Goal: Task Accomplishment & Management: Manage account settings

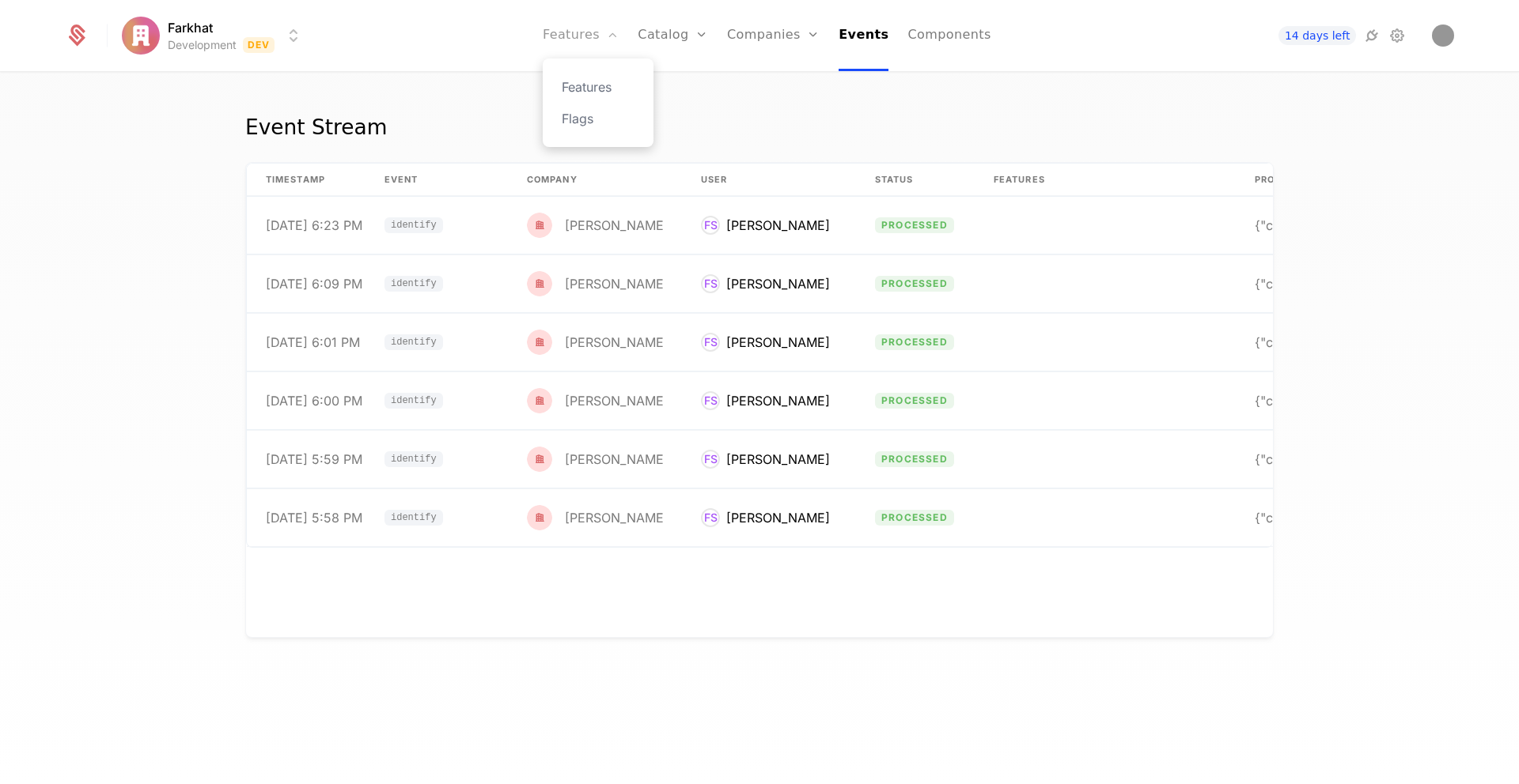
click at [586, 40] on link "Features" at bounding box center [580, 36] width 76 height 71
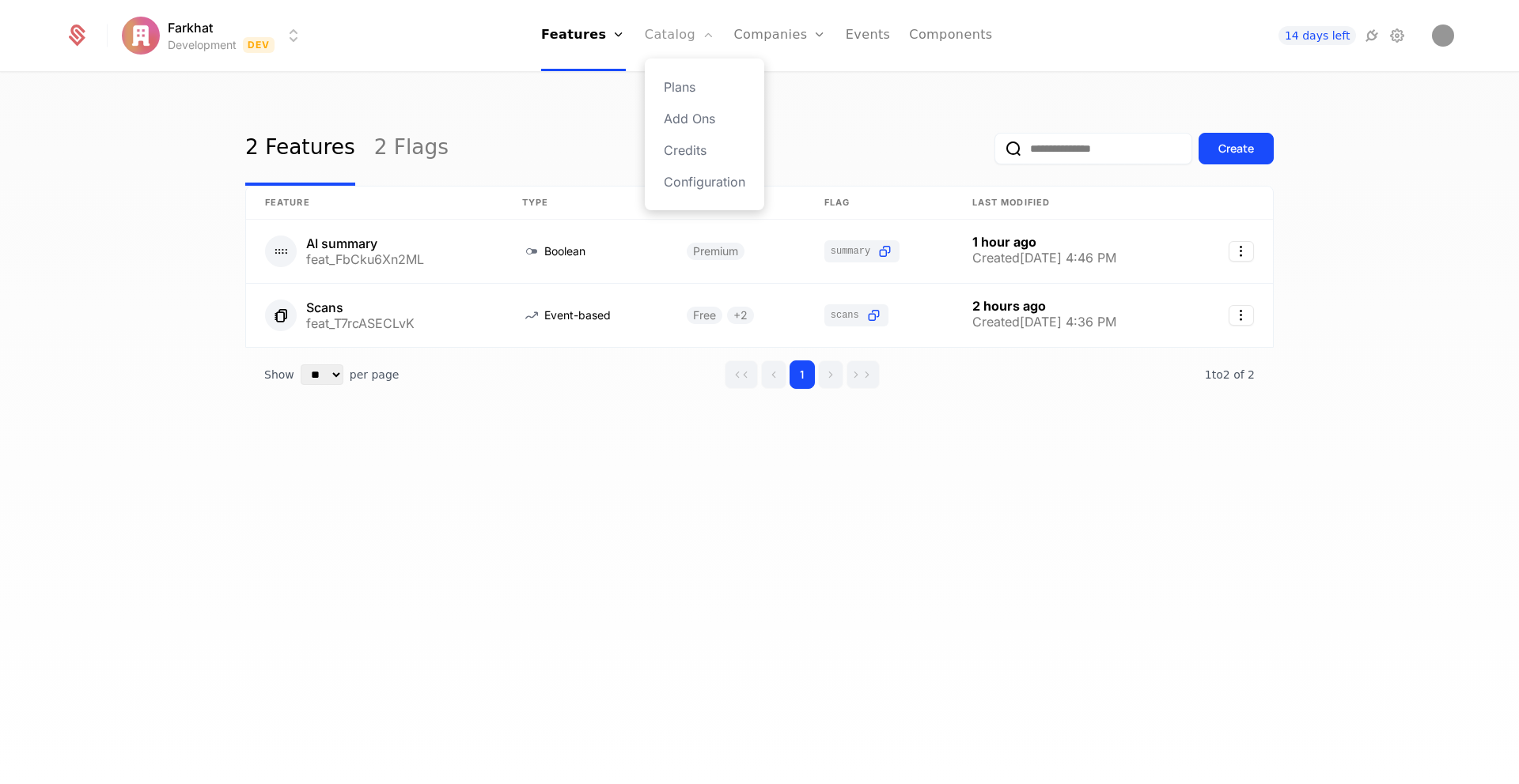
click at [656, 31] on link "Catalog" at bounding box center [679, 36] width 70 height 71
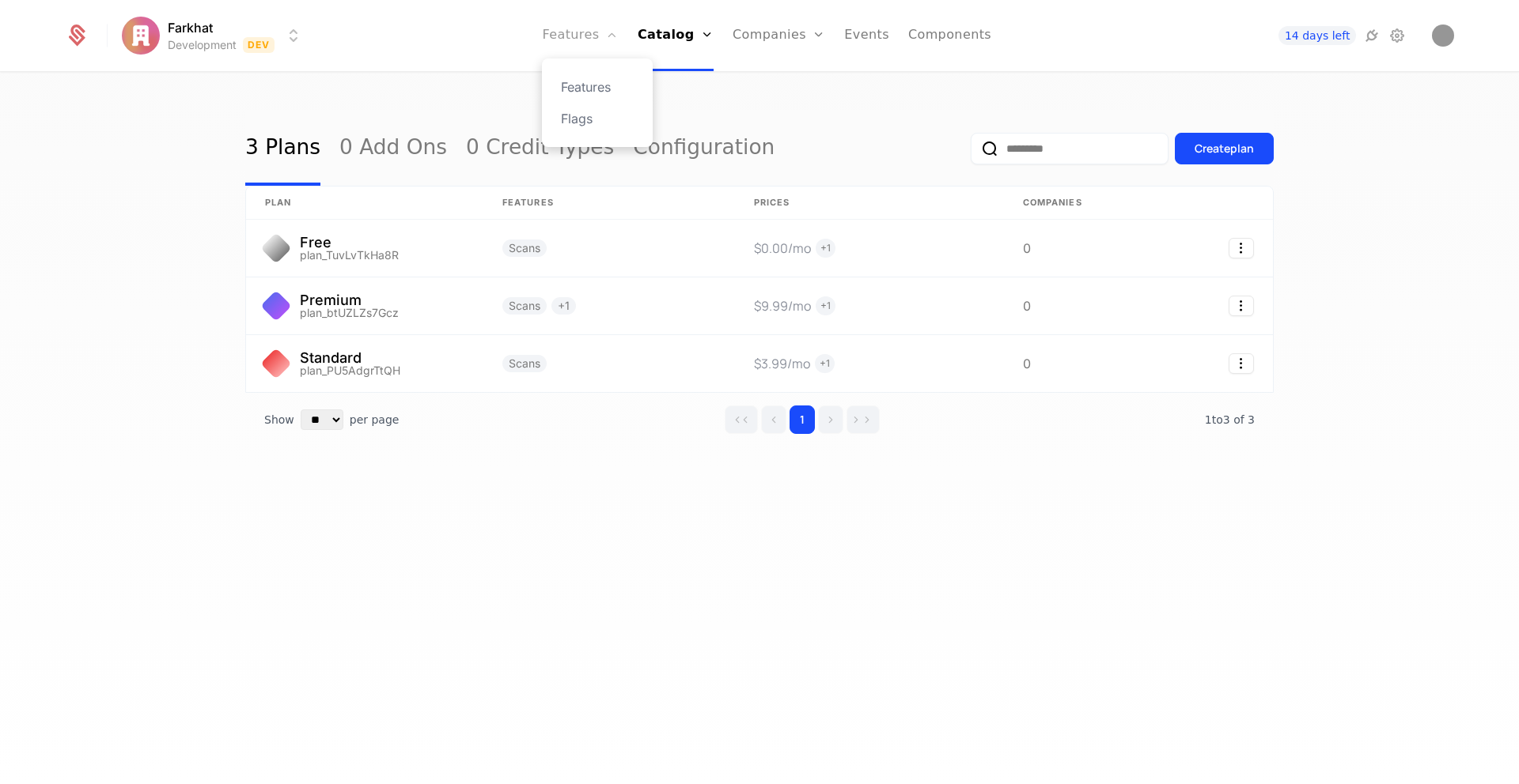
click at [573, 25] on link "Features" at bounding box center [579, 36] width 76 height 71
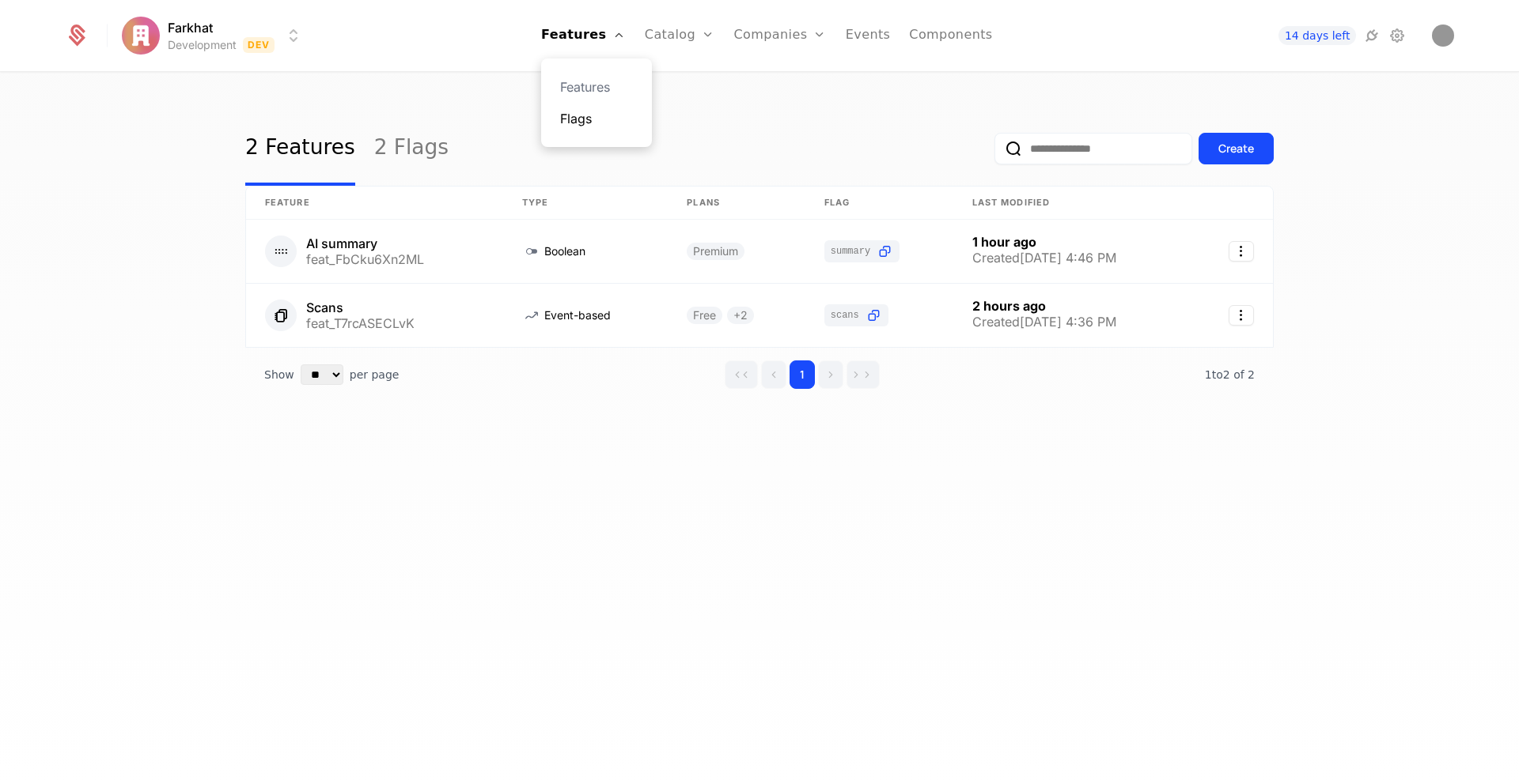
click at [587, 113] on link "Flags" at bounding box center [596, 118] width 73 height 19
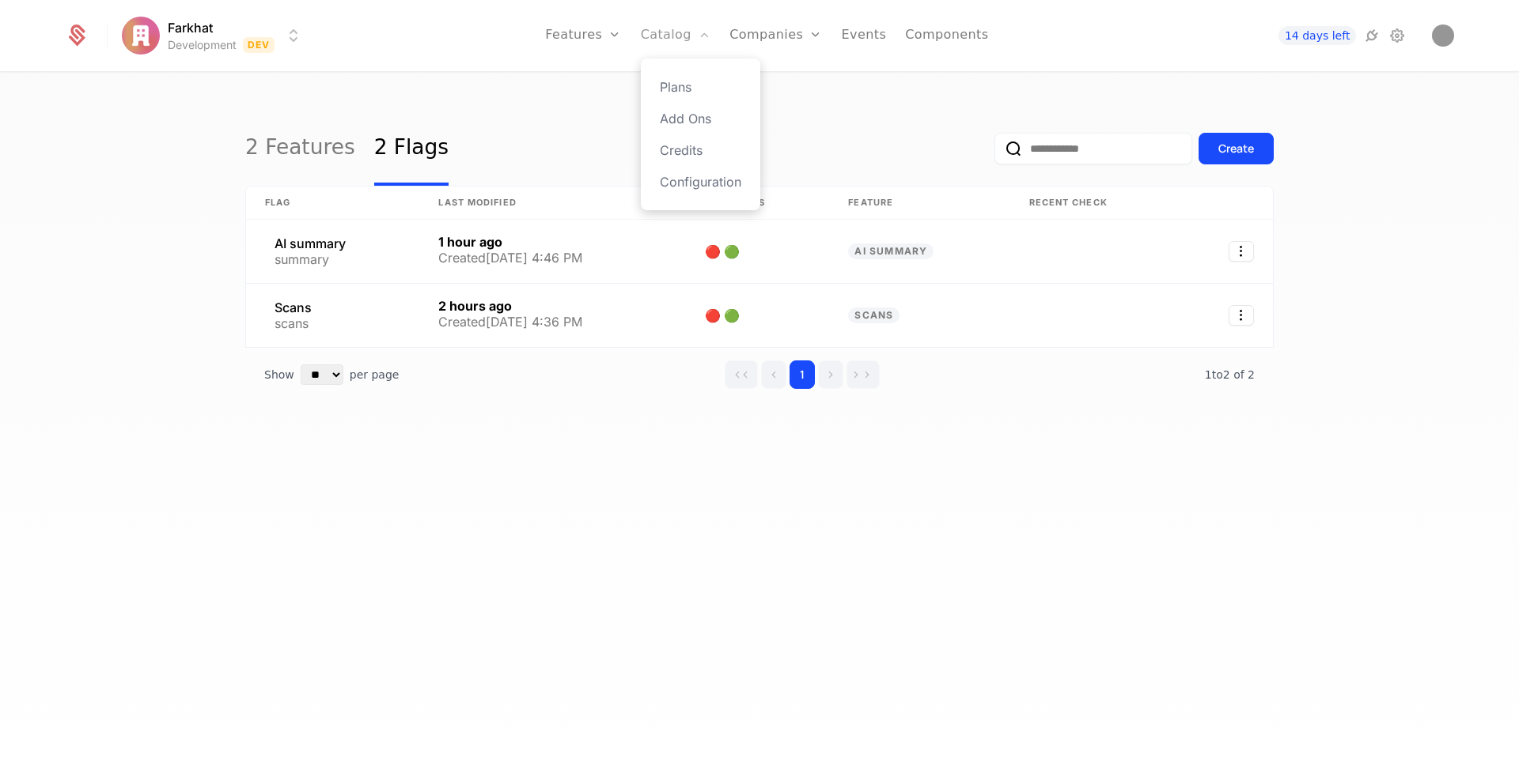
click at [663, 41] on link "Catalog" at bounding box center [676, 36] width 70 height 71
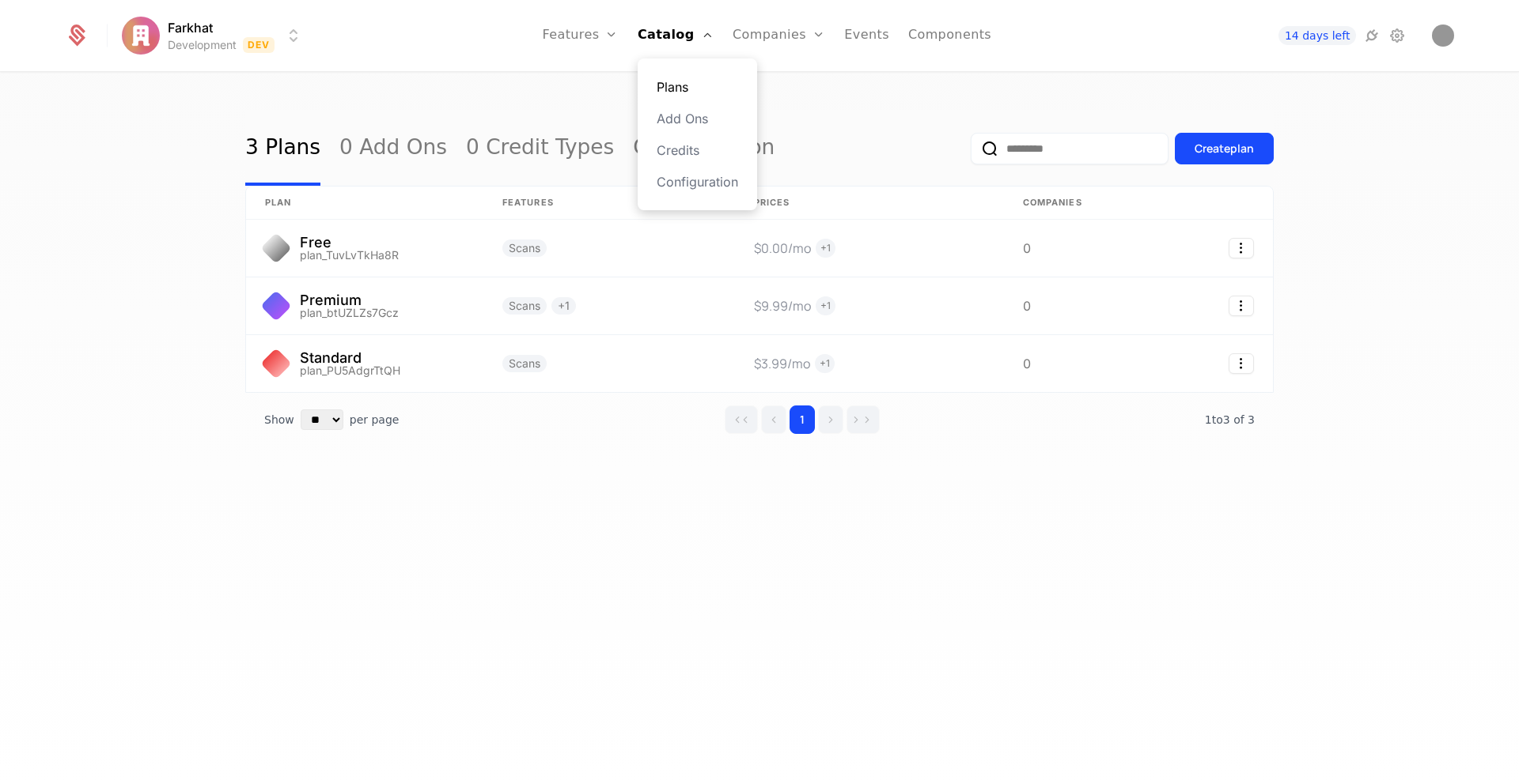
click at [679, 86] on link "Plans" at bounding box center [697, 86] width 81 height 19
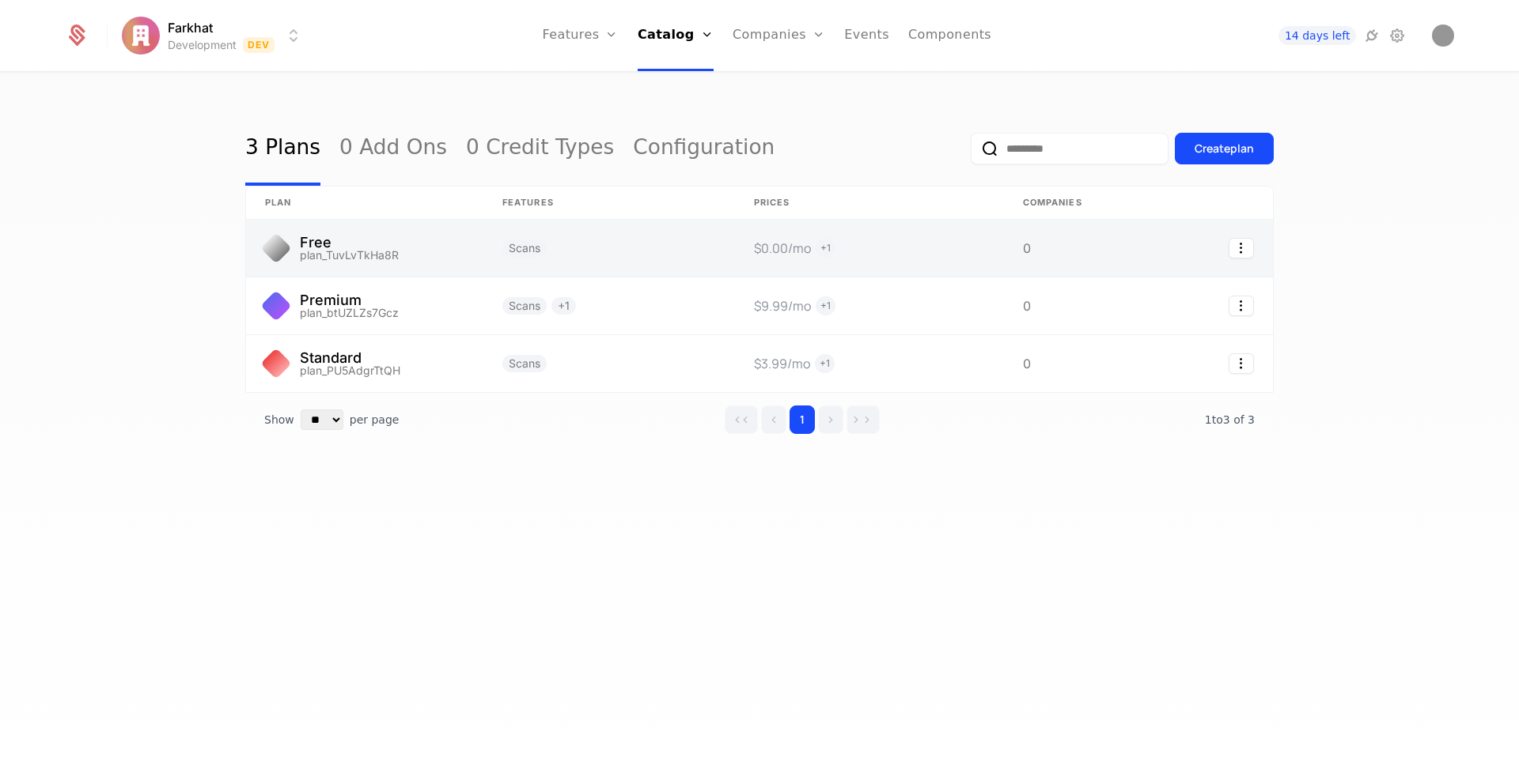
click at [599, 246] on link at bounding box center [609, 249] width 251 height 57
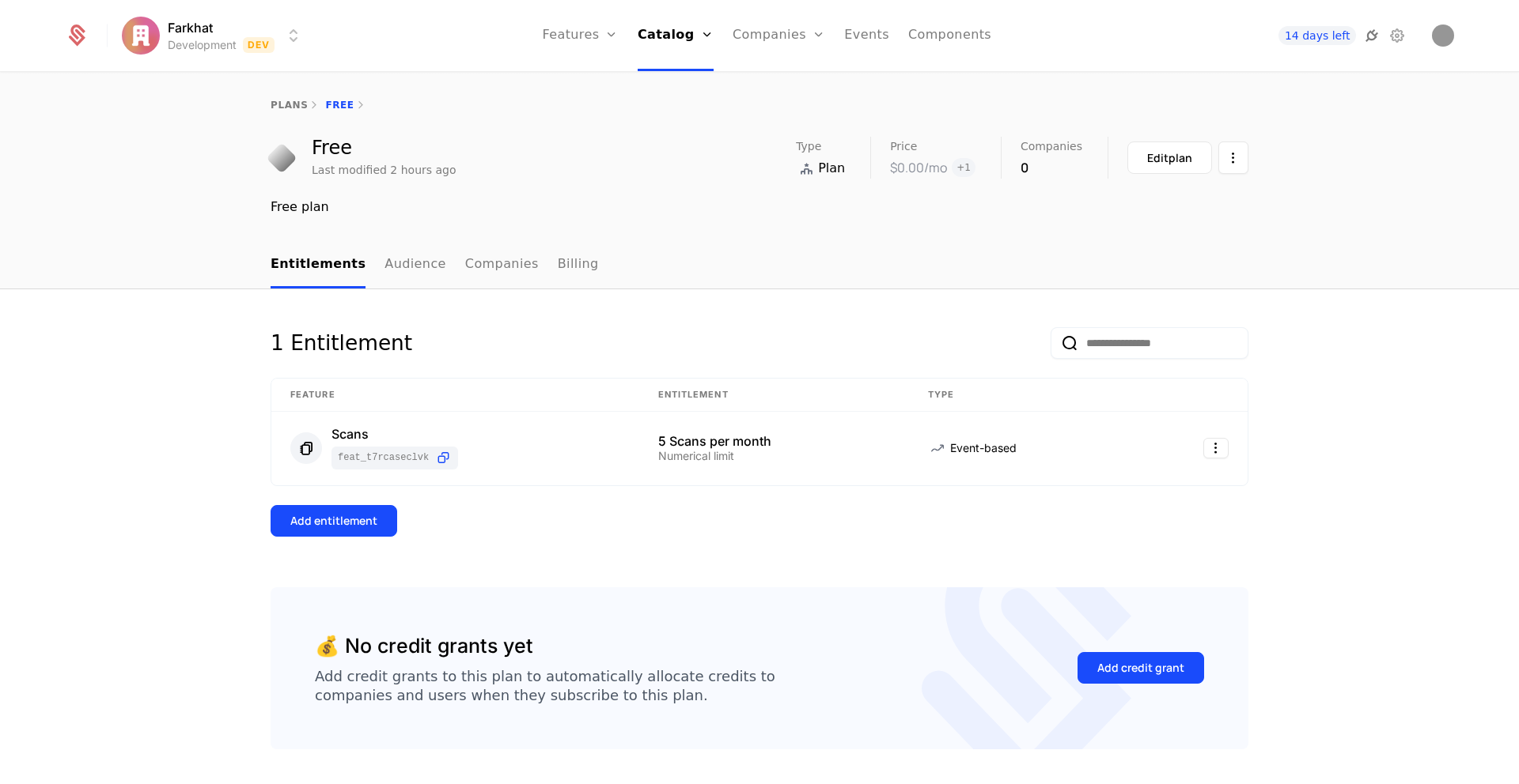
click at [1370, 36] on icon at bounding box center [1371, 35] width 19 height 19
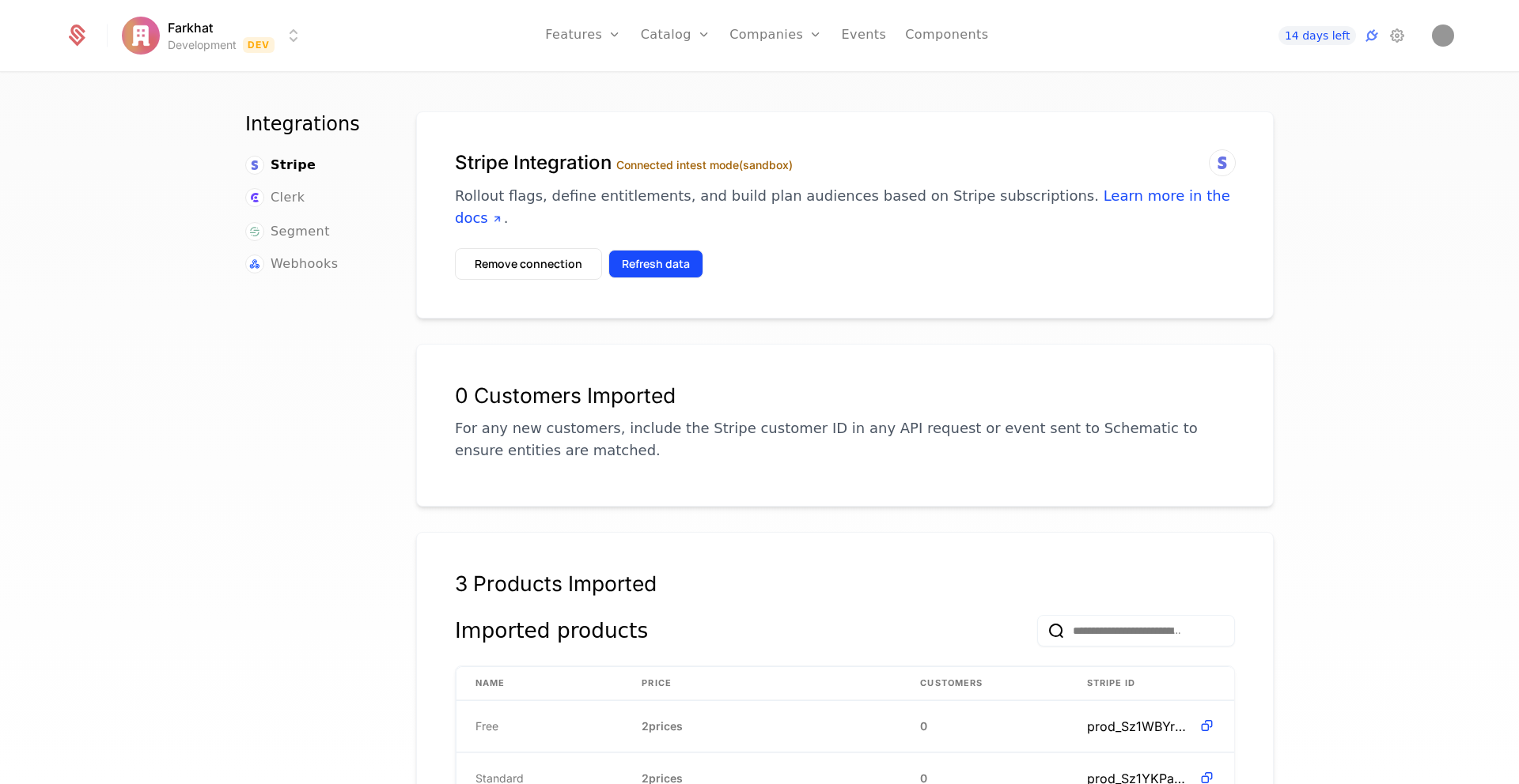
click at [666, 249] on button "Refresh data" at bounding box center [655, 264] width 94 height 29
click at [768, 87] on link "Companies" at bounding box center [785, 86] width 73 height 19
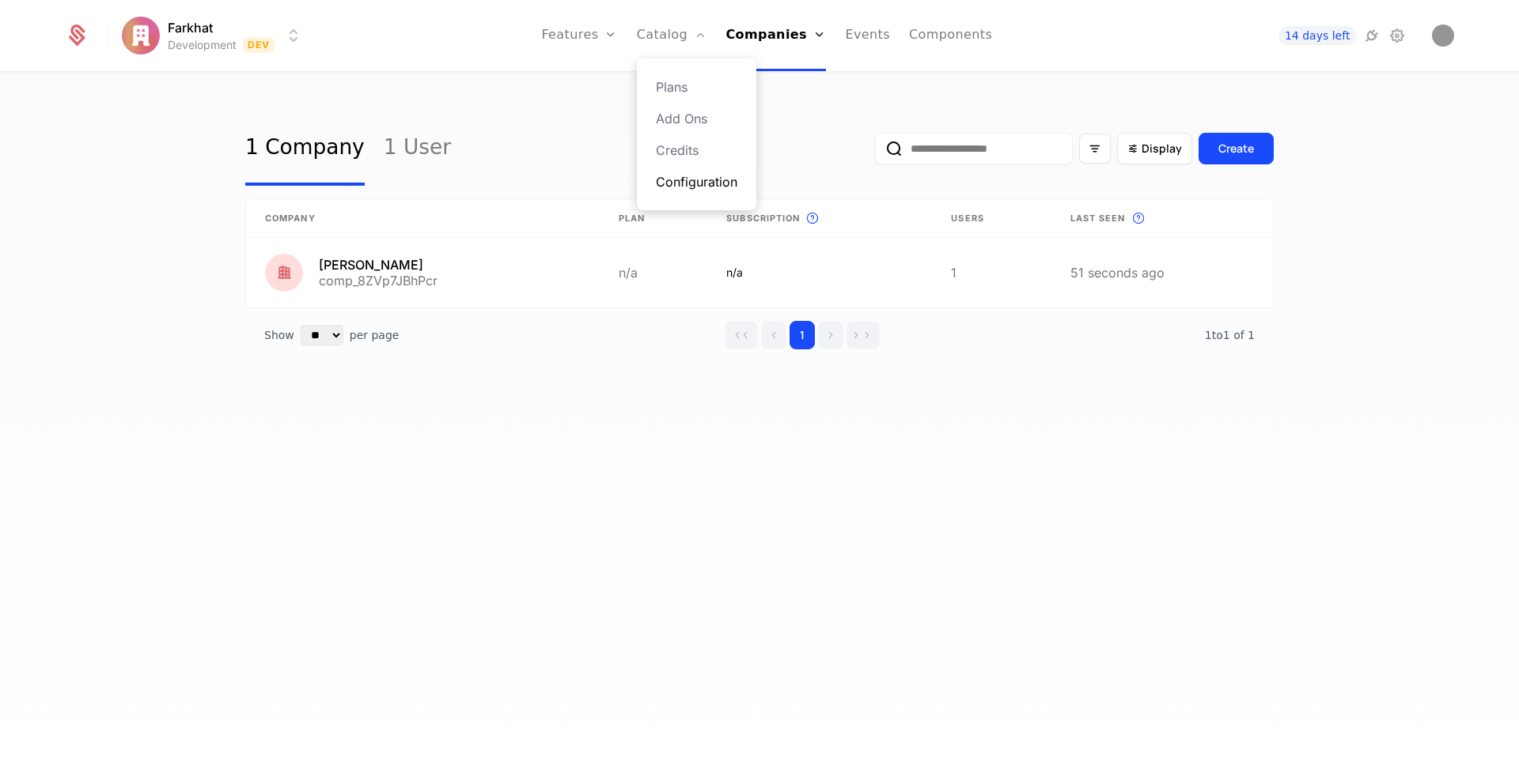
click at [686, 179] on link "Configuration" at bounding box center [696, 181] width 81 height 19
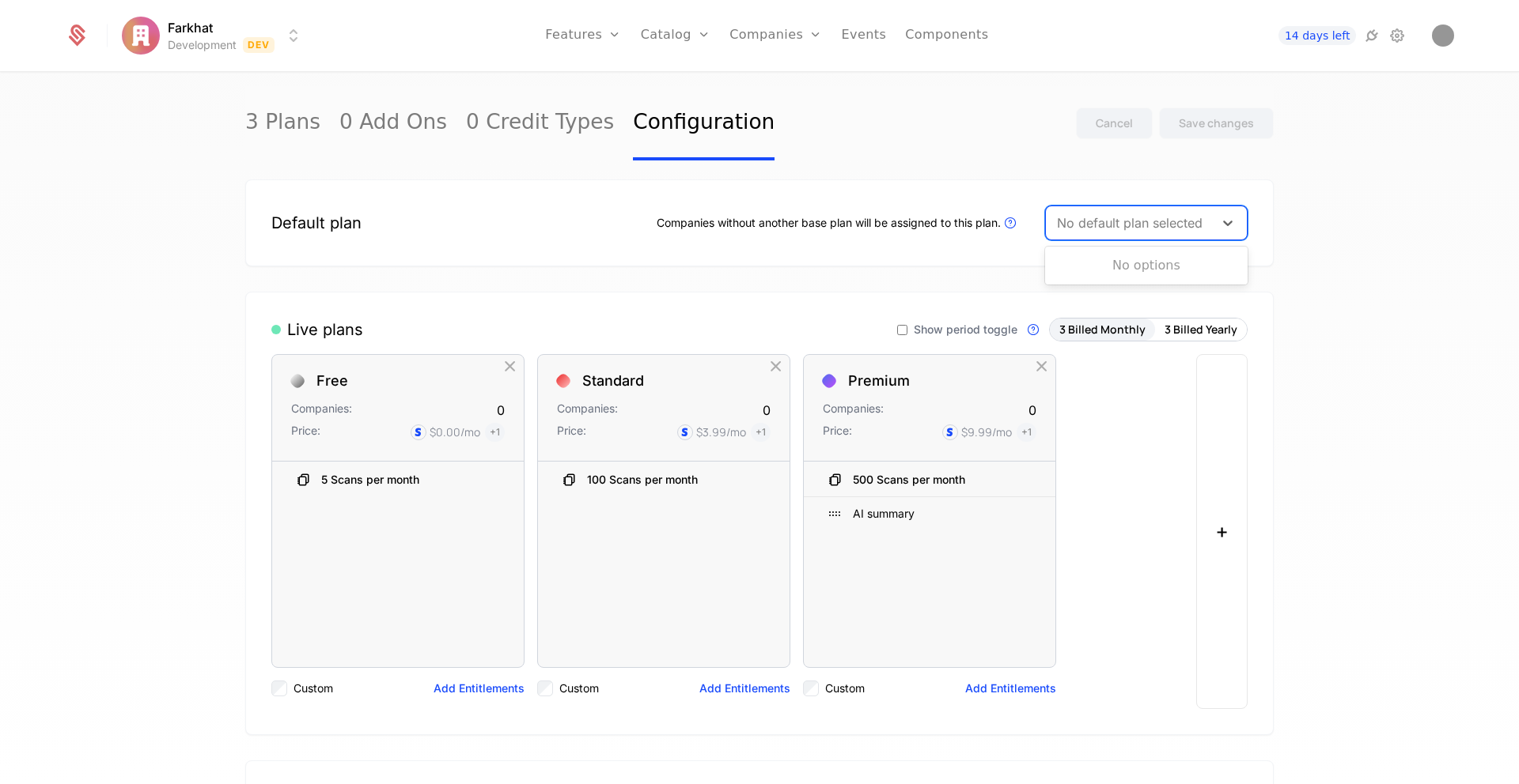
click at [1121, 221] on div at bounding box center [1129, 223] width 145 height 22
click at [1119, 220] on div at bounding box center [1129, 223] width 145 height 22
click at [755, 235] on div "Companies without another base plan will be assigned to this plan. Plans that a…" at bounding box center [952, 223] width 591 height 35
click at [770, 224] on div "Companies without another base plan will be assigned to this plan. Plans that a…" at bounding box center [838, 223] width 363 height 19
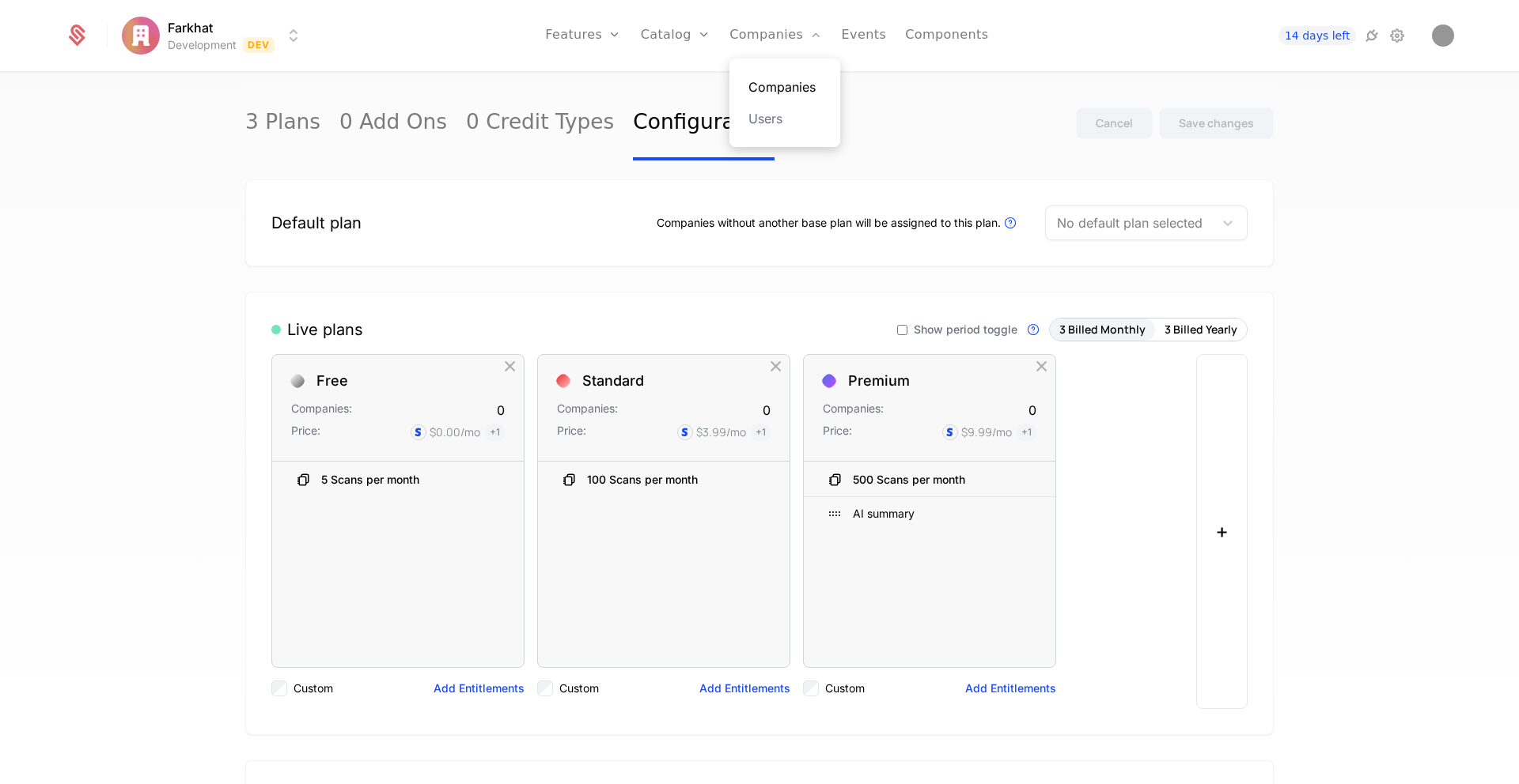
click at [762, 88] on link "Companies" at bounding box center [785, 86] width 73 height 19
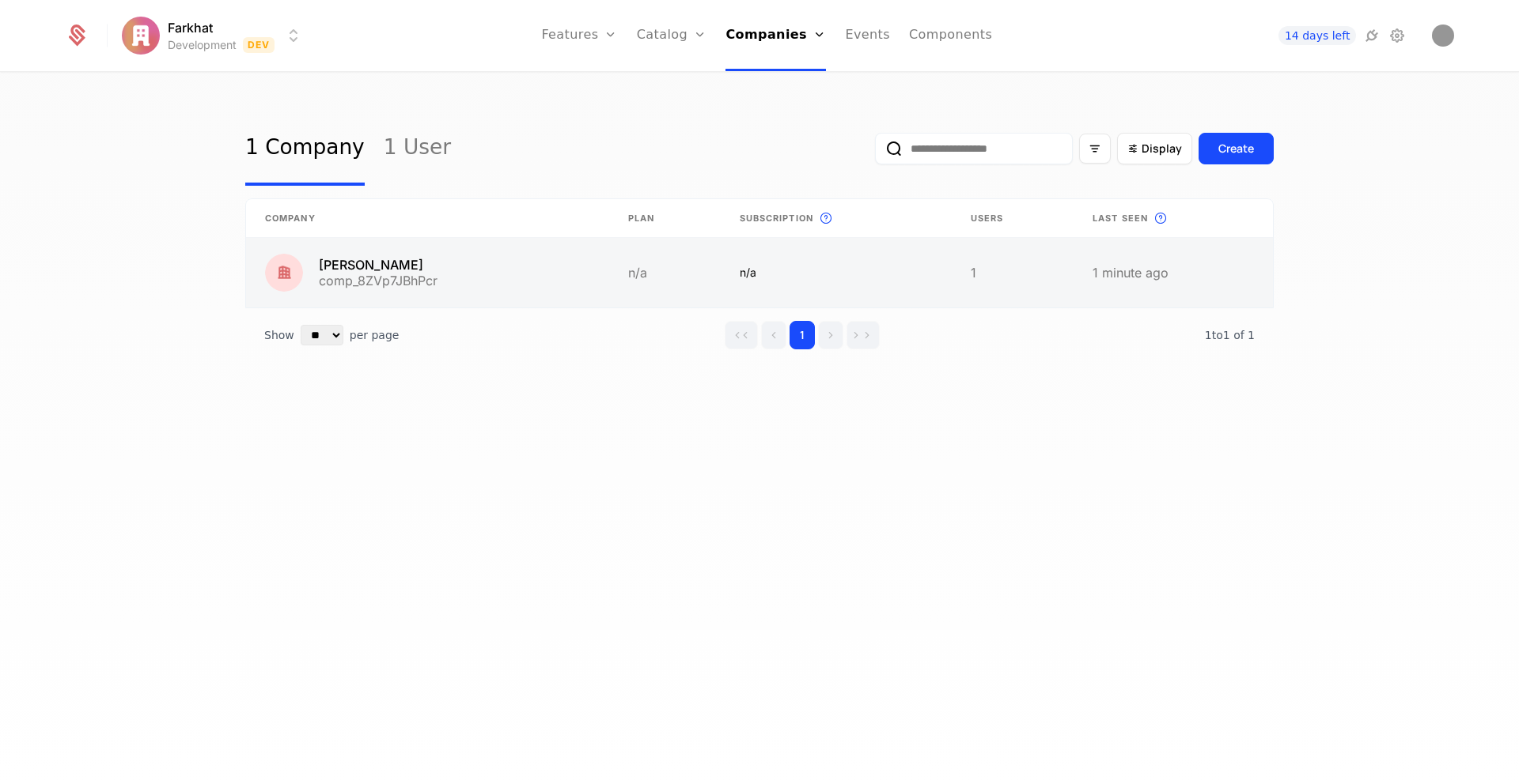
click at [697, 274] on link at bounding box center [664, 273] width 111 height 69
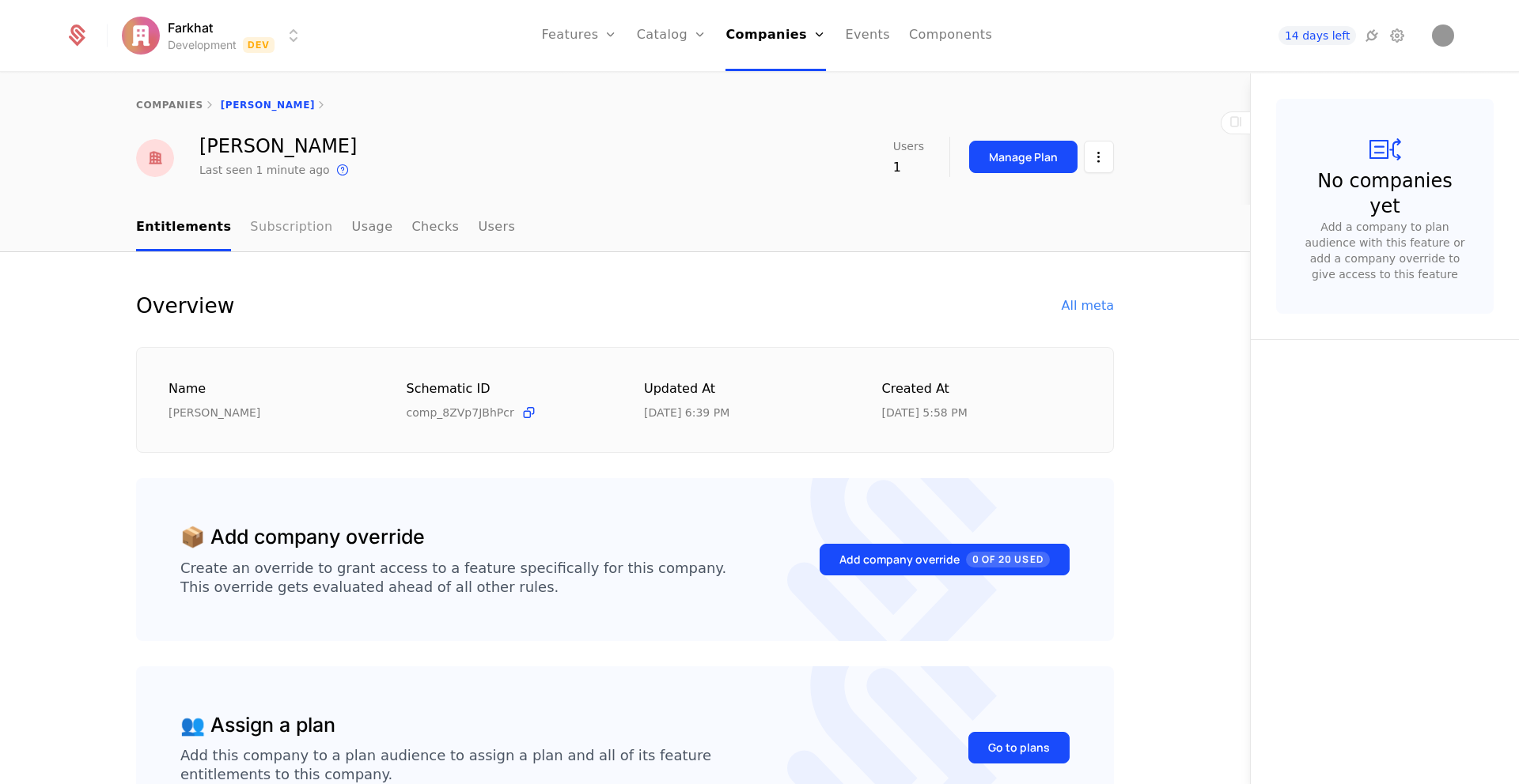
click at [256, 244] on link "Subscription" at bounding box center [291, 228] width 82 height 46
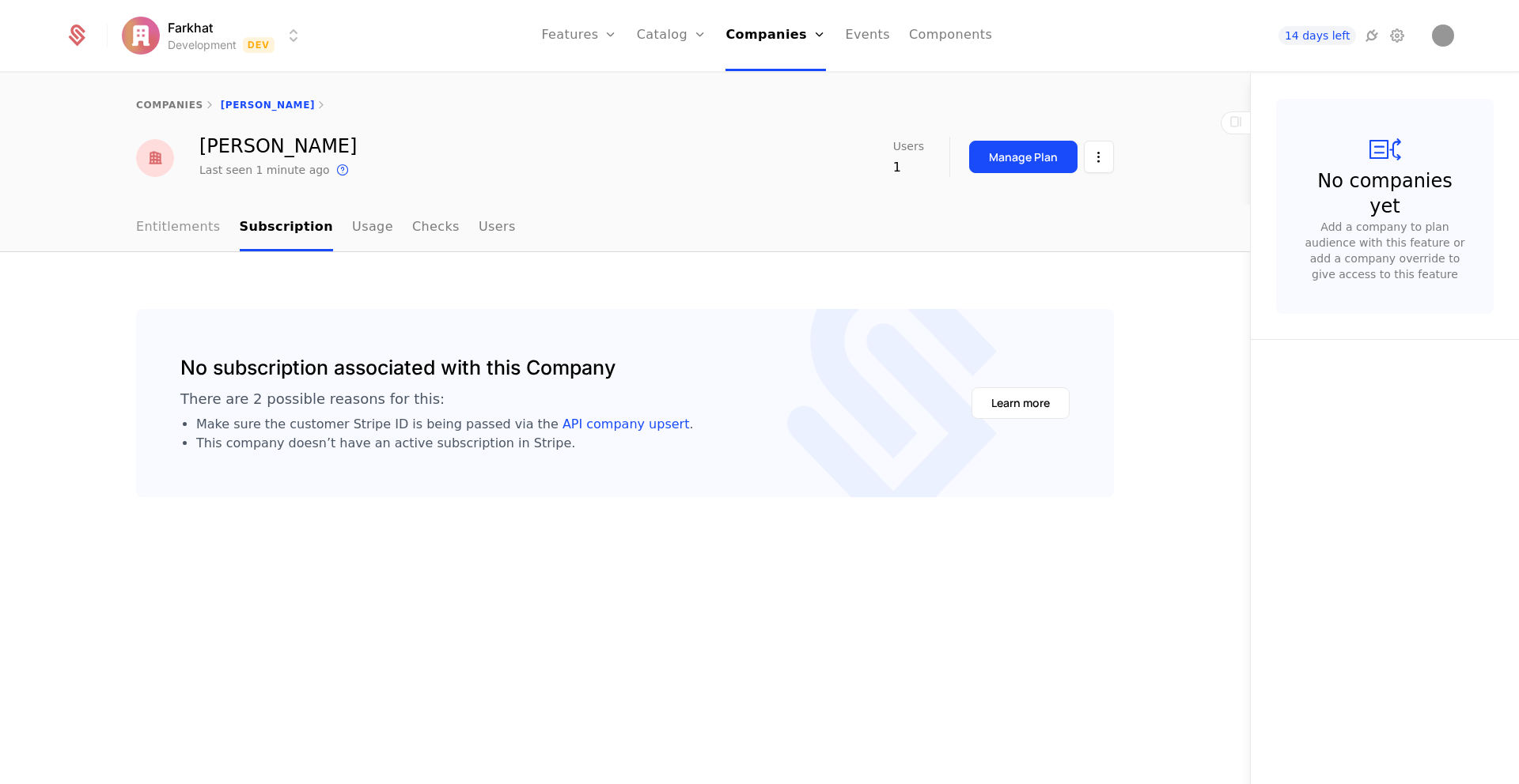
click at [168, 247] on link "Entitlements" at bounding box center [178, 228] width 85 height 46
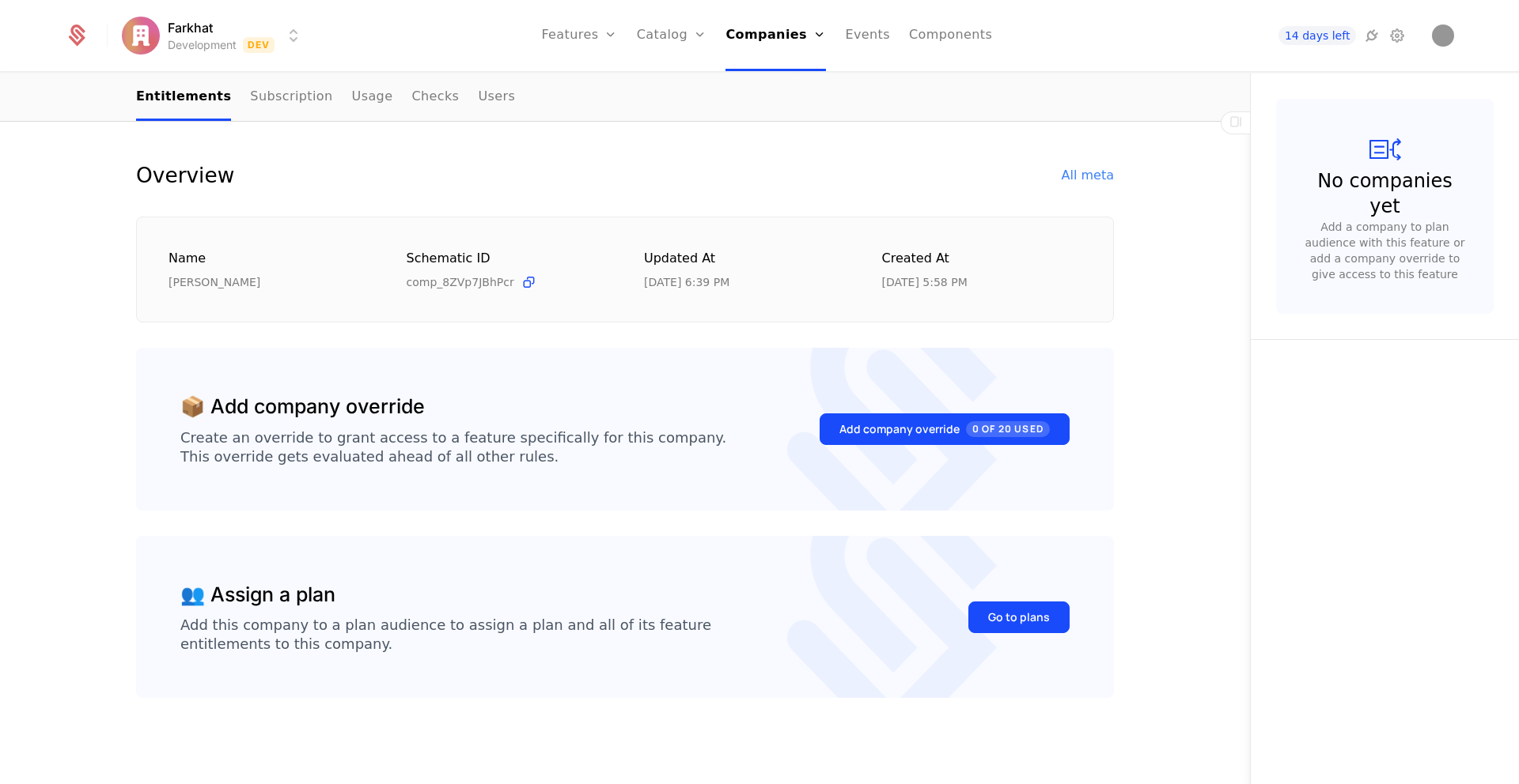
scroll to position [132, 0]
click at [1016, 615] on div "Go to plans" at bounding box center [1018, 616] width 62 height 16
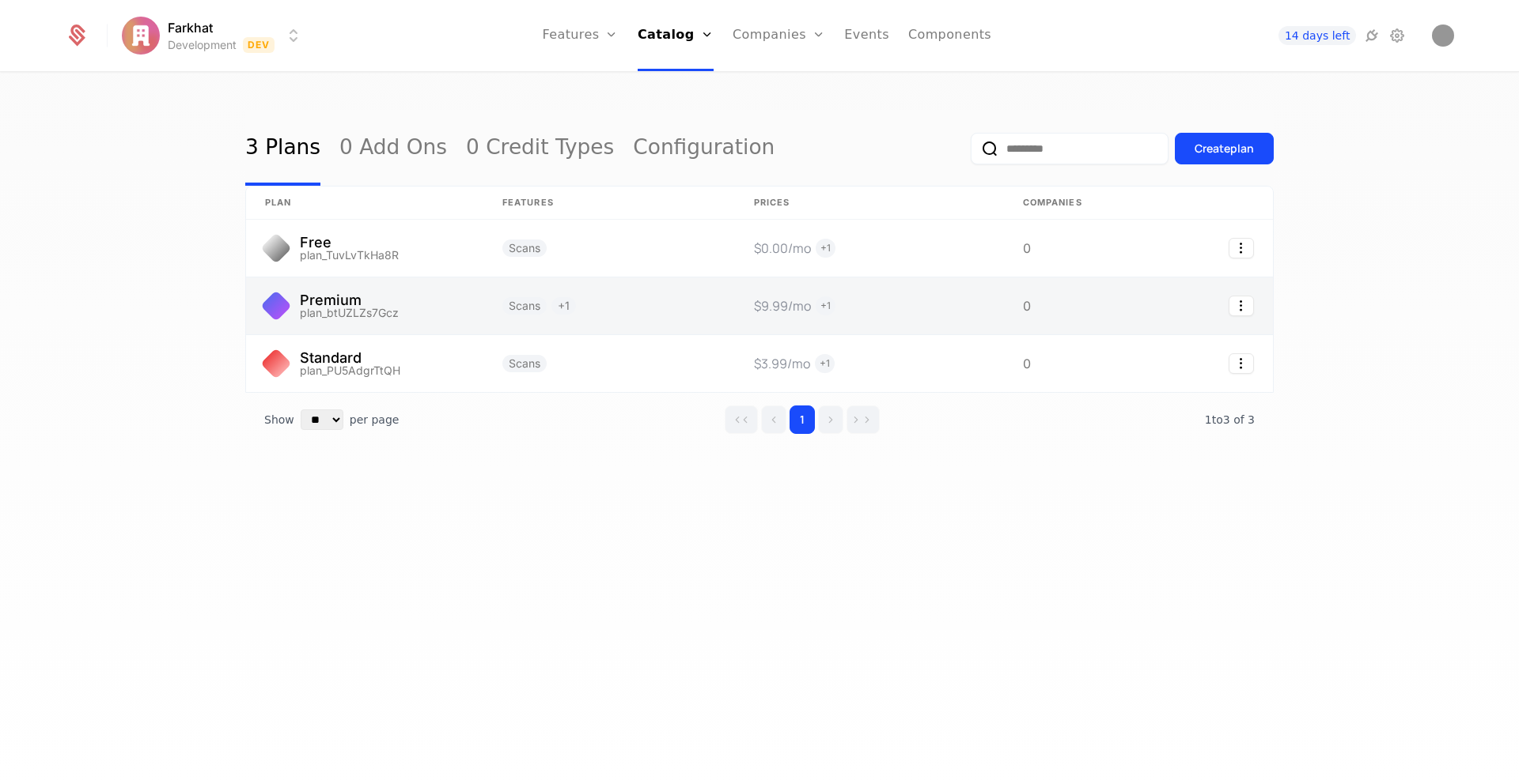
click at [436, 310] on link at bounding box center [365, 306] width 237 height 57
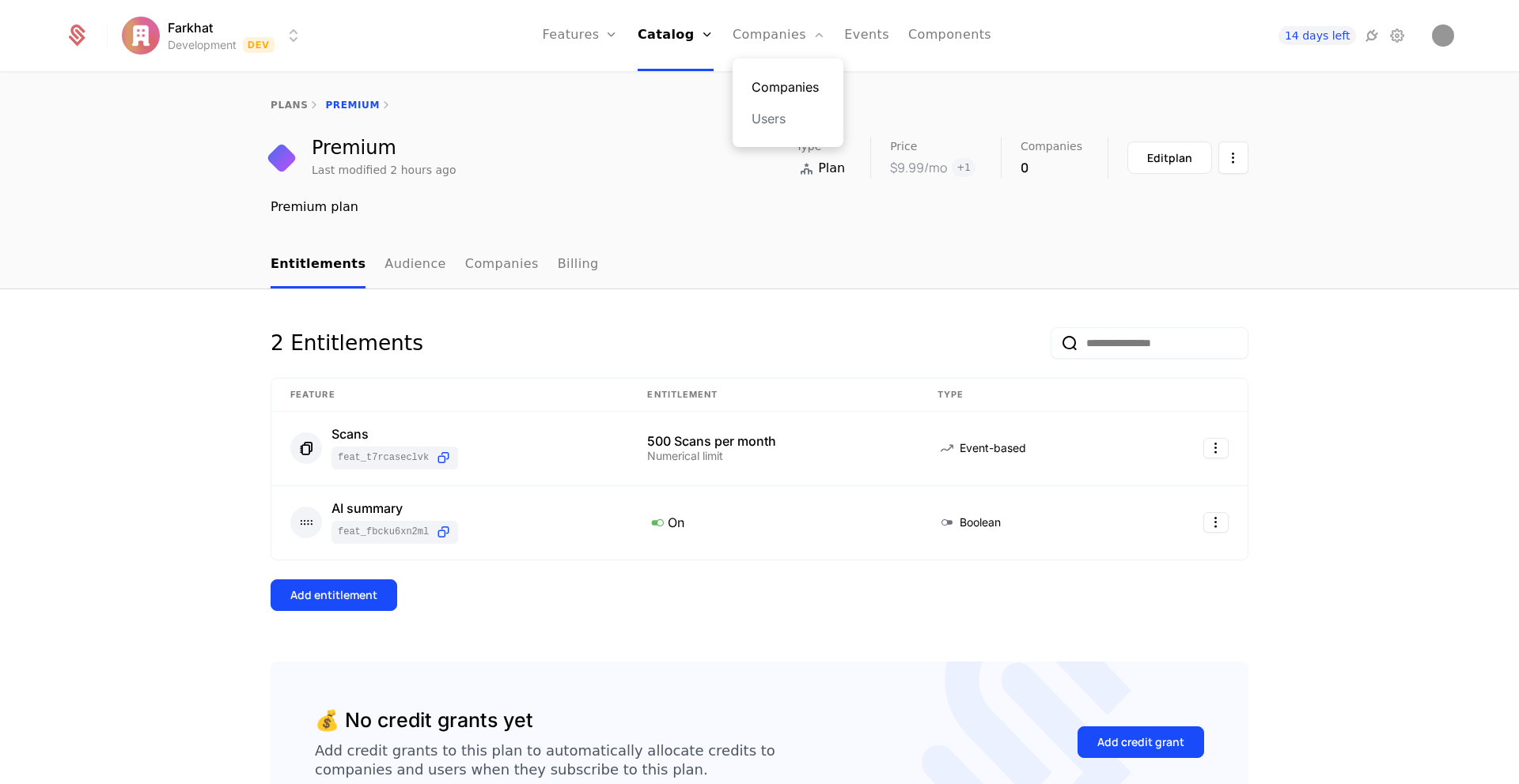
click at [771, 78] on link "Companies" at bounding box center [788, 86] width 73 height 19
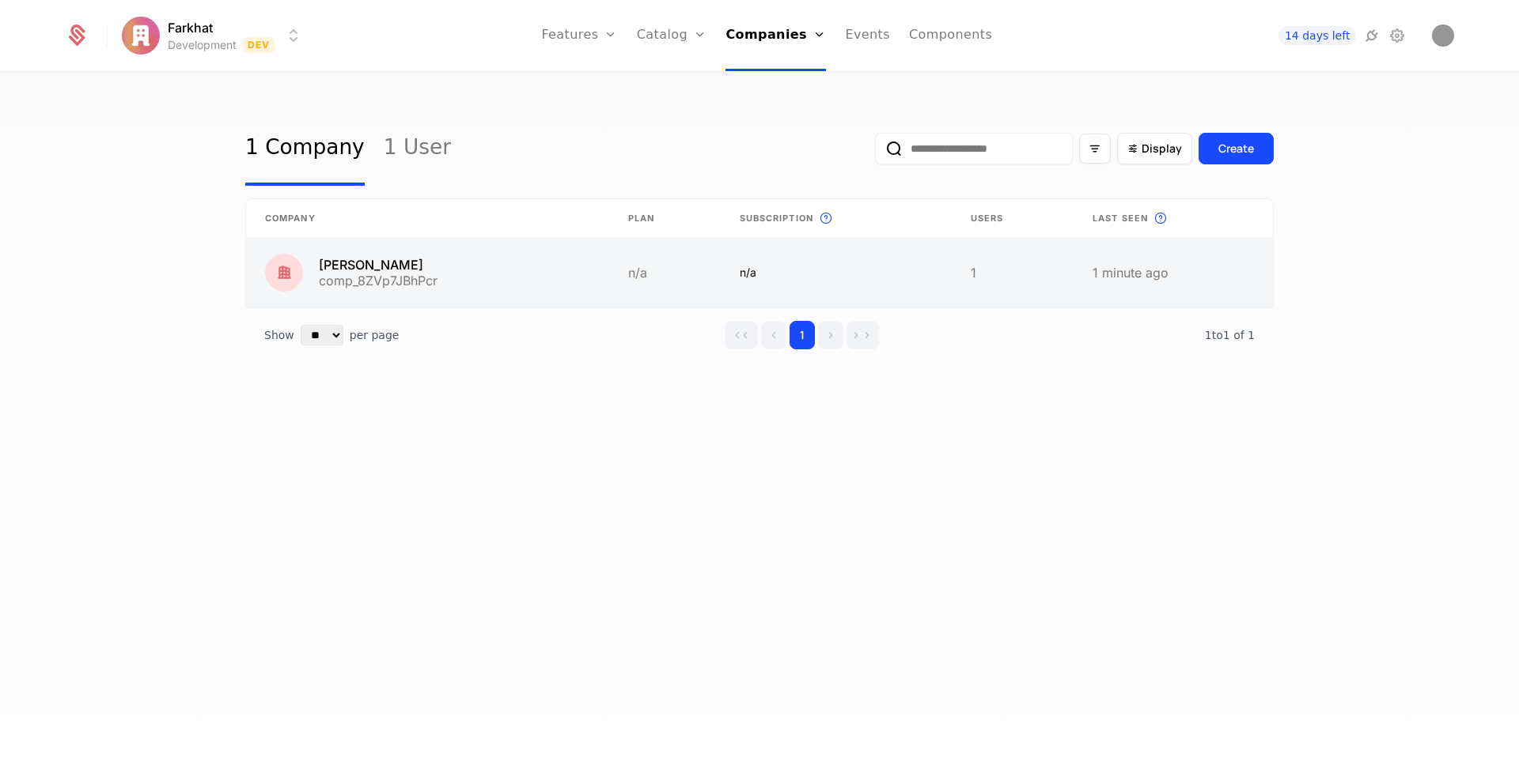
click at [693, 275] on link at bounding box center [664, 273] width 111 height 69
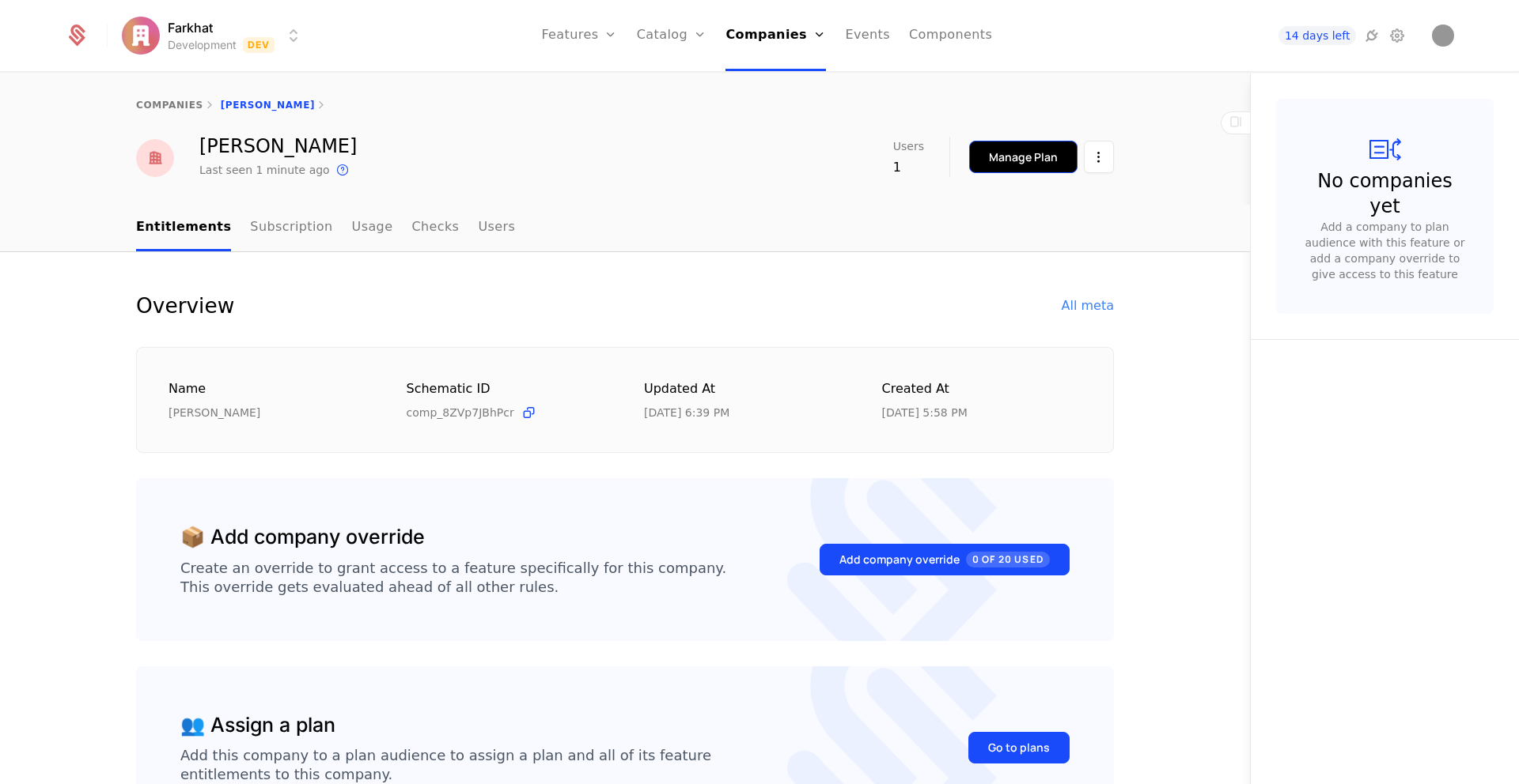
click at [1002, 158] on div "Manage Plan" at bounding box center [1022, 158] width 69 height 16
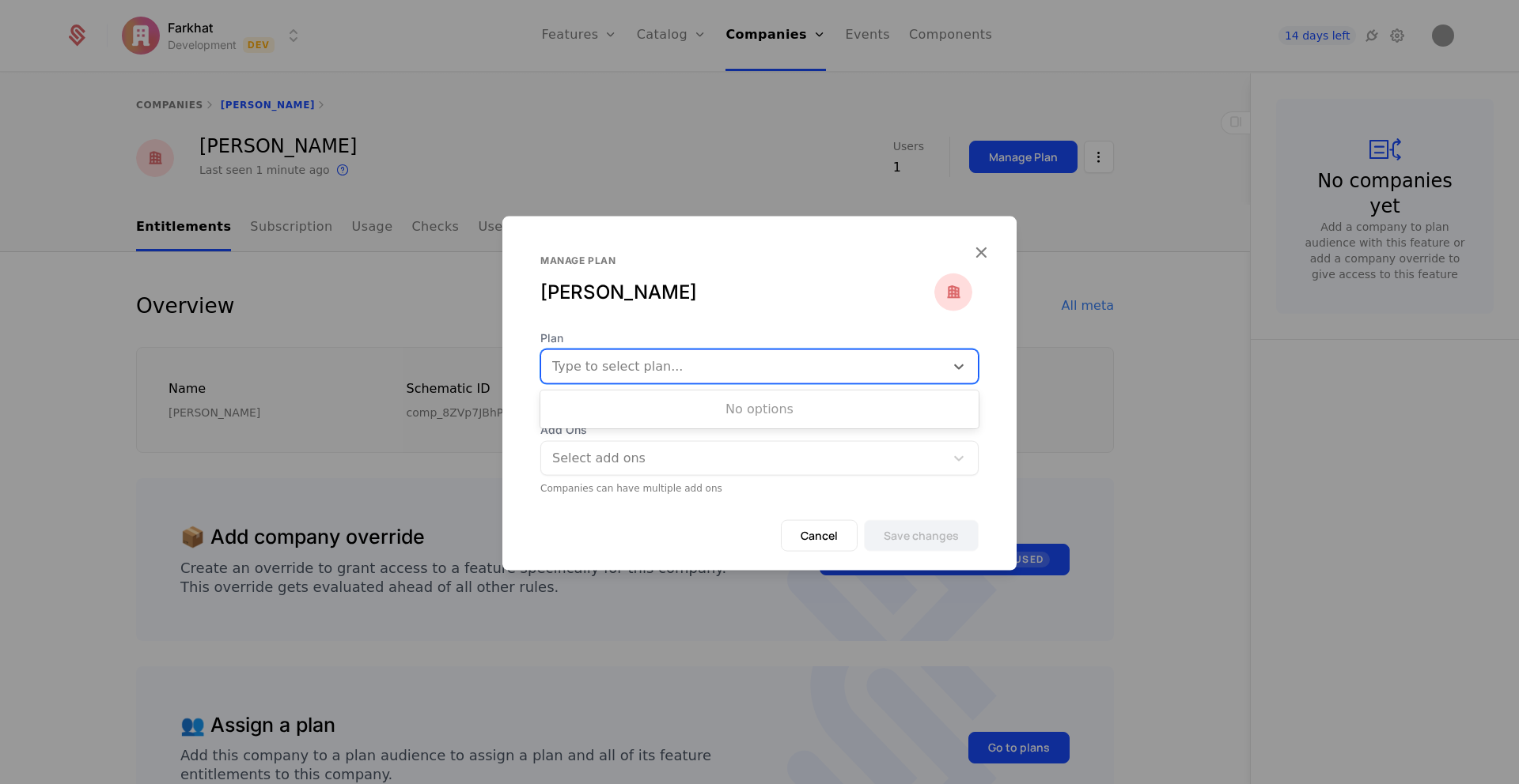
click at [798, 363] on div at bounding box center [743, 366] width 382 height 22
click at [771, 347] on div "Plan Use Up and Down to choose options, press Enter to select the currently foc…" at bounding box center [760, 357] width 439 height 53
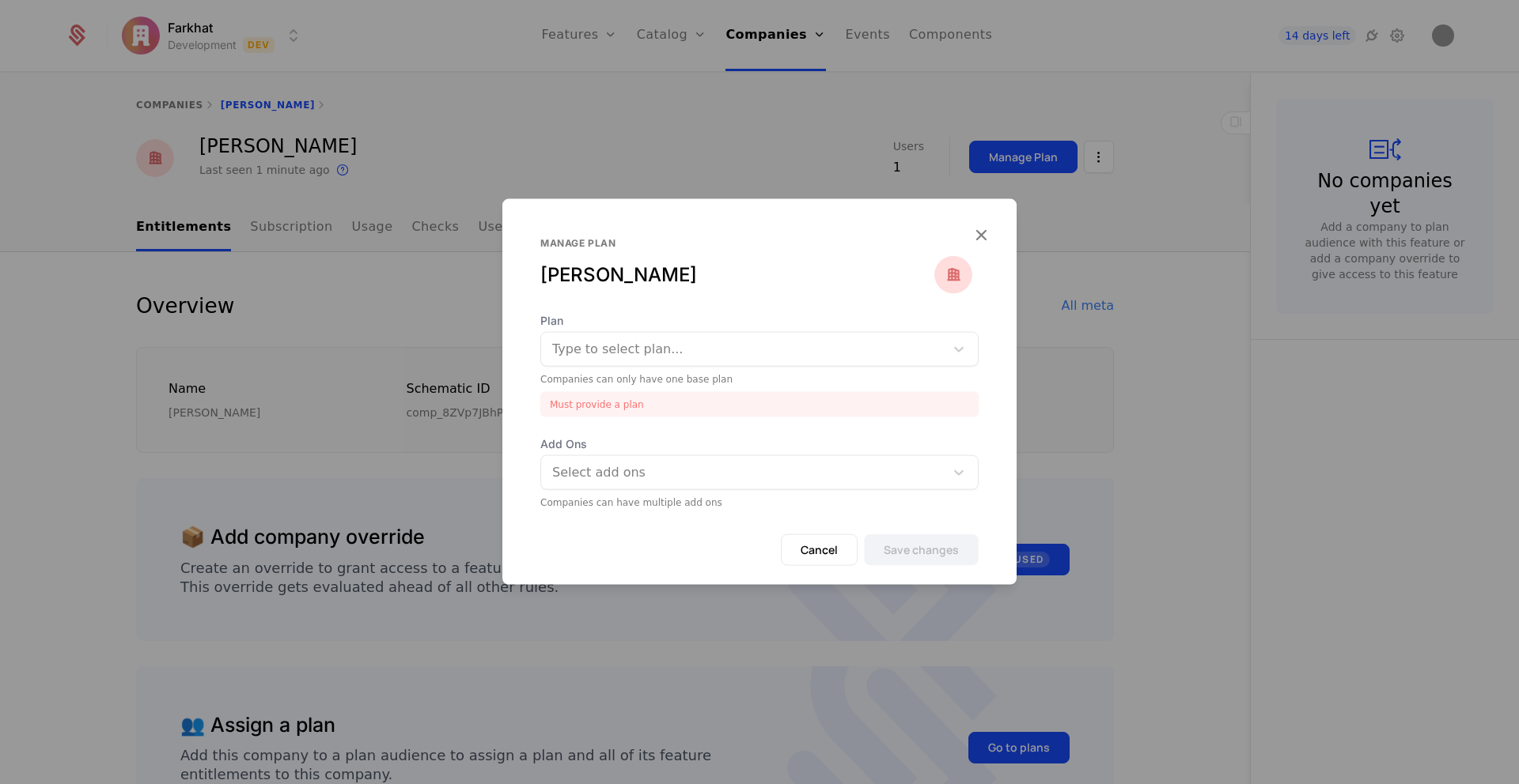
click at [737, 355] on div at bounding box center [743, 349] width 382 height 22
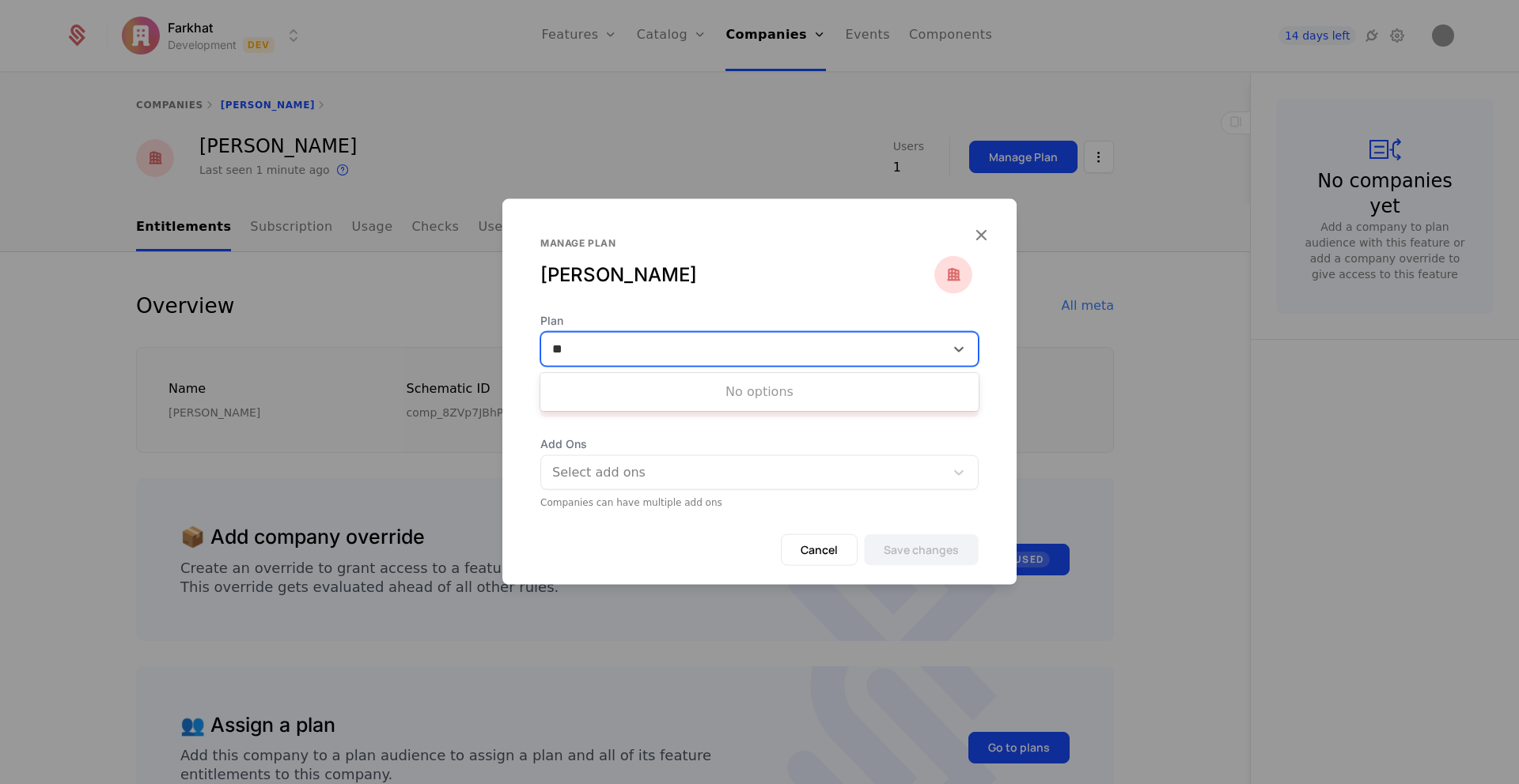
type input "*"
type input "*******"
click button "Cancel" at bounding box center [819, 550] width 77 height 31
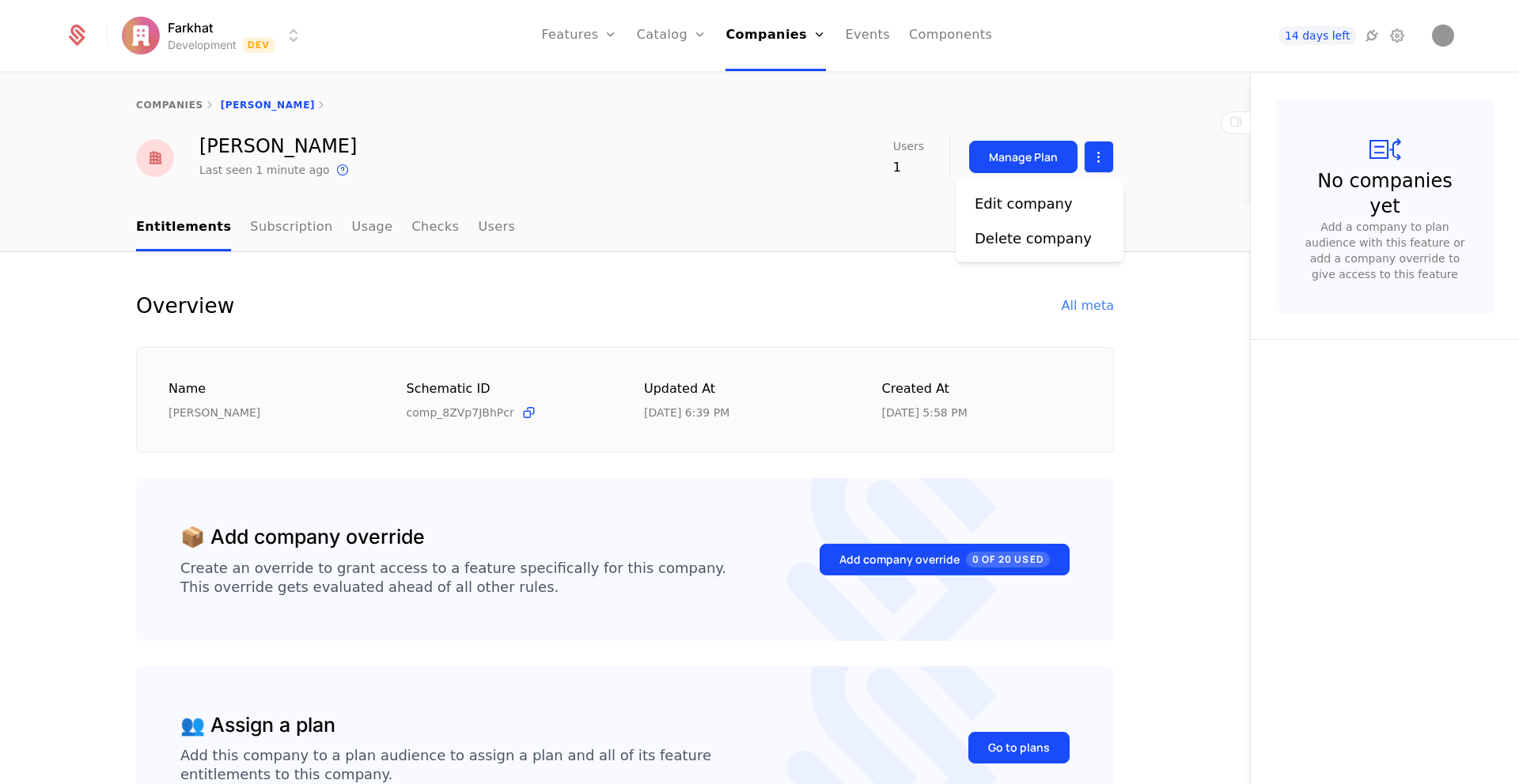
click at [1093, 157] on html "Farkhat Development Dev Features Features Flags Catalog Plans Add Ons Credits C…" at bounding box center [760, 392] width 1519 height 784
click at [1129, 212] on html "Farkhat Development Dev Features Features Flags Catalog Plans Add Ons Credits C…" at bounding box center [760, 392] width 1519 height 784
click at [604, 32] on link "Features" at bounding box center [579, 36] width 76 height 71
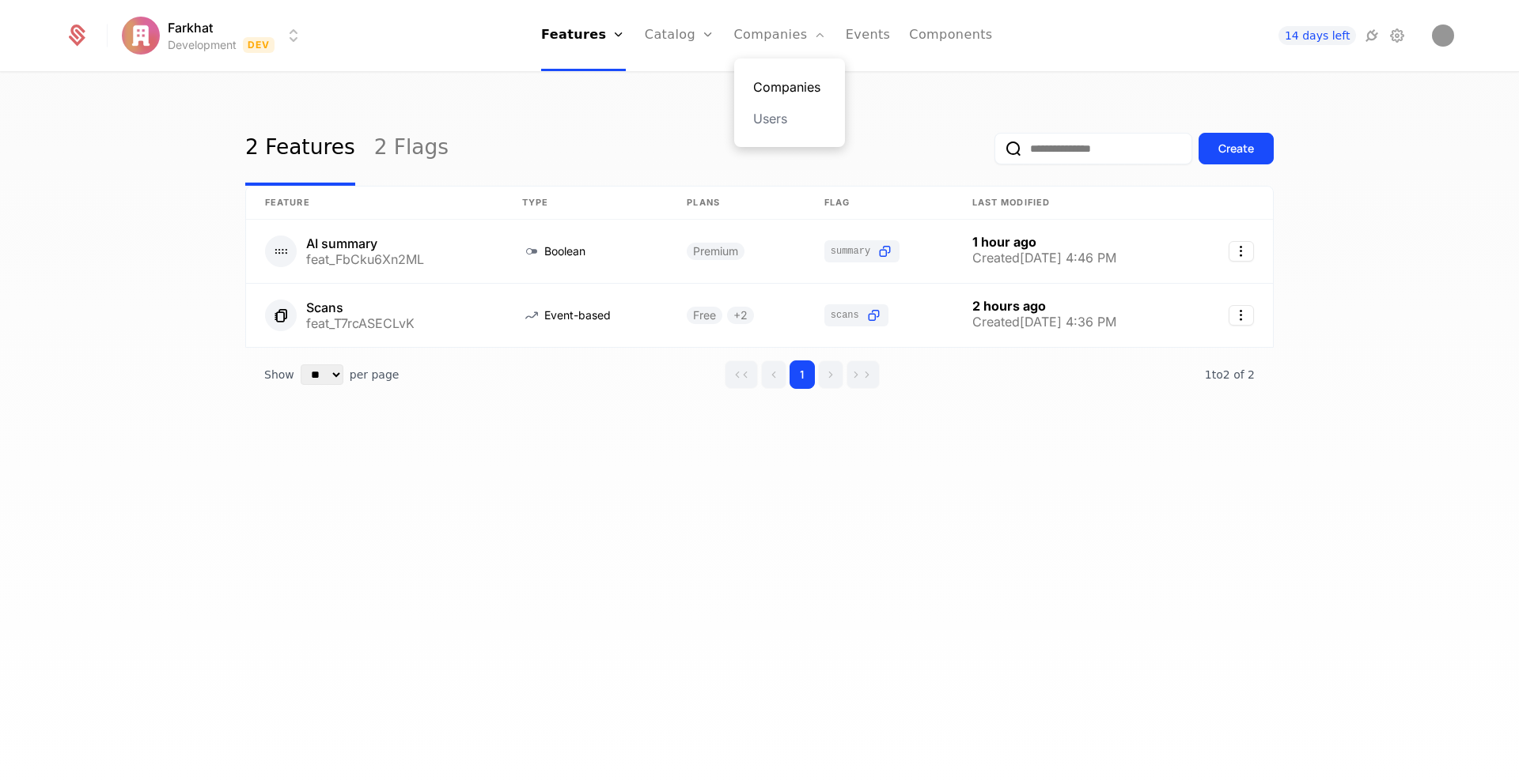
click at [766, 88] on link "Companies" at bounding box center [790, 86] width 73 height 19
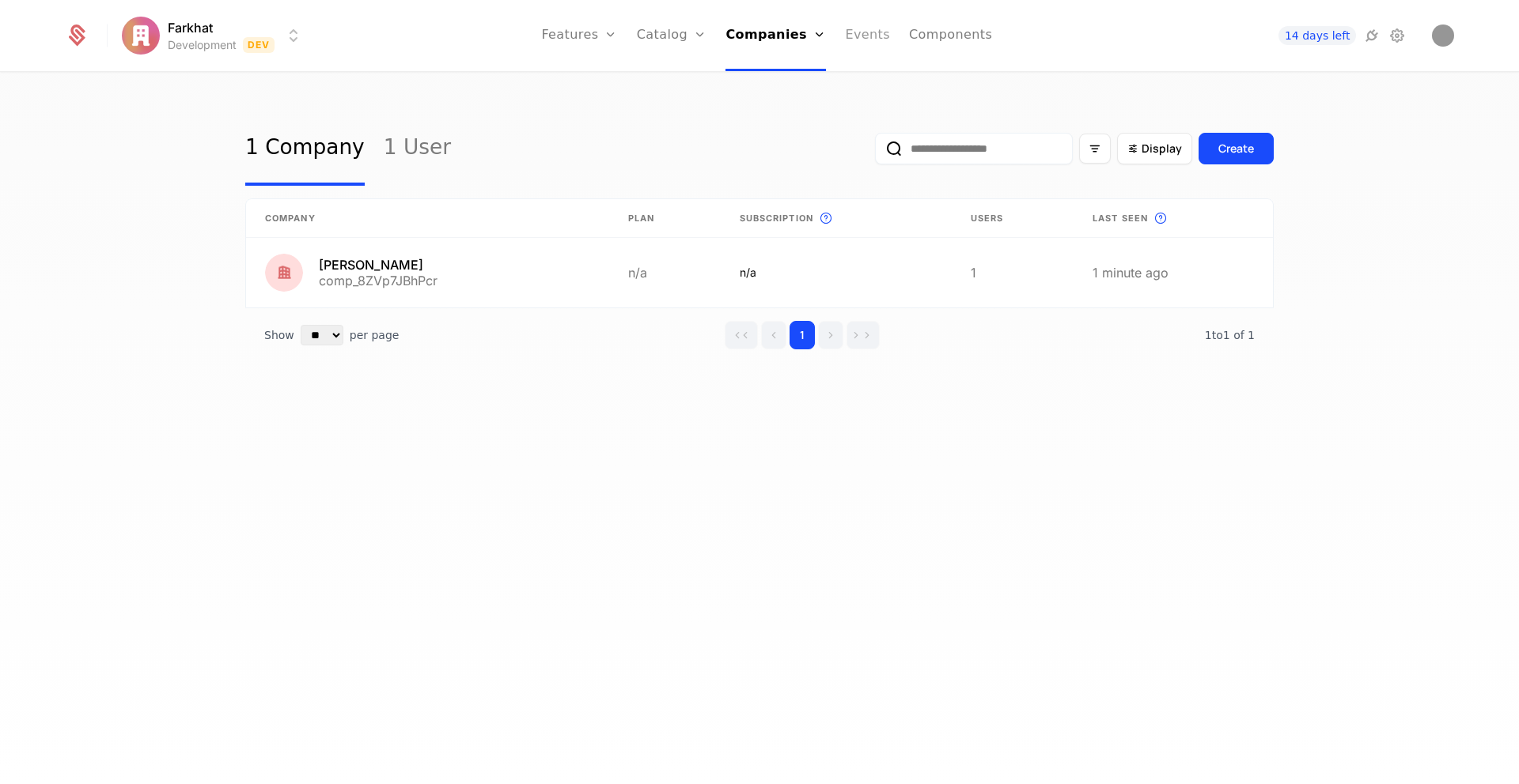
click at [862, 36] on link "Events" at bounding box center [867, 36] width 45 height 71
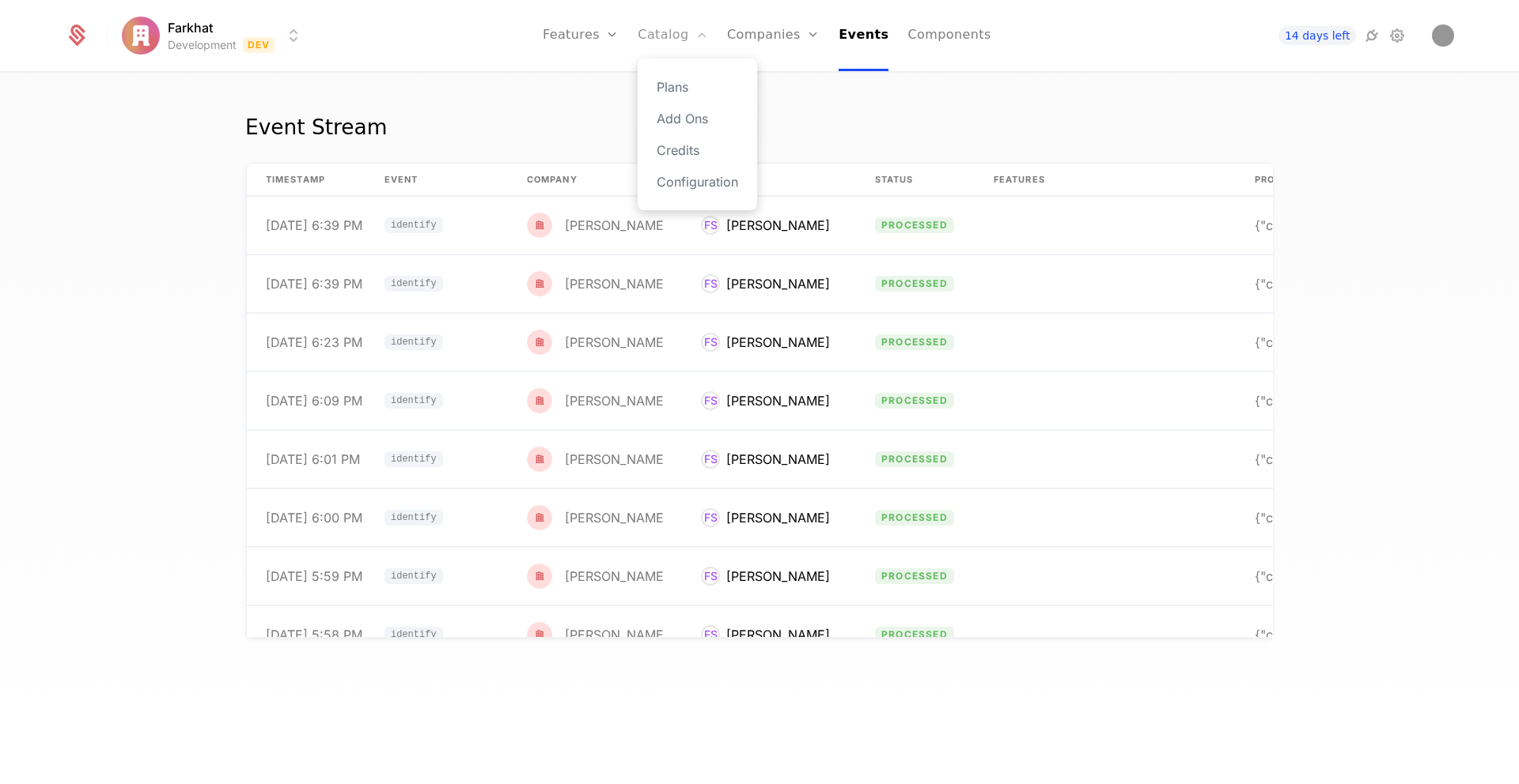
click at [688, 41] on link "Catalog" at bounding box center [672, 36] width 70 height 71
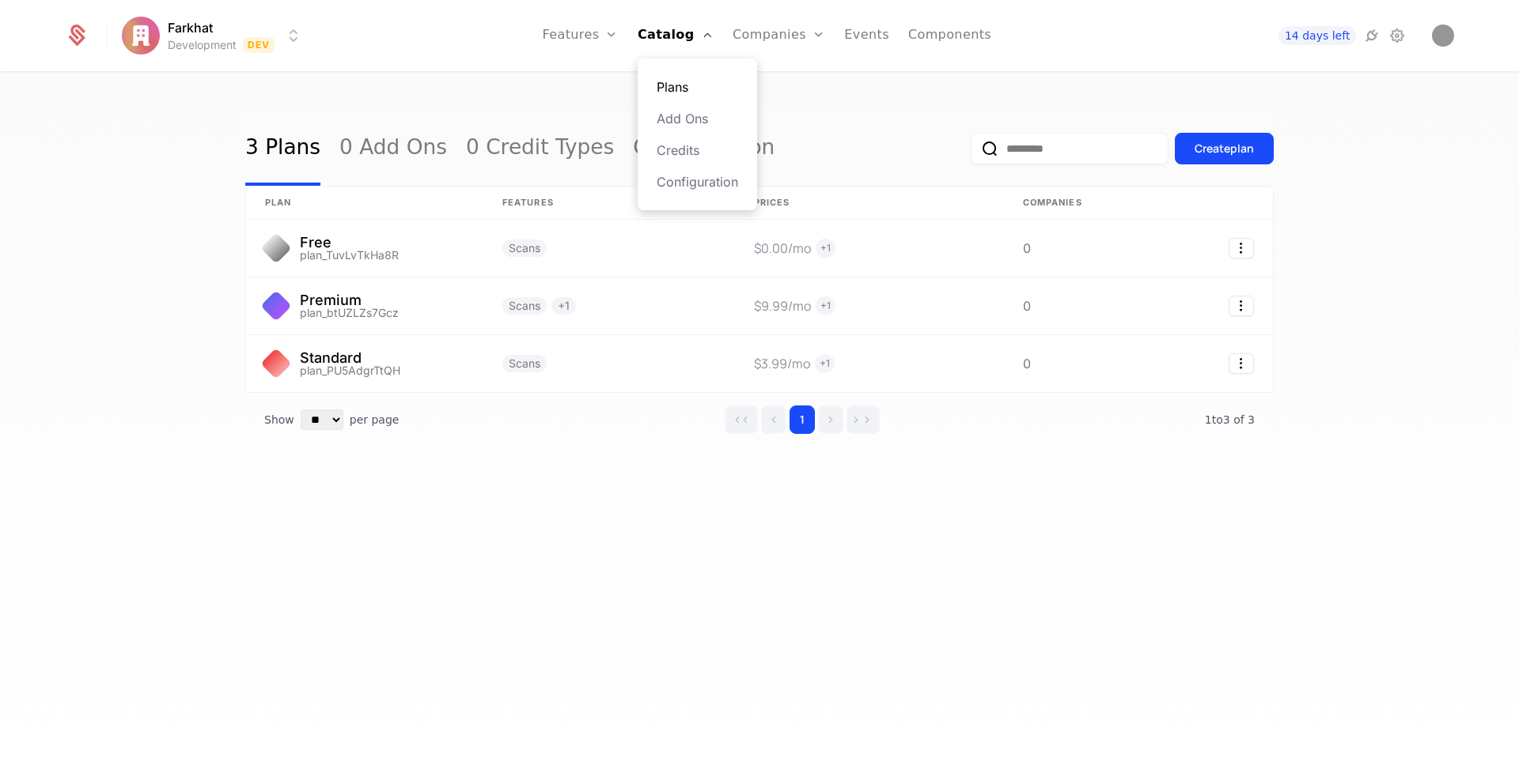
click at [693, 91] on link "Plans" at bounding box center [697, 86] width 81 height 19
click at [682, 83] on link "Plans" at bounding box center [697, 86] width 81 height 19
click at [675, 182] on link "Configuration" at bounding box center [697, 181] width 81 height 19
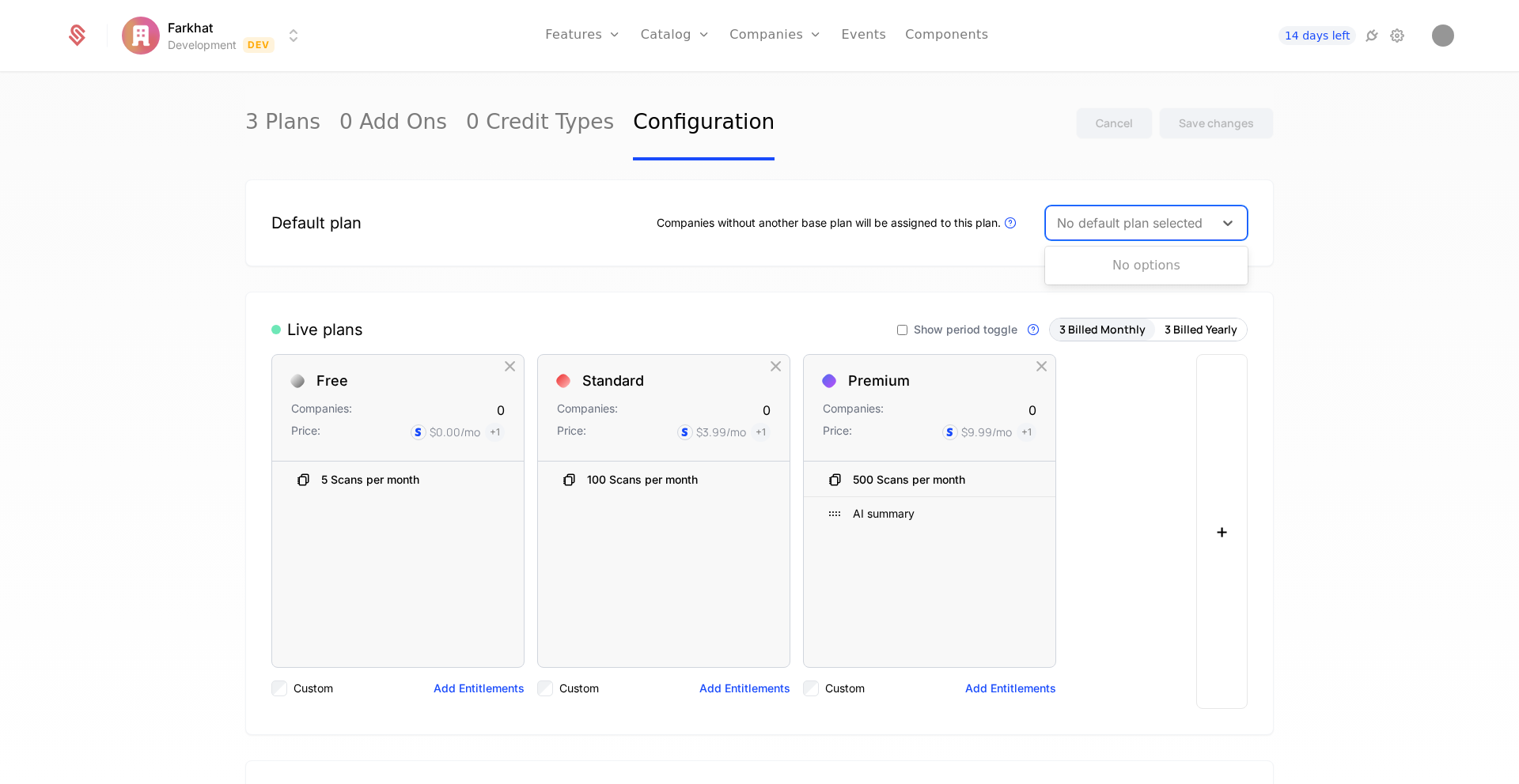
click at [1085, 220] on div at bounding box center [1129, 223] width 145 height 22
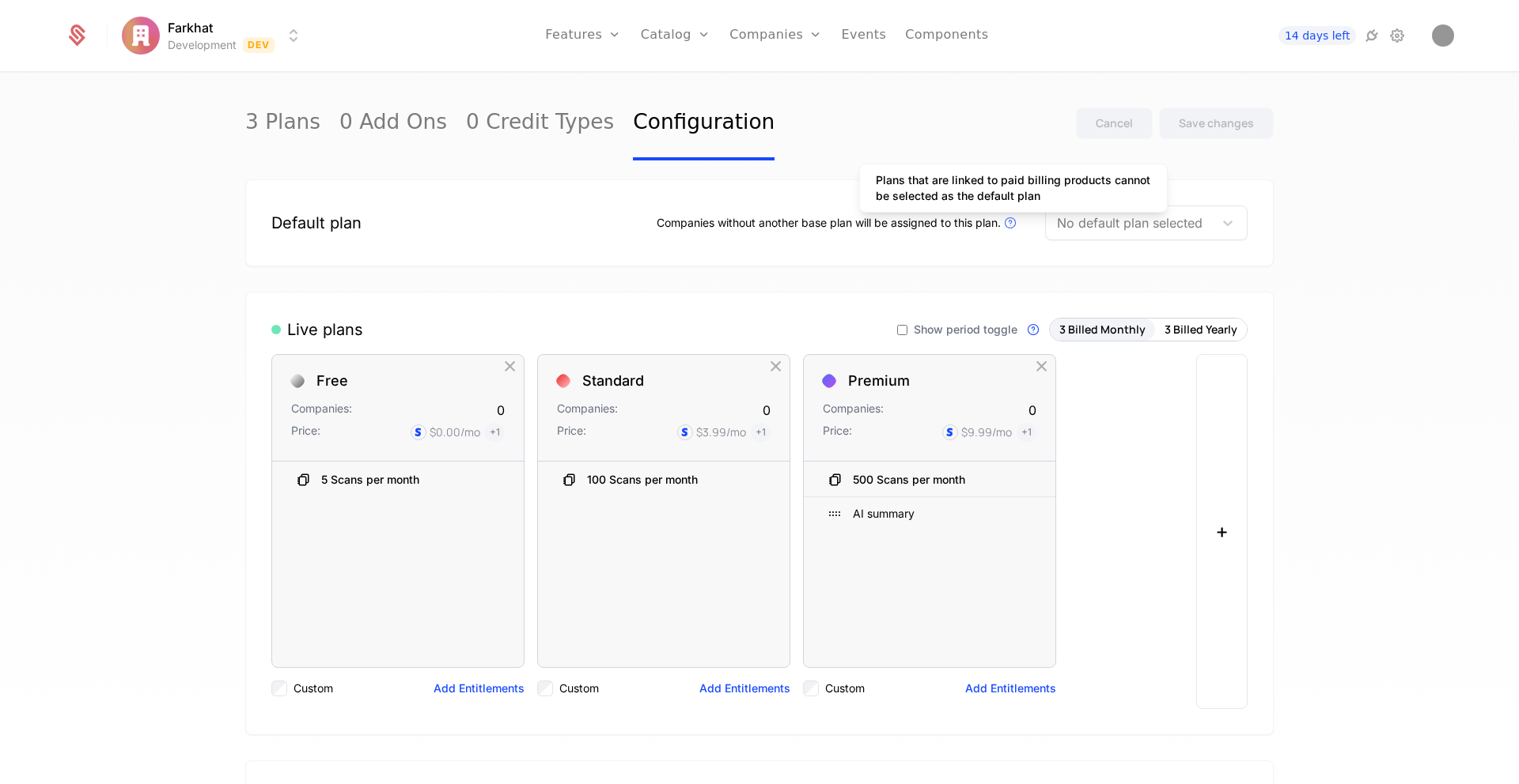
click at [1013, 221] on icon at bounding box center [1010, 223] width 19 height 19
click at [446, 389] on div "Free Companies: 0 Price: $0.00 /mo + 1" at bounding box center [398, 408] width 251 height 107
click at [350, 404] on div "Companies:" at bounding box center [322, 410] width 61 height 19
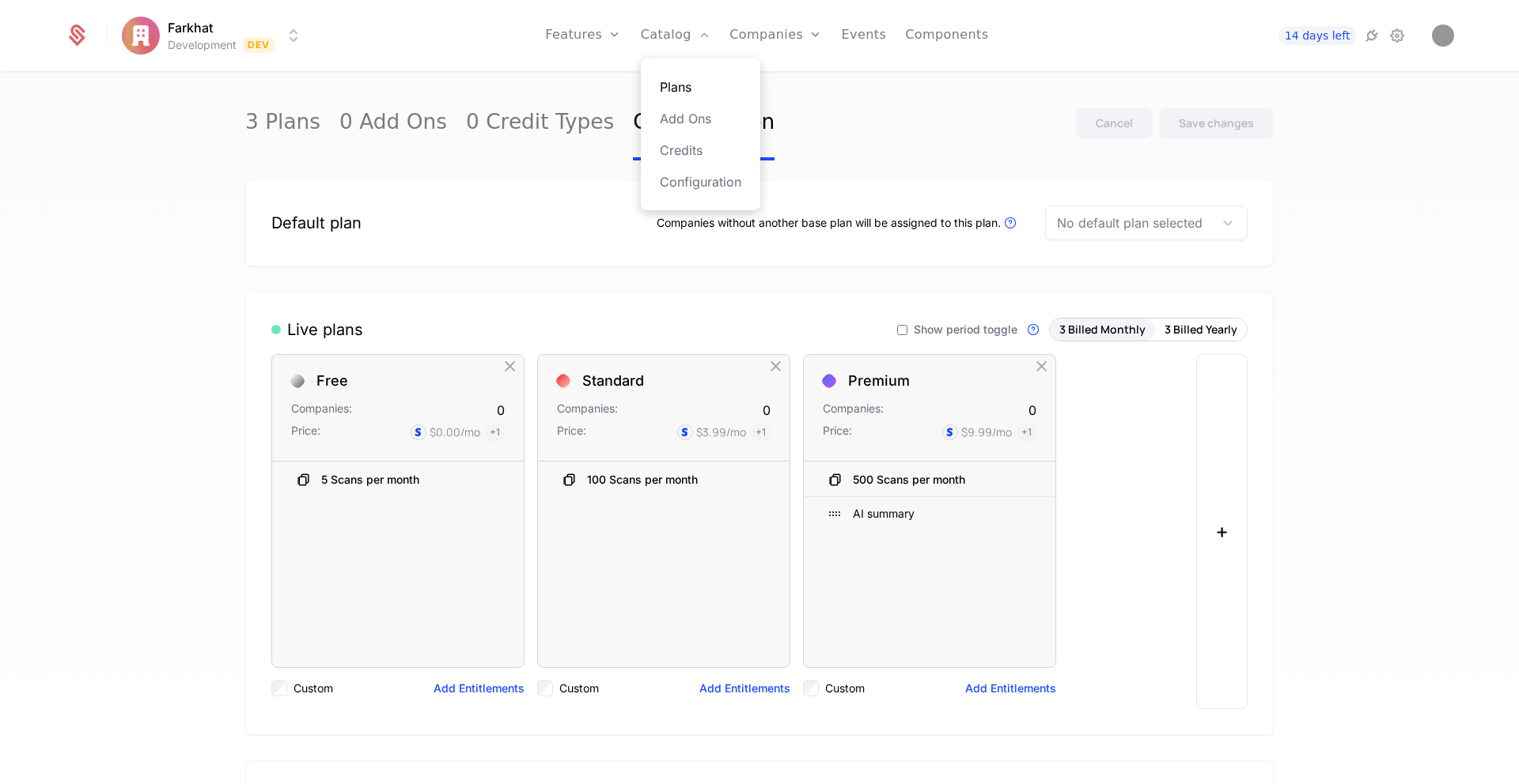
click at [671, 88] on link "Plans" at bounding box center [700, 86] width 81 height 19
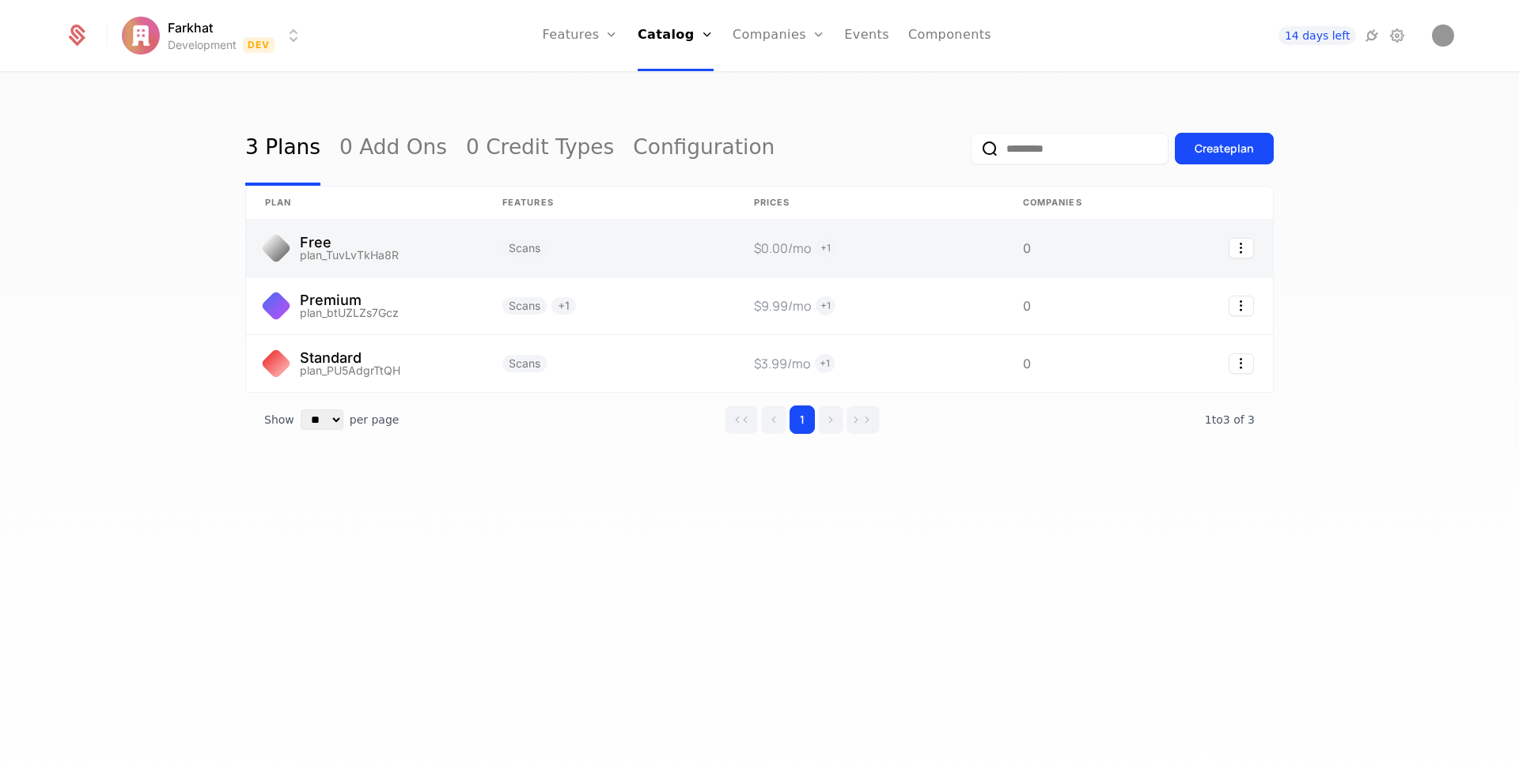
click at [440, 249] on link at bounding box center [365, 249] width 237 height 57
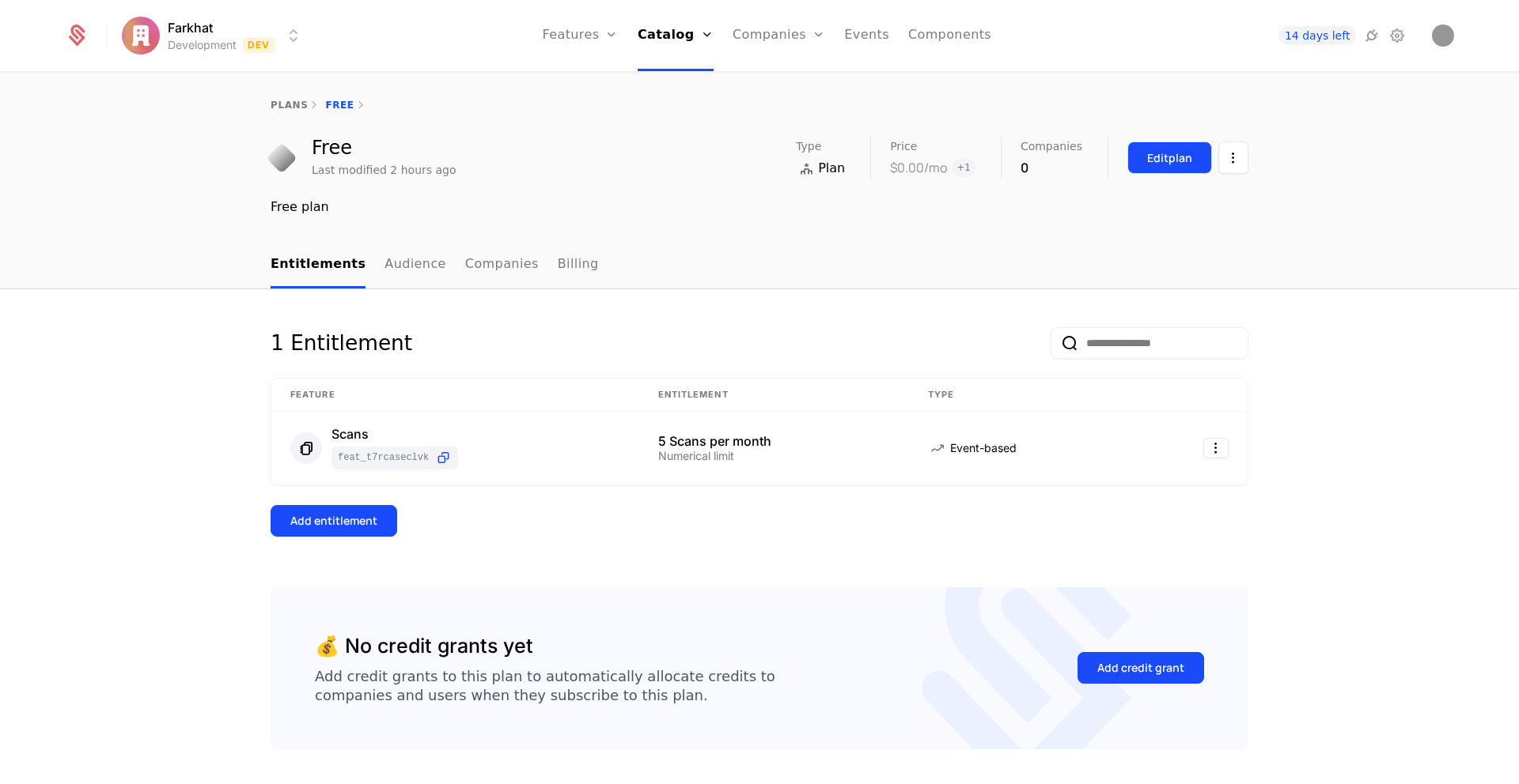
click at [1178, 156] on div "Edit plan" at bounding box center [1170, 159] width 45 height 16
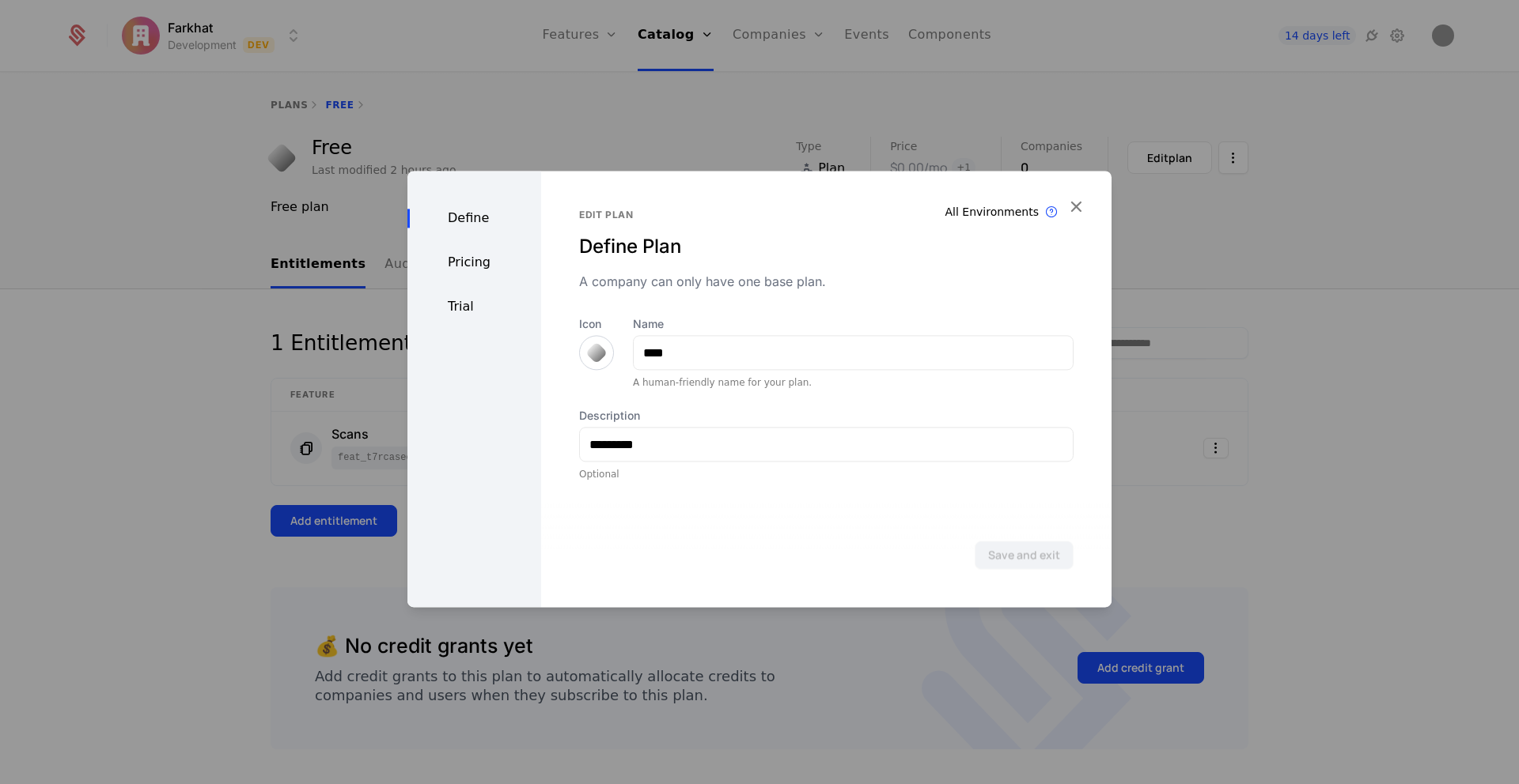
click at [450, 261] on div "Pricing" at bounding box center [474, 262] width 134 height 19
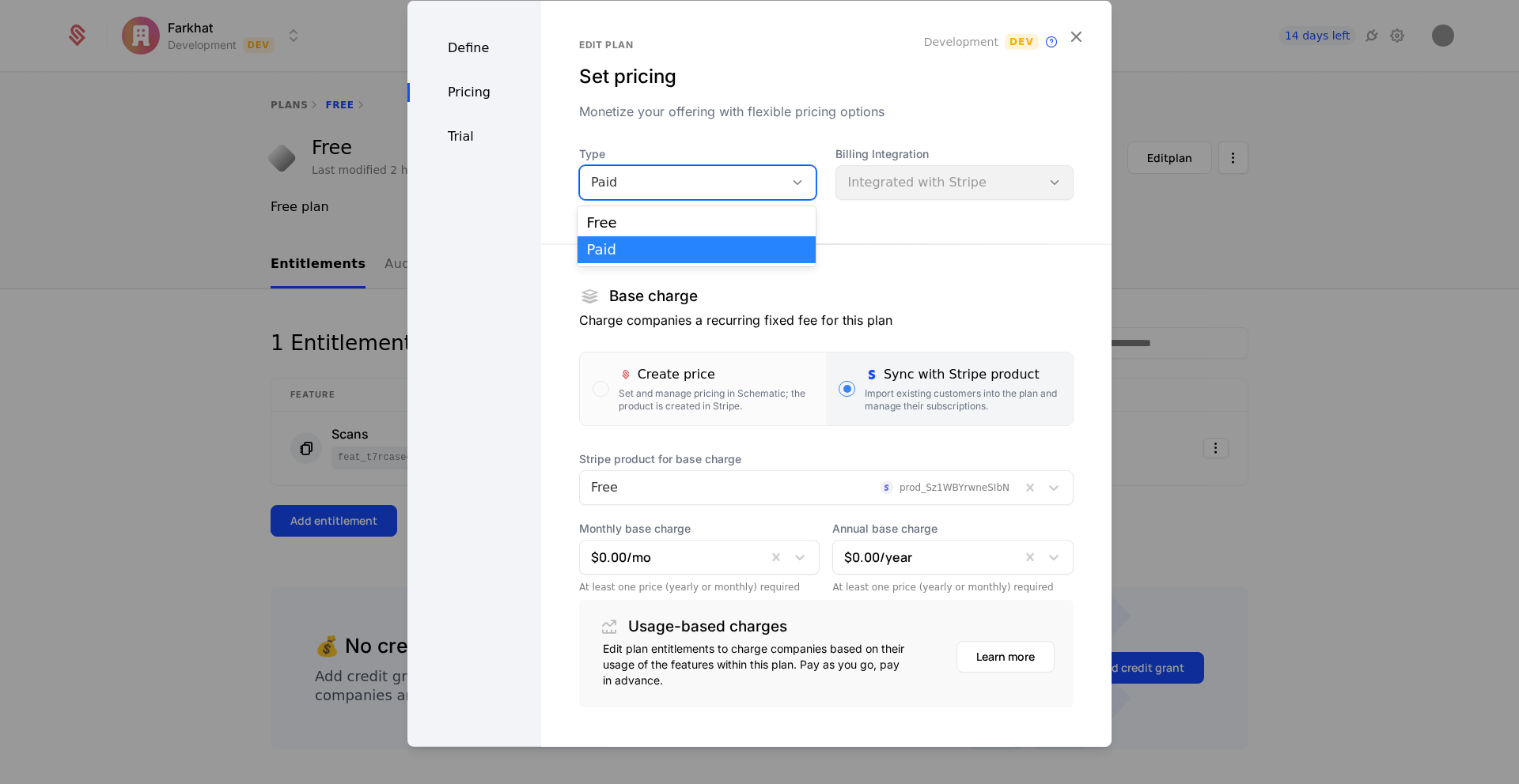
click at [661, 185] on div "Paid" at bounding box center [682, 182] width 183 height 19
click at [629, 216] on div "Free" at bounding box center [697, 223] width 220 height 14
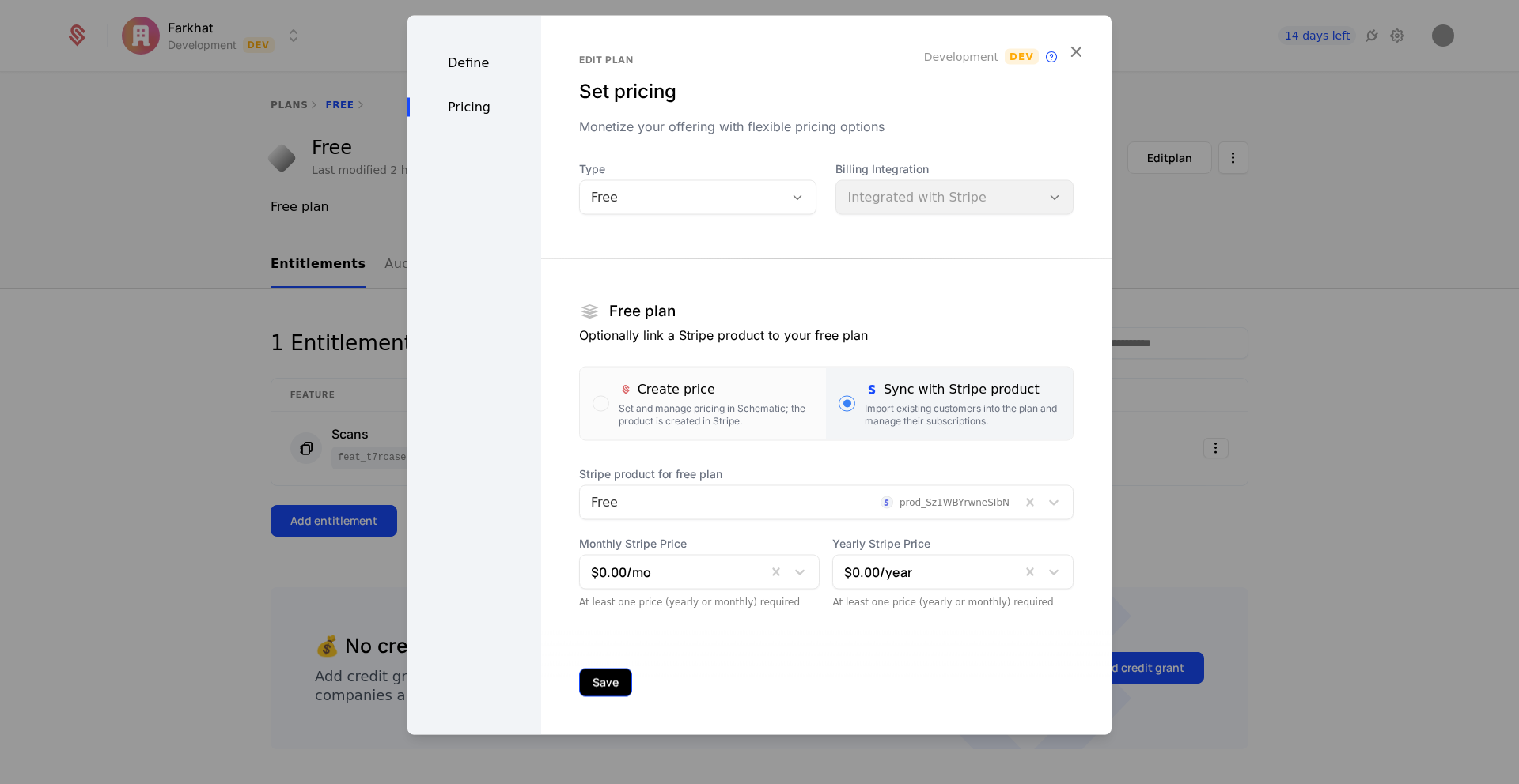
click at [603, 674] on button "Save" at bounding box center [605, 683] width 53 height 29
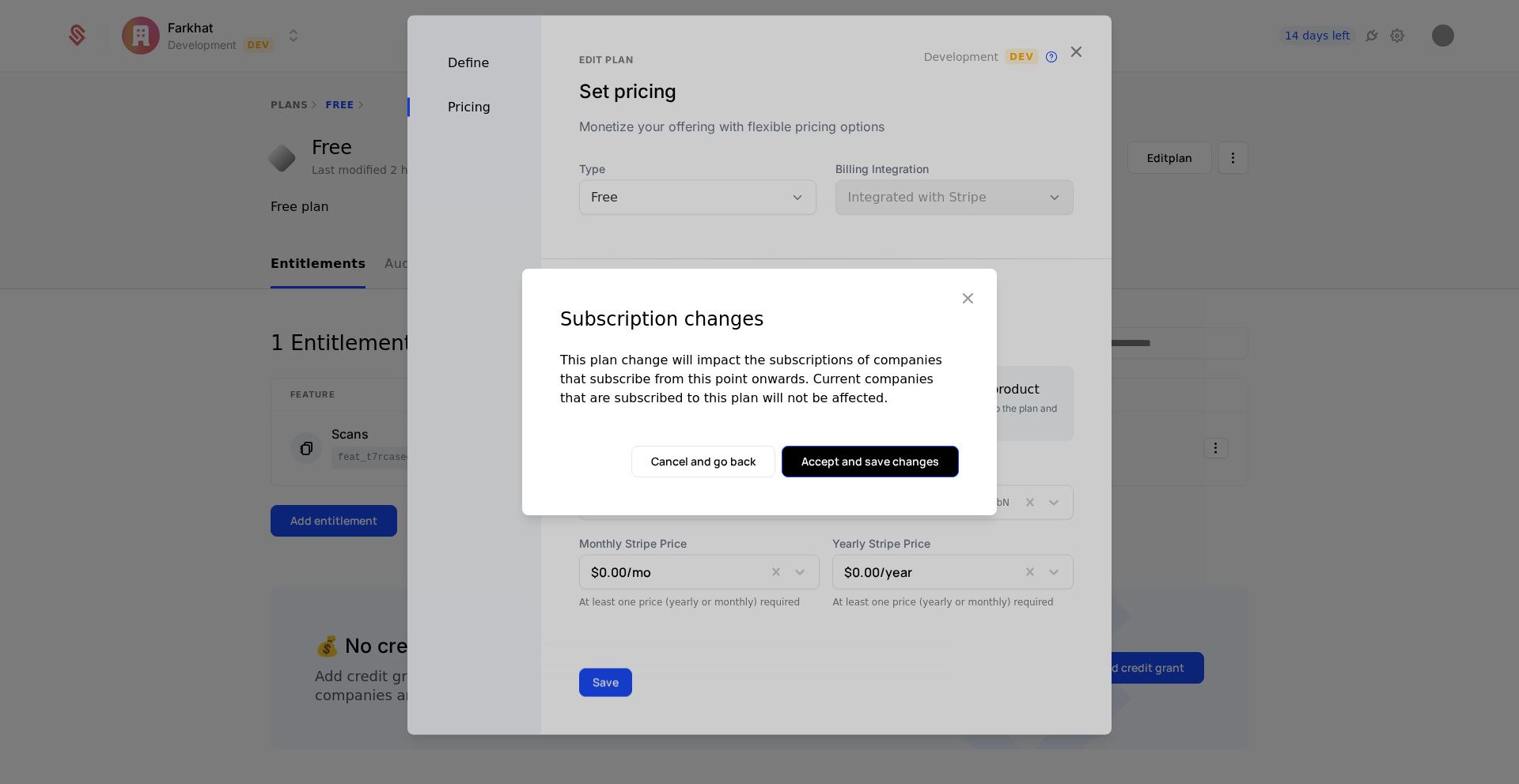
click at [851, 461] on button "Accept and save changes" at bounding box center [870, 461] width 177 height 31
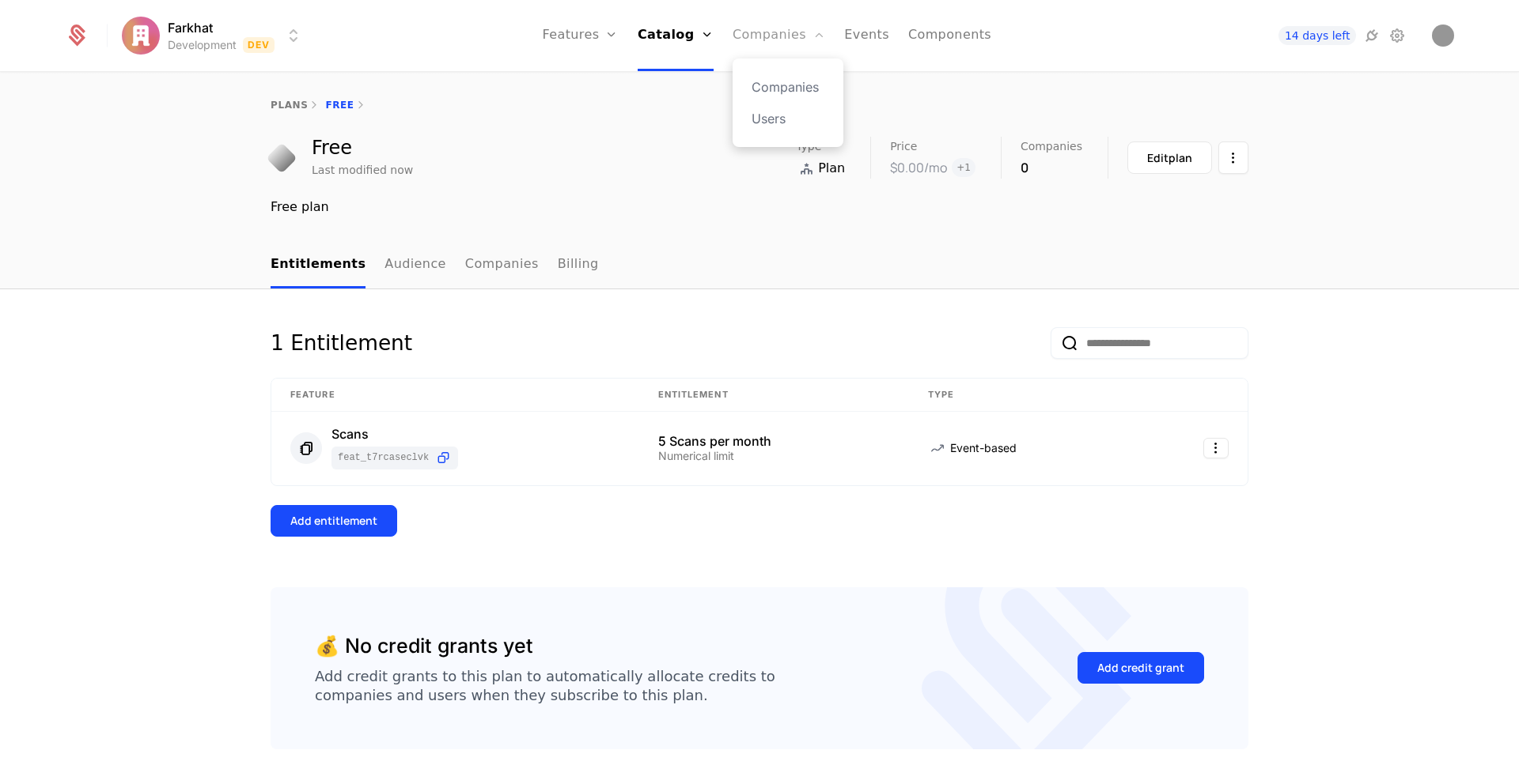
click at [754, 38] on link "Companies" at bounding box center [779, 36] width 93 height 71
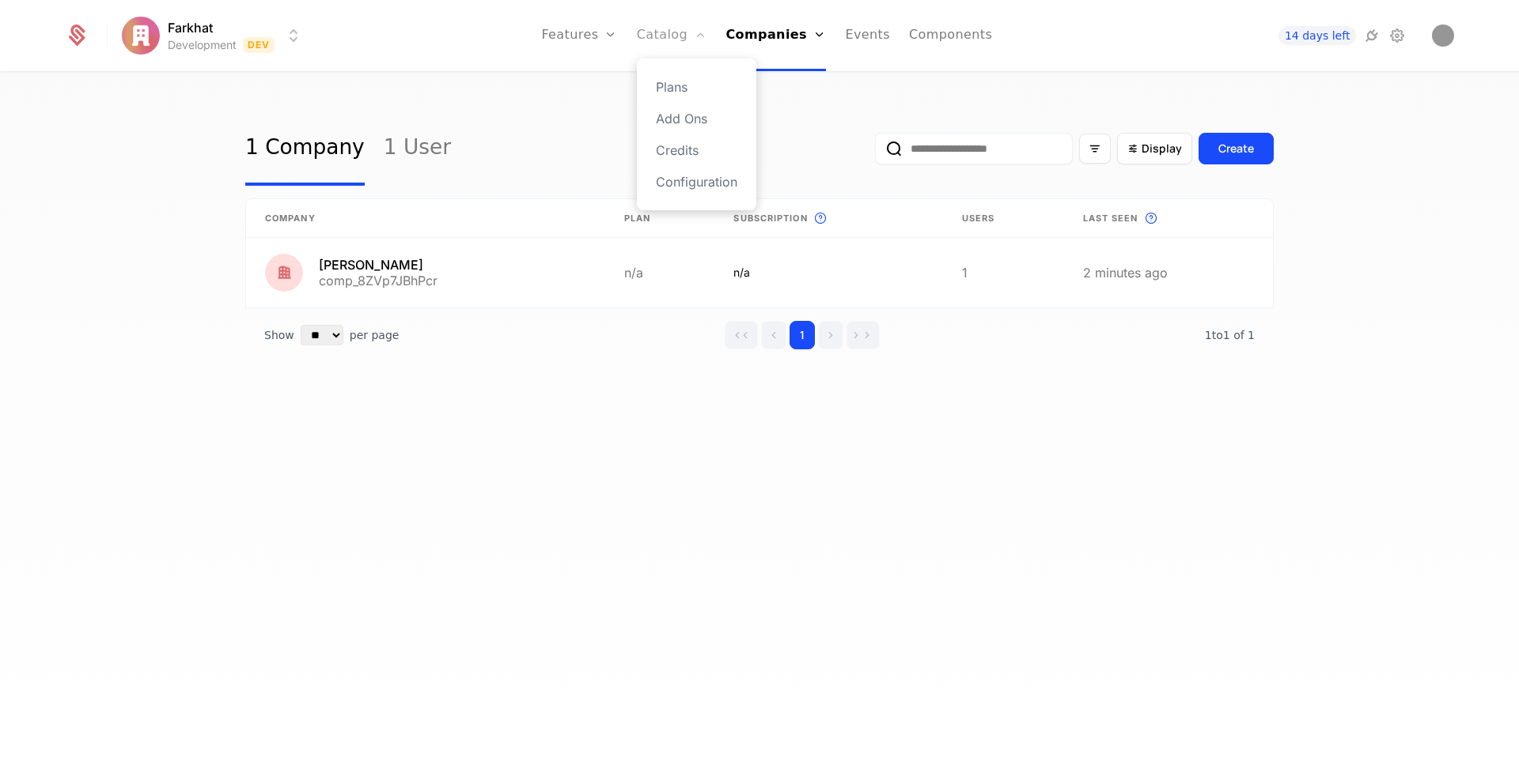
click at [686, 39] on link "Catalog" at bounding box center [671, 36] width 70 height 71
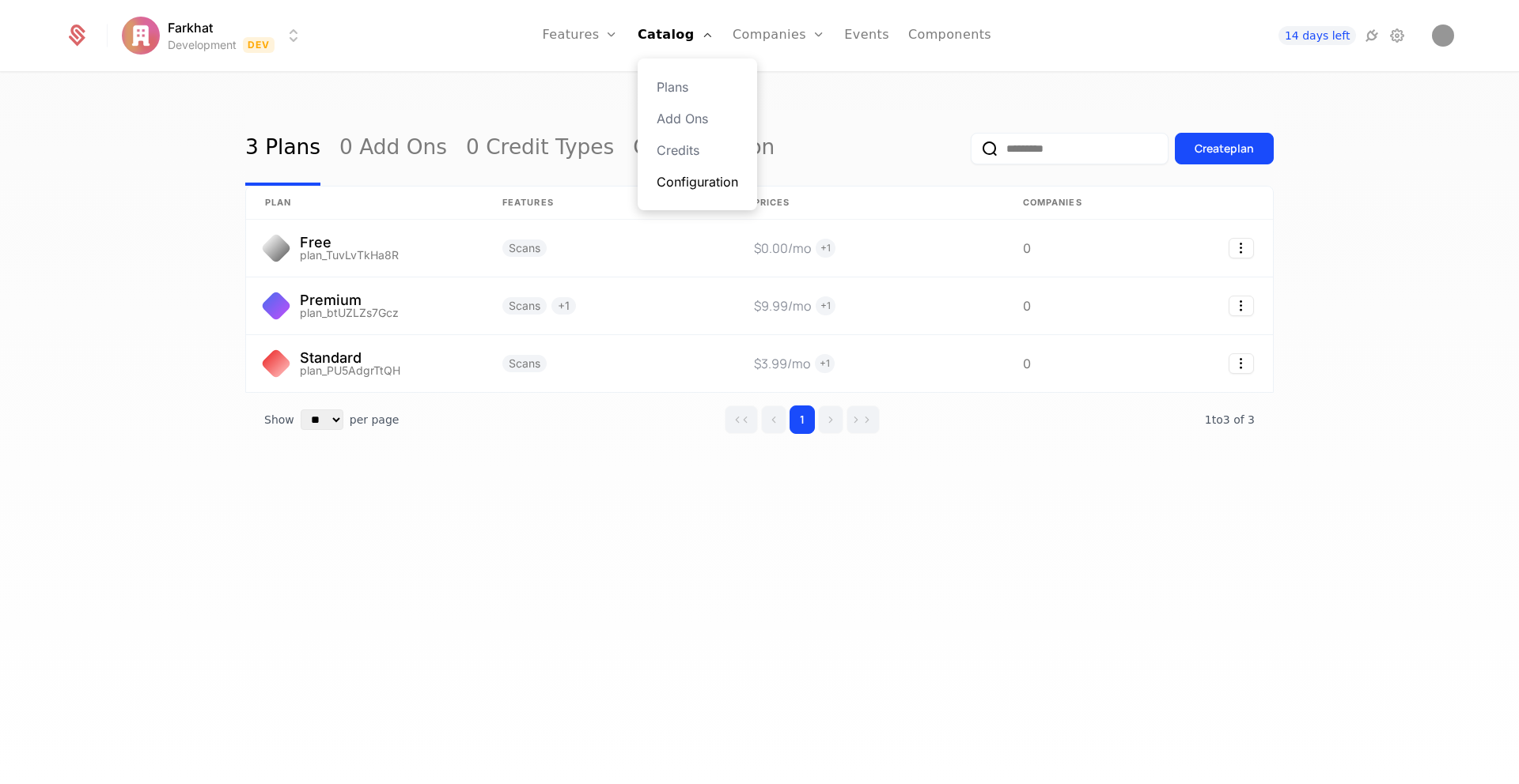
click at [684, 172] on link "Configuration" at bounding box center [697, 181] width 81 height 19
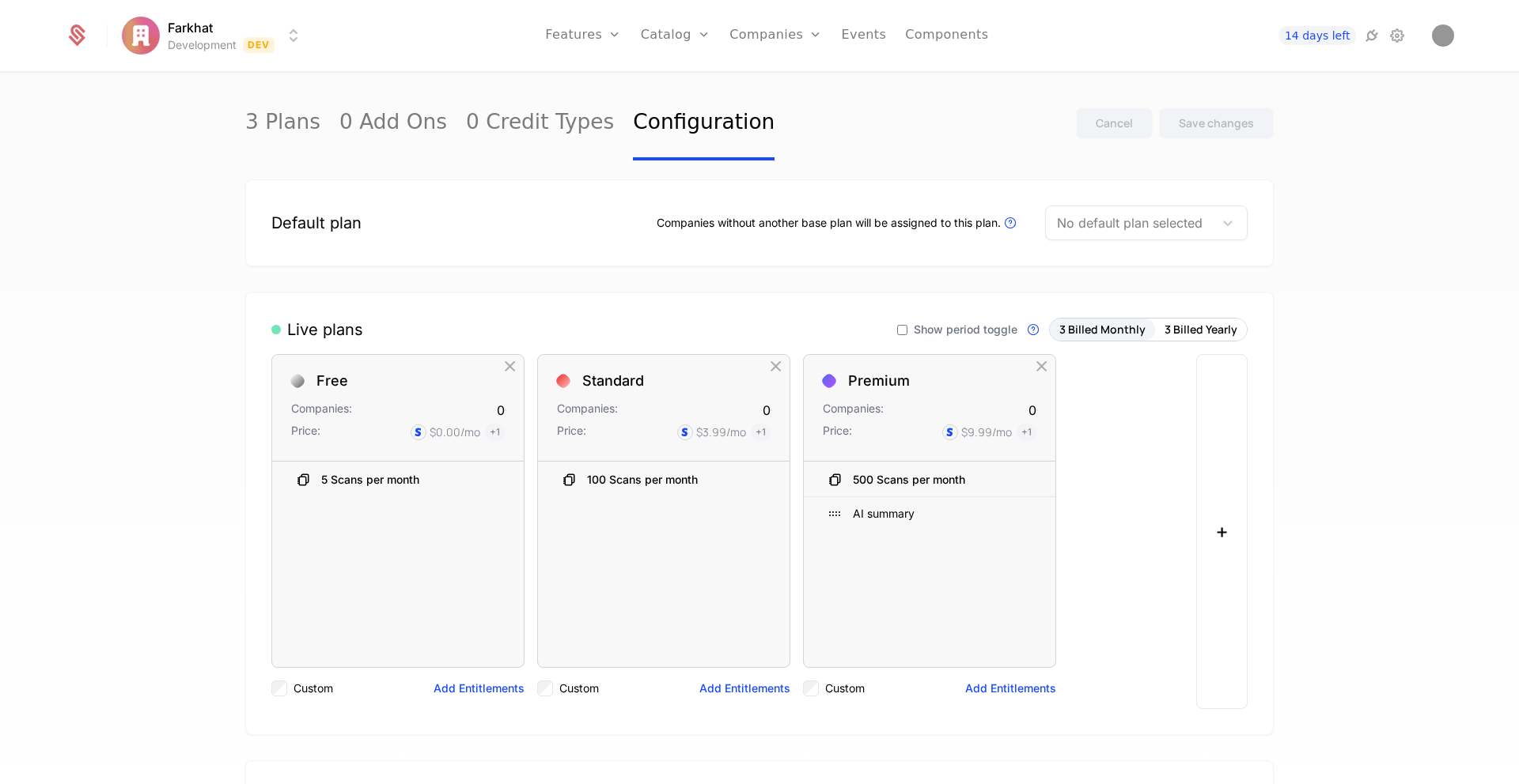
click at [1128, 219] on div at bounding box center [1129, 223] width 145 height 22
click at [1105, 259] on div "Free" at bounding box center [1095, 264] width 30 height 14
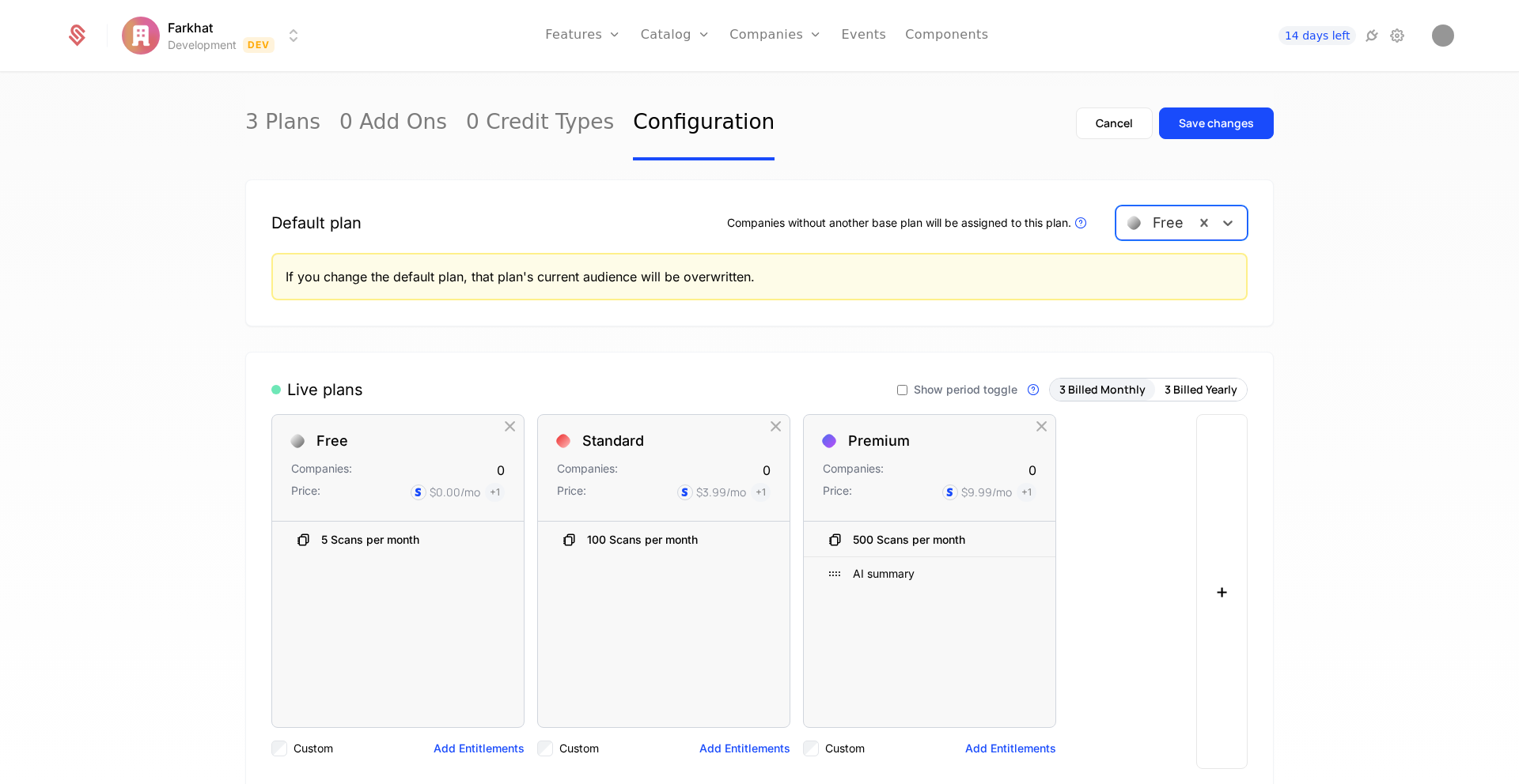
click at [189, 325] on div "3 Plans 0 Add Ons 0 Credit Types Configuration Cancel Save changes Default plan…" at bounding box center [760, 434] width 1519 height 720
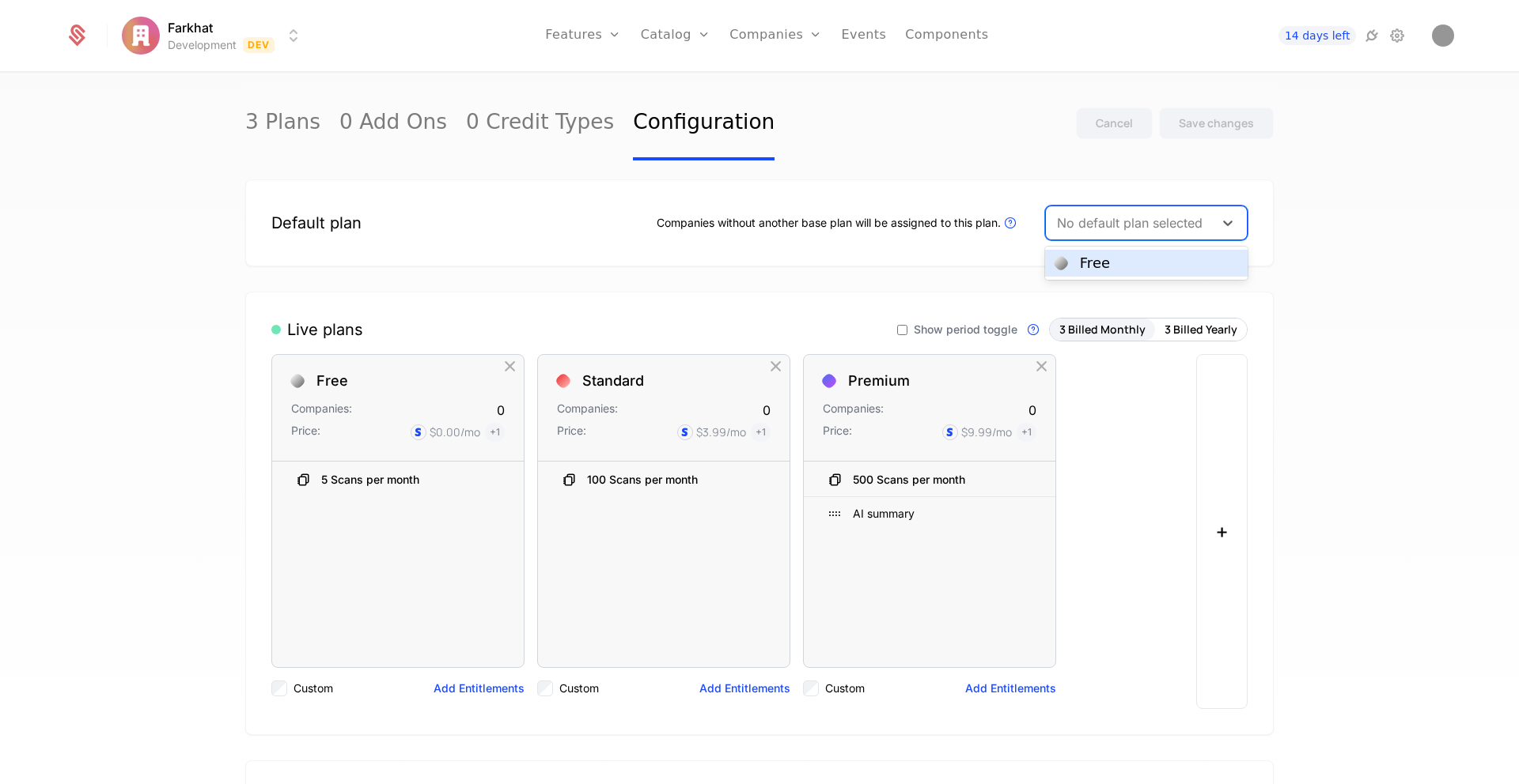
click at [1121, 233] on div at bounding box center [1129, 223] width 145 height 22
click at [1108, 269] on div "Free" at bounding box center [1146, 264] width 184 height 14
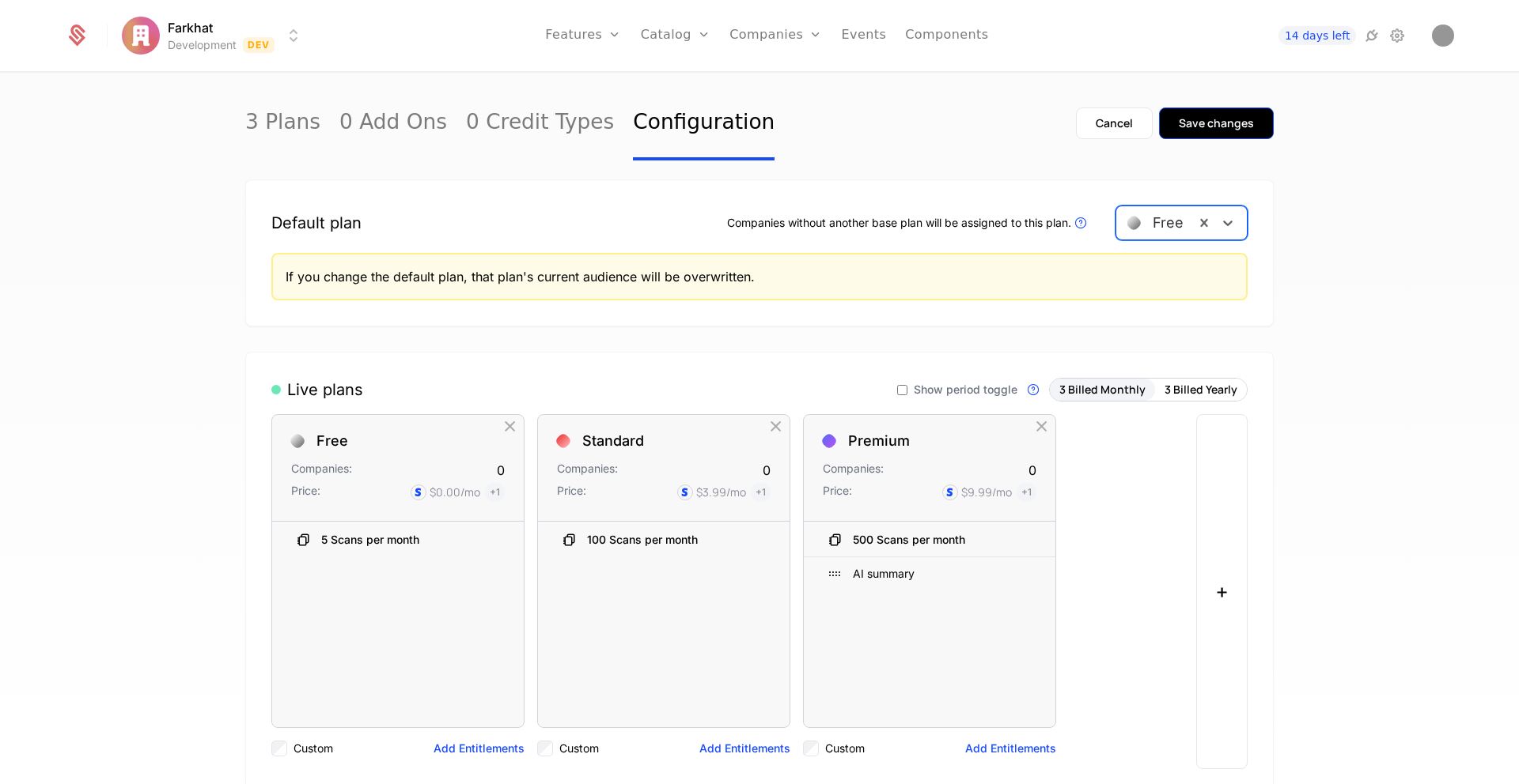
click at [1220, 116] on div "Save changes" at bounding box center [1216, 124] width 75 height 16
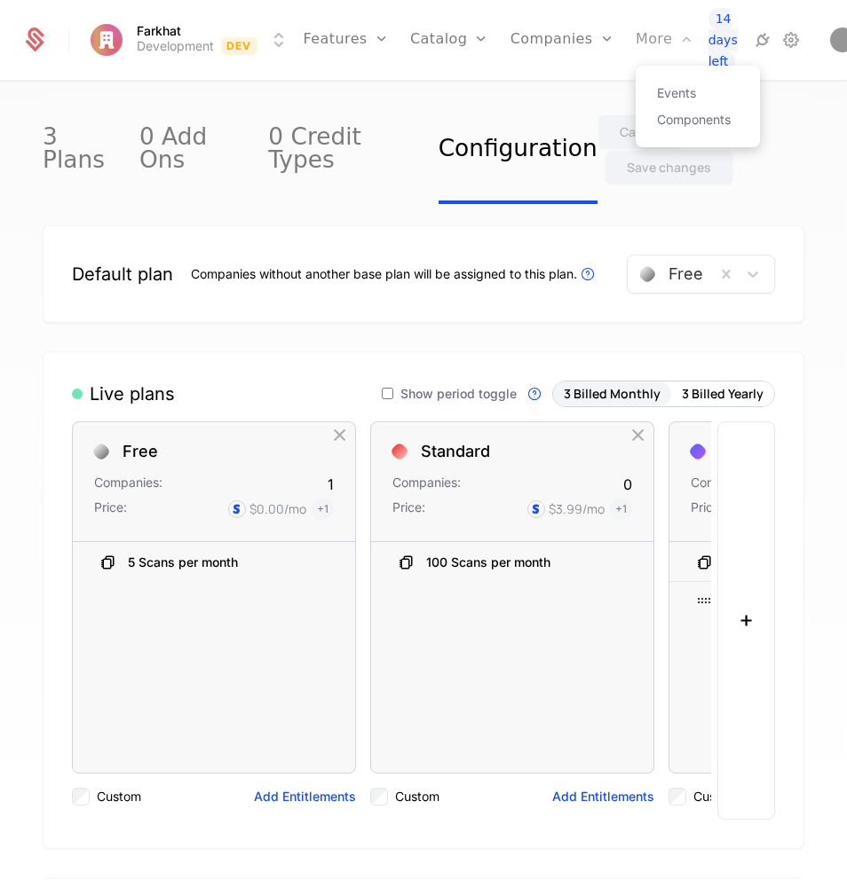
click at [635, 37] on div "More" at bounding box center [664, 40] width 59 height 80
click at [659, 114] on link "Components" at bounding box center [698, 120] width 82 height 12
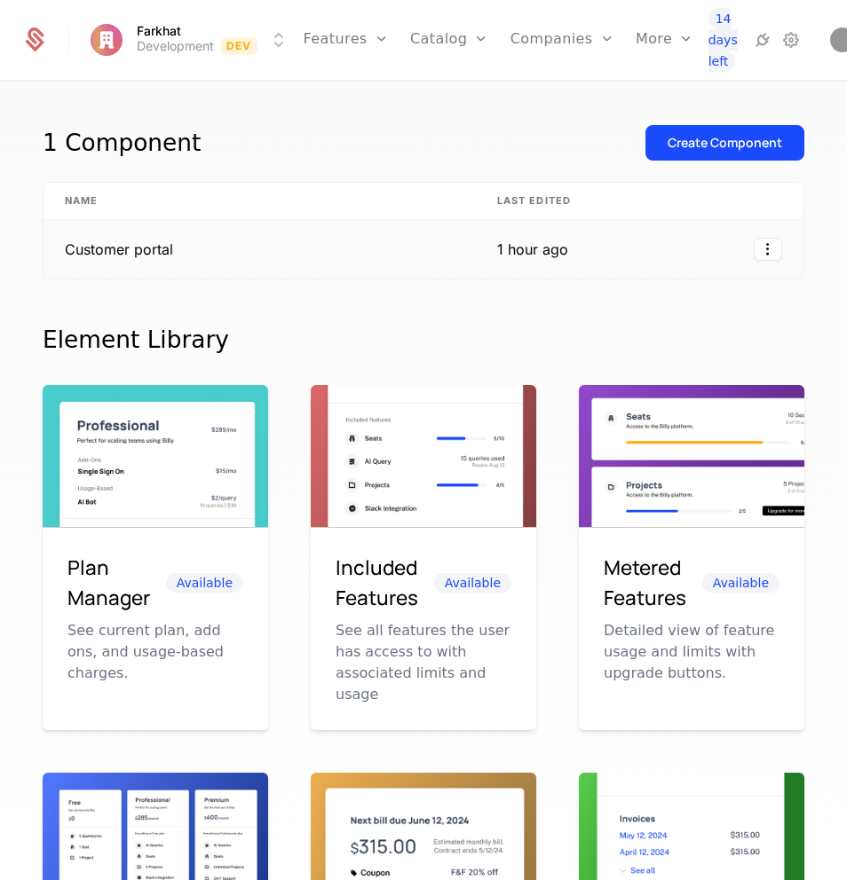
click at [100, 255] on td "Customer portal" at bounding box center [259, 249] width 432 height 59
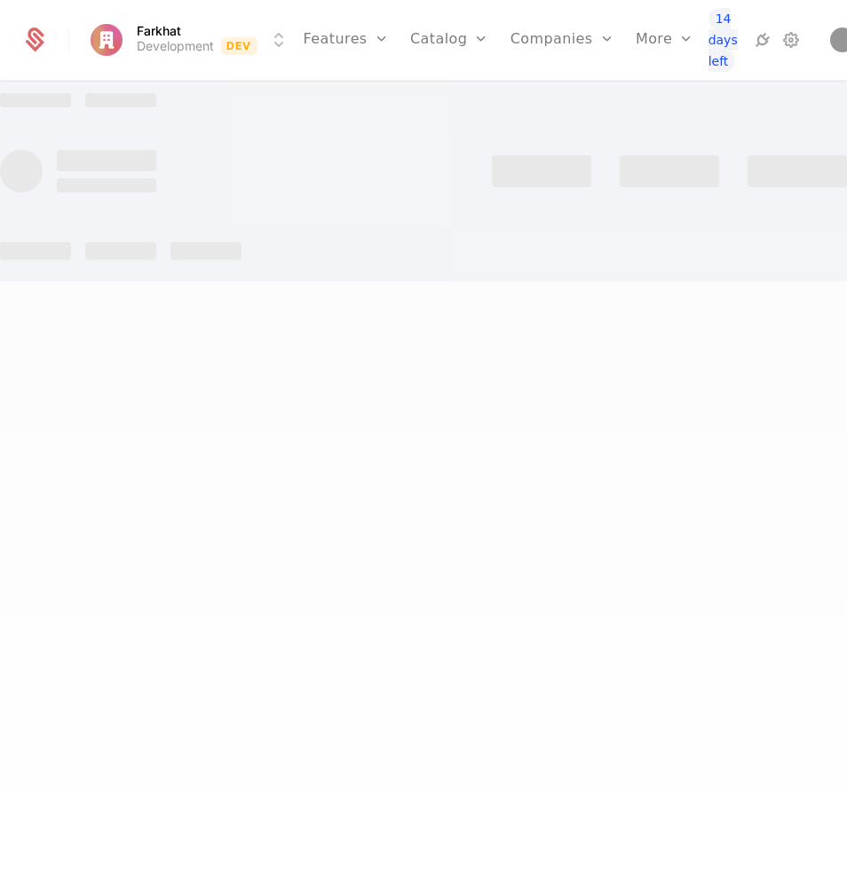
click at [100, 255] on div at bounding box center [120, 251] width 71 height 18
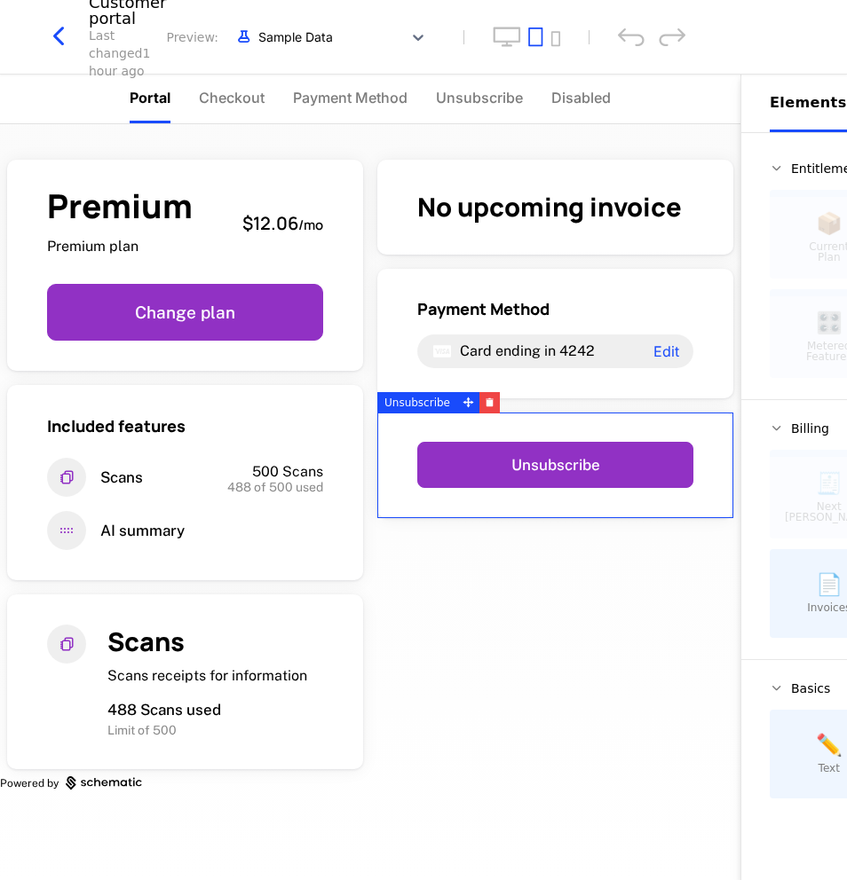
click at [493, 427] on div "Unsubscribe" at bounding box center [555, 466] width 356 height 106
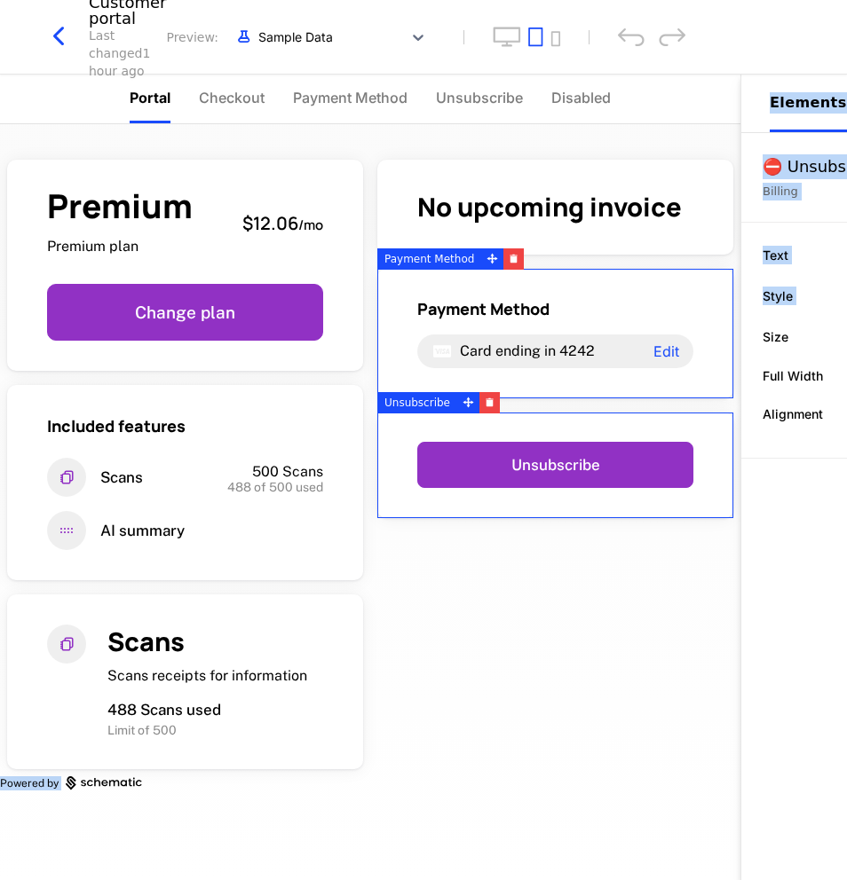
drag, startPoint x: 743, startPoint y: 318, endPoint x: 733, endPoint y: 321, distance: 10.4
click at [733, 321] on div "**********" at bounding box center [423, 478] width 847 height 806
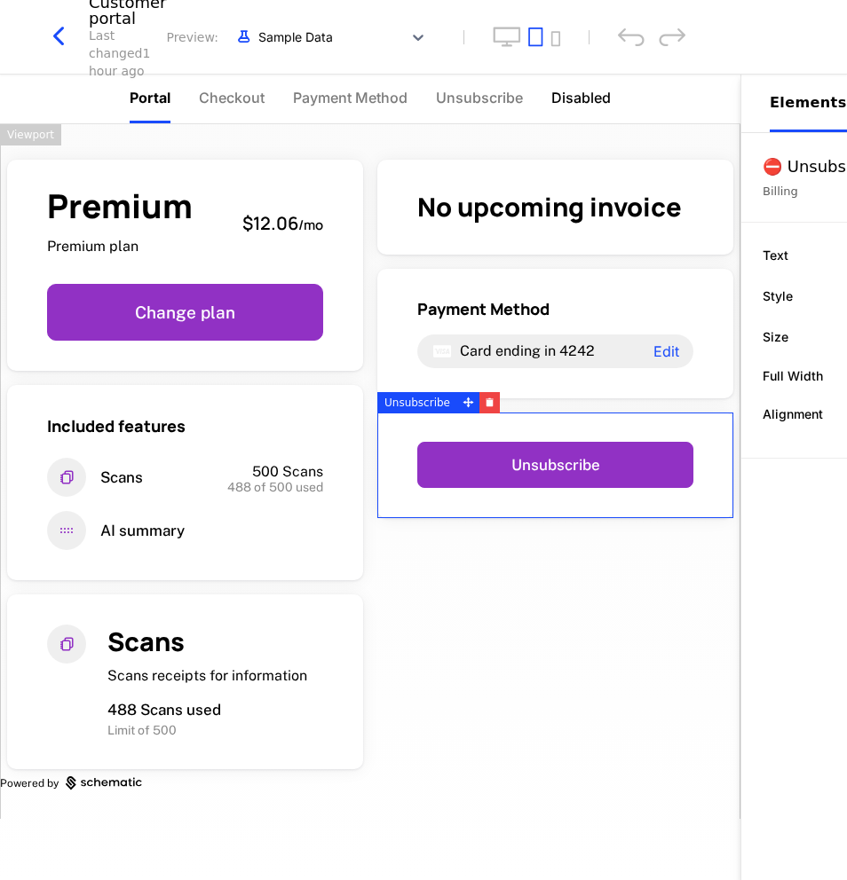
click at [588, 95] on span "Disabled" at bounding box center [580, 97] width 59 height 21
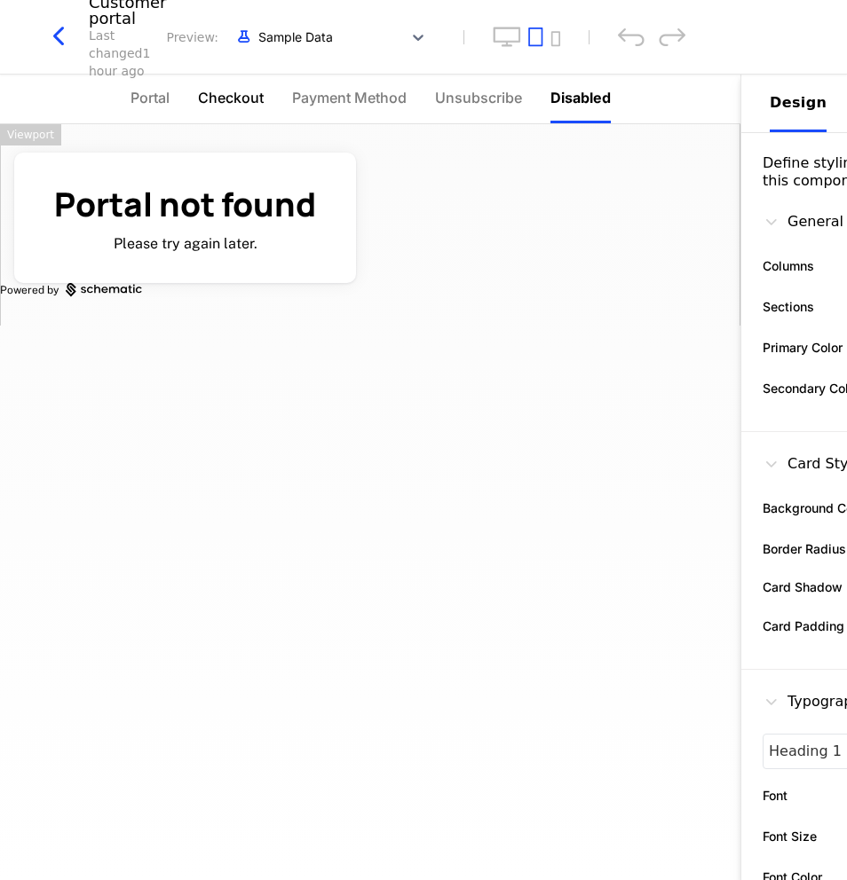
click at [228, 103] on span "Checkout" at bounding box center [231, 97] width 66 height 21
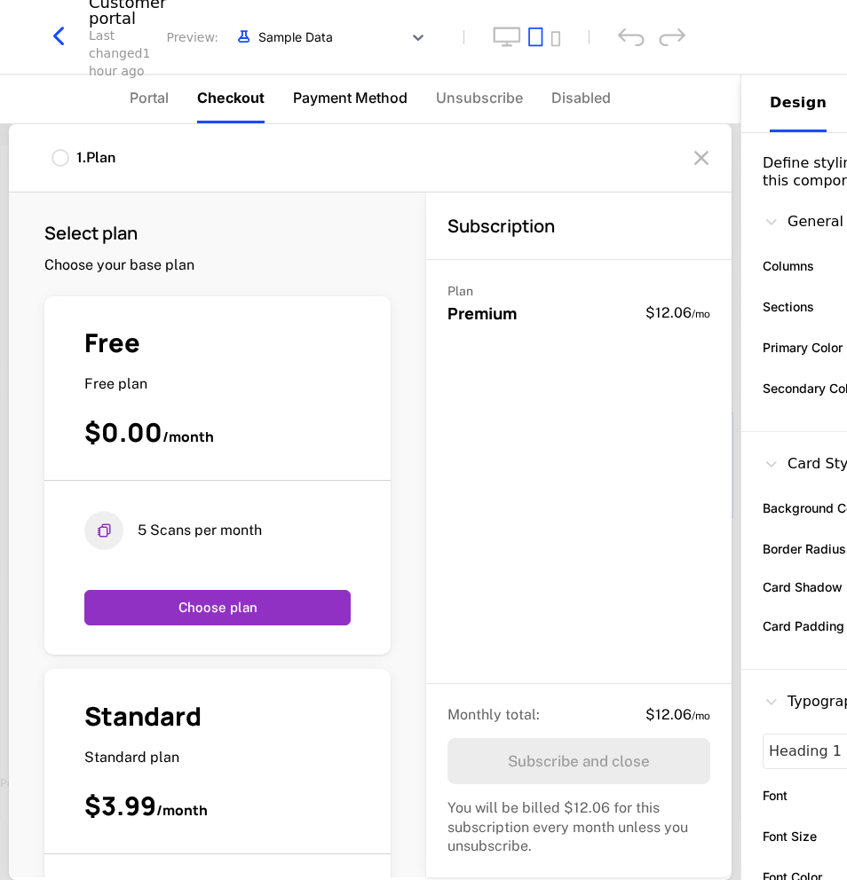
click at [334, 106] on span "Payment Method" at bounding box center [350, 97] width 114 height 21
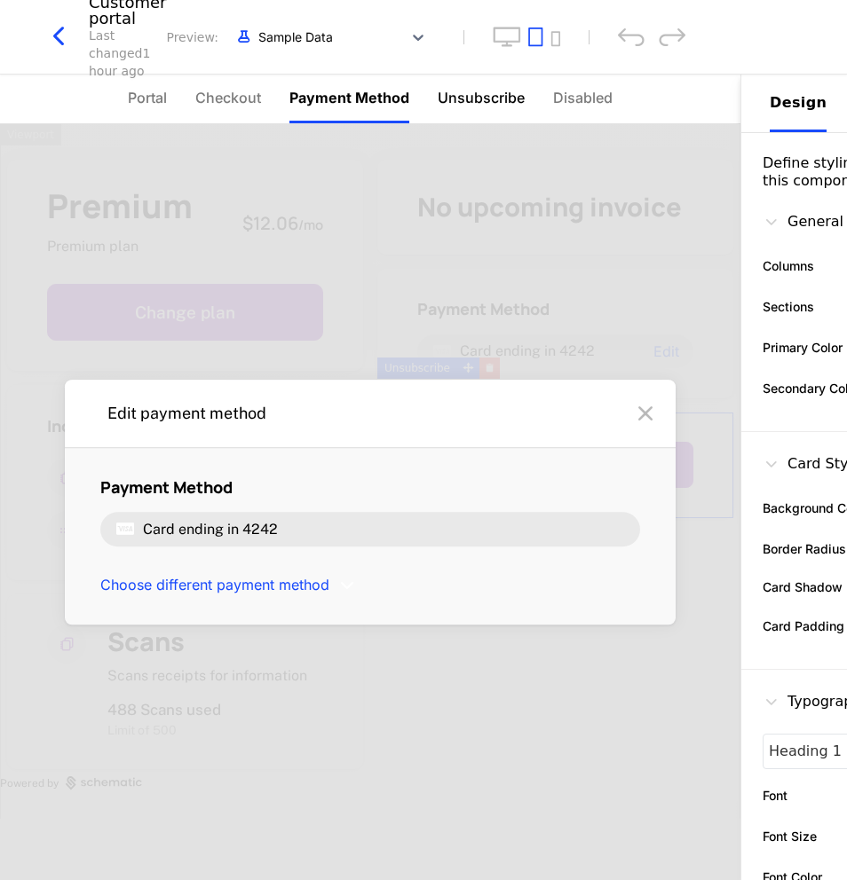
click at [485, 98] on span "Unsubscribe" at bounding box center [481, 97] width 87 height 21
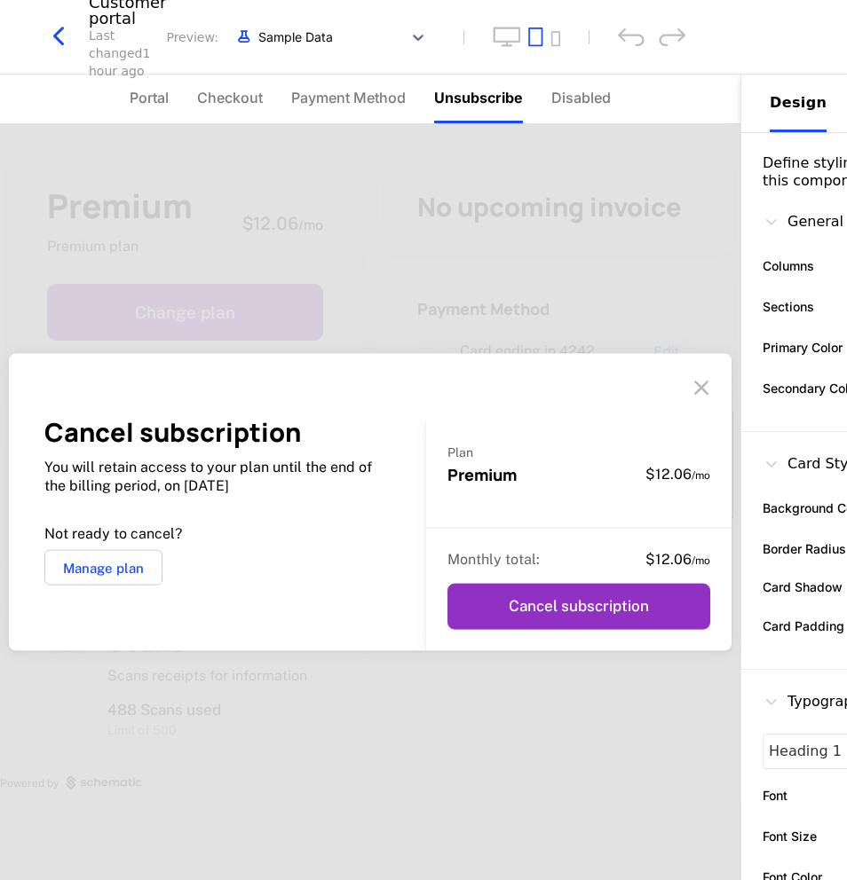
click at [429, 288] on div "Cancel subscription You will retain access to your plan until the end of the bi…" at bounding box center [370, 502] width 740 height 756
click at [714, 392] on icon at bounding box center [701, 388] width 28 height 28
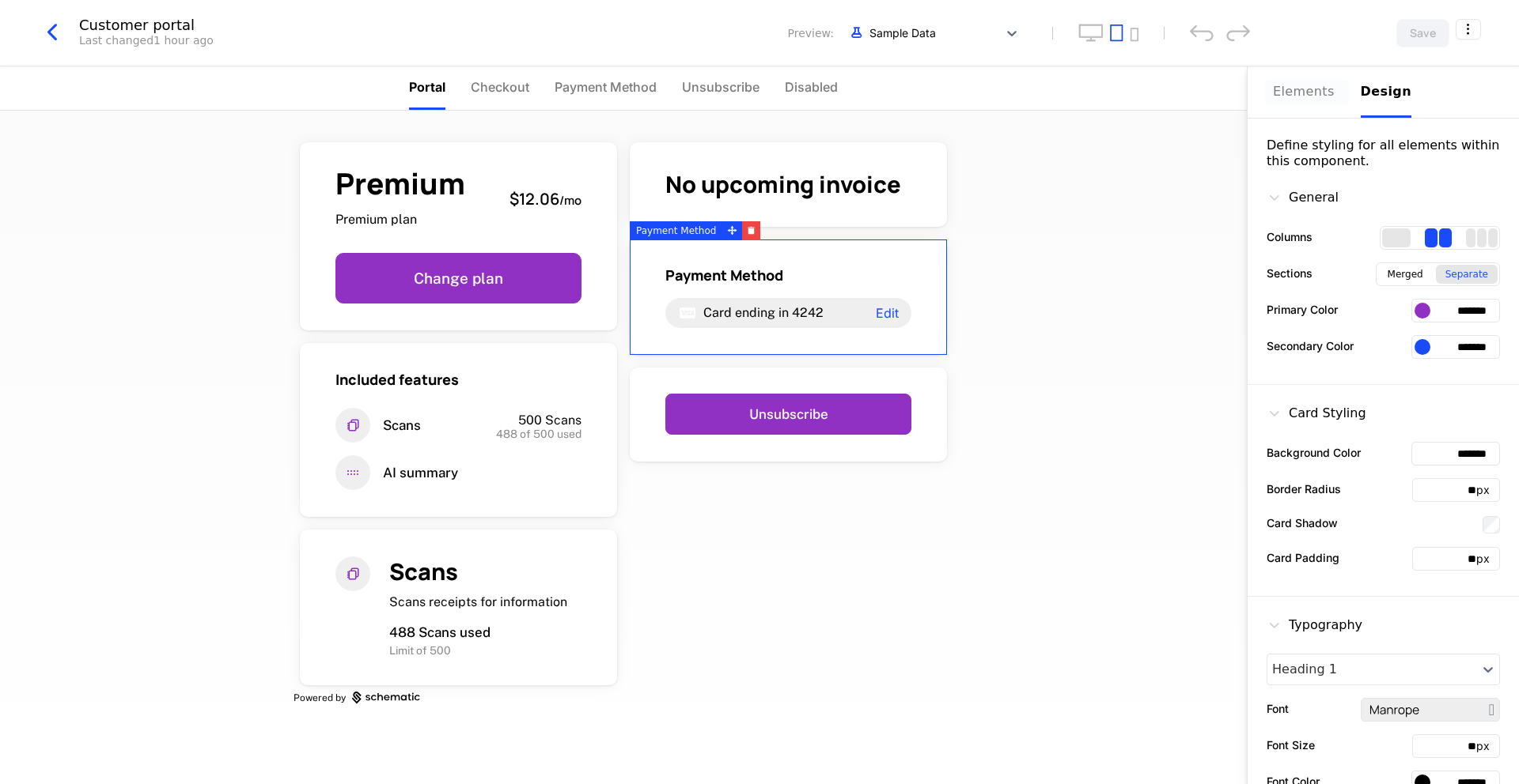
click at [1320, 94] on div "Elements" at bounding box center [1307, 91] width 69 height 19
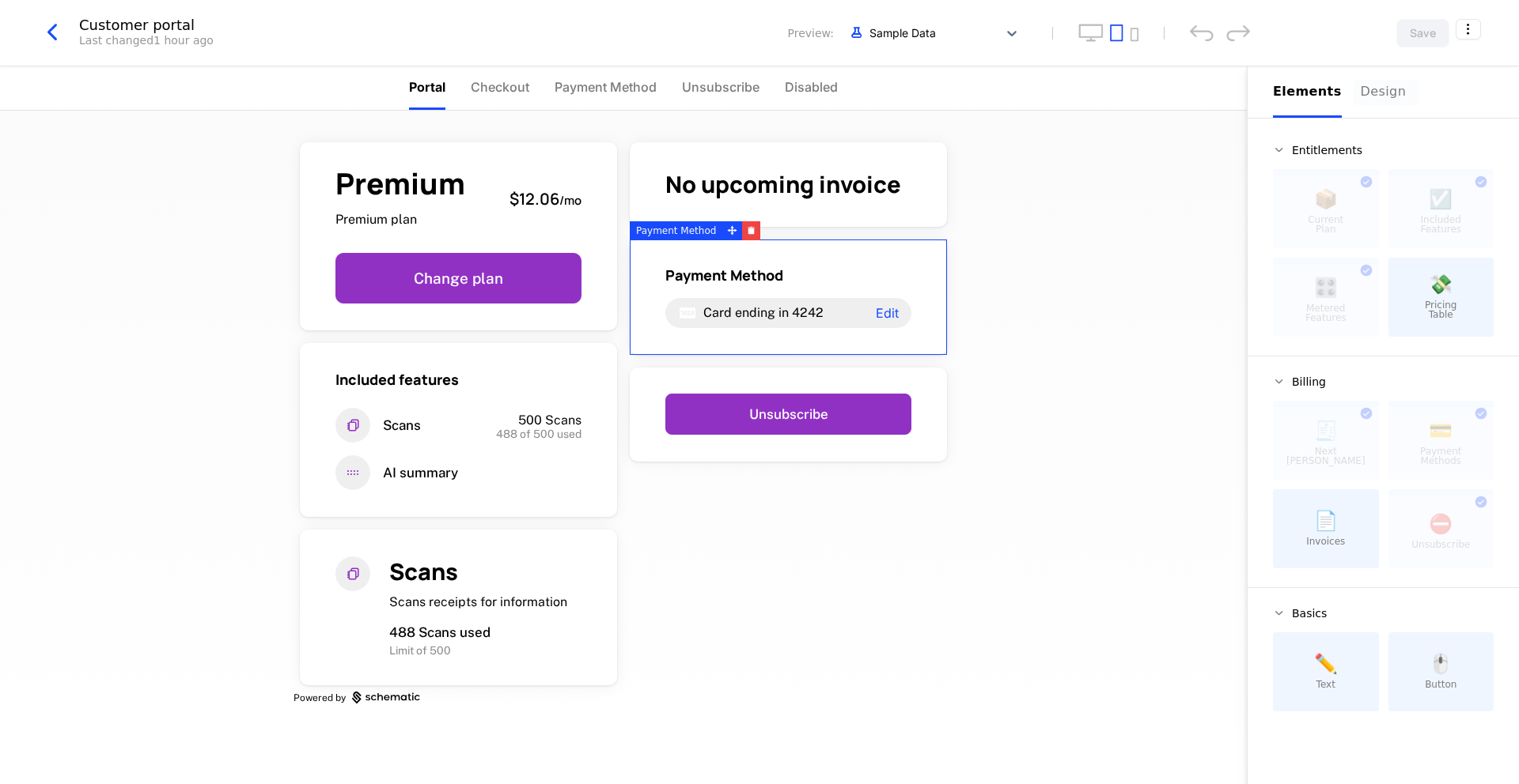
click at [1371, 88] on div "Design" at bounding box center [1385, 91] width 51 height 19
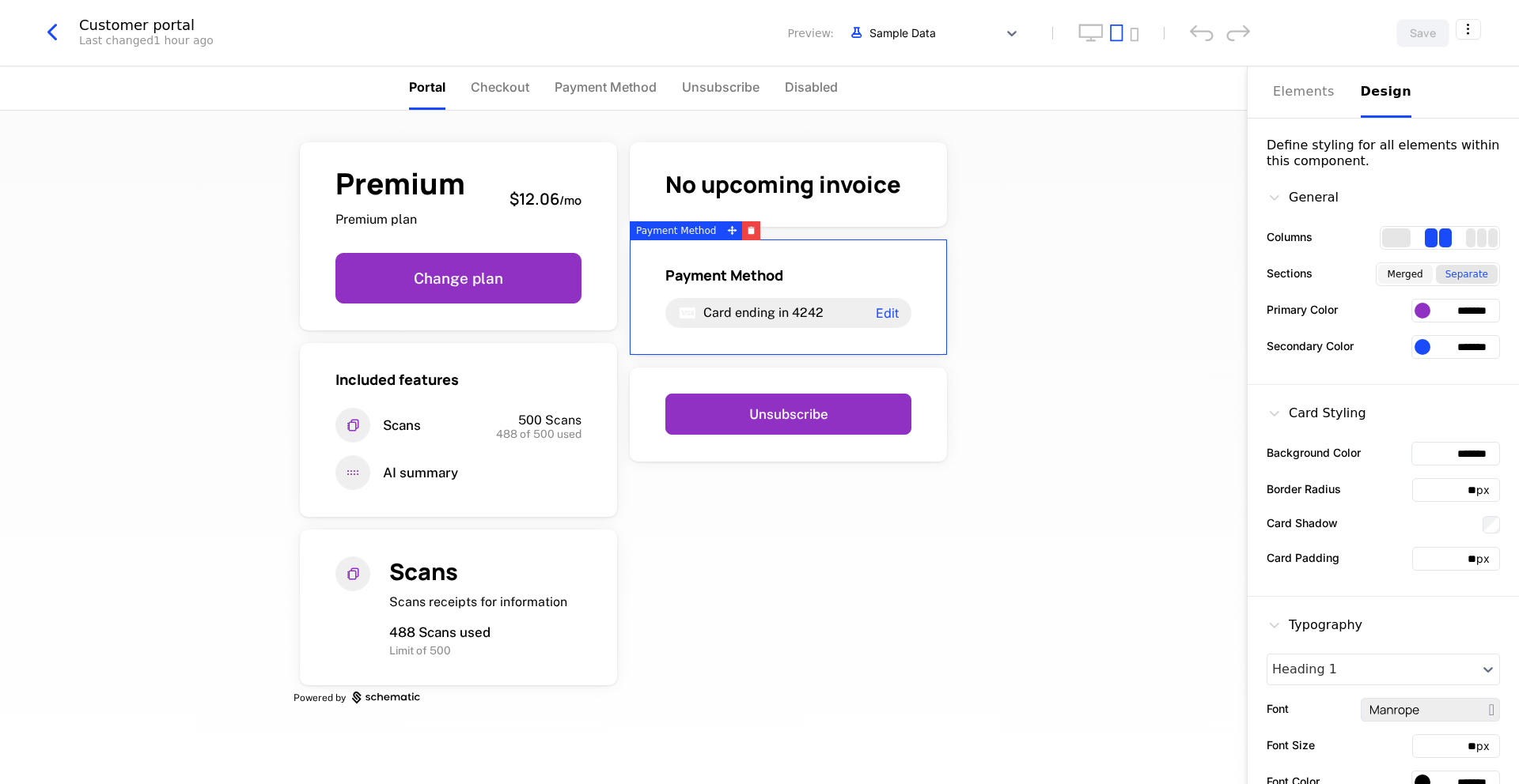
click at [1402, 269] on div "Merged" at bounding box center [1405, 274] width 54 height 19
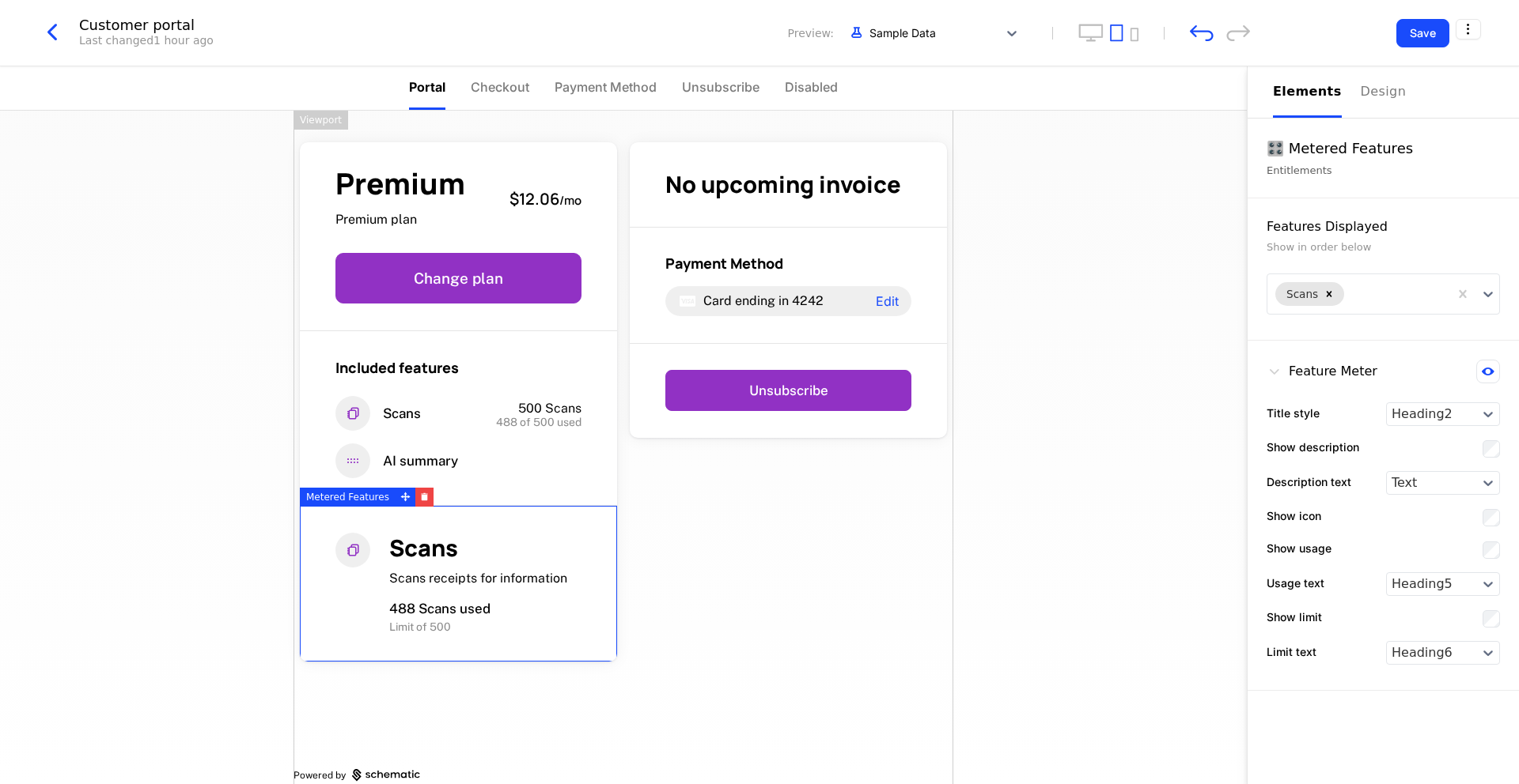
click at [795, 587] on div "Premium Premium plan $12.06 / mo Change plan Included features Scans 500 Scans …" at bounding box center [623, 459] width 660 height 697
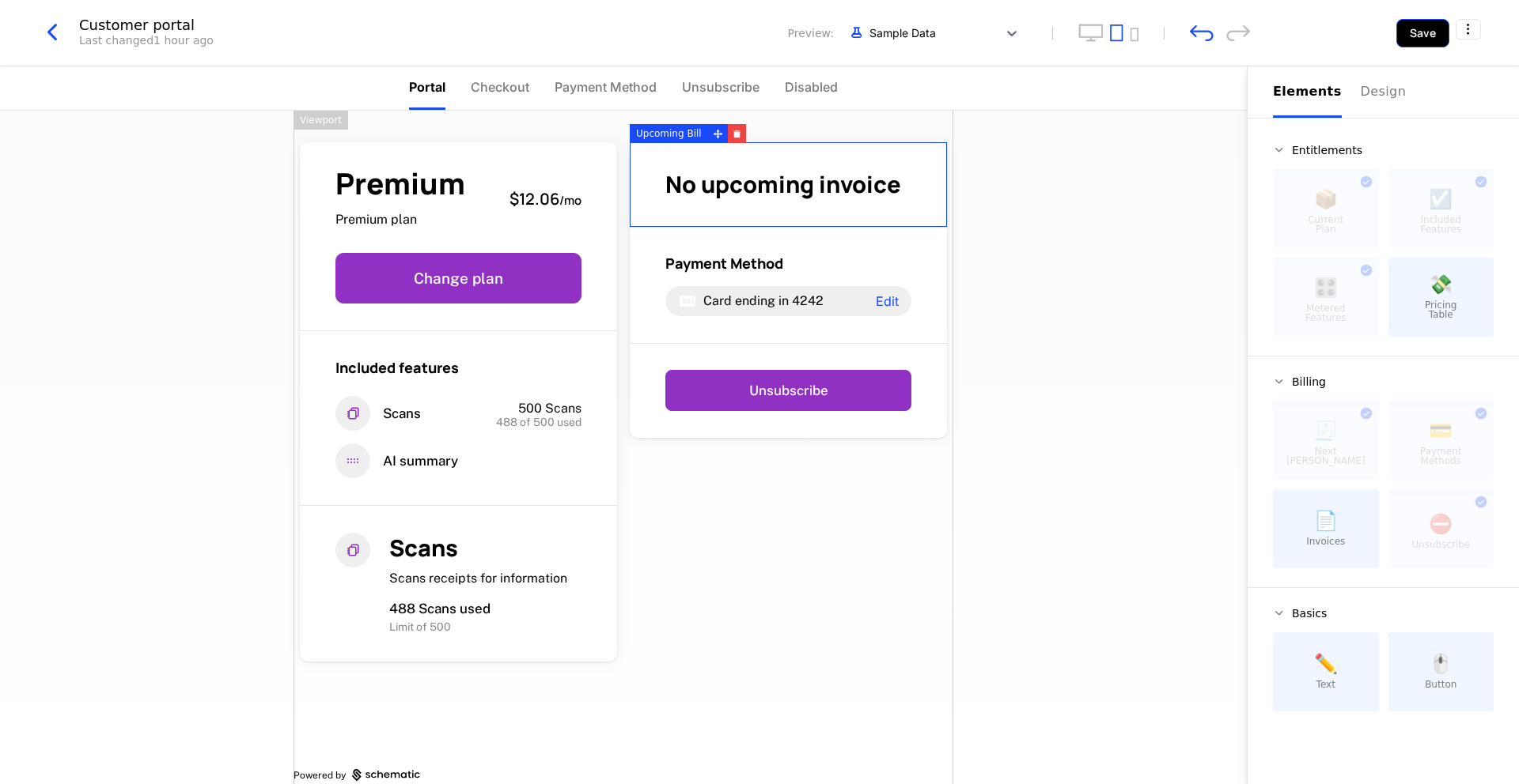
click at [1415, 26] on button "Save" at bounding box center [1422, 33] width 53 height 29
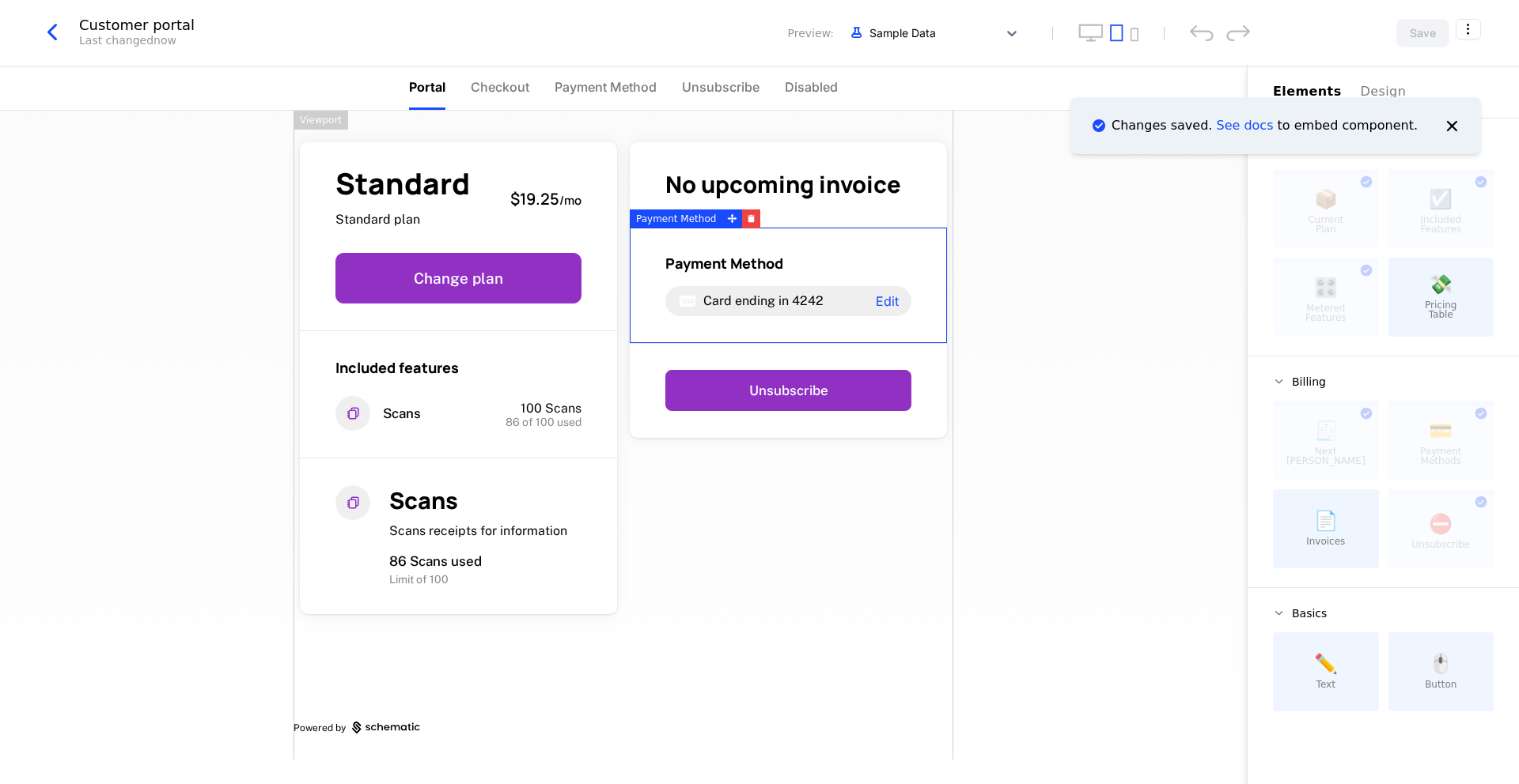
click at [1086, 491] on div "Standard Standard plan $19.25 / mo Change plan Included features Scans 100 Scan…" at bounding box center [623, 447] width 1247 height 674
click at [780, 562] on div "Standard Standard plan $19.25 / mo Change plan Included features Scans 100 Scan…" at bounding box center [623, 435] width 660 height 649
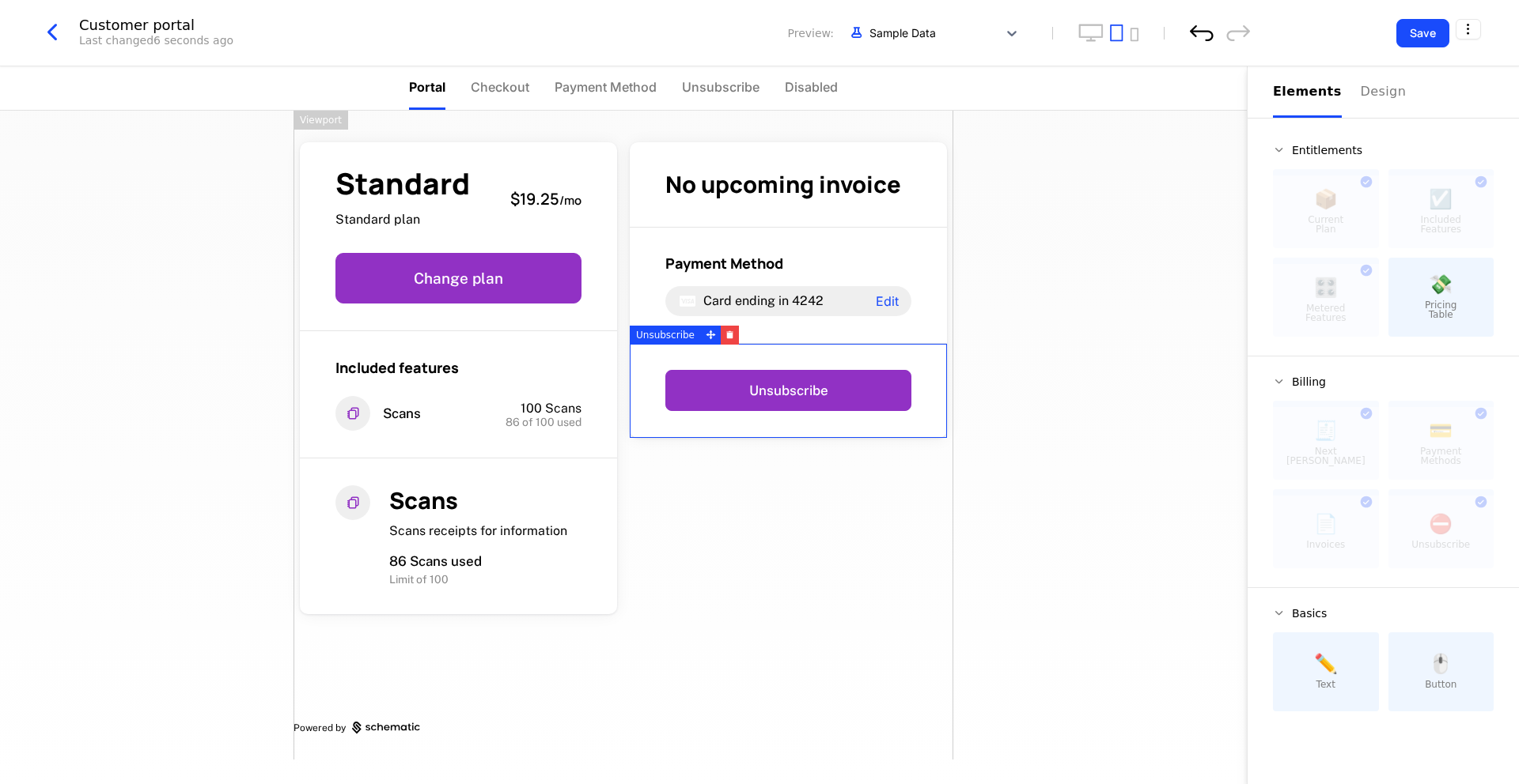
click at [1199, 40] on icon "undo" at bounding box center [1202, 33] width 24 height 17
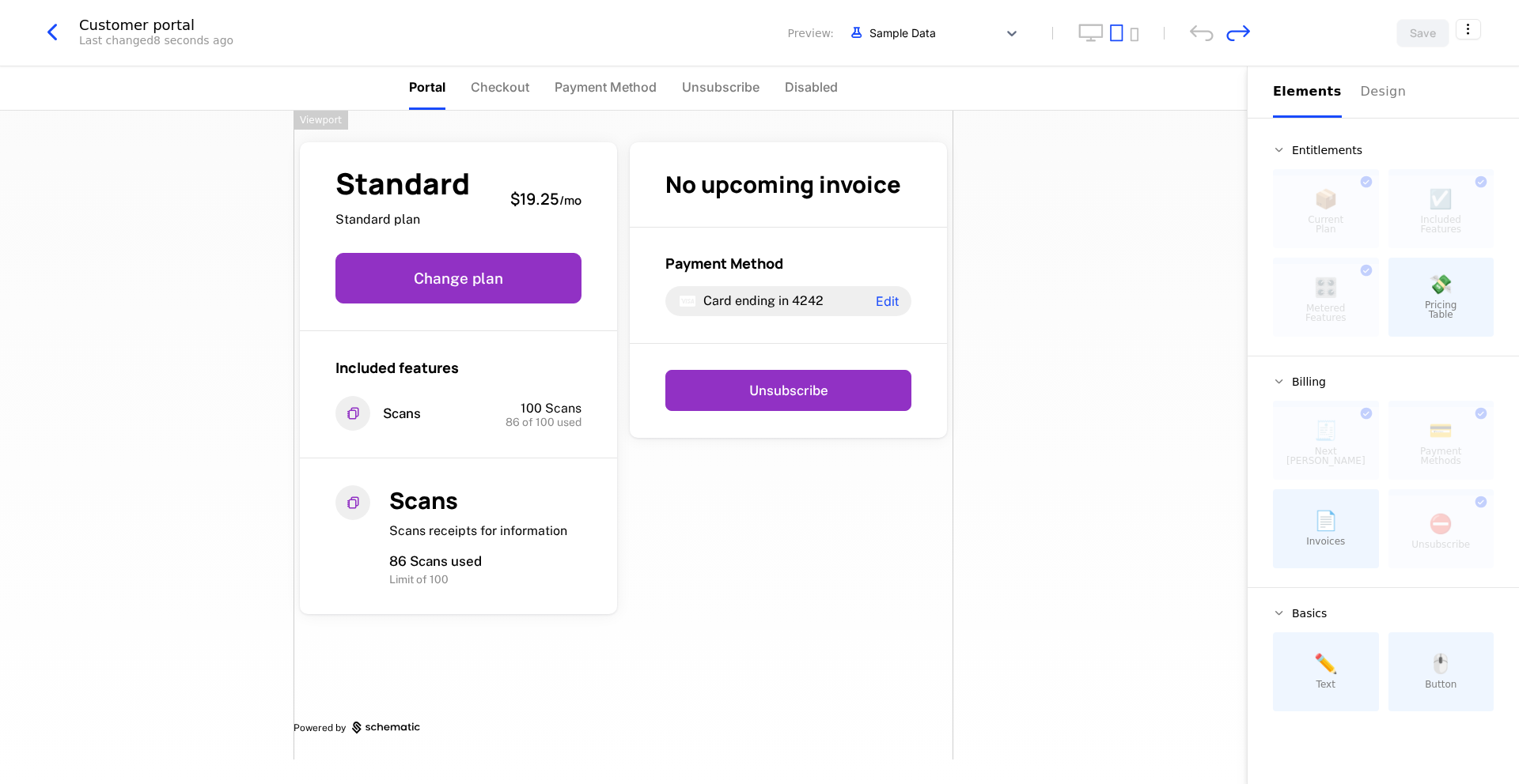
click at [845, 639] on div "Standard Standard plan $19.25 / mo Change plan Included features Scans 100 Scan…" at bounding box center [623, 435] width 660 height 649
click at [691, 470] on div "Standard Standard plan $19.25 / mo Change plan Included features Scans 100 Scan…" at bounding box center [623, 435] width 660 height 649
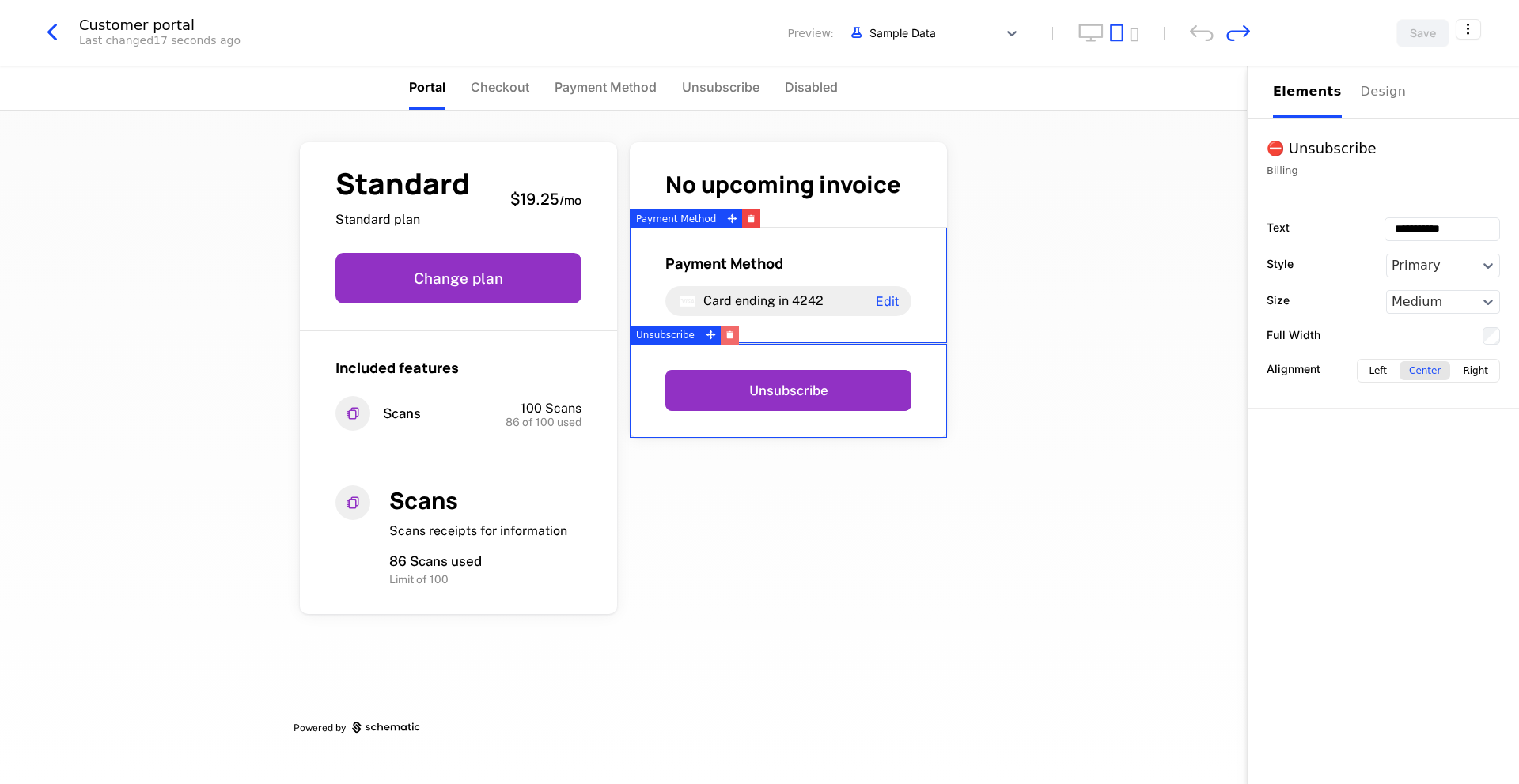
click at [728, 339] on button "button" at bounding box center [729, 335] width 18 height 19
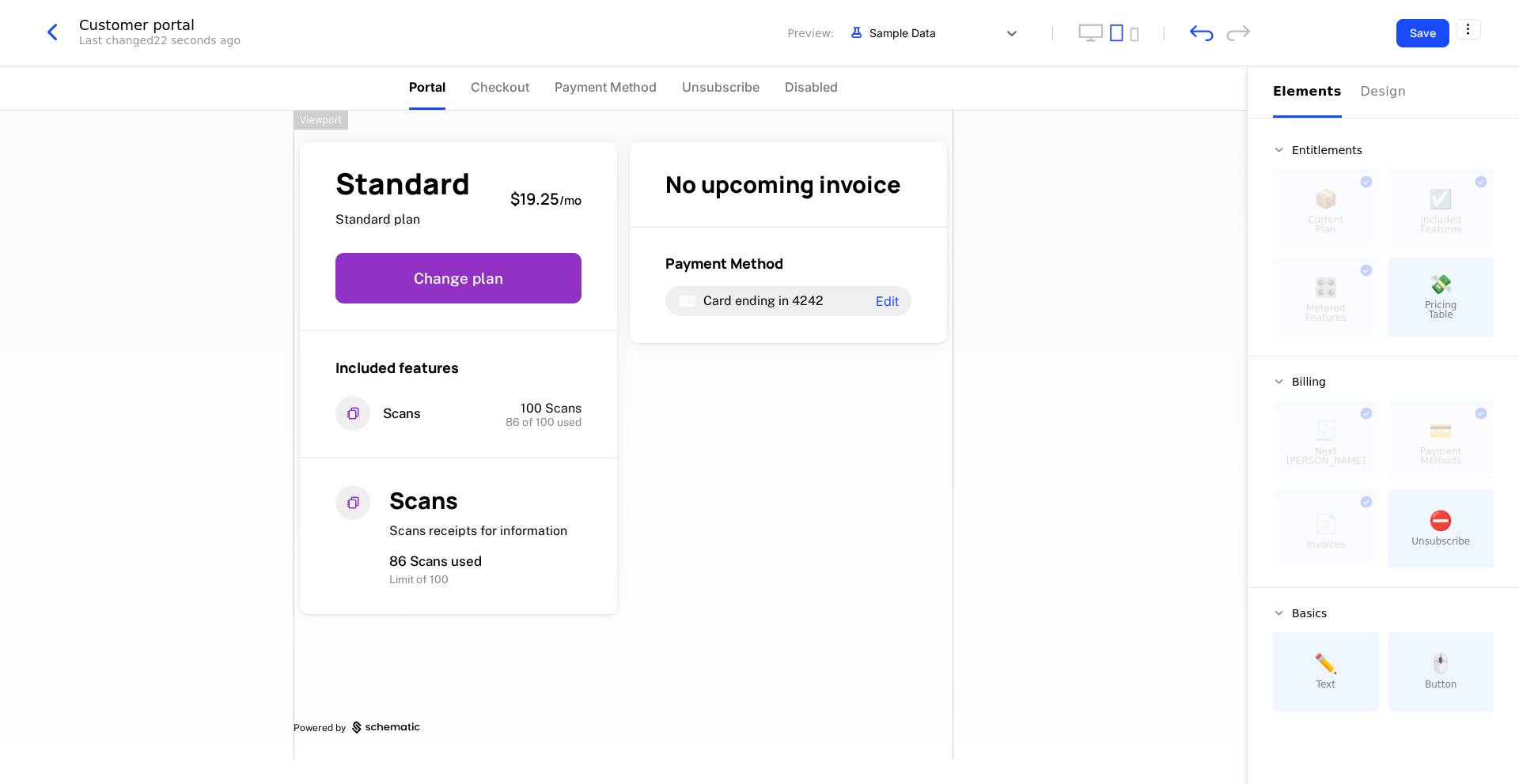
click at [811, 418] on div "Standard Standard plan $19.25 / mo Change plan Included features Scans 100 Scan…" at bounding box center [623, 435] width 660 height 649
click at [1203, 44] on div "Customer portal Last changed 23 seconds ago Preview: Sample Data" at bounding box center [645, 33] width 1212 height 30
click at [1202, 35] on icon "undo" at bounding box center [1202, 33] width 24 height 17
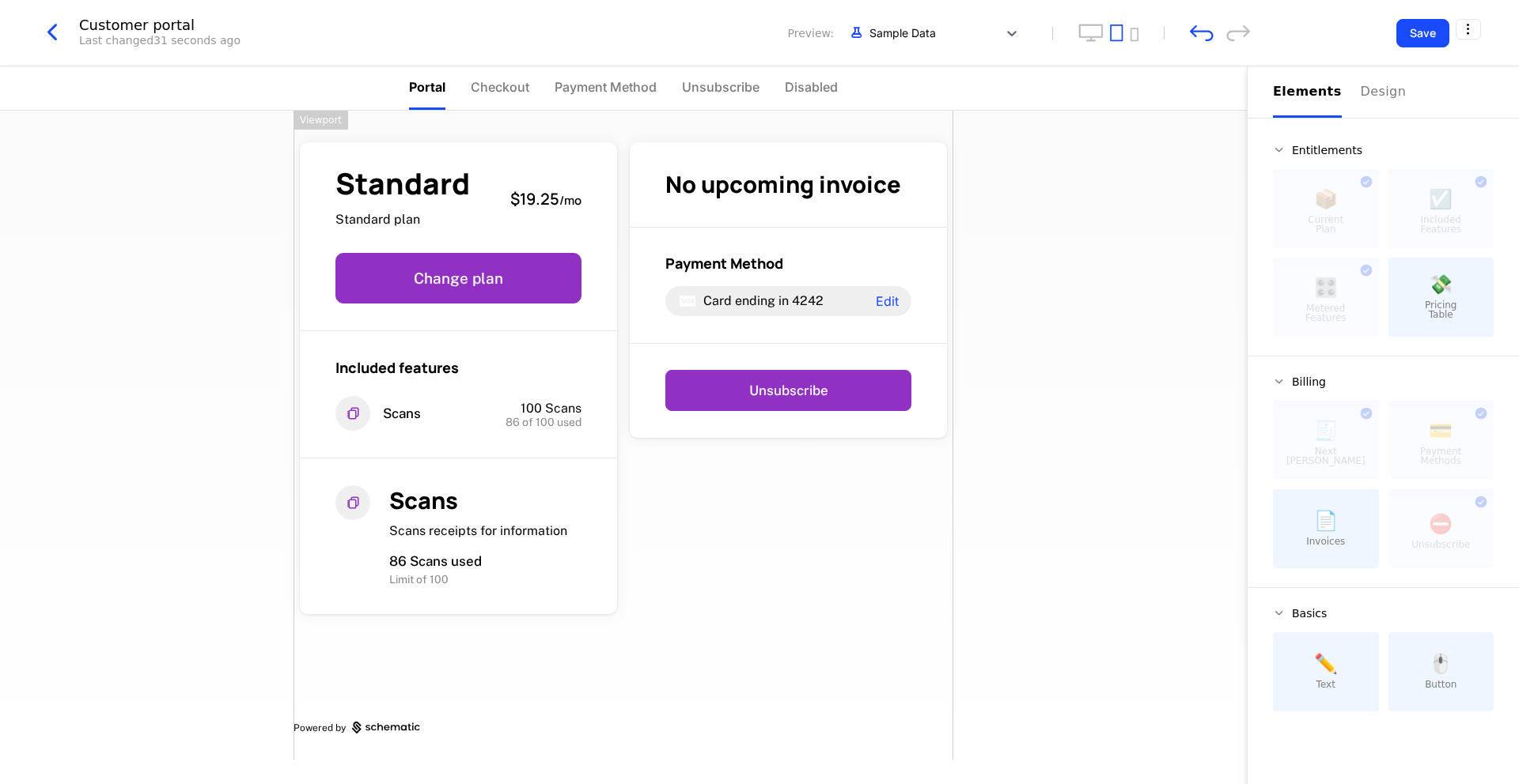
click at [790, 517] on div "Standard Standard plan $19.25 / mo Change plan Included features Scans 100 Scan…" at bounding box center [623, 435] width 660 height 649
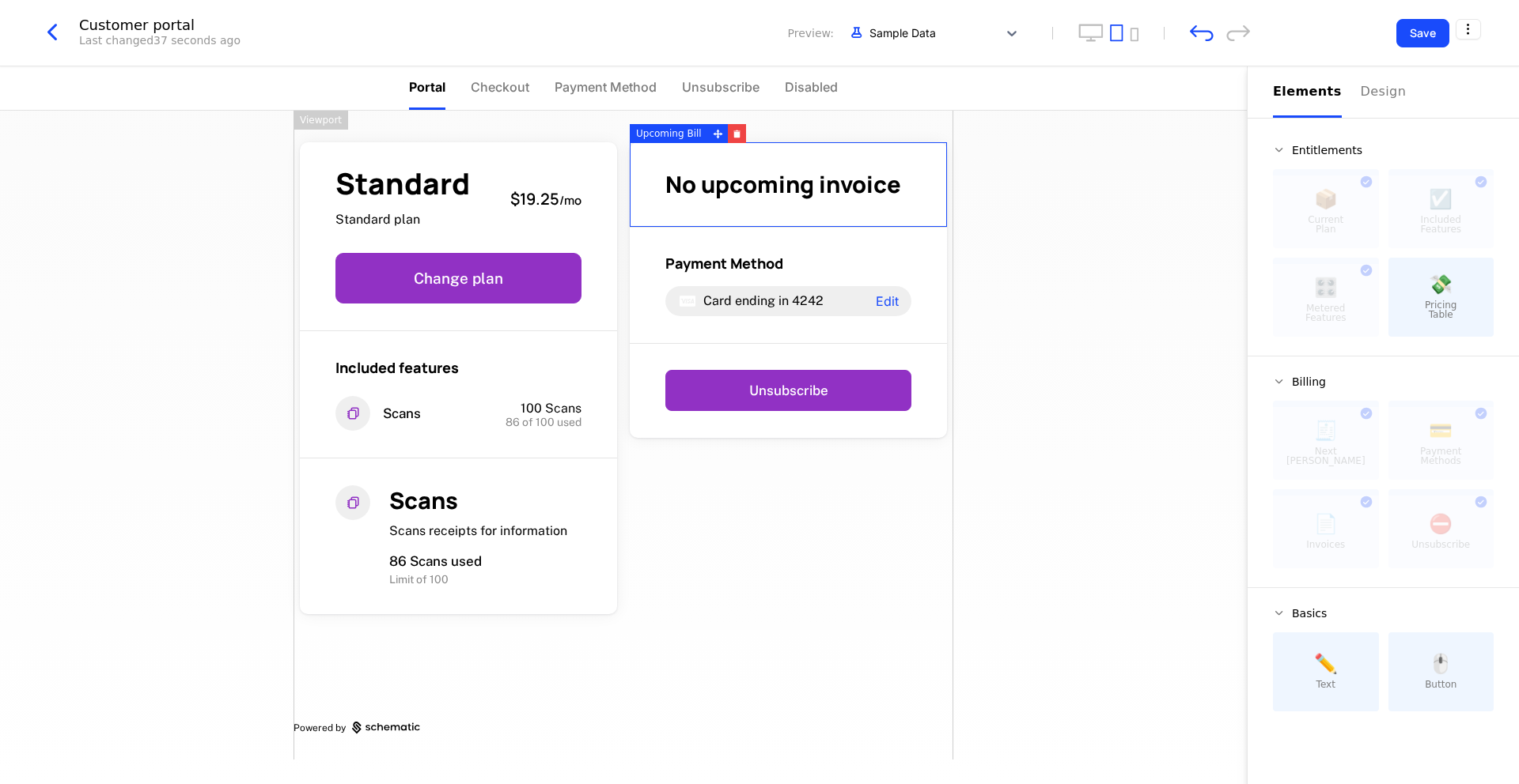
click at [842, 203] on div "No upcoming invoice" at bounding box center [788, 185] width 317 height 86
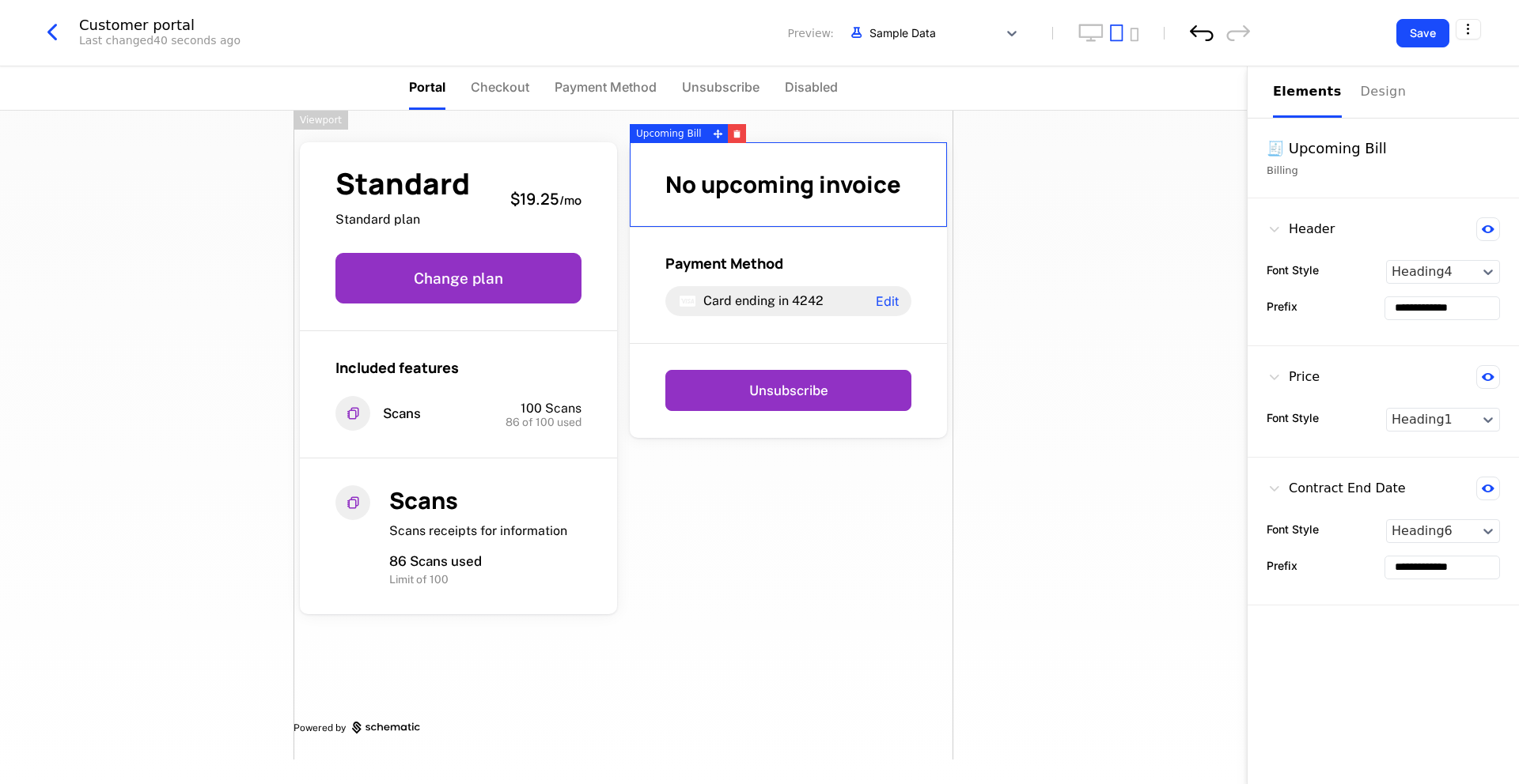
click at [1206, 36] on icon "undo" at bounding box center [1202, 33] width 24 height 17
click at [1203, 40] on icon "undo" at bounding box center [1202, 33] width 24 height 17
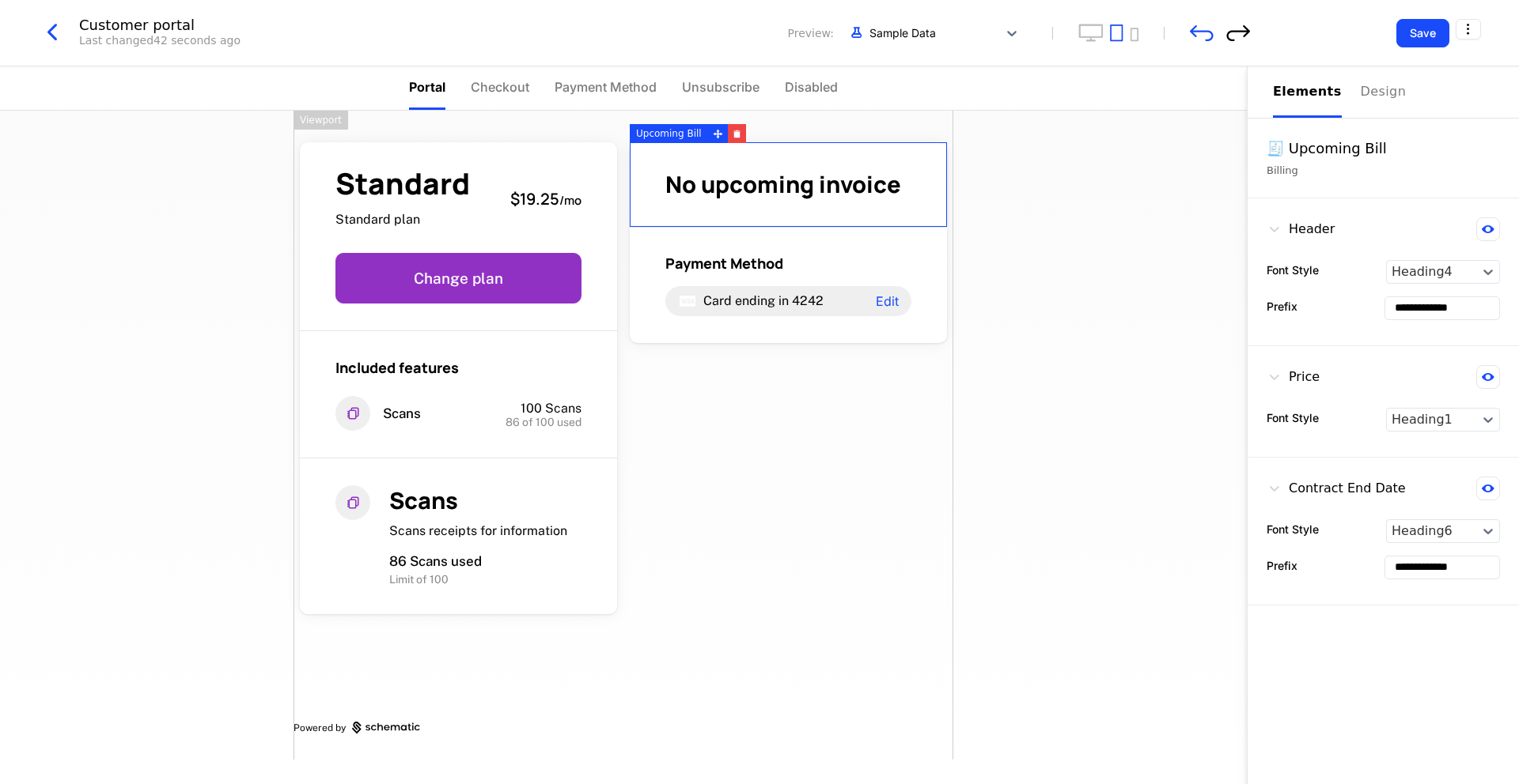
click at [1235, 35] on icon "redo" at bounding box center [1238, 33] width 24 height 17
click at [1370, 93] on div "Design" at bounding box center [1385, 91] width 51 height 19
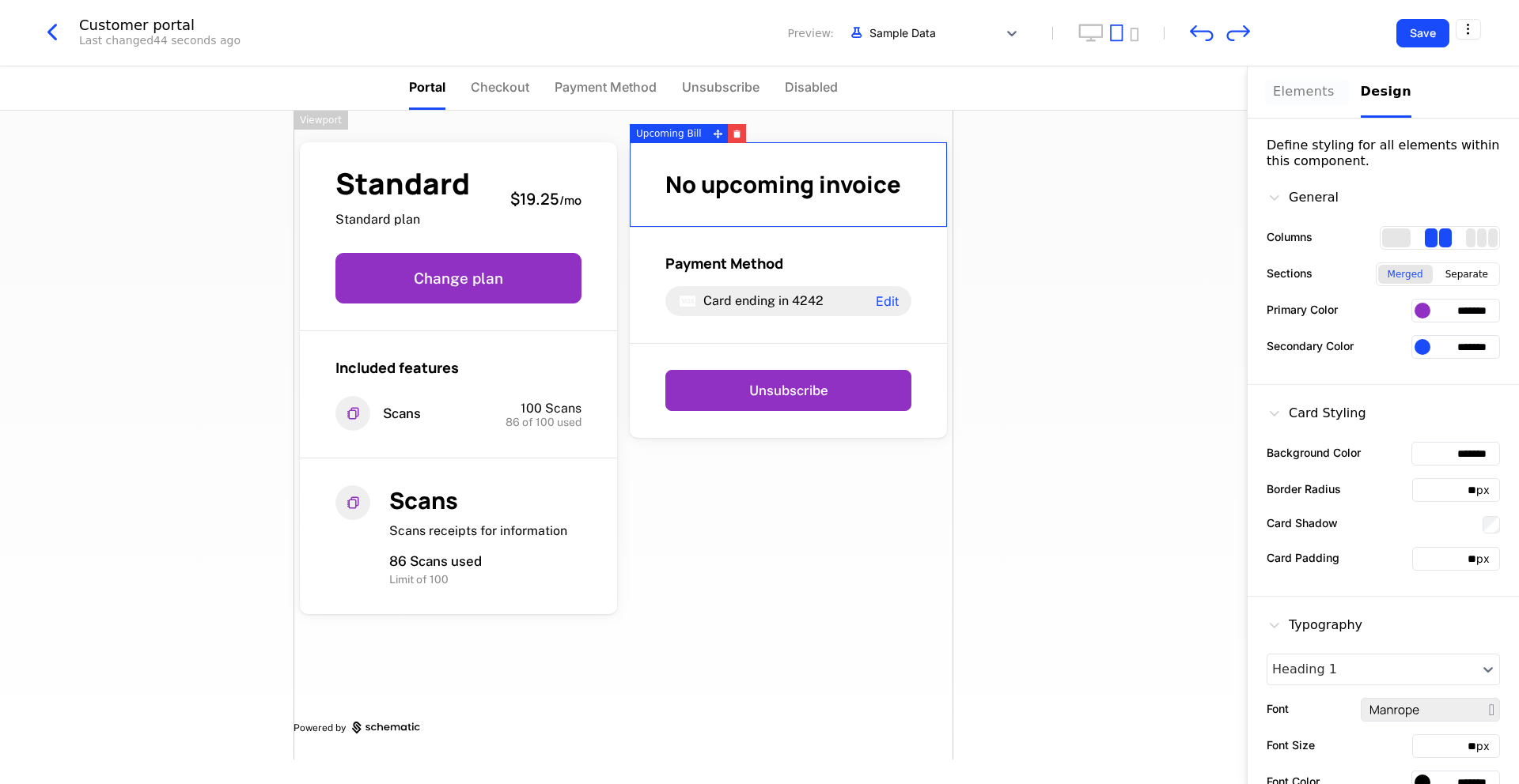
click at [1310, 94] on div "Elements" at bounding box center [1307, 91] width 69 height 19
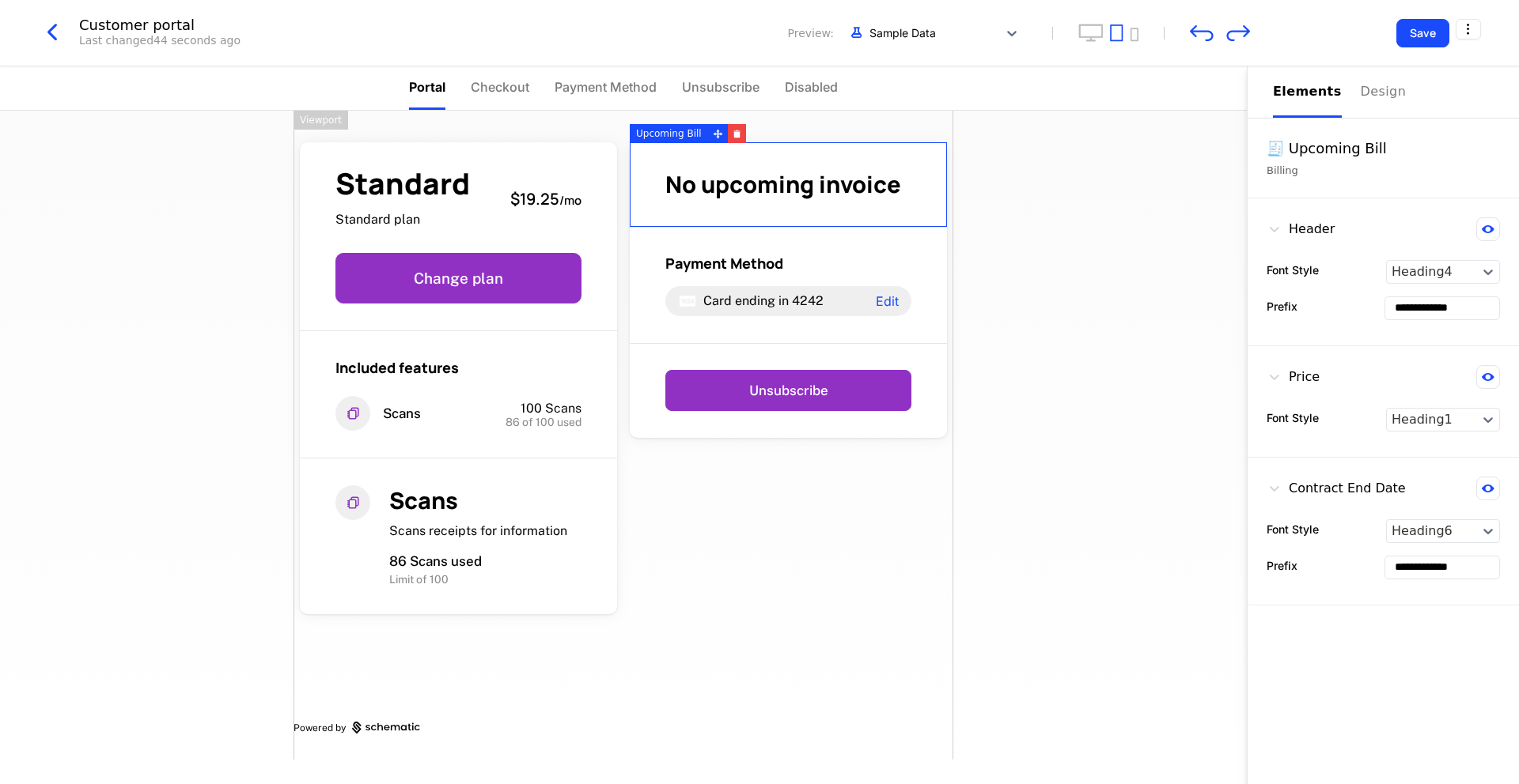
click at [1122, 363] on div "Standard Standard plan $19.25 / mo Change plan Included features Scans 100 Scan…" at bounding box center [623, 447] width 1247 height 674
click at [851, 608] on div "Standard Standard plan $19.25 / mo Change plan Included features Scans 100 Scan…" at bounding box center [623, 435] width 660 height 649
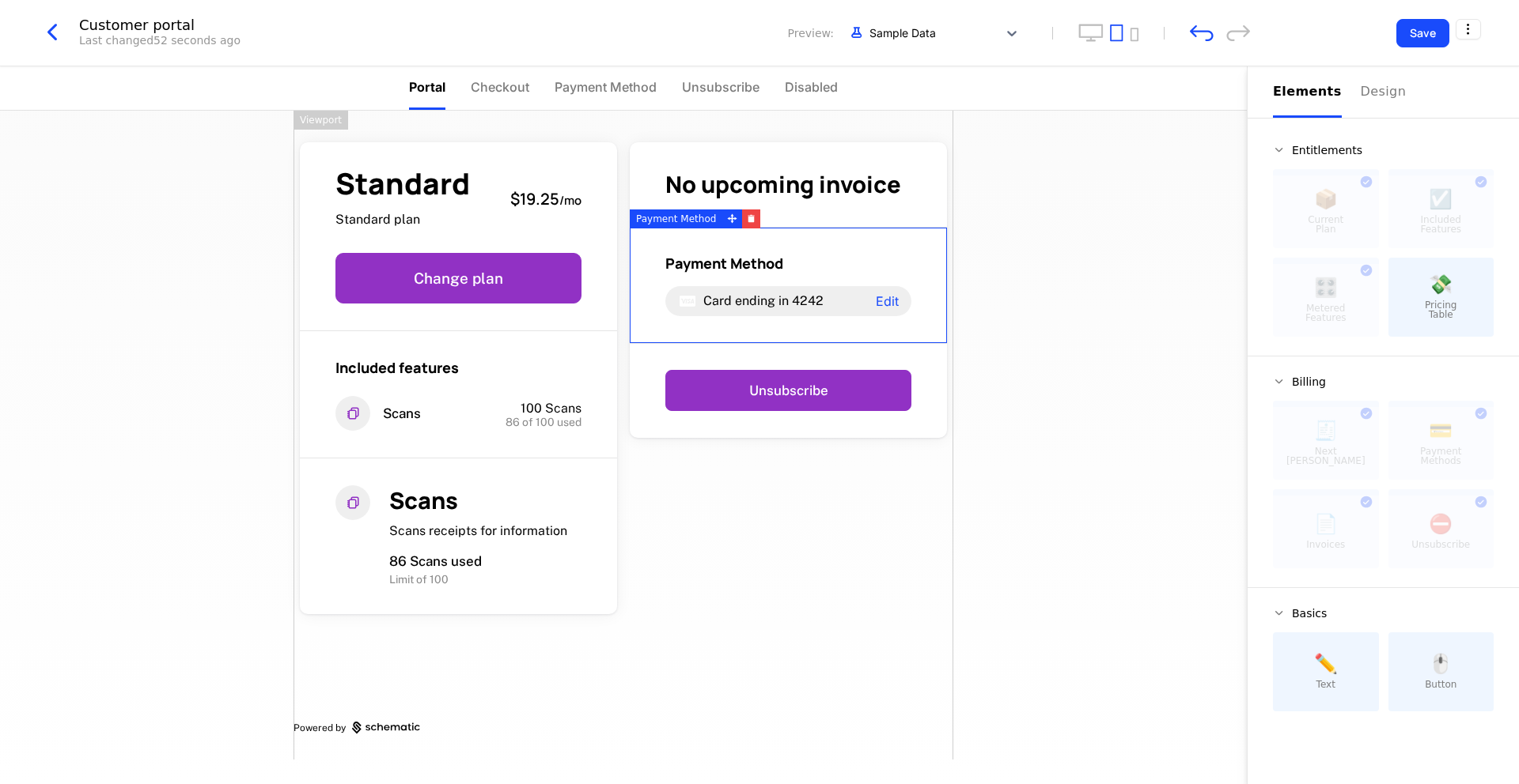
click at [1205, 41] on div "Customer portal Last changed 52 seconds ago Preview: Sample Data" at bounding box center [645, 33] width 1212 height 30
click at [1198, 31] on icon "undo" at bounding box center [1202, 33] width 24 height 17
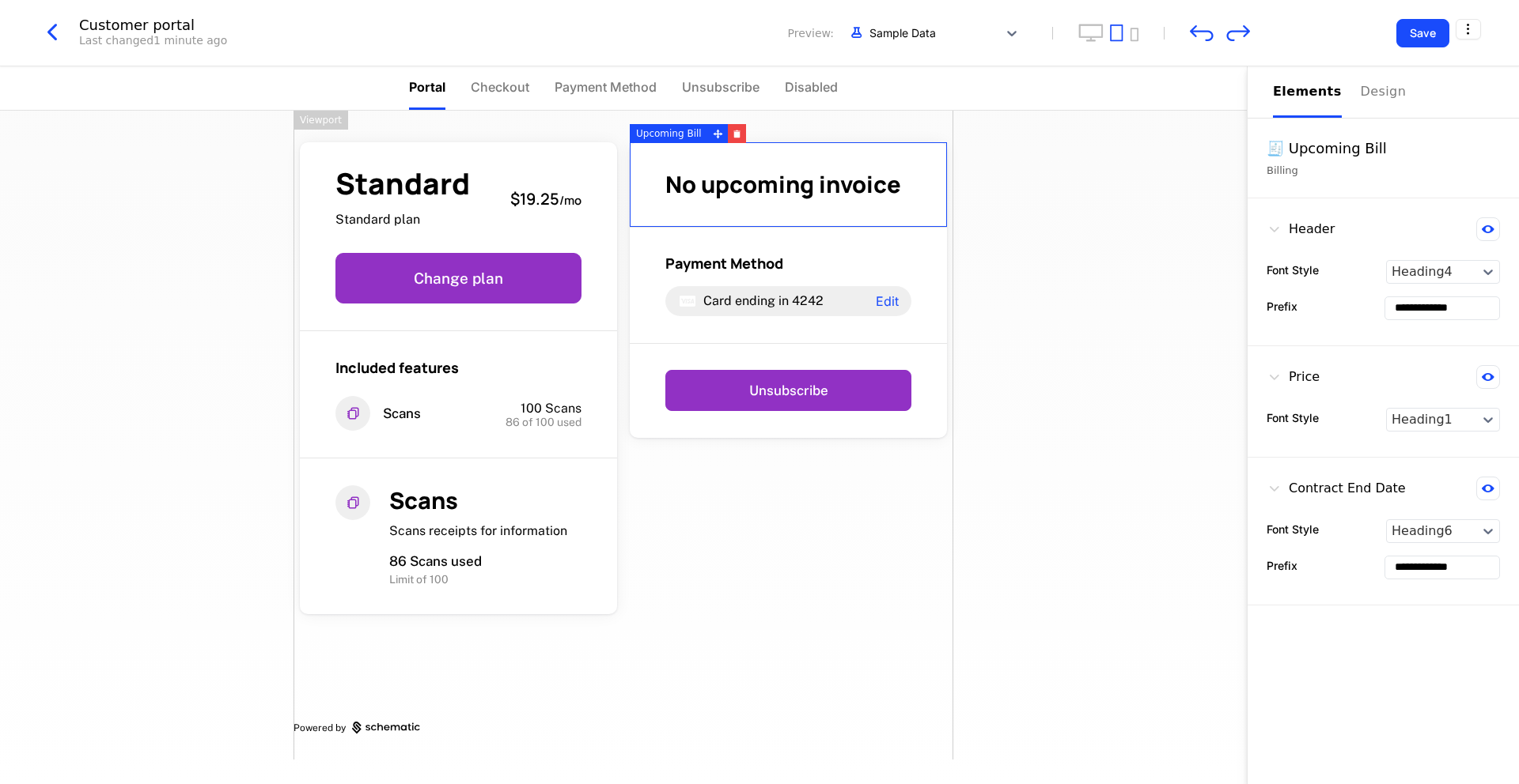
click at [694, 549] on div "Standard Standard plan $19.25 / mo Change plan Included features Scans 100 Scan…" at bounding box center [623, 435] width 660 height 649
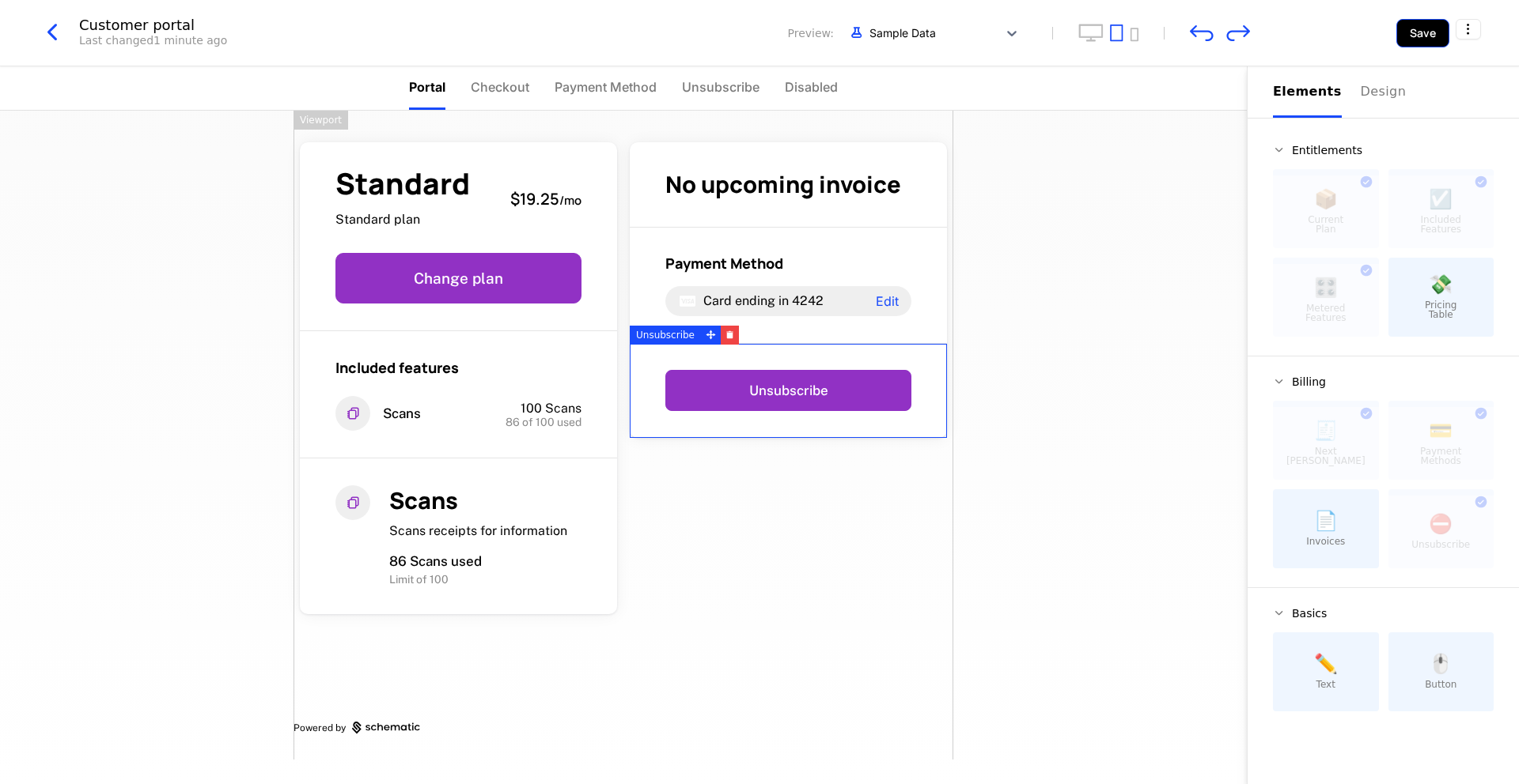
click at [1412, 32] on button "Save" at bounding box center [1422, 33] width 53 height 29
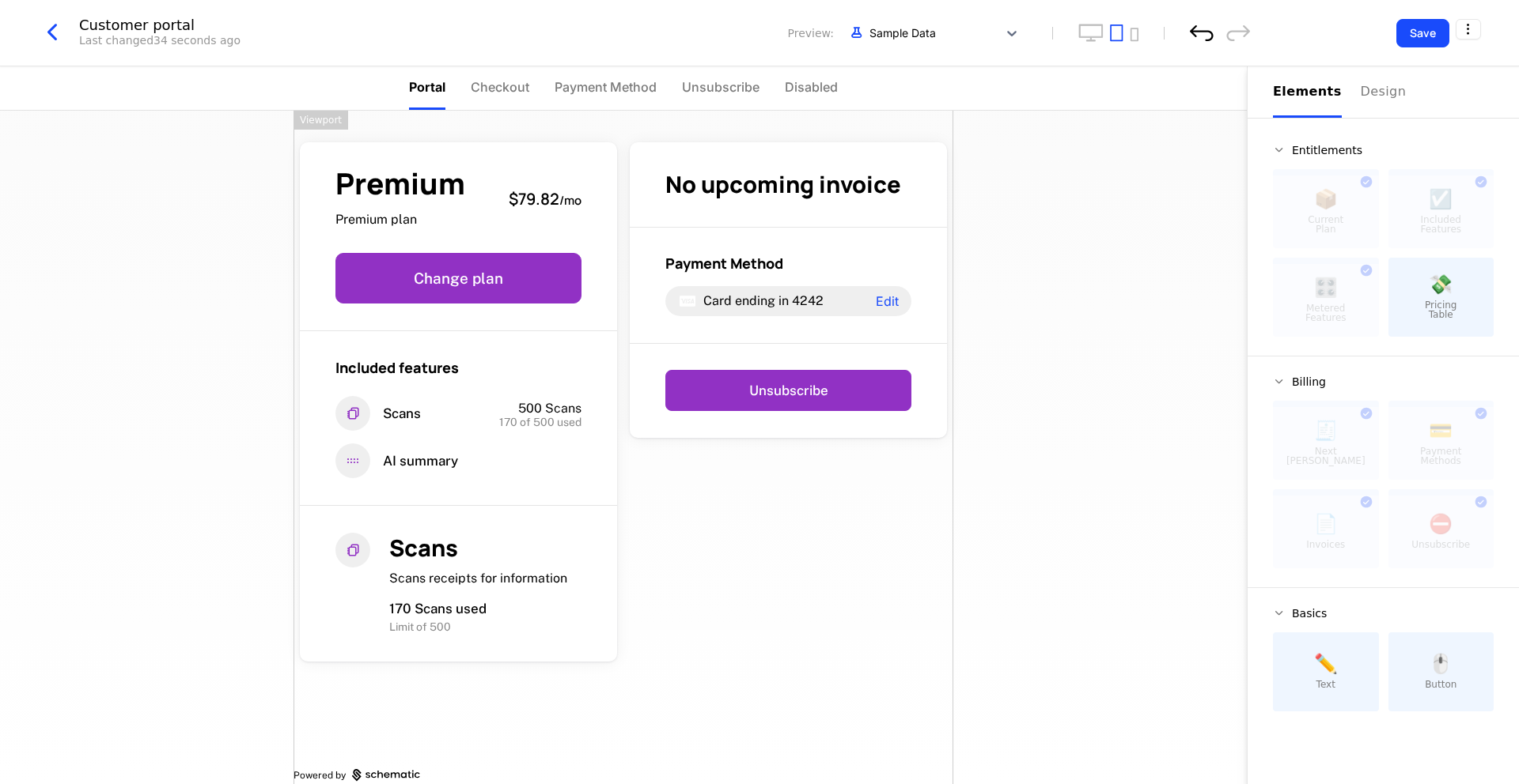
click at [1195, 25] on icon "undo" at bounding box center [1202, 33] width 24 height 16
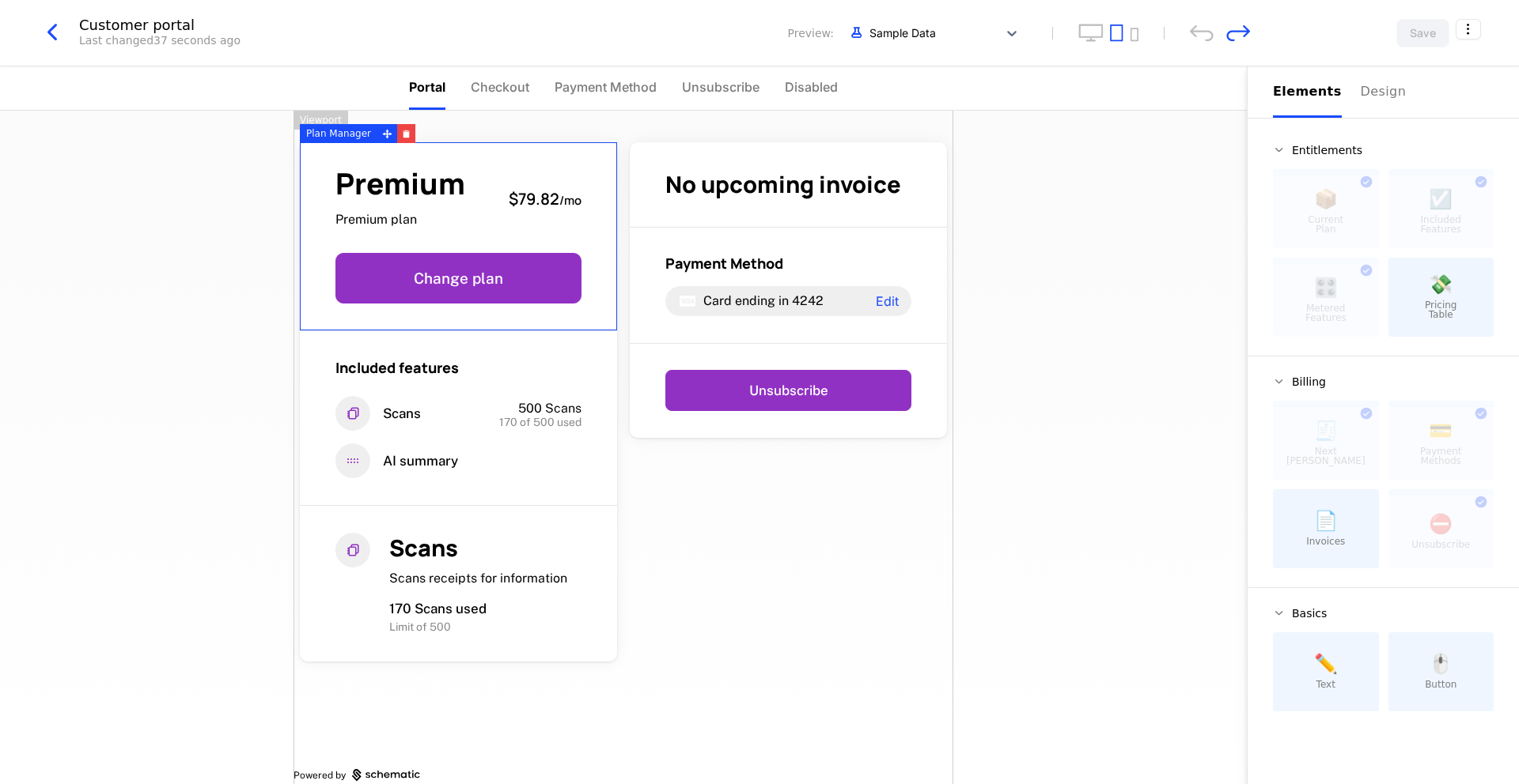
click at [313, 116] on div "Viewport" at bounding box center [320, 119] width 54 height 19
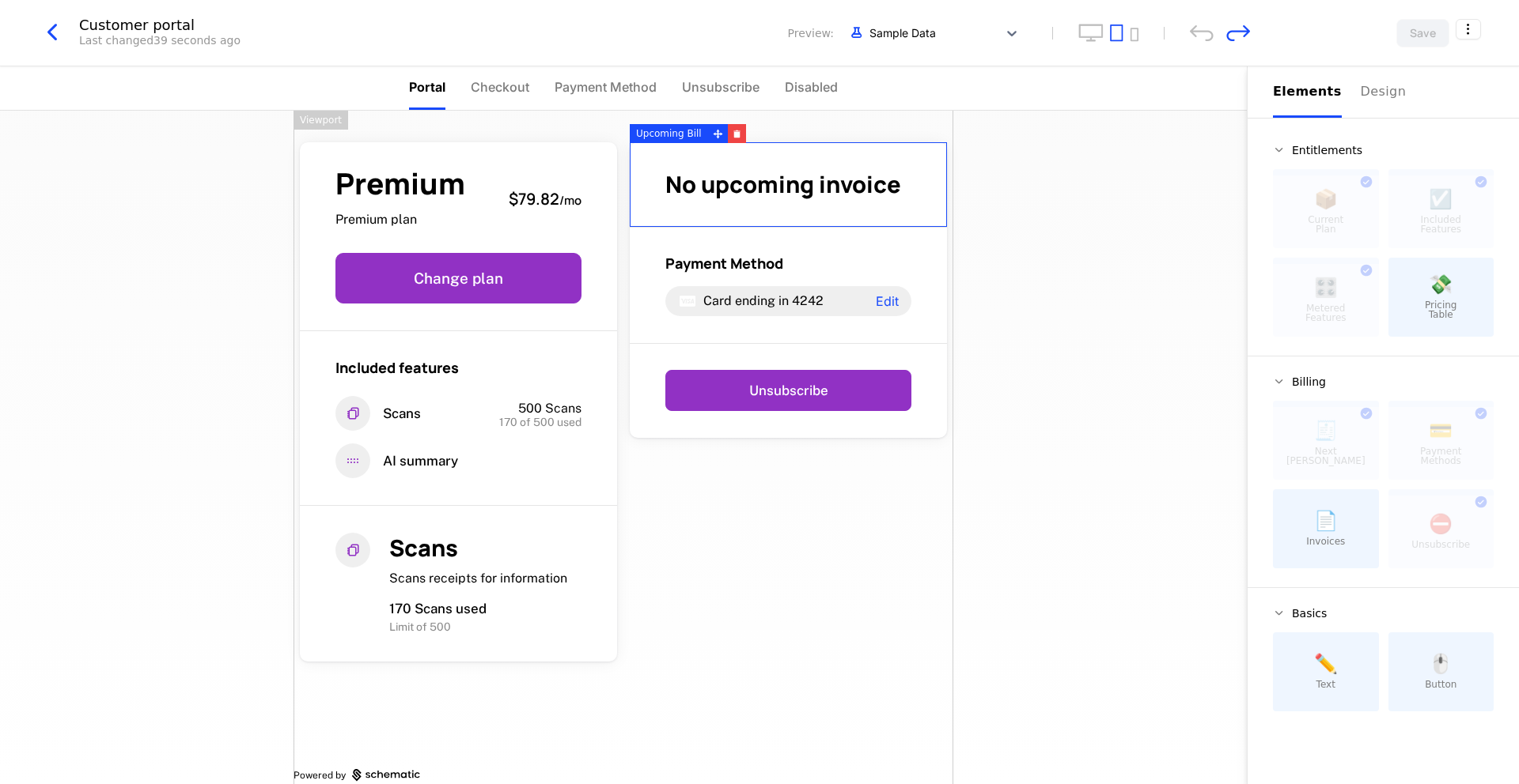
click at [1087, 227] on div "Premium Premium plan $79.82 / mo Change plan Included features Scans 500 Scans …" at bounding box center [623, 447] width 1247 height 674
click at [1093, 33] on icon "desktop" at bounding box center [1091, 33] width 25 height 18
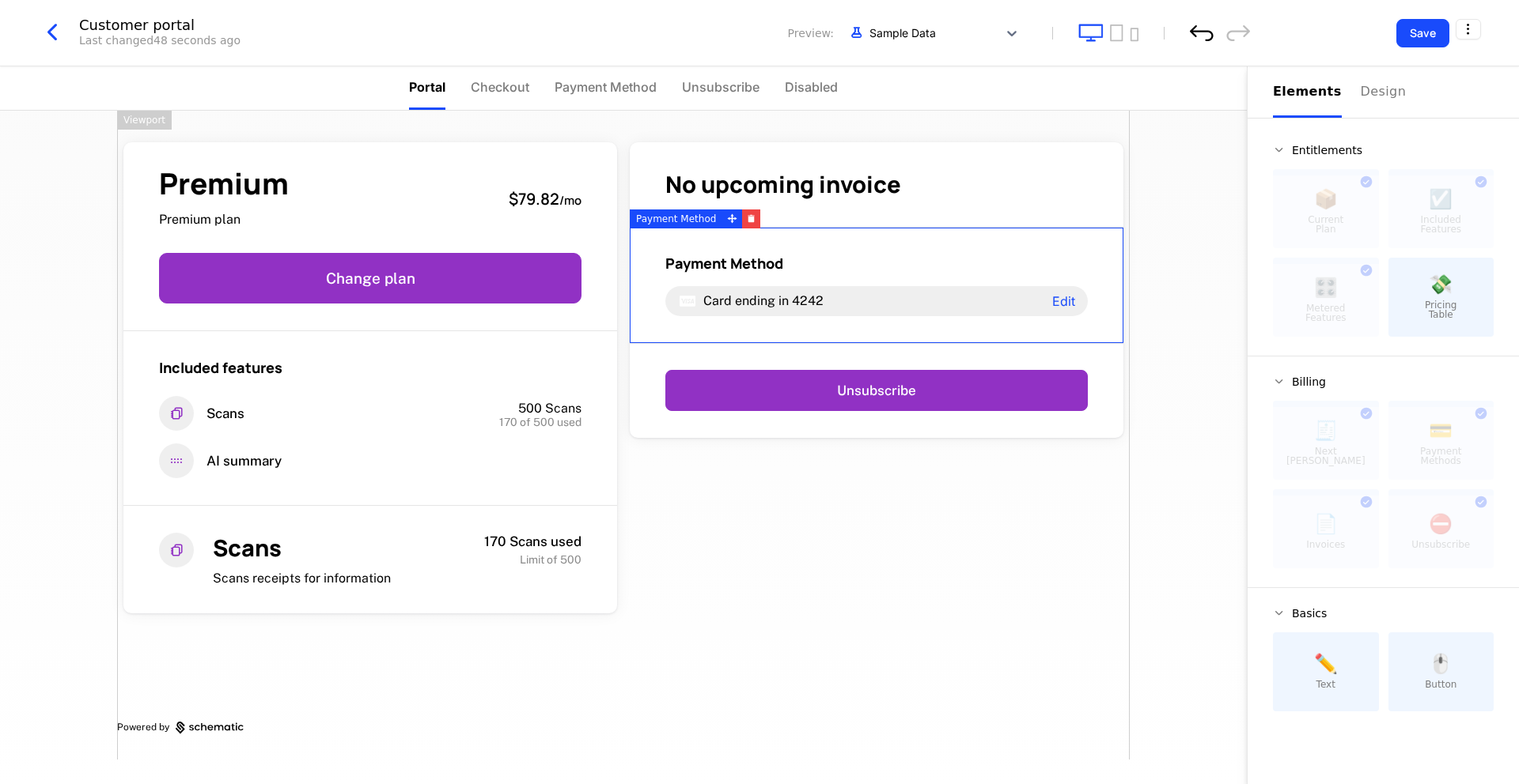
click at [1200, 32] on icon "undo" at bounding box center [1202, 33] width 24 height 17
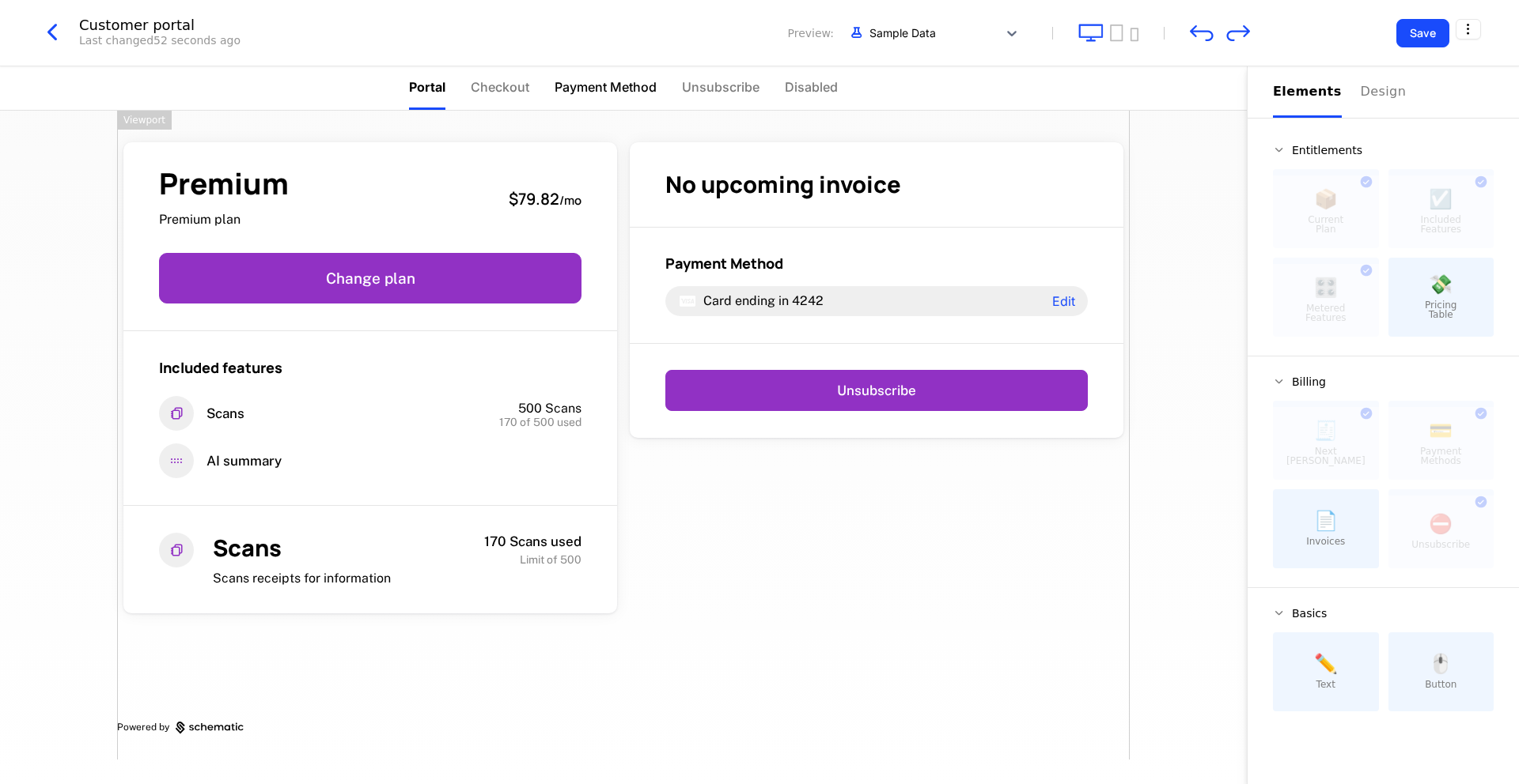
click at [601, 84] on span "Payment Method" at bounding box center [605, 86] width 102 height 19
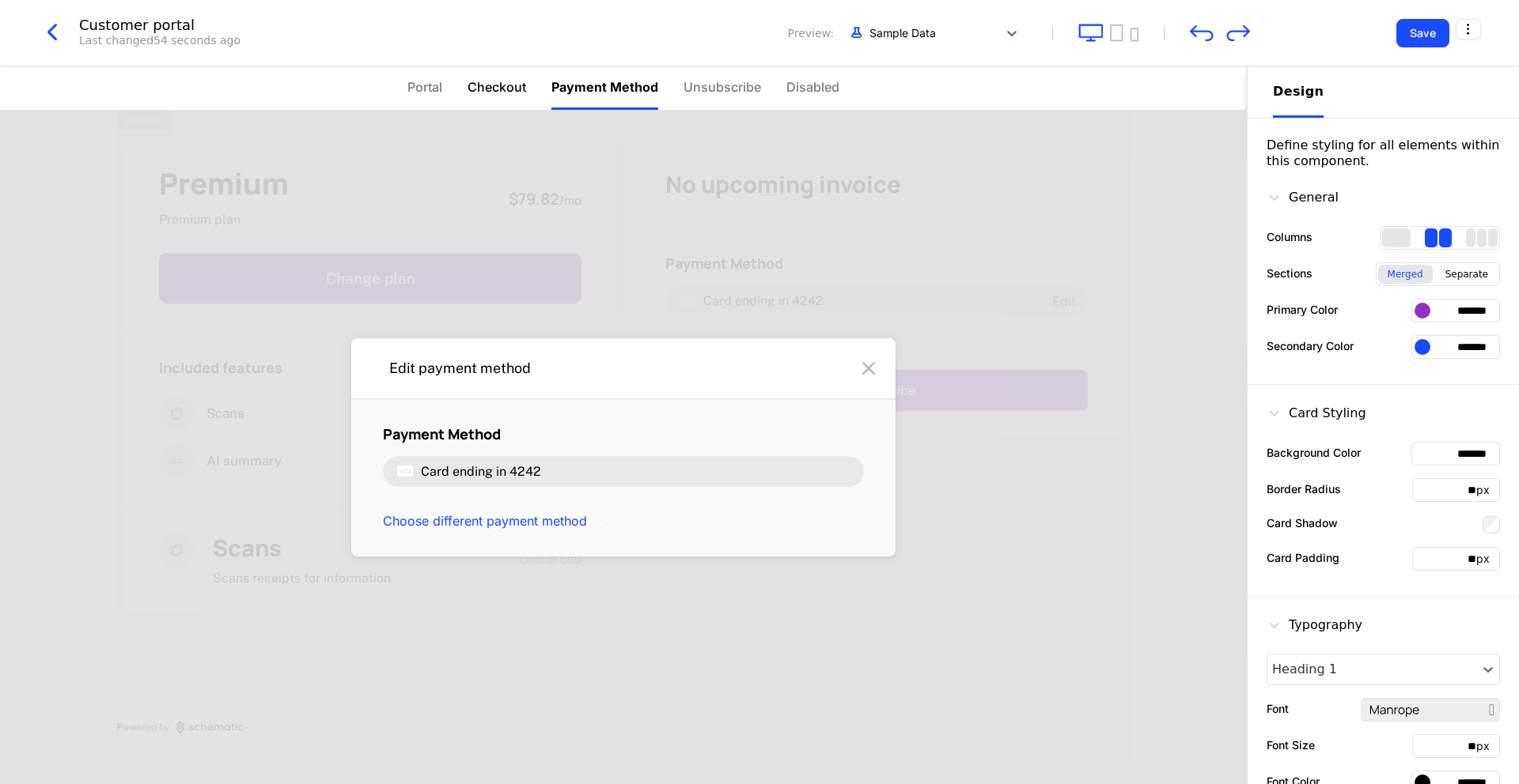
click at [489, 91] on span "Checkout" at bounding box center [497, 86] width 59 height 19
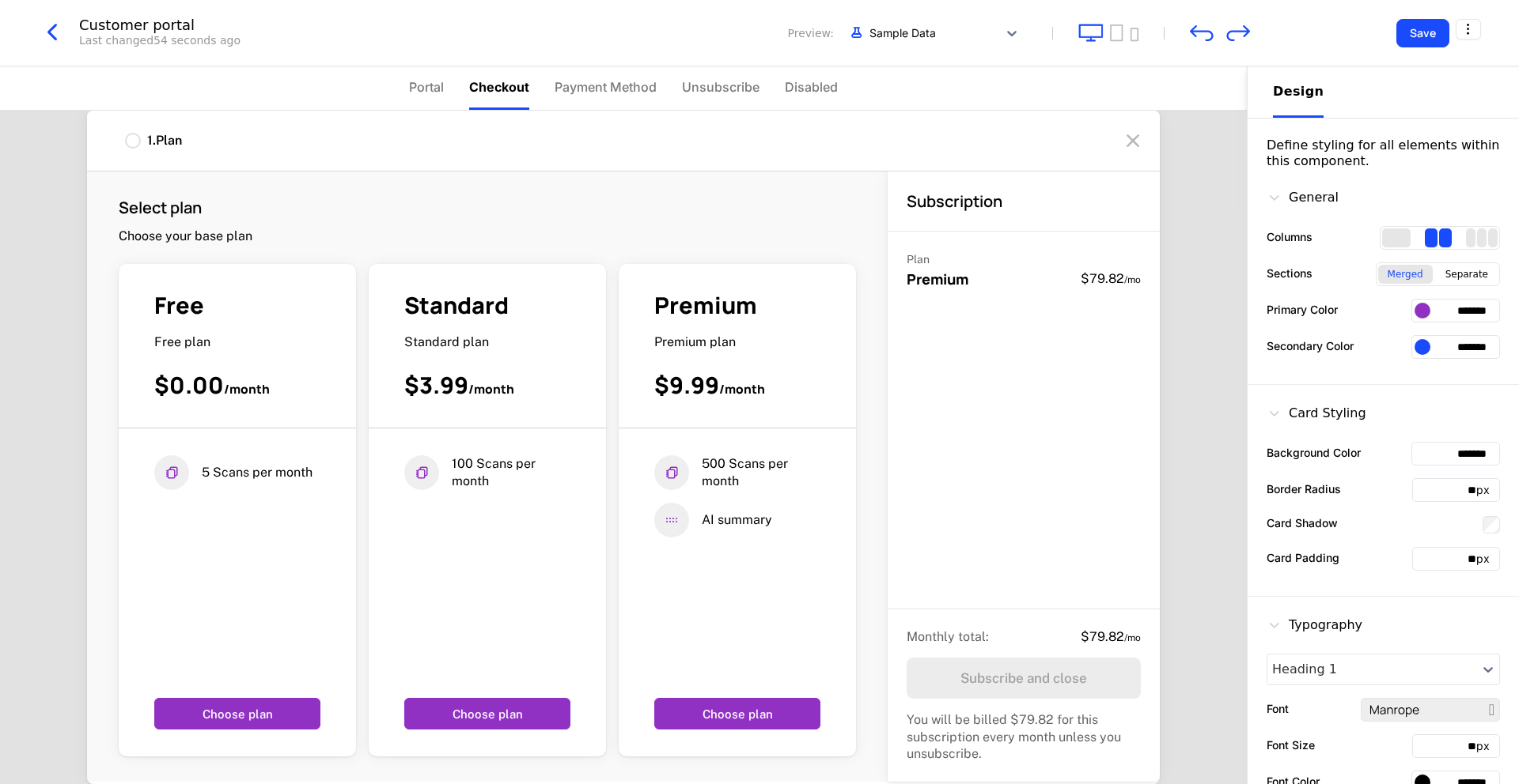
click at [450, 91] on ul "Portal Checkout Payment Method Unsubscribe Disabled" at bounding box center [623, 88] width 429 height 44
click at [416, 85] on span "Portal" at bounding box center [426, 86] width 35 height 19
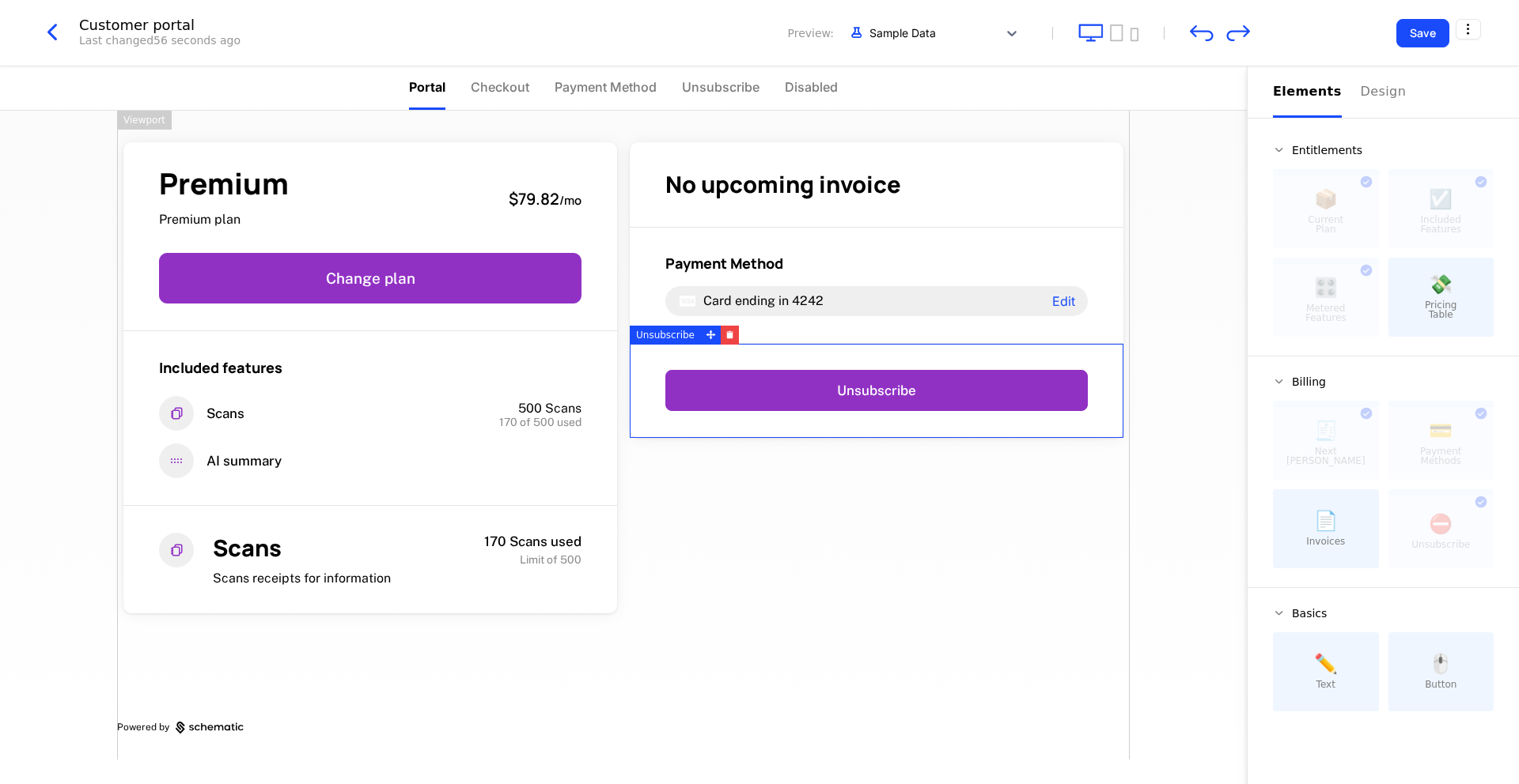
click at [1310, 88] on div "Elements" at bounding box center [1307, 91] width 69 height 19
click at [844, 502] on div "Premium Premium plan $79.82 / mo Change plan Included features Scans 500 Scans …" at bounding box center [623, 435] width 1013 height 649
click at [843, 525] on div "Premium Premium plan $79.82 / mo Change plan Included features Scans 500 Scans …" at bounding box center [623, 435] width 1013 height 649
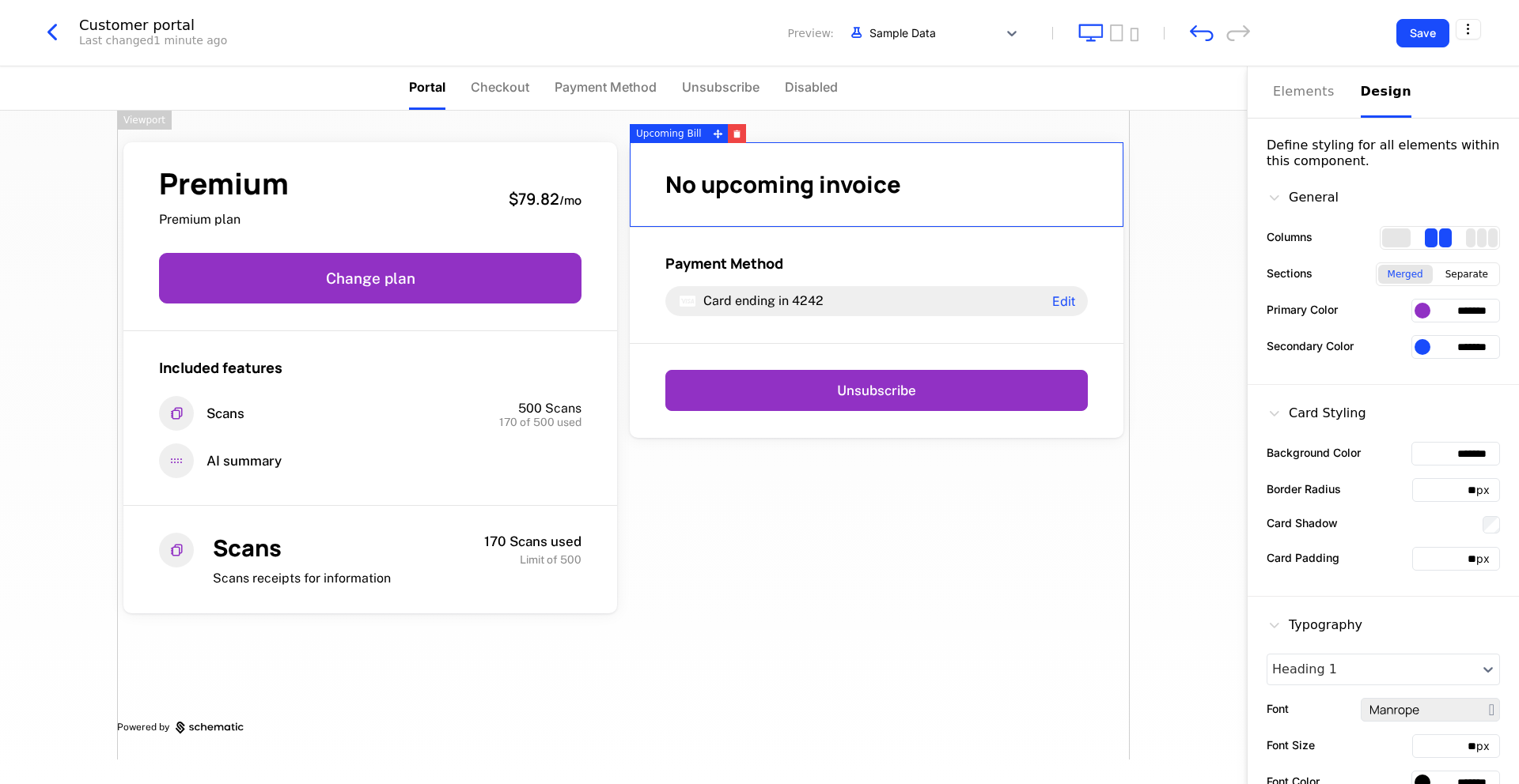
click at [1382, 94] on div "Design" at bounding box center [1385, 91] width 51 height 19
click at [1206, 29] on icon "undo" at bounding box center [1202, 33] width 24 height 17
click at [1471, 238] on div "3 columns" at bounding box center [1470, 237] width 10 height 19
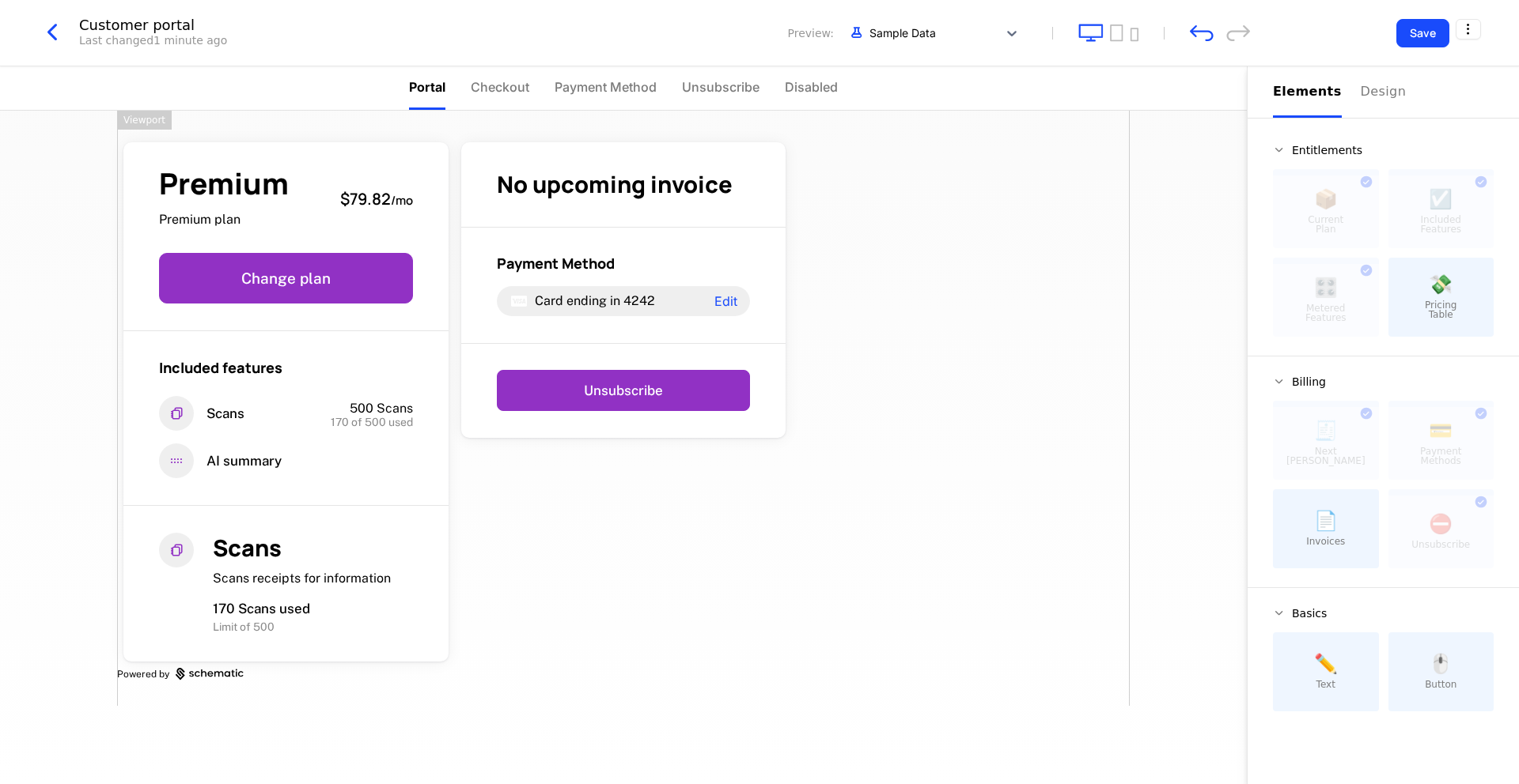
click at [1298, 92] on div "Elements" at bounding box center [1307, 91] width 69 height 19
click at [866, 266] on div "Premium Premium plan $79.82 / mo Change plan Included features Scans 500 Scans …" at bounding box center [623, 408] width 1013 height 595
click at [856, 172] on div at bounding box center [960, 187] width 338 height 102
click at [1317, 675] on div "✏️ Text" at bounding box center [1326, 672] width 106 height 79
click at [1452, 684] on span "Button" at bounding box center [1440, 684] width 31 height 10
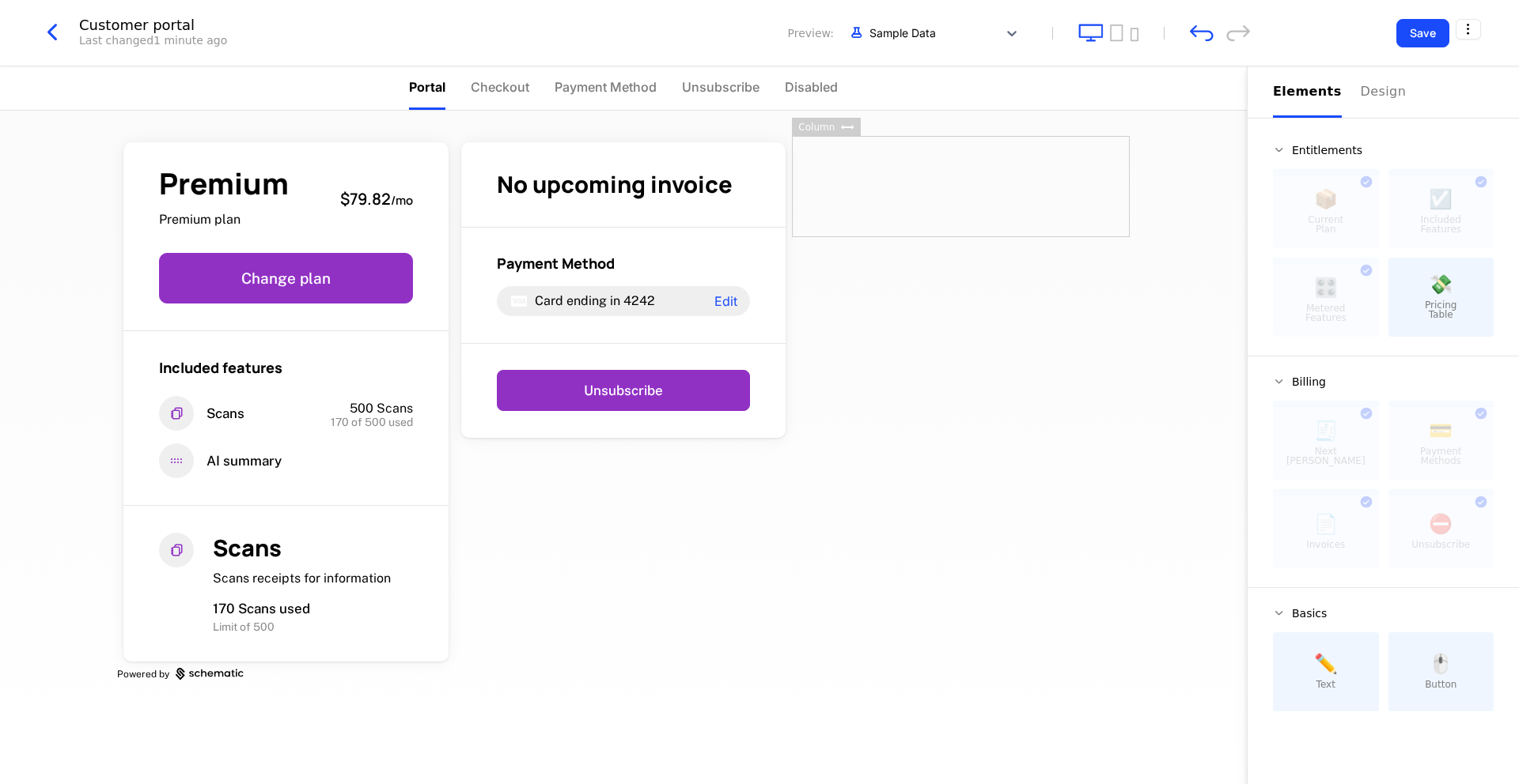
click at [966, 200] on div at bounding box center [960, 187] width 338 height 102
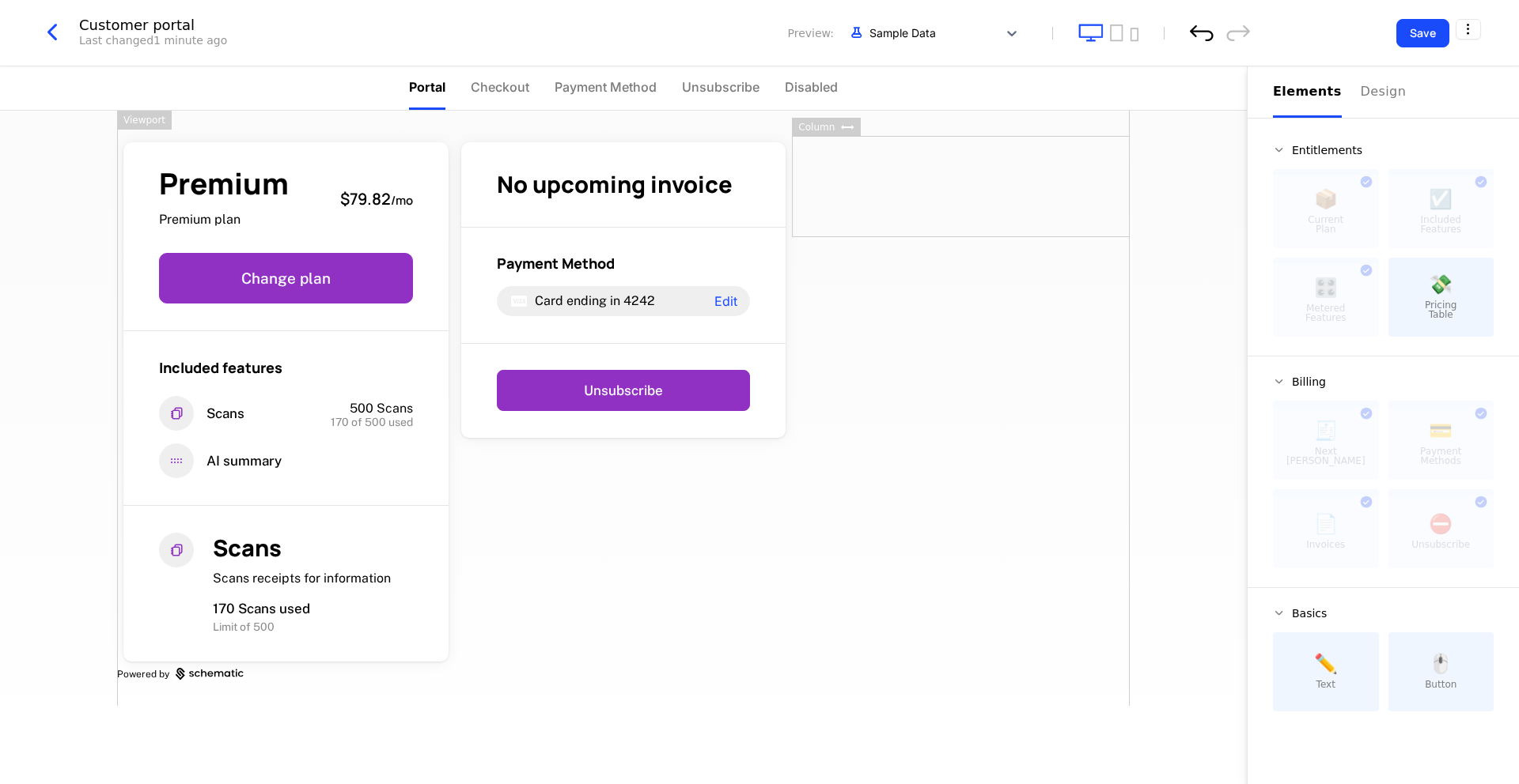
click at [1195, 40] on icon "undo" at bounding box center [1202, 33] width 24 height 17
click at [1360, 92] on div "Design" at bounding box center [1385, 91] width 51 height 19
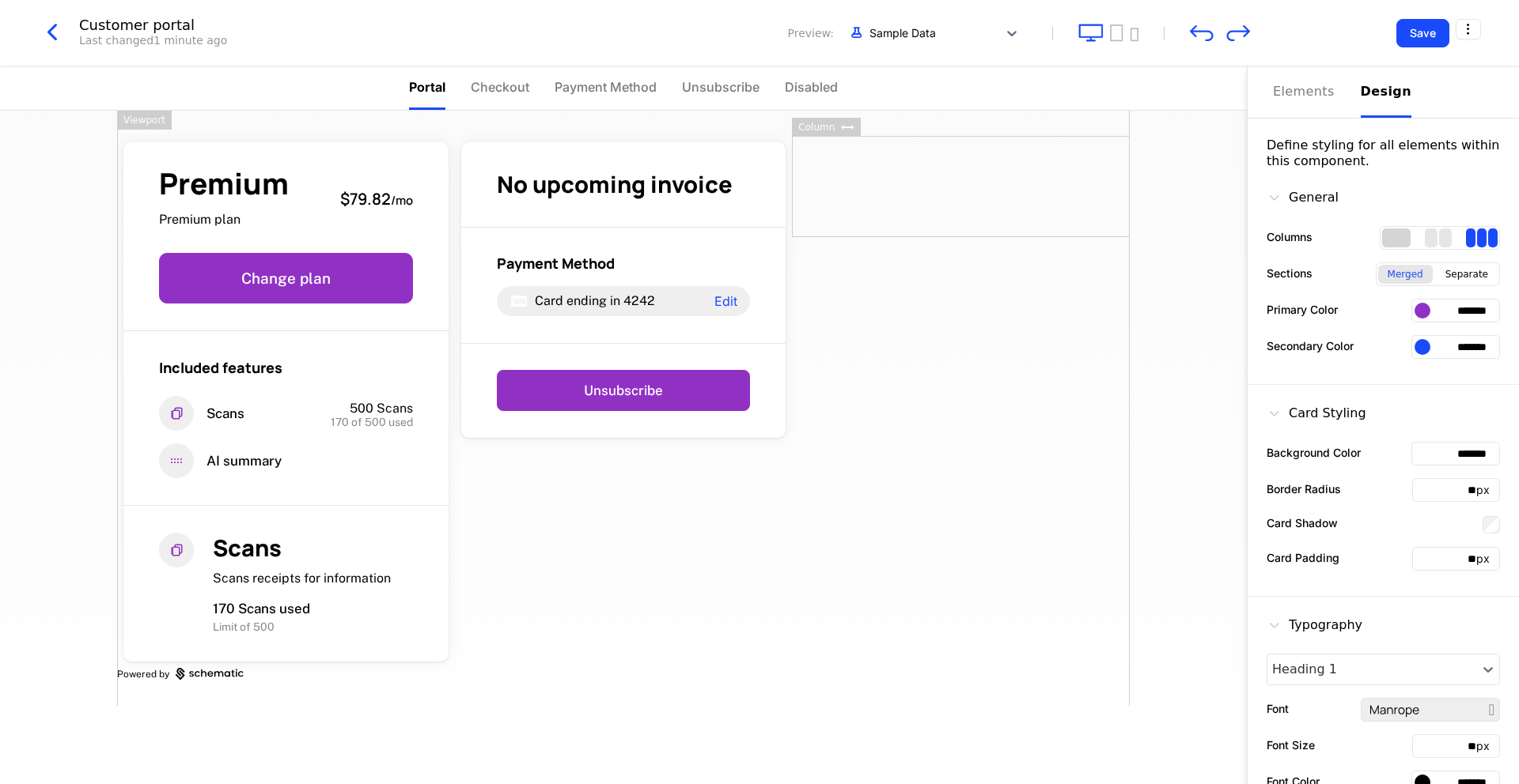
click at [1396, 235] on div "1 columns" at bounding box center [1396, 237] width 29 height 19
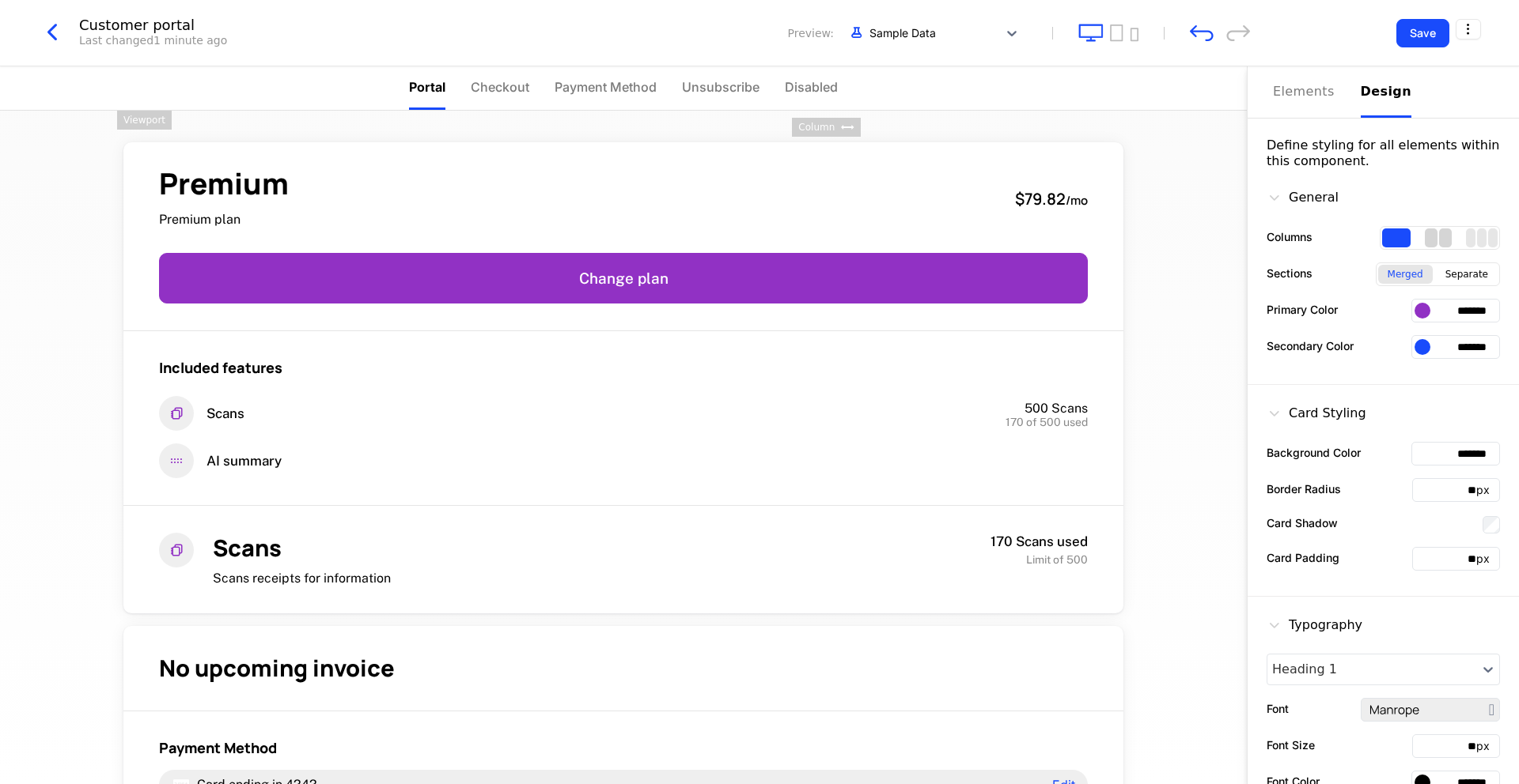
click at [1443, 242] on div "2 columns" at bounding box center [1445, 237] width 12 height 19
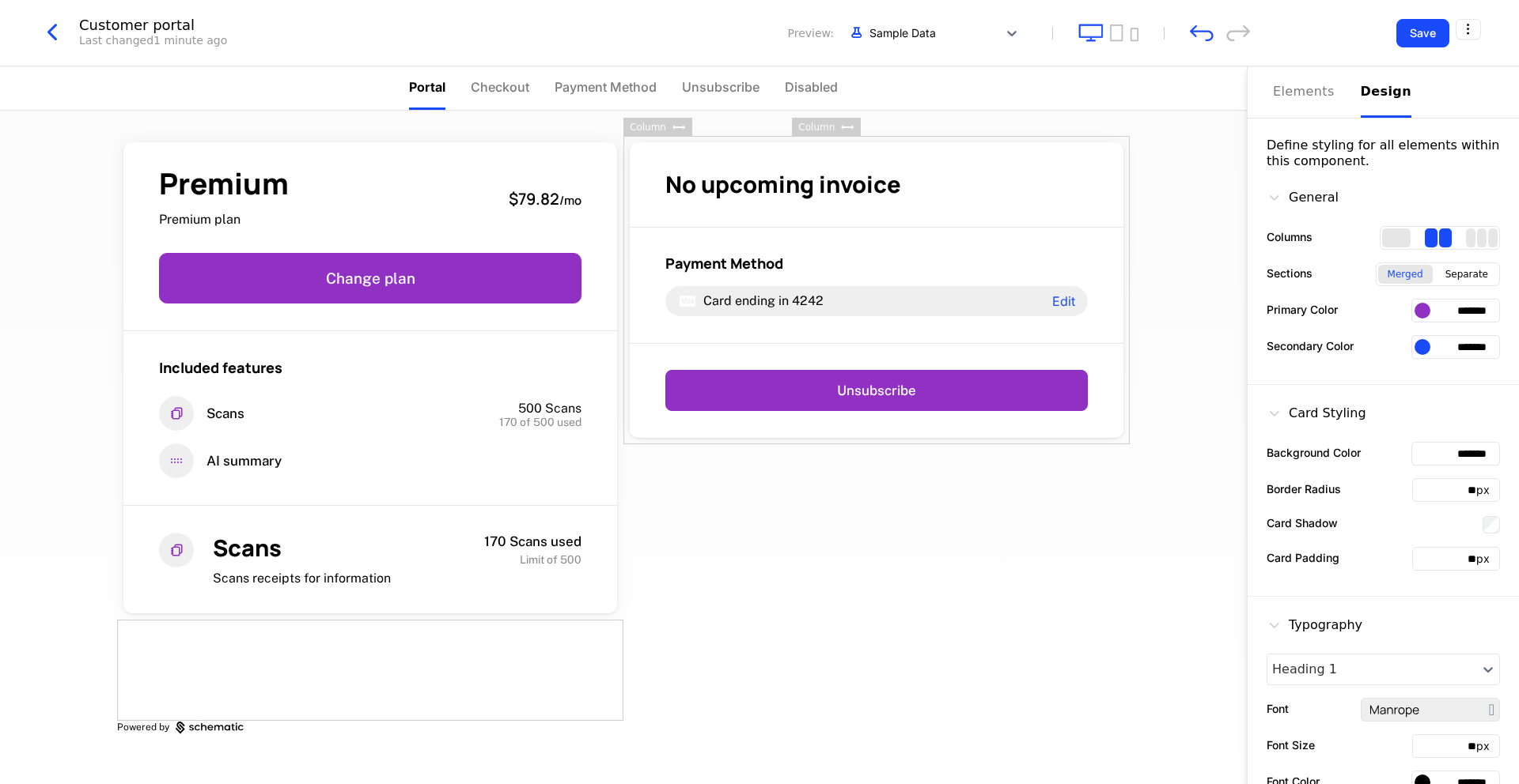
click at [842, 125] on icon at bounding box center [847, 127] width 13 height 4
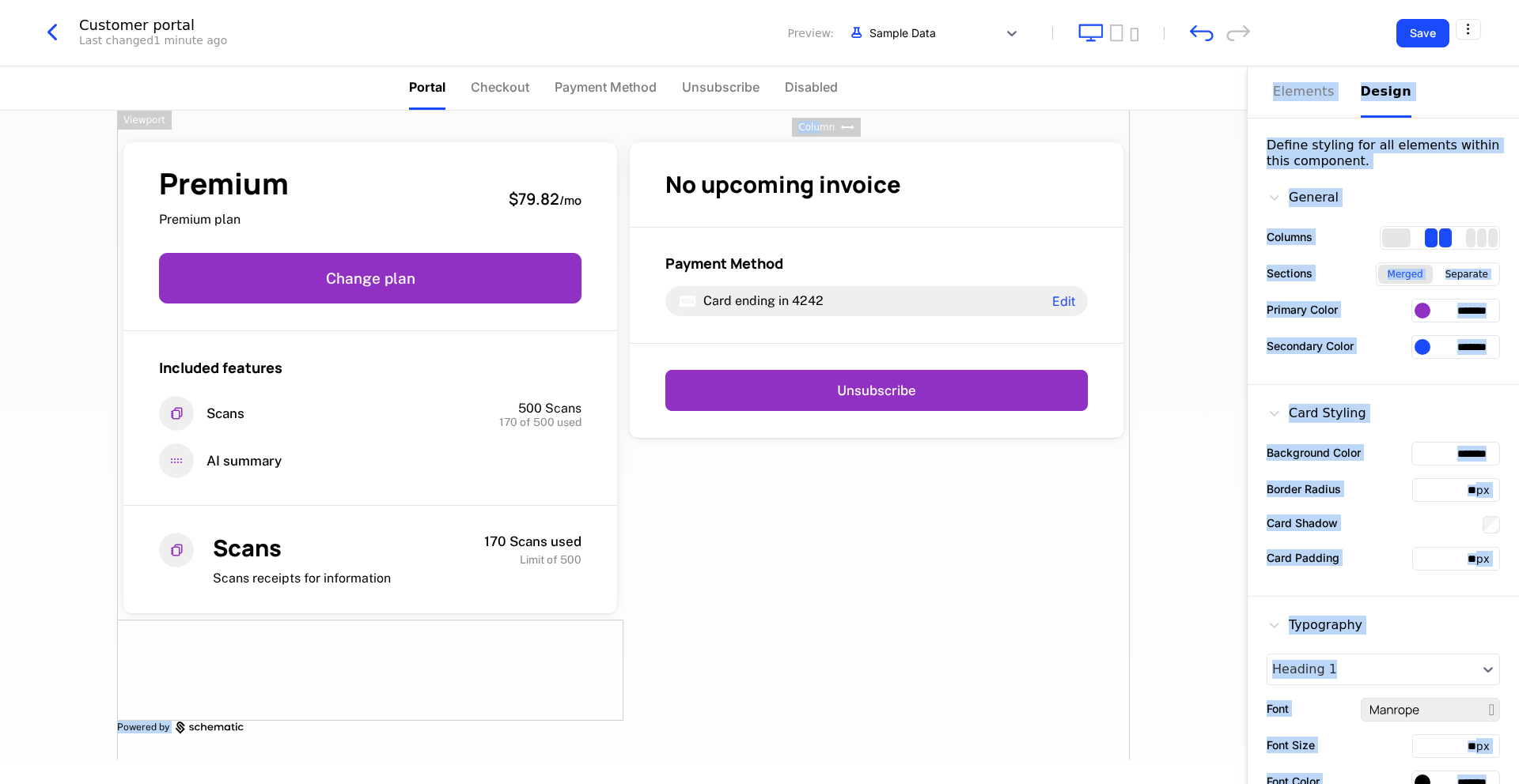
drag, startPoint x: 821, startPoint y: 122, endPoint x: 861, endPoint y: 124, distance: 40.0
click at [861, 124] on div "Customer portal Last changed 1 minute ago Preview: Sample Data Save Portal Chec…" at bounding box center [760, 359] width 1519 height 718
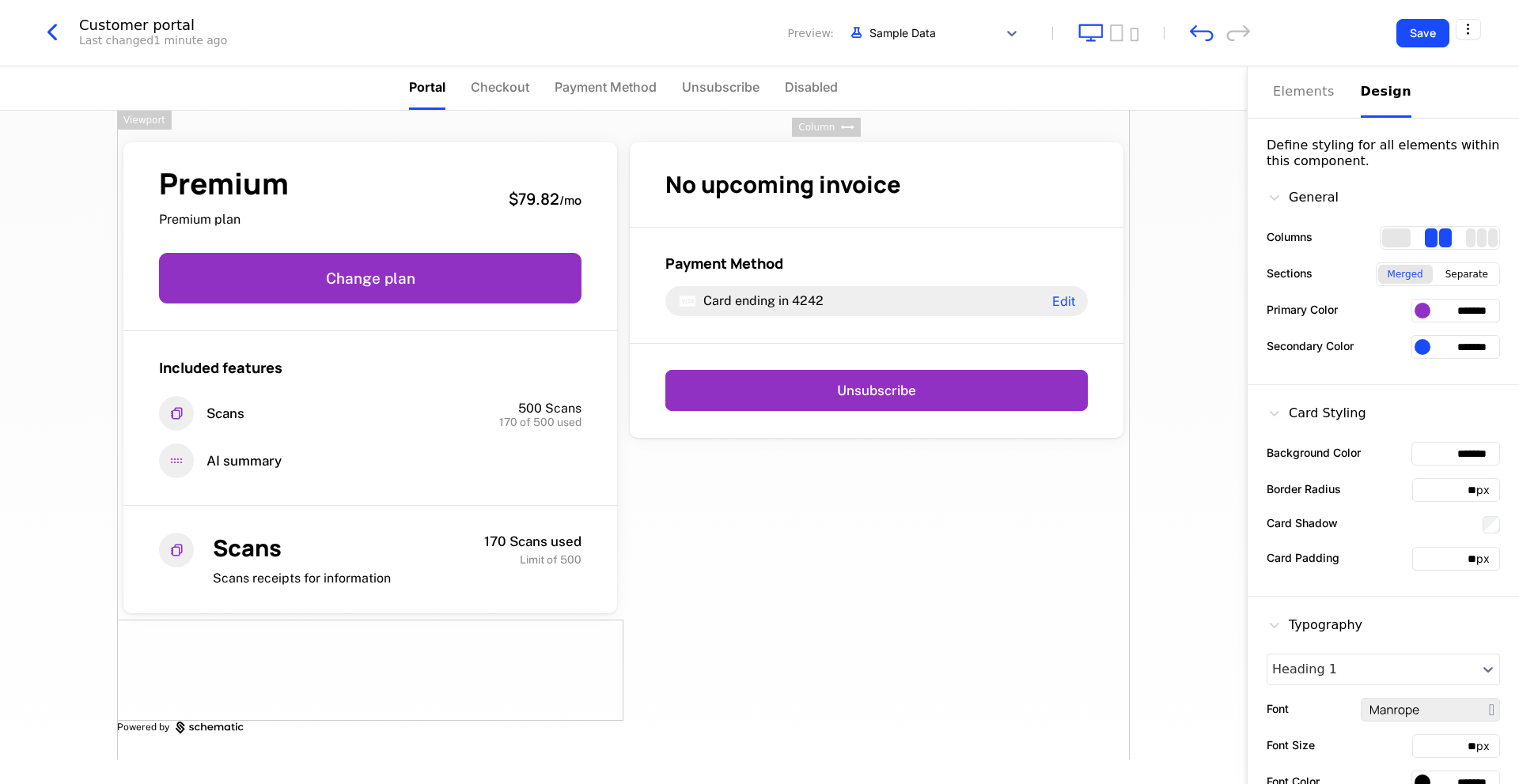
click at [833, 127] on div "Column" at bounding box center [816, 127] width 49 height 19
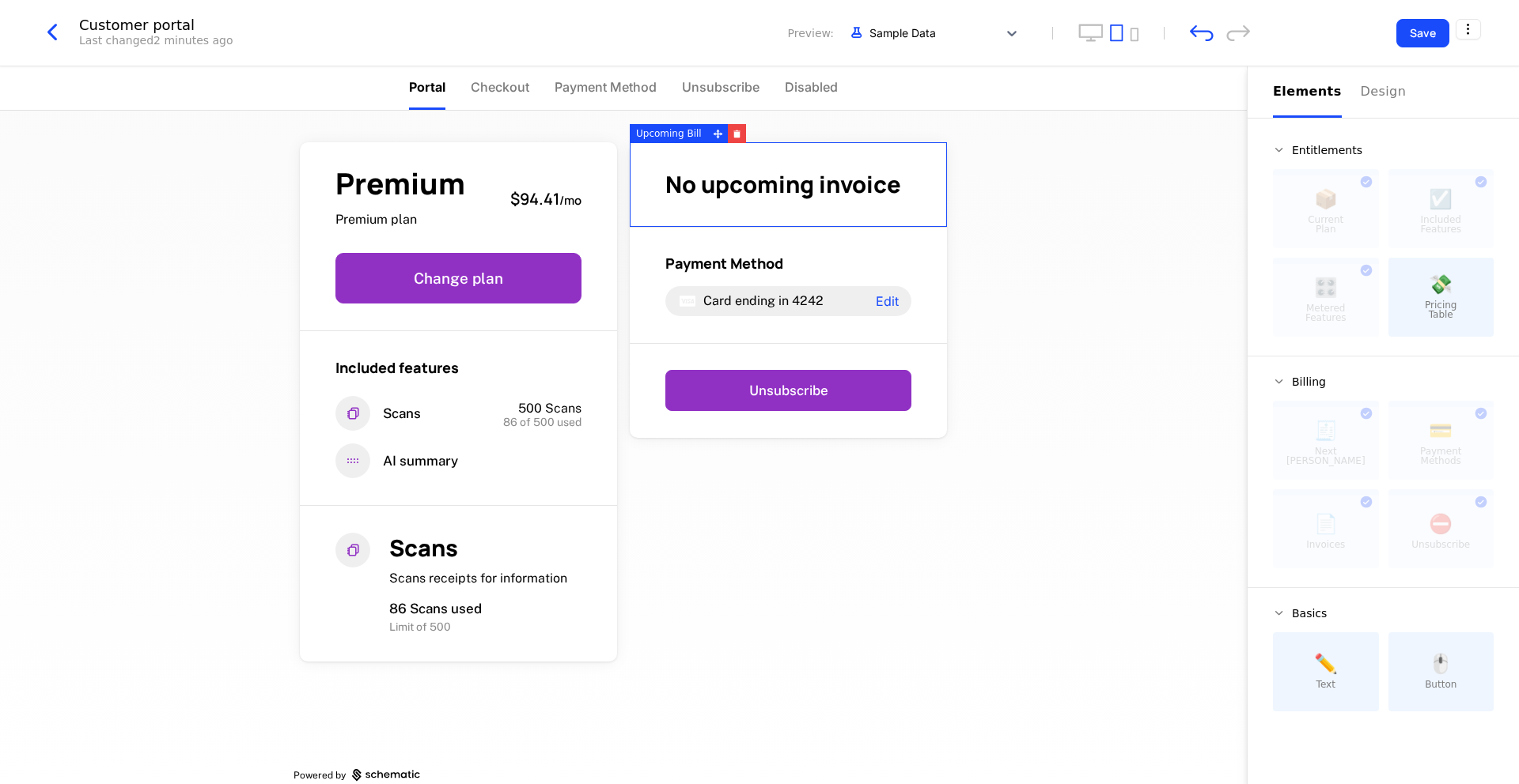
click at [761, 197] on span "No upcoming invoice" at bounding box center [783, 184] width 235 height 31
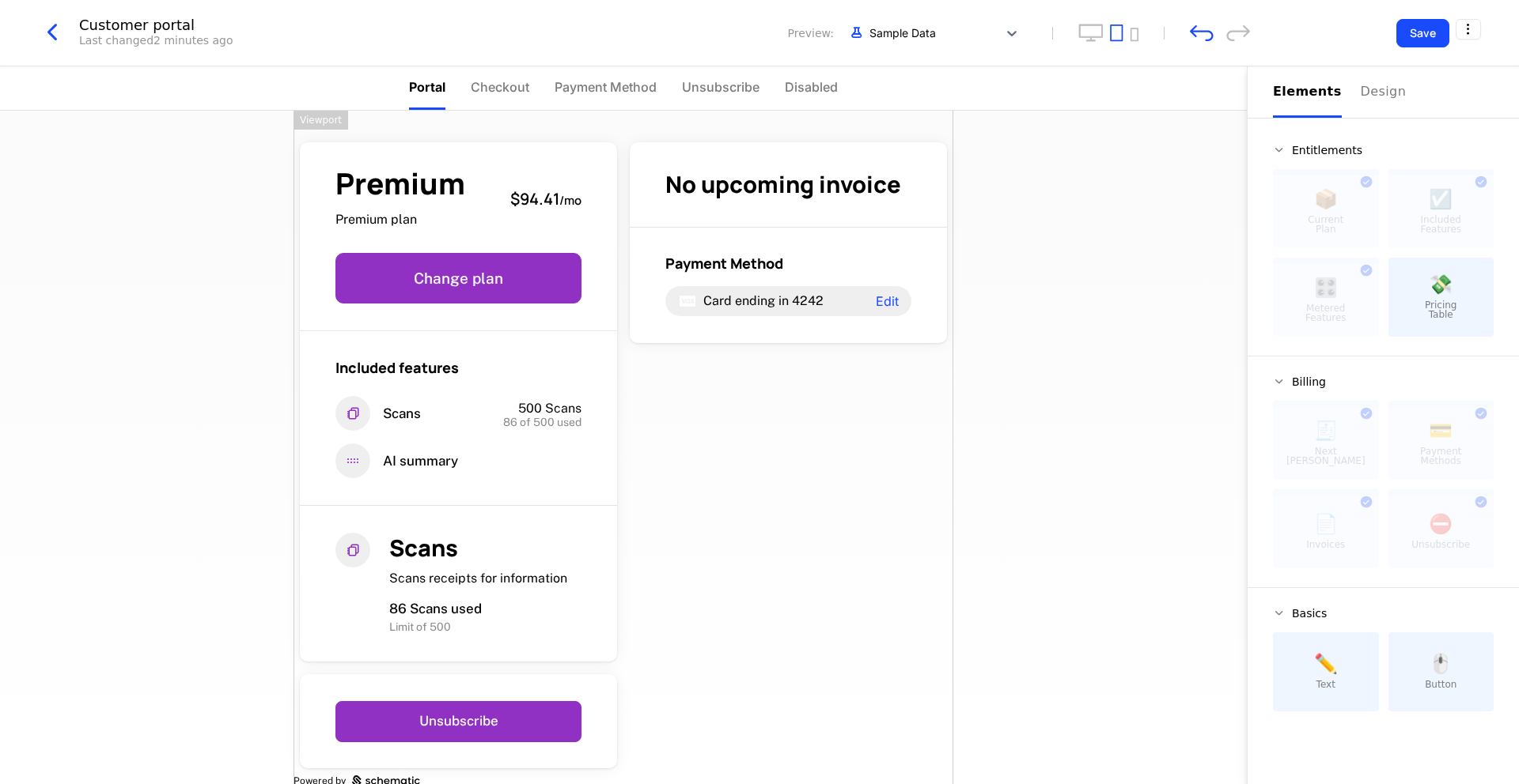
click at [770, 495] on div "Premium Premium plan $94.41 / mo Change plan Included features Scans 500 Scans …" at bounding box center [623, 461] width 660 height 703
click at [1194, 42] on div "Customer portal Last changed 2 minutes ago Preview: Sample Data" at bounding box center [645, 33] width 1212 height 30
click at [1198, 39] on icon "undo" at bounding box center [1202, 33] width 24 height 17
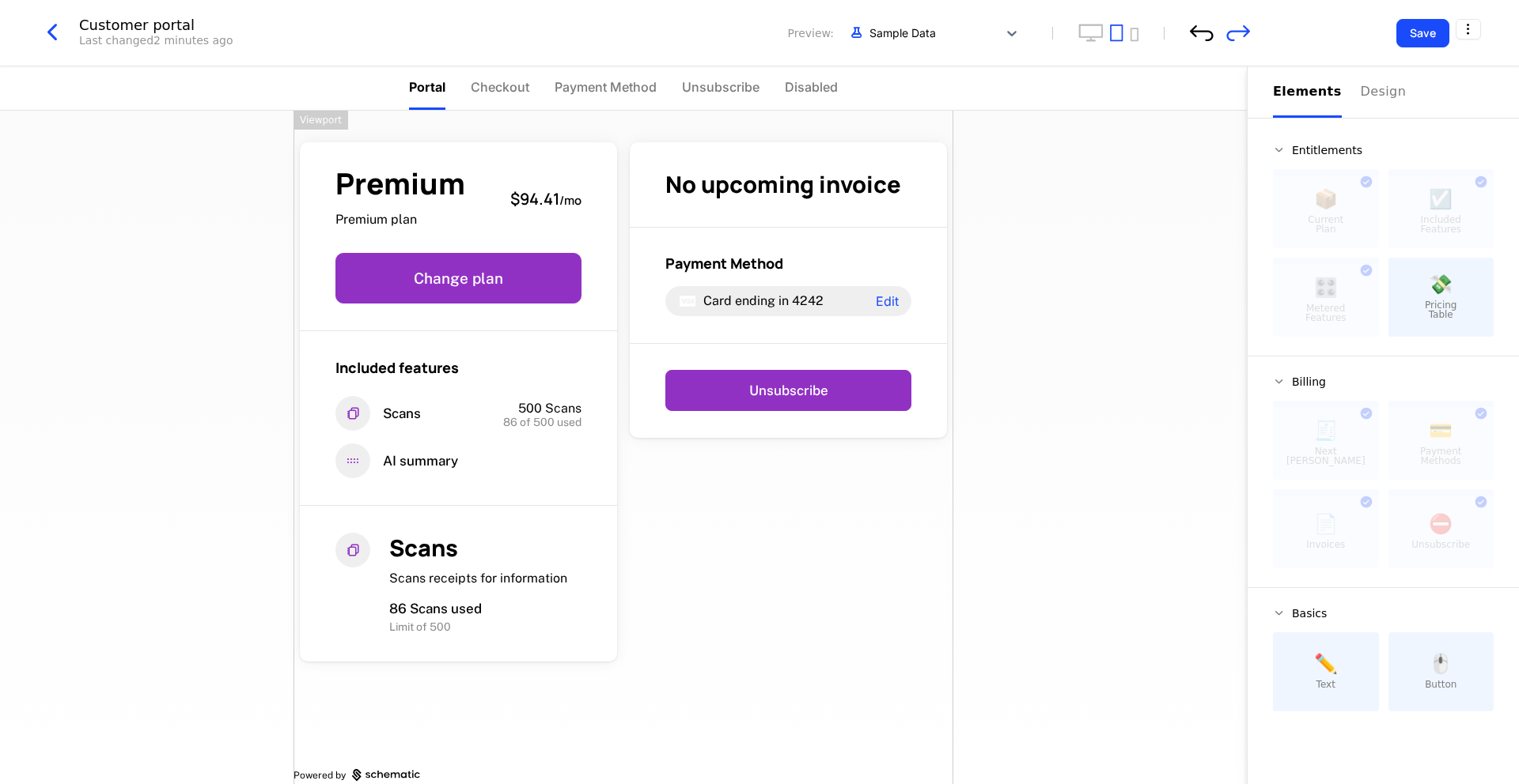
click at [1198, 39] on icon "undo" at bounding box center [1202, 33] width 24 height 17
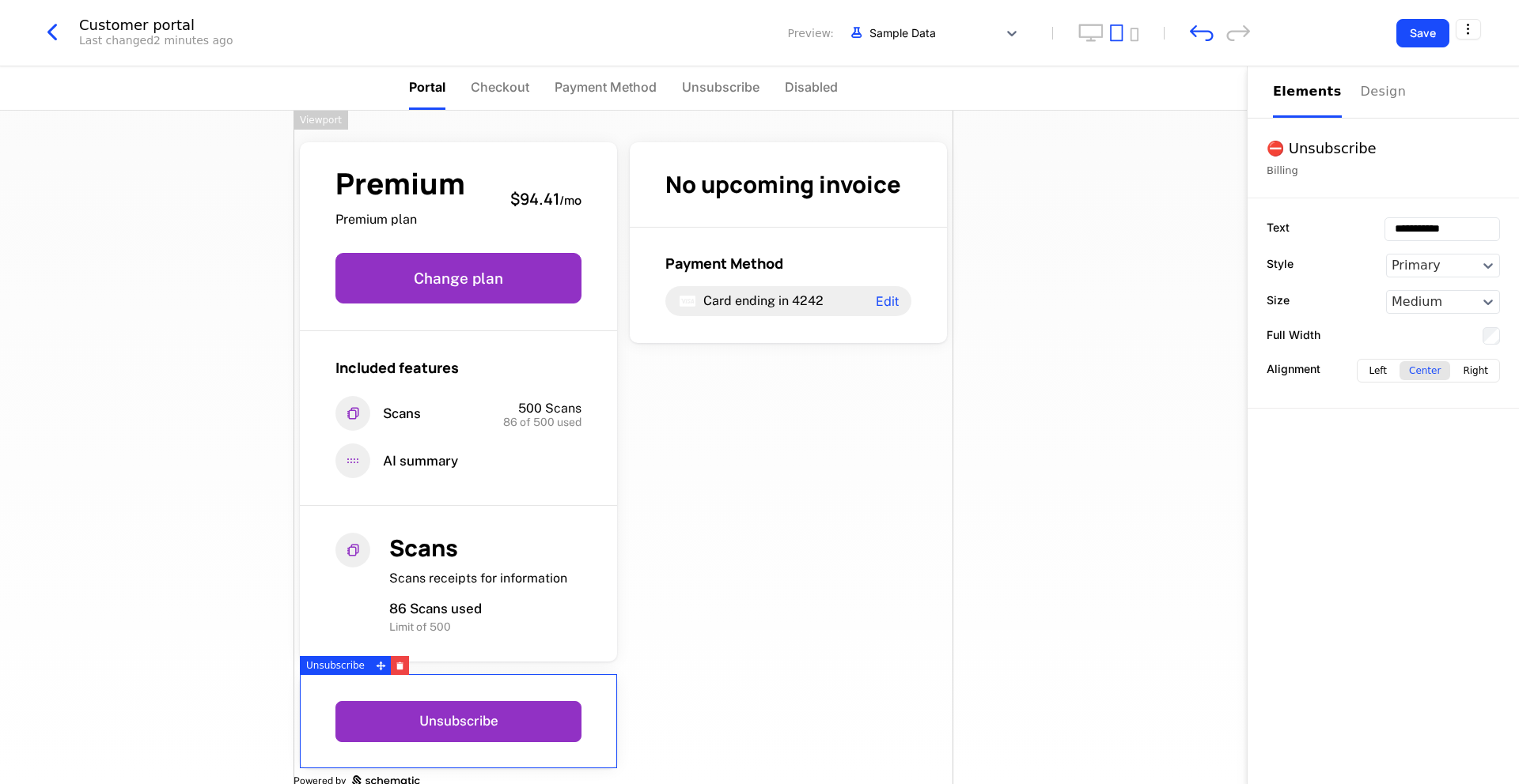
click at [1303, 84] on div "Elements" at bounding box center [1307, 91] width 69 height 19
click at [1163, 286] on div "Premium Premium plan $94.41 / mo Change plan Included features Scans 500 Scans …" at bounding box center [623, 447] width 1247 height 674
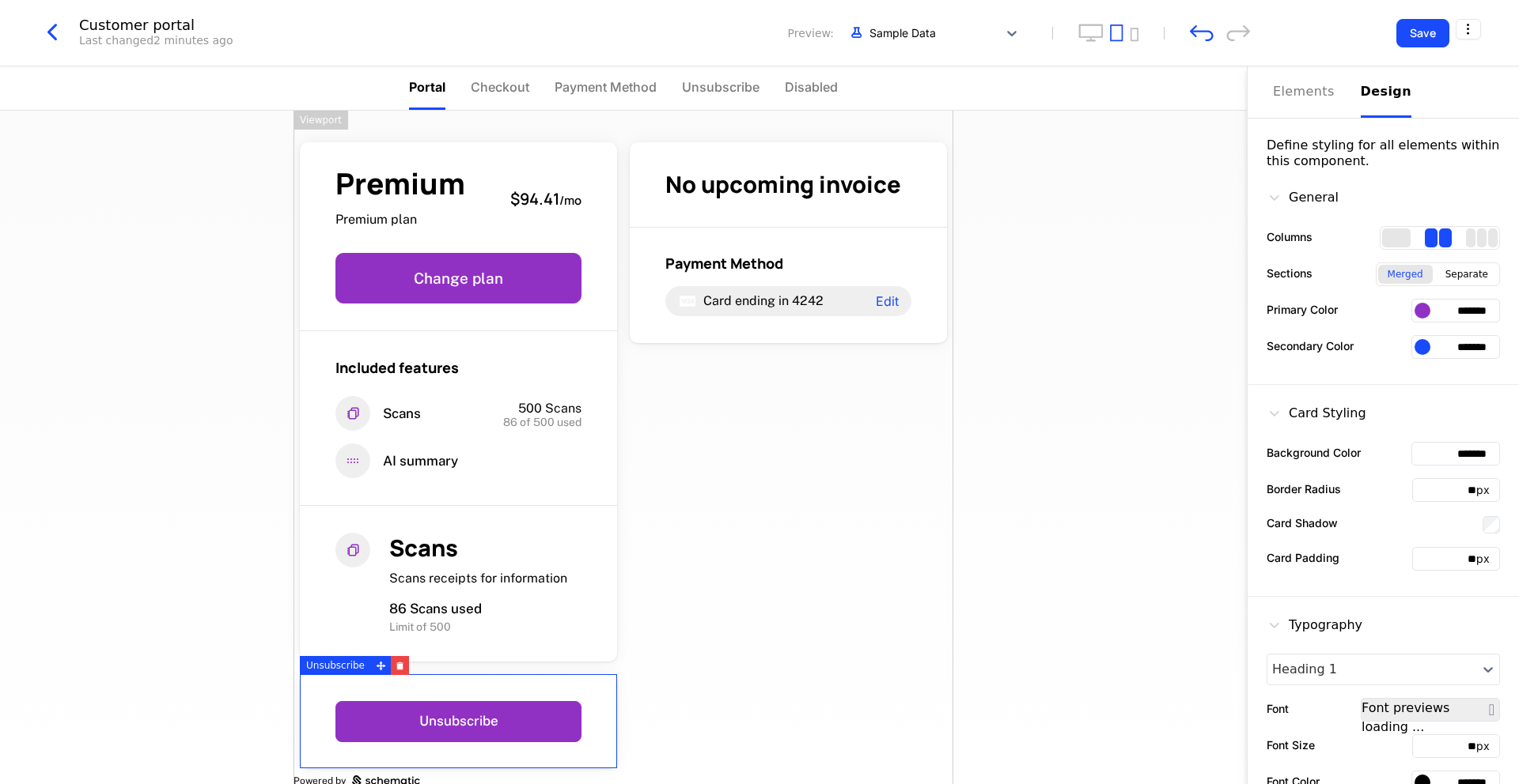
click at [1350, 80] on div "Elements Design" at bounding box center [1384, 93] width 221 height 52
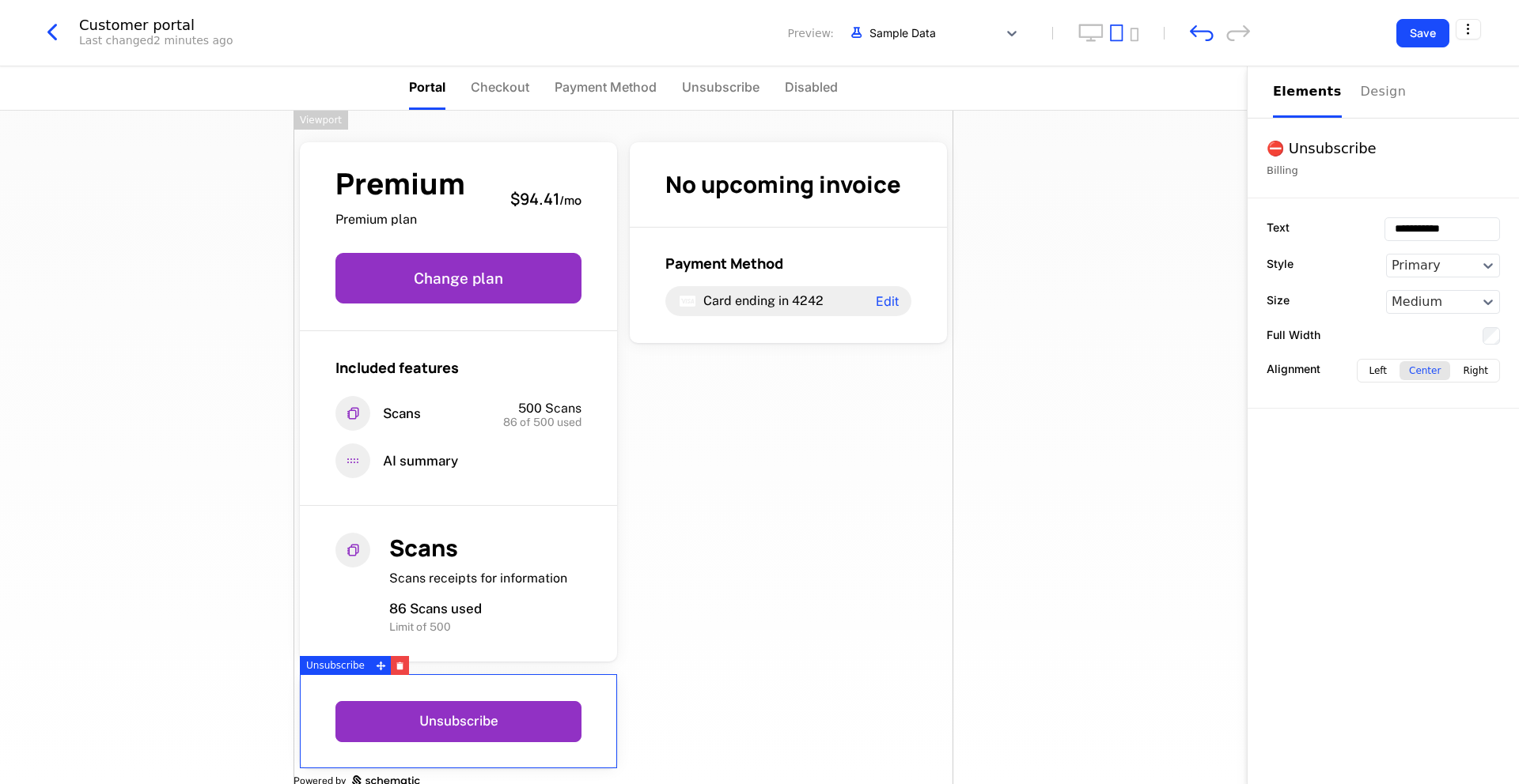
click at [1291, 94] on div "Elements" at bounding box center [1307, 91] width 69 height 19
click at [817, 434] on div "Premium Premium plan $94.41 / mo Change plan Included features Scans 500 Scans …" at bounding box center [623, 461] width 660 height 703
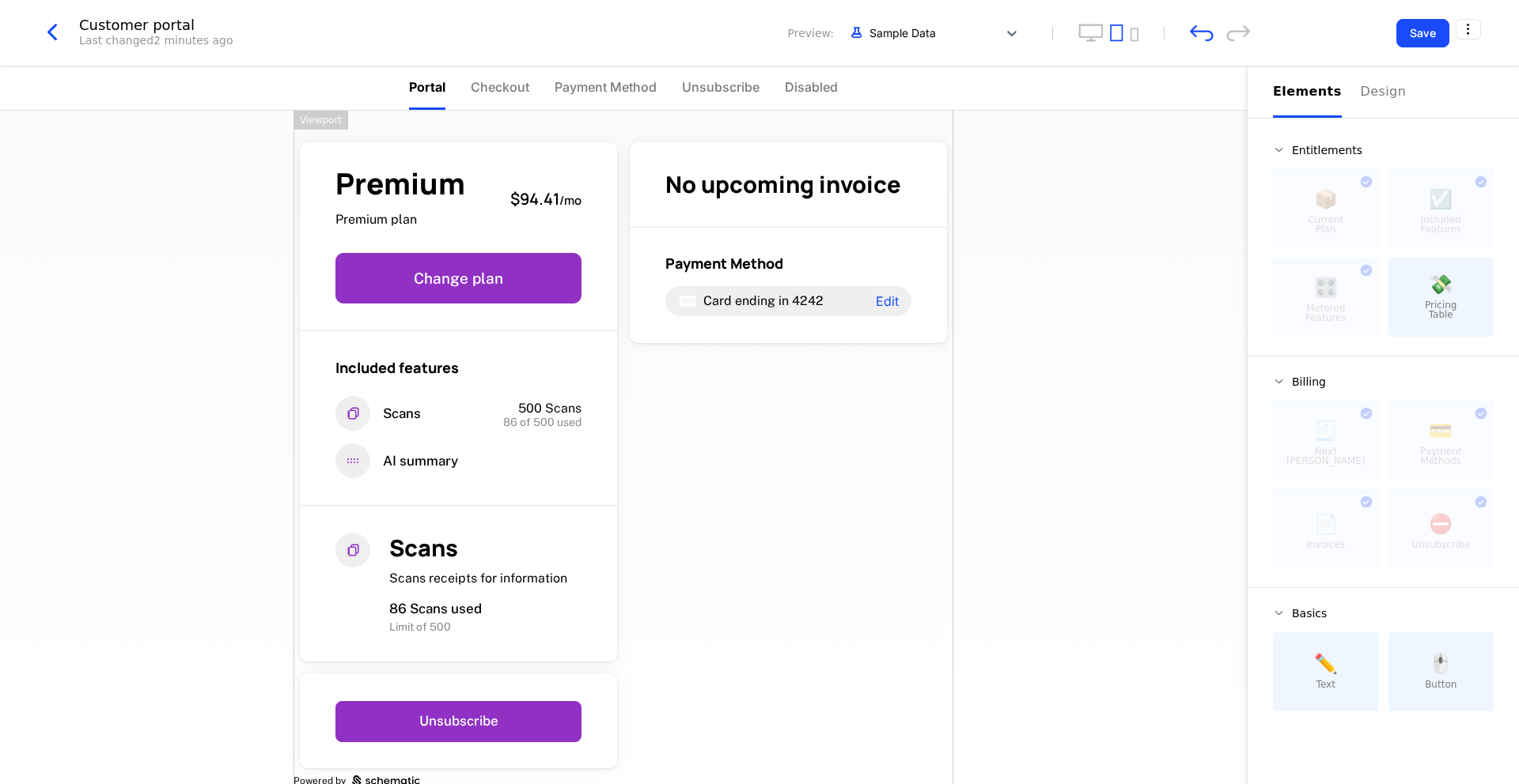
click at [743, 541] on div "Premium Premium plan $94.41 / mo Change plan Included features Scans 500 Scans …" at bounding box center [623, 461] width 660 height 703
click at [1192, 25] on icon "undo" at bounding box center [1202, 33] width 24 height 17
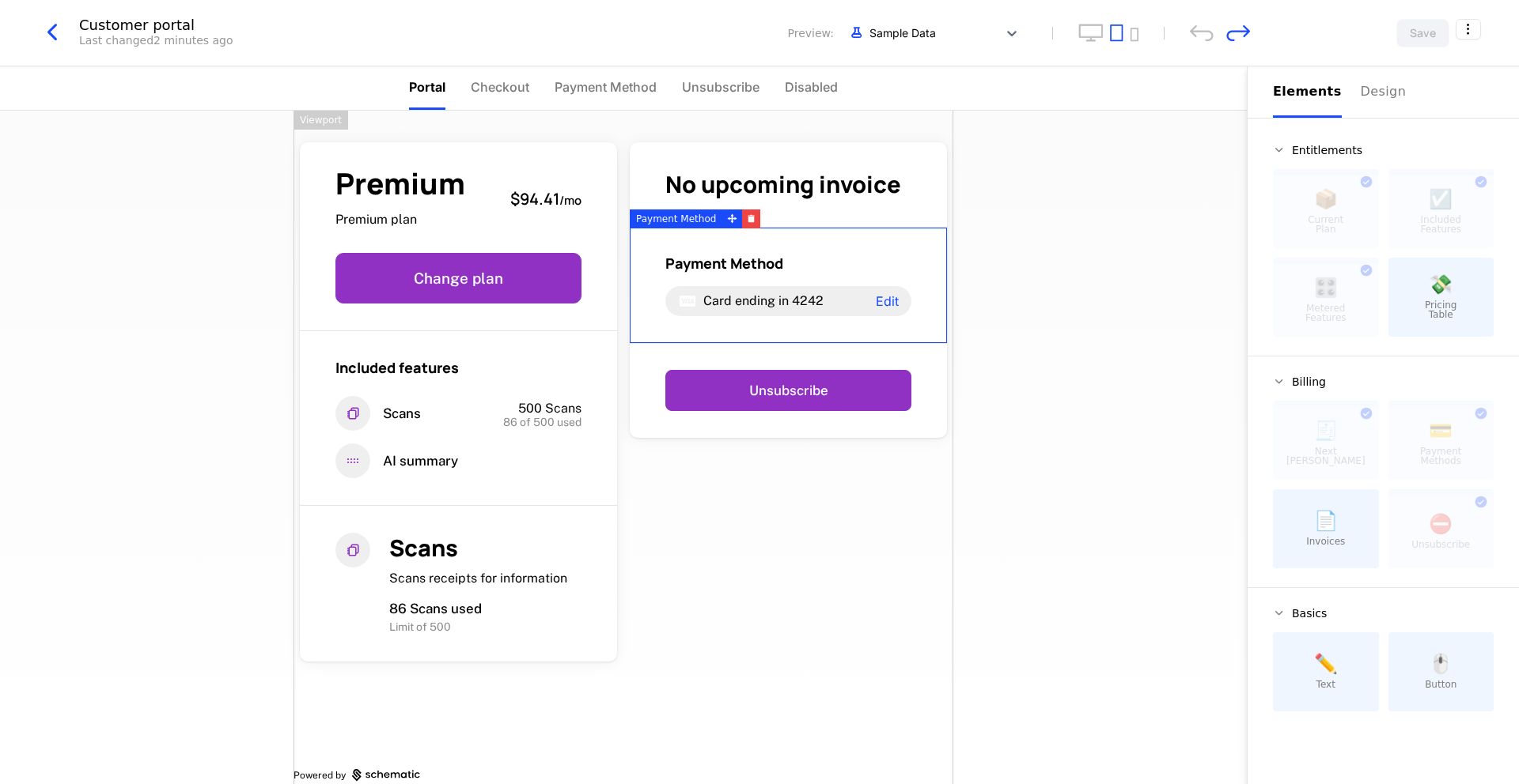
click at [1221, 510] on div "Premium Premium plan $94.41 / mo Change plan Included features Scans 500 Scans …" at bounding box center [623, 447] width 1247 height 674
click at [1473, 24] on html "Farkhat Development Dev Features Features Flags Catalog Plans Add Ons Credits C…" at bounding box center [760, 392] width 1519 height 784
click at [1429, 32] on button "Save" at bounding box center [1422, 33] width 53 height 29
click at [709, 453] on div "Premium Premium plan $9.25 / mo Change plan Included features Scans 500 Scans 4…" at bounding box center [623, 459] width 660 height 697
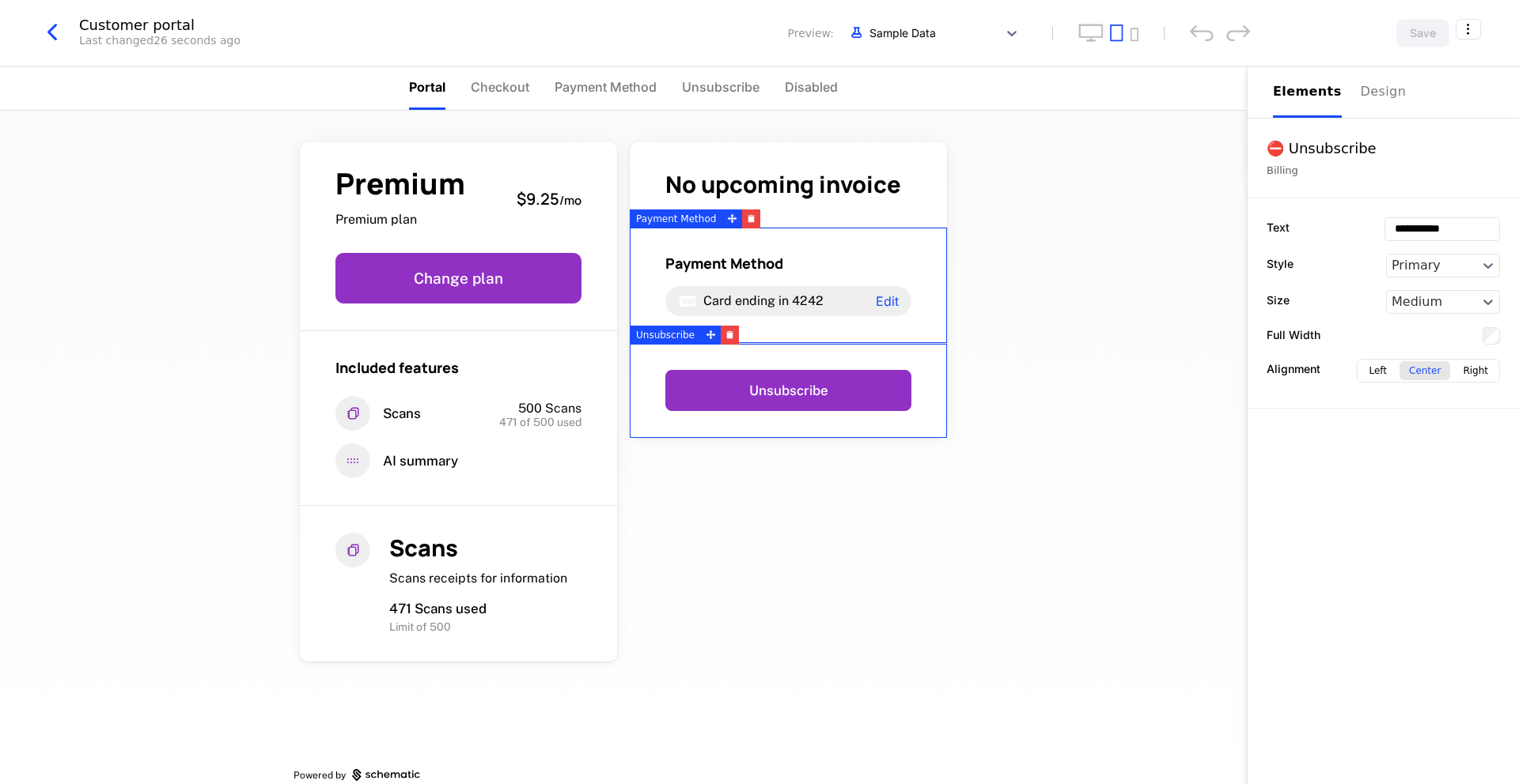
click at [1086, 281] on div "Premium Premium plan $9.25 / mo Change plan Included features Scans 500 Scans 4…" at bounding box center [623, 447] width 1247 height 674
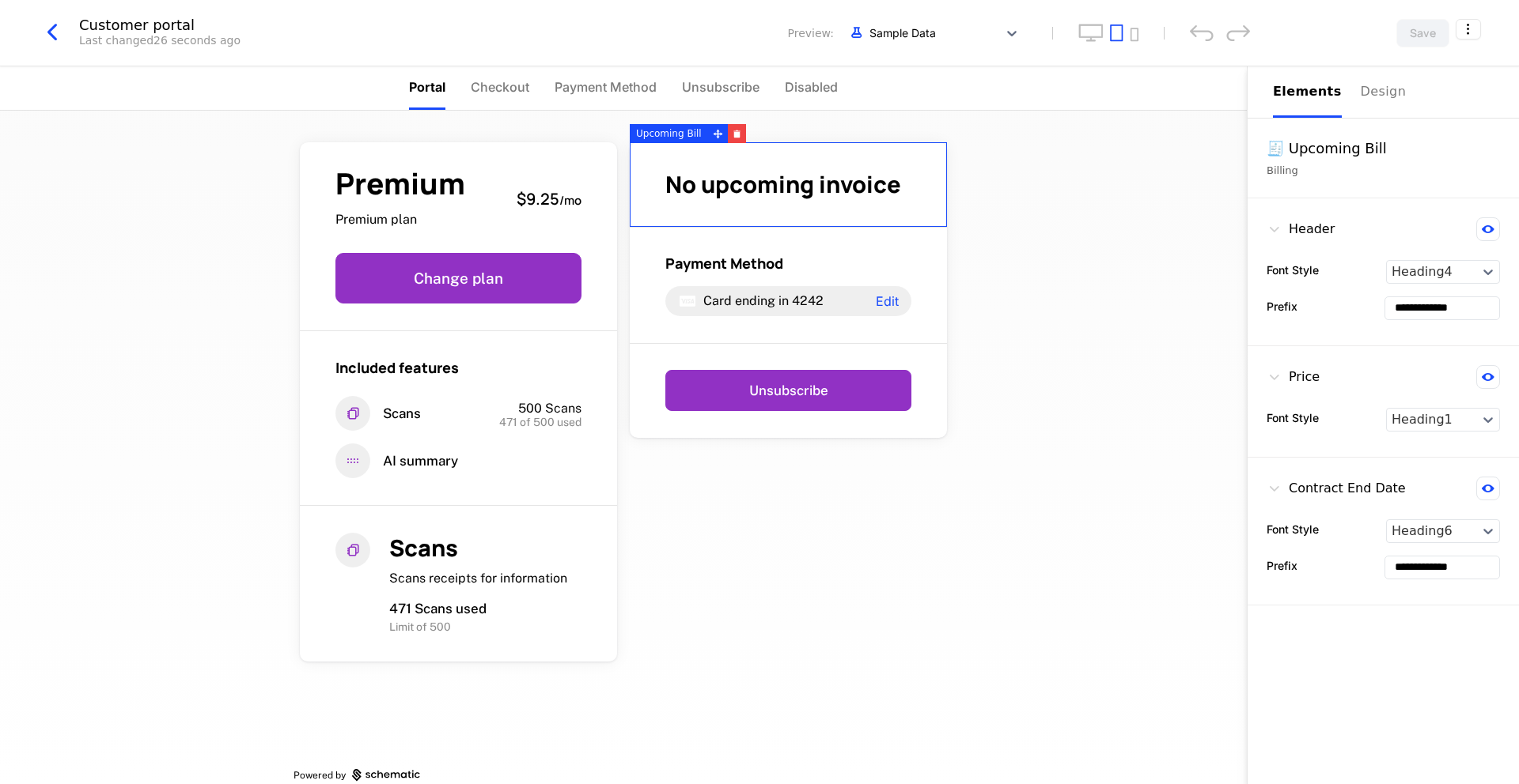
click at [864, 213] on div "No upcoming invoice" at bounding box center [788, 185] width 317 height 86
click at [1012, 352] on div "Premium Premium plan $9.25 / mo Change plan Included features Scans 500 Scans 4…" at bounding box center [623, 447] width 1247 height 674
click at [743, 609] on div "Premium Premium plan $9.25 / mo Change plan Included features Scans 500 Scans 4…" at bounding box center [623, 459] width 660 height 697
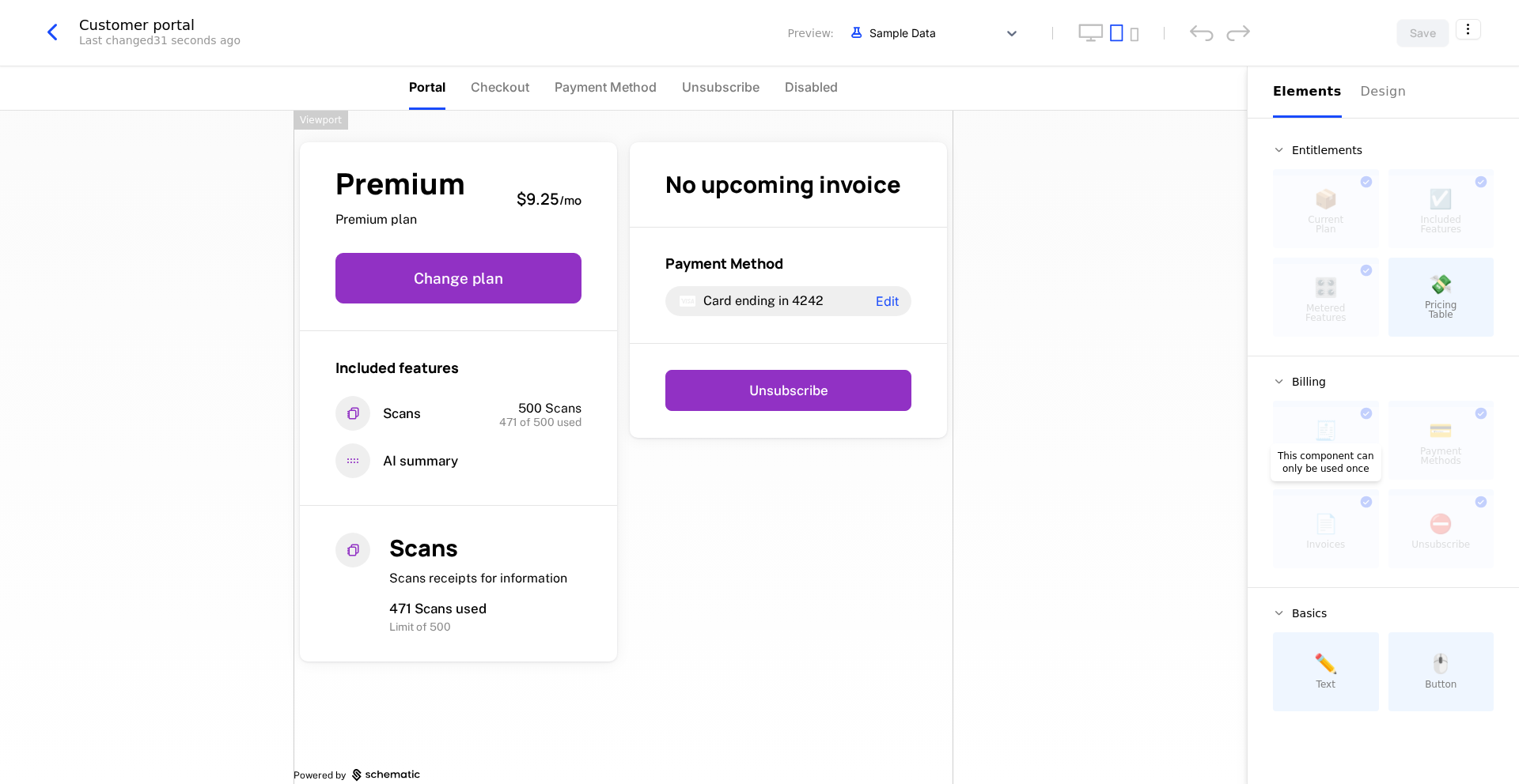
click at [1318, 518] on div at bounding box center [1326, 532] width 106 height 73
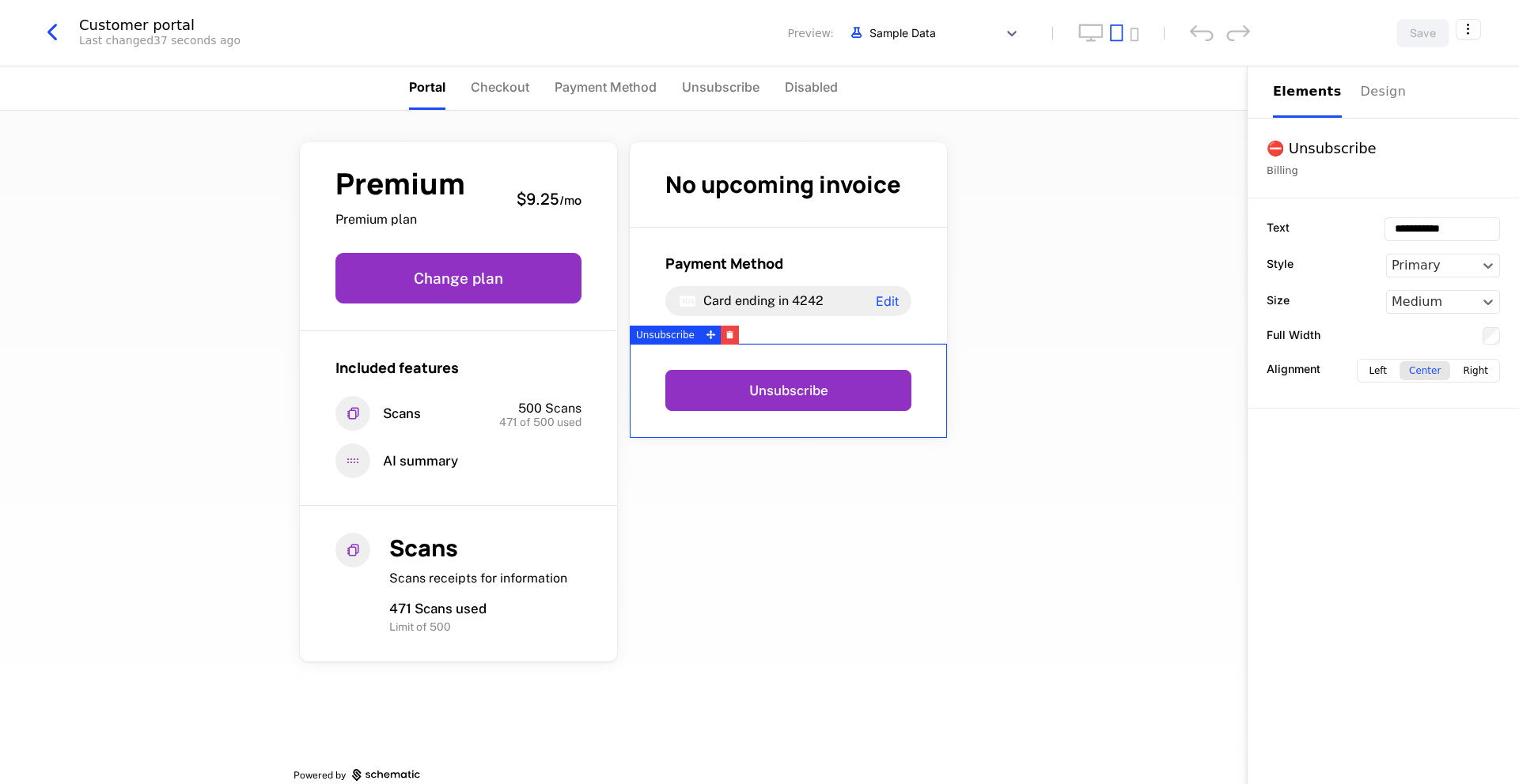
click at [1190, 57] on div "Customer portal Last changed 37 seconds ago Preview: Sample Data Save" at bounding box center [760, 33] width 1519 height 67
click at [992, 323] on div "Premium Premium plan $9.25 / mo Change plan Included features Scans 500 Scans 4…" at bounding box center [623, 447] width 1247 height 674
click at [1085, 38] on icon "desktop" at bounding box center [1091, 33] width 25 height 18
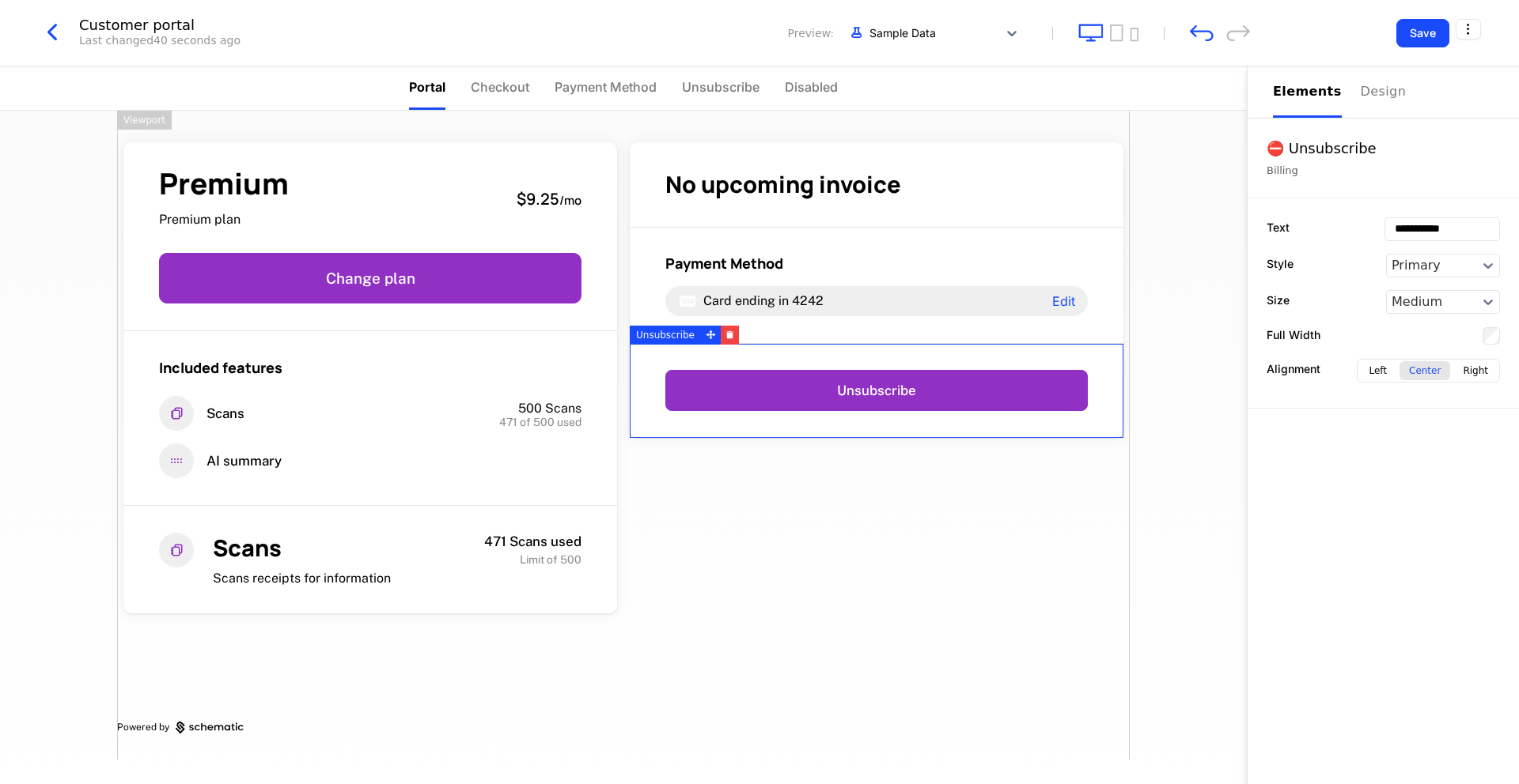
click at [1184, 228] on div "Premium Premium plan $9.25 / mo Change plan Included features Scans 500 Scans 4…" at bounding box center [623, 447] width 1247 height 674
click at [850, 622] on div "Premium Premium plan $9.25 / mo Change plan Included features Scans 500 Scans 4…" at bounding box center [623, 435] width 1013 height 649
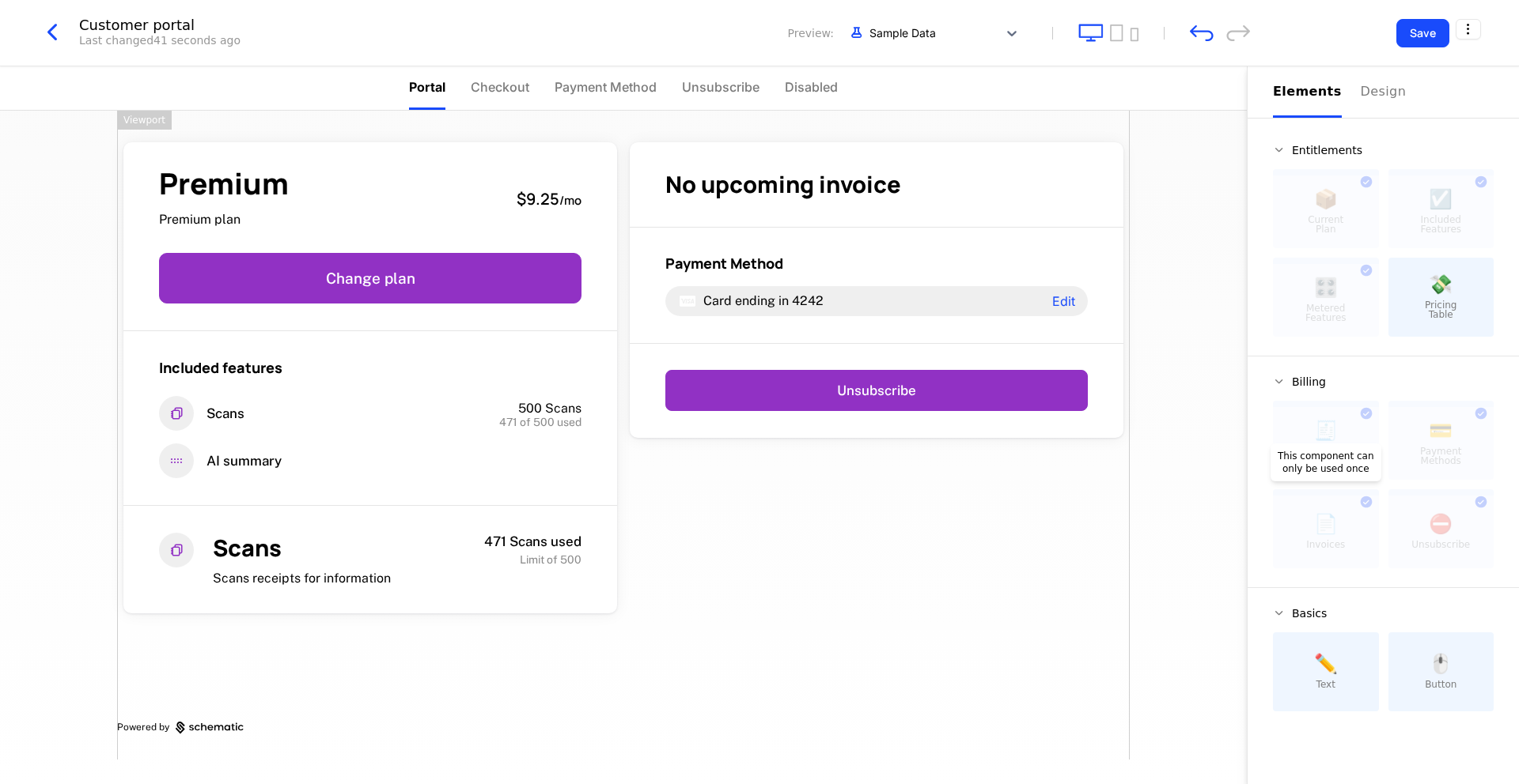
click at [1311, 524] on div at bounding box center [1326, 532] width 106 height 73
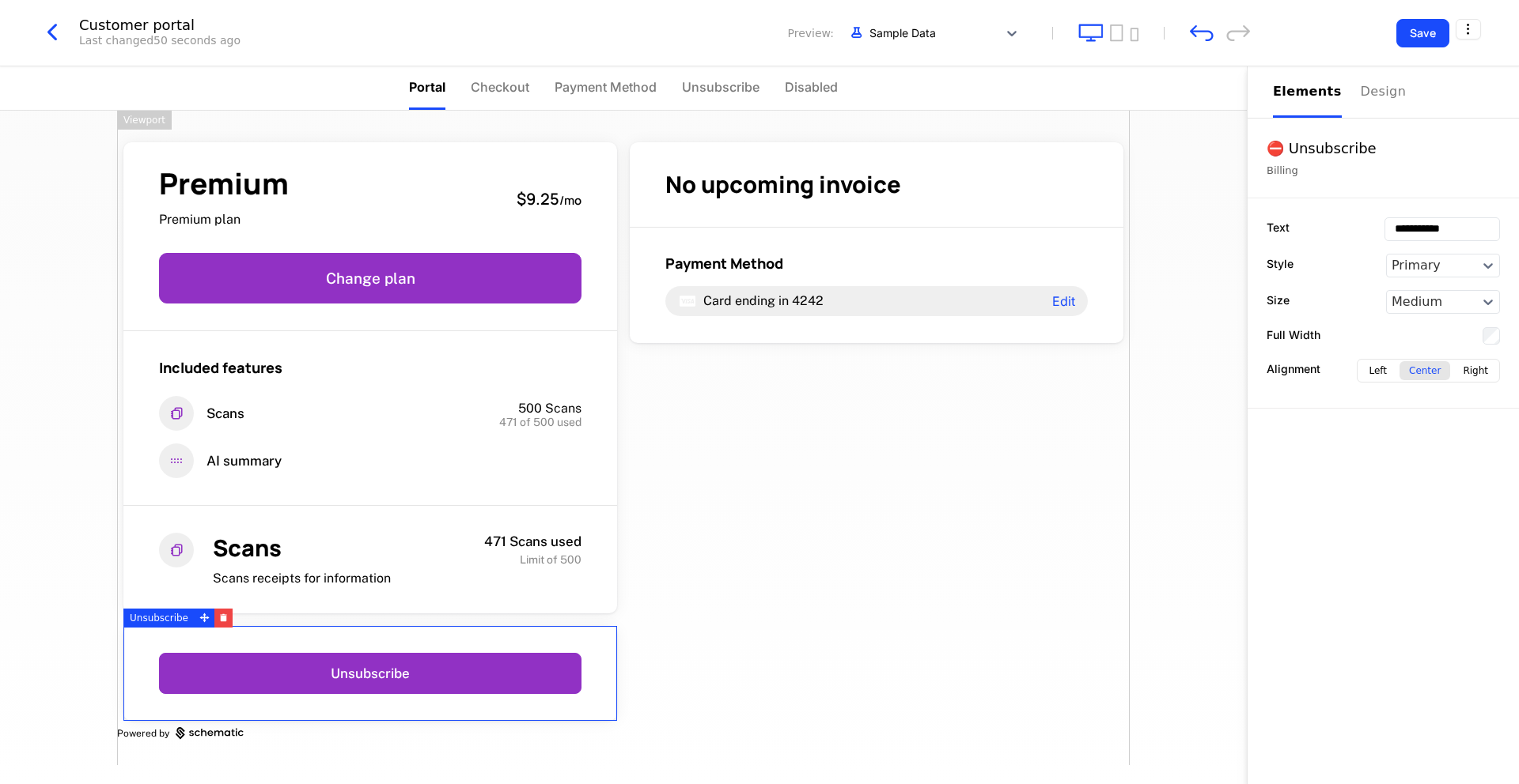
click at [833, 377] on div "Premium Premium plan $9.25 / mo Change plan Included features Scans 500 Scans 4…" at bounding box center [623, 437] width 1013 height 655
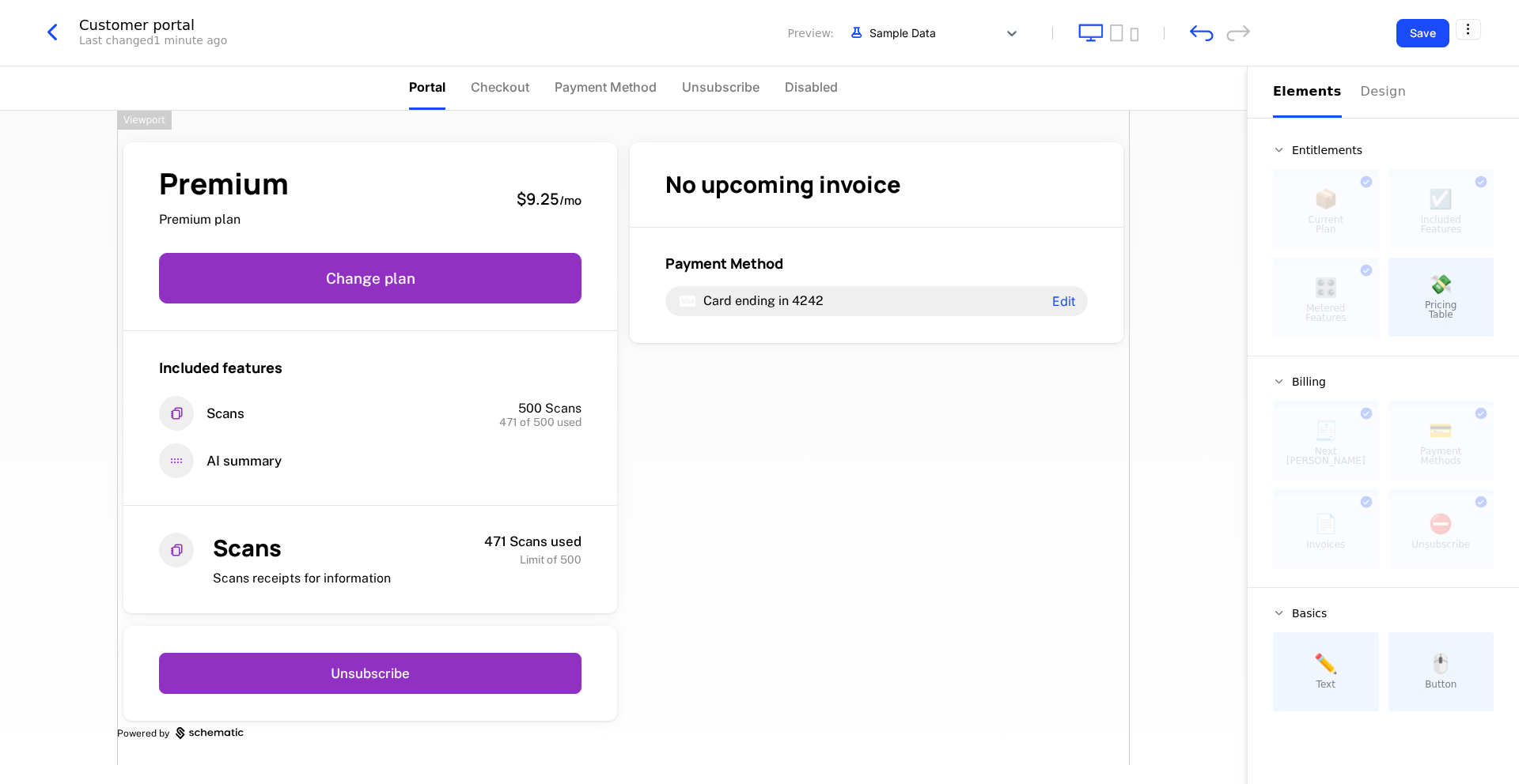
drag, startPoint x: 825, startPoint y: 373, endPoint x: 826, endPoint y: 390, distance: 17.0
click at [826, 385] on div "Premium Premium plan $9.25 / mo Change plan Included features Scans 500 Scans 4…" at bounding box center [623, 437] width 1013 height 655
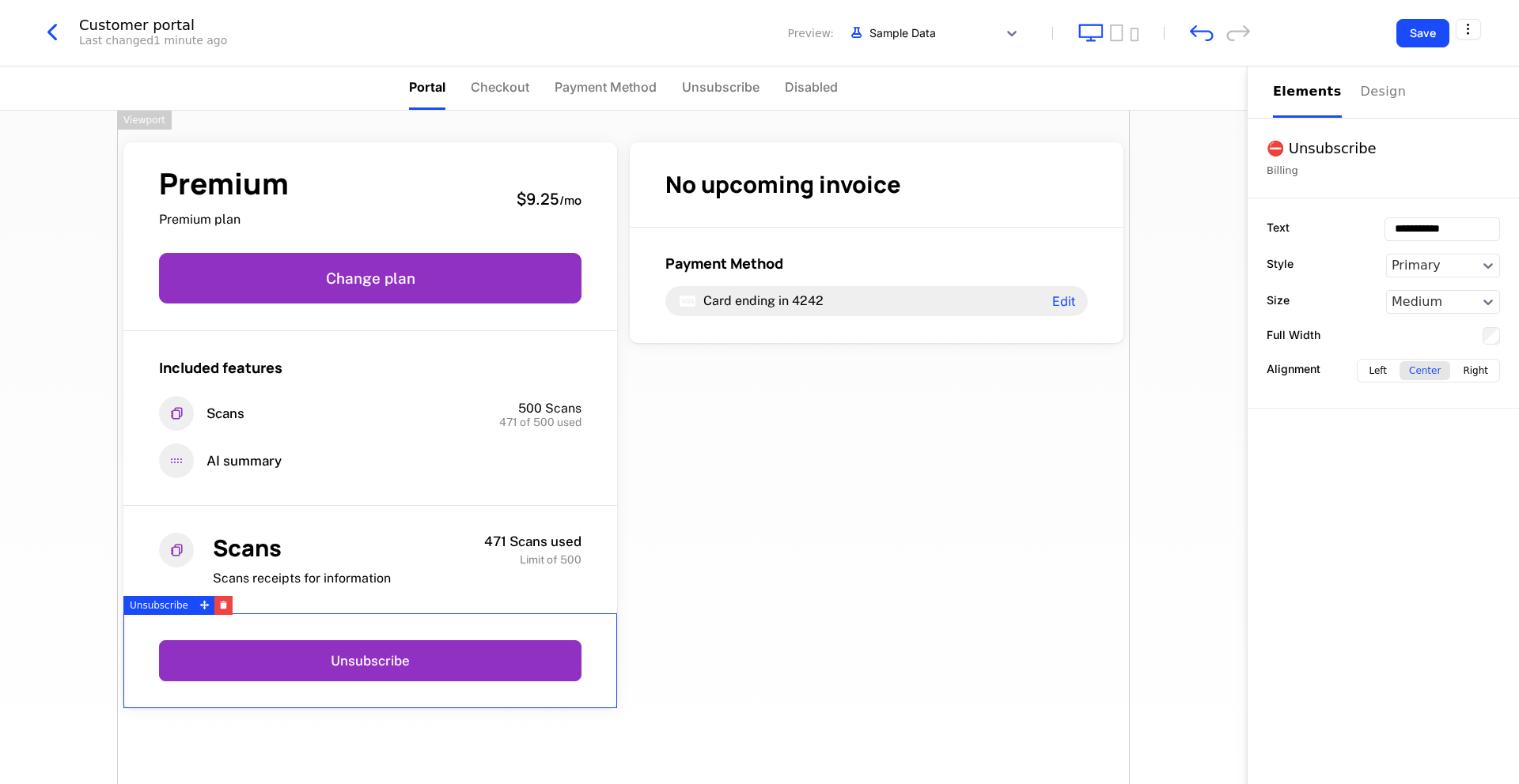
click at [763, 466] on div "Premium Premium plan $9.25 / mo Change plan Included features Scans 500 Scans 4…" at bounding box center [623, 482] width 1013 height 743
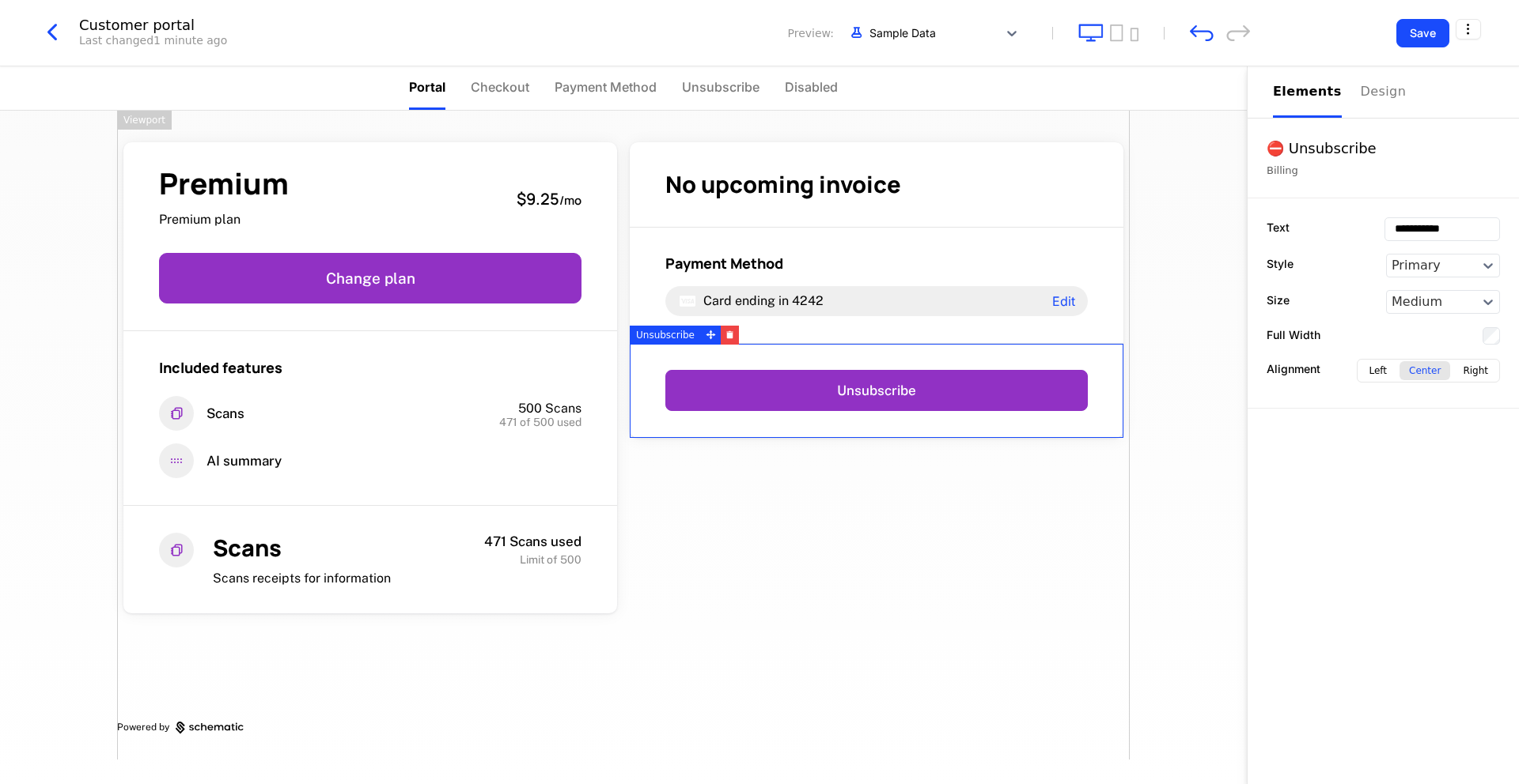
click at [775, 557] on div "Premium Premium plan $9.25 / mo Change plan Included features Scans 500 Scans 4…" at bounding box center [623, 435] width 1013 height 649
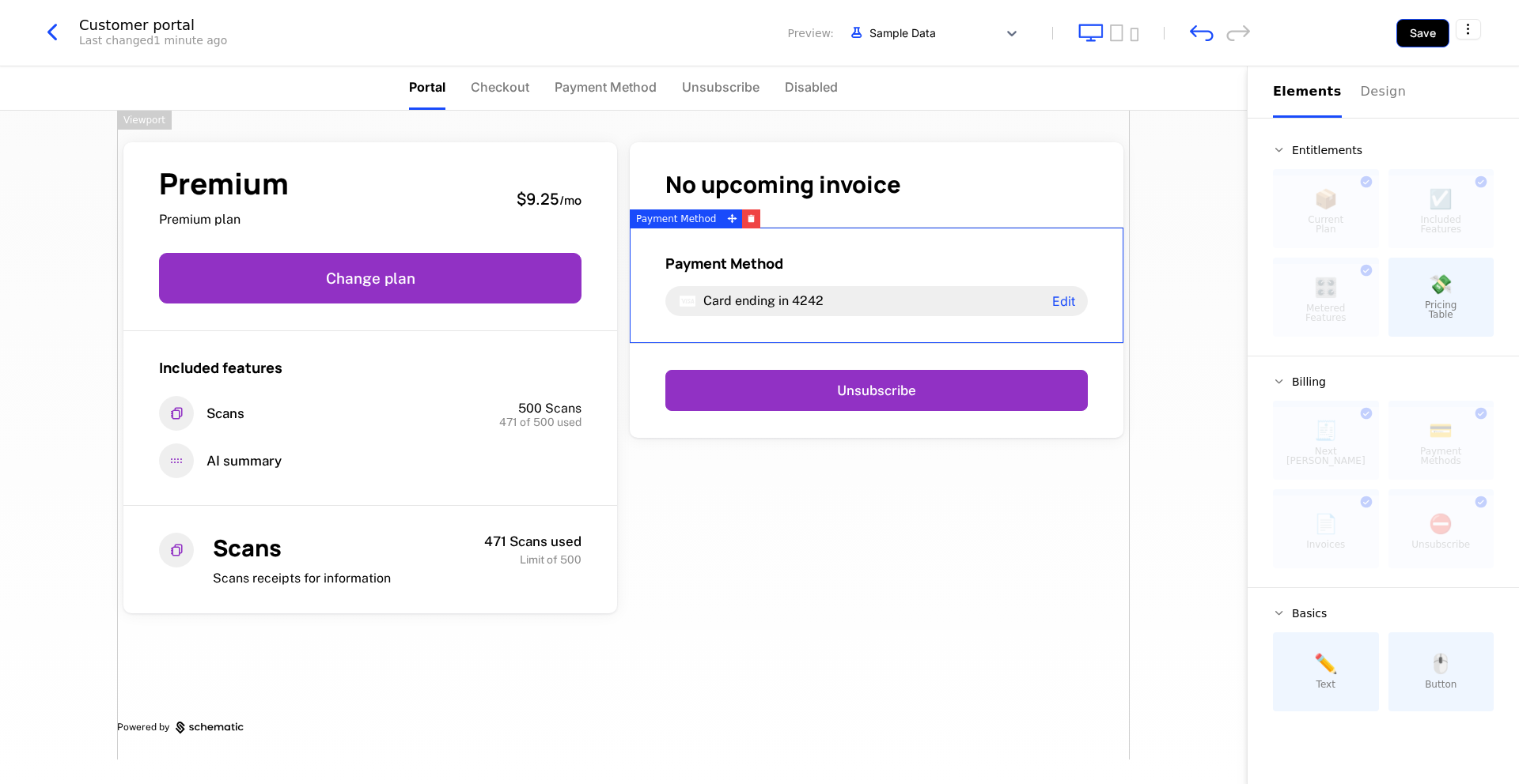
click at [1412, 33] on button "Save" at bounding box center [1422, 33] width 53 height 29
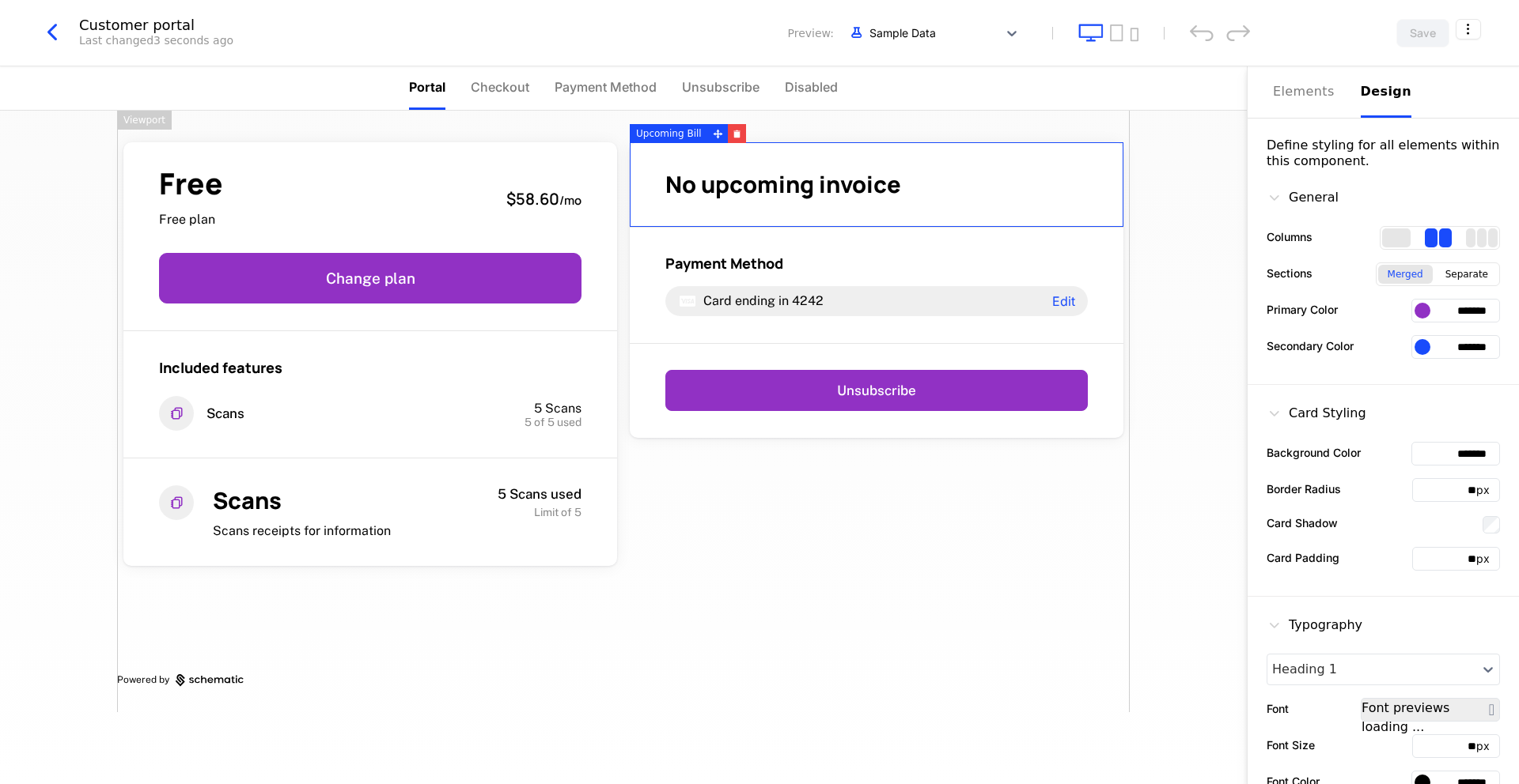
click at [1368, 97] on div "Design" at bounding box center [1385, 91] width 51 height 19
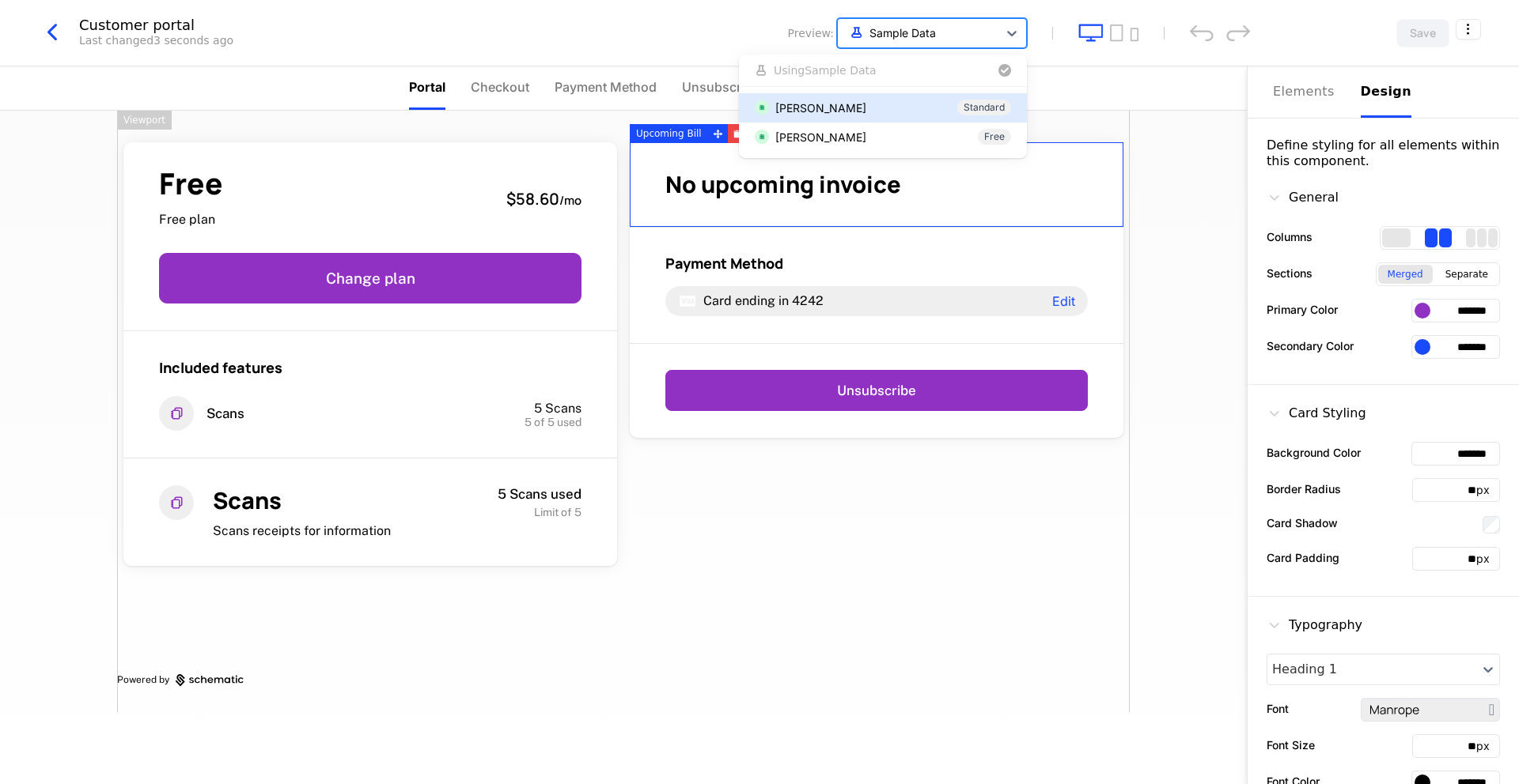
click at [954, 26] on div at bounding box center [918, 33] width 144 height 20
click at [1201, 168] on div "Free Free plan $58.60 / mo Change plan Included features Scans 5 Scans 5 of 5 u…" at bounding box center [623, 447] width 1247 height 674
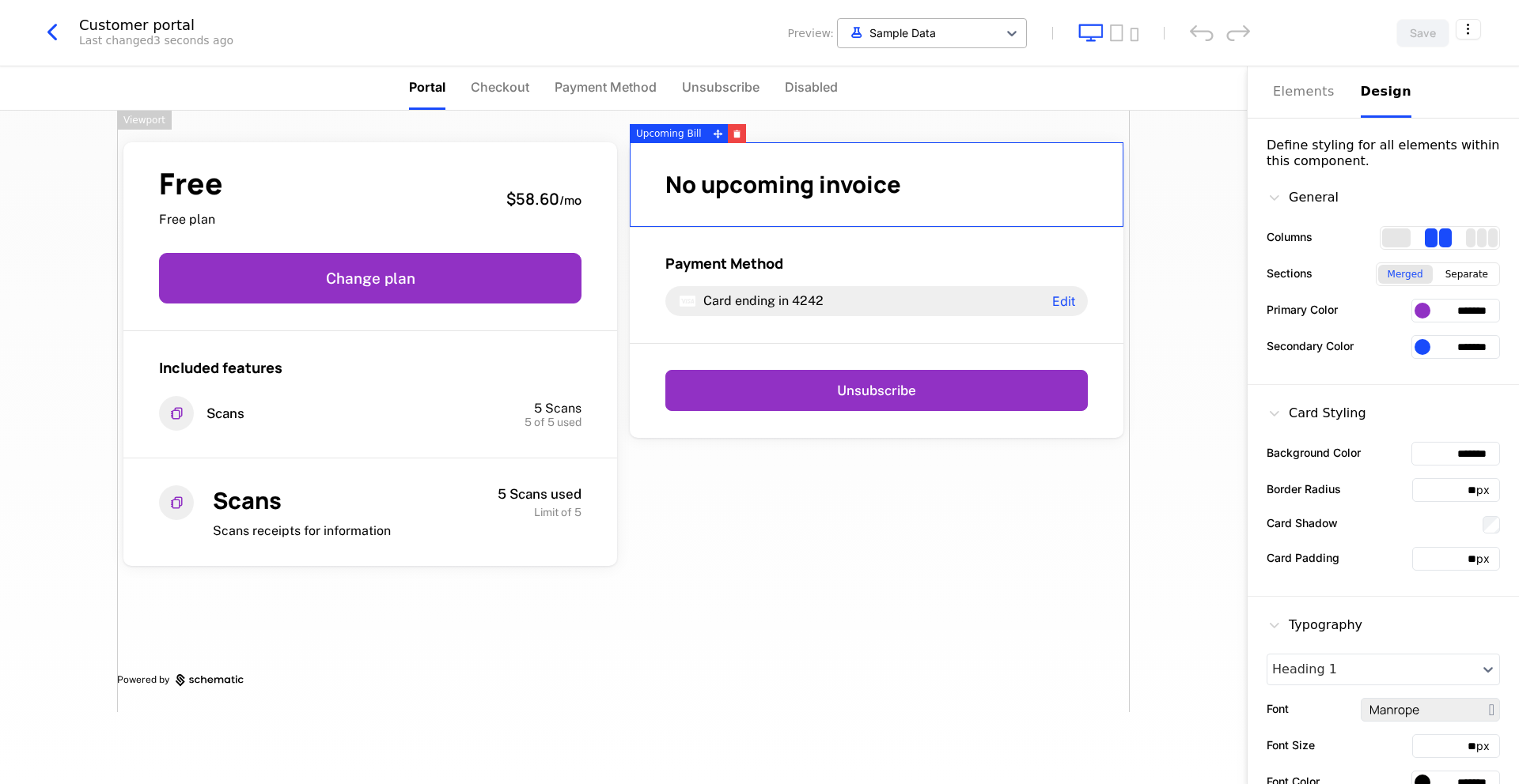
click at [919, 21] on div "Sample Data" at bounding box center [917, 32] width 160 height 26
click at [866, 105] on div "[PERSON_NAME] Standard" at bounding box center [883, 108] width 257 height 17
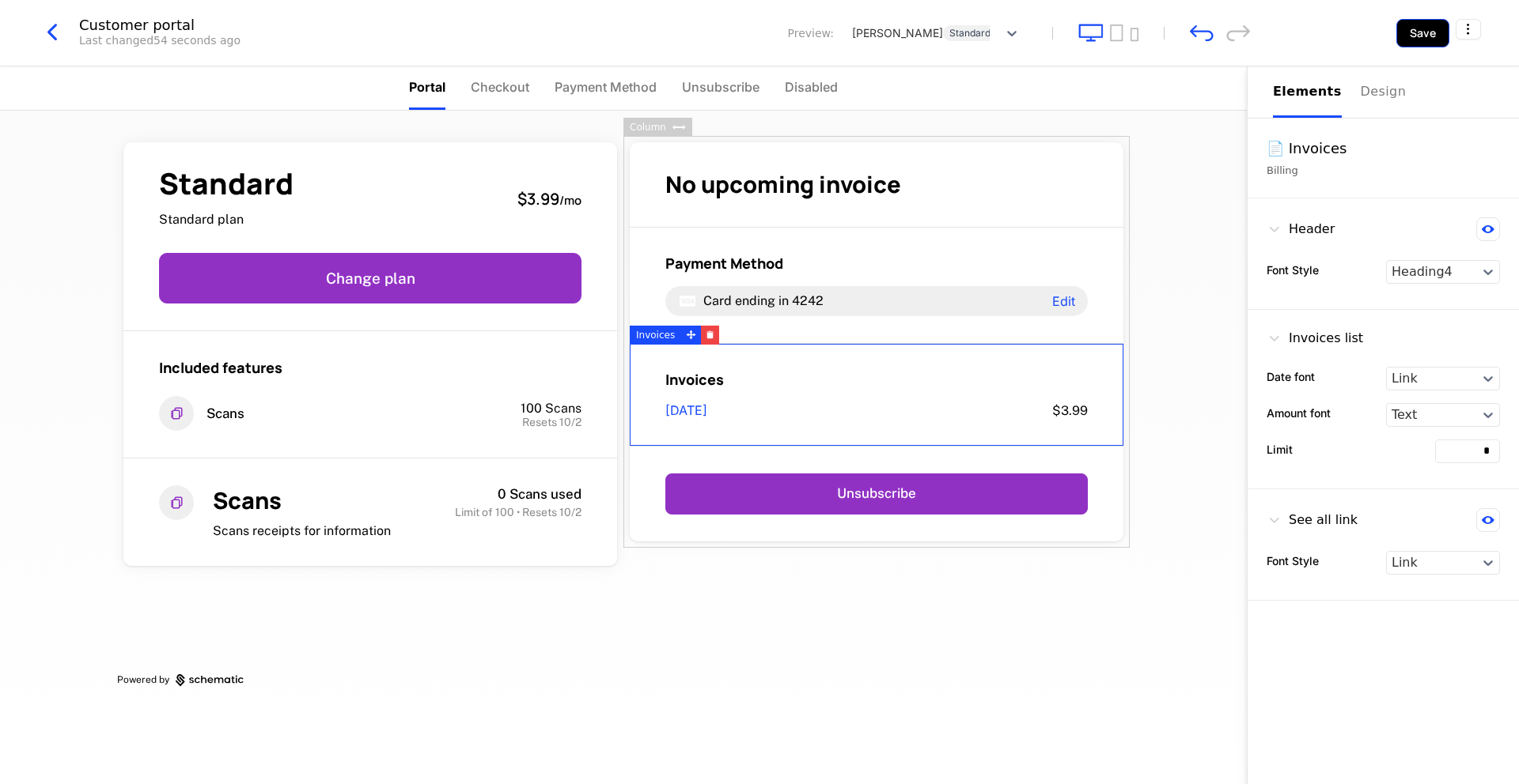
click at [1414, 26] on button "Save" at bounding box center [1422, 33] width 53 height 29
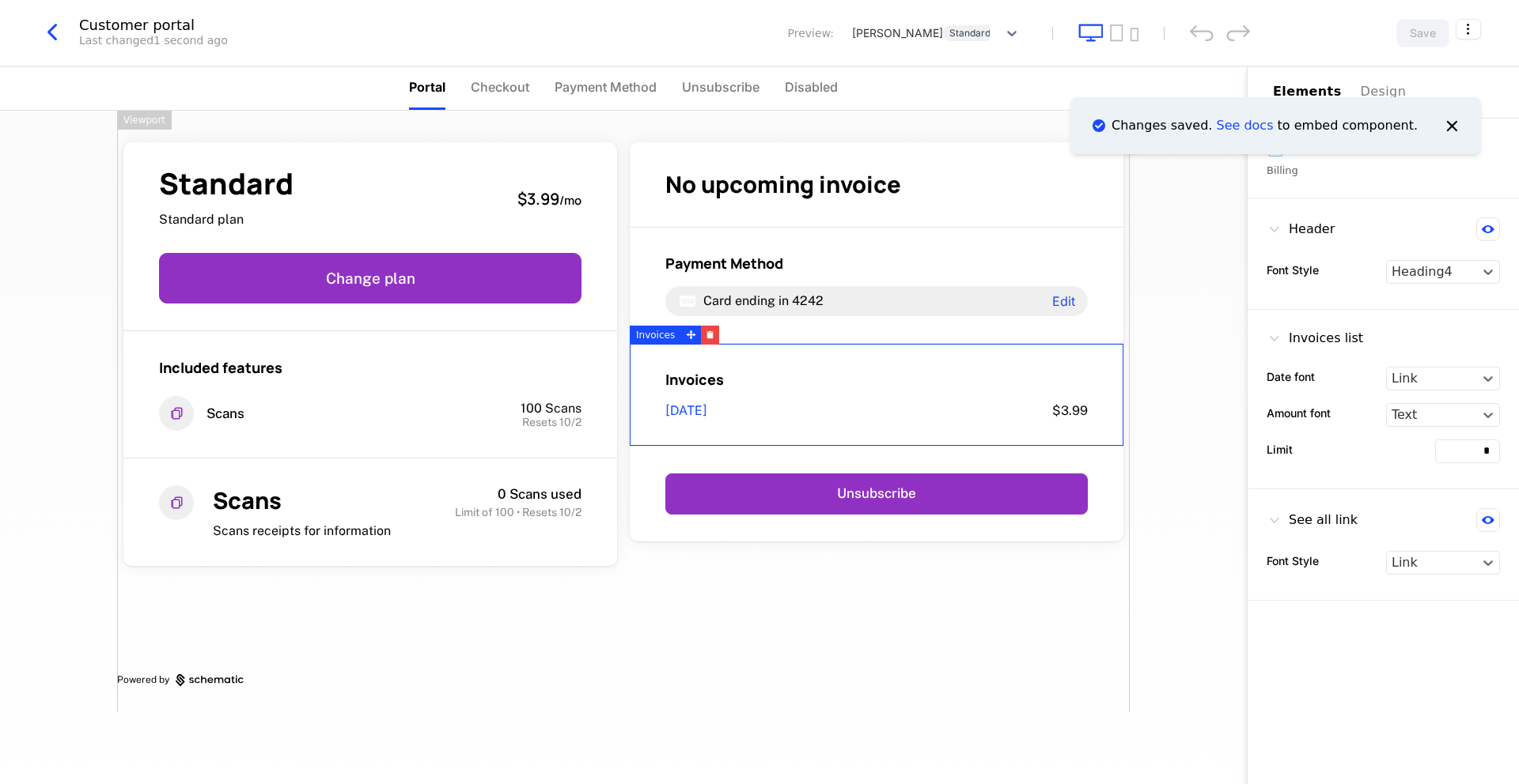
click at [993, 692] on div "Standard Standard plan $3.99 / mo Change plan Included features Scans 100 Scans…" at bounding box center [623, 411] width 1013 height 601
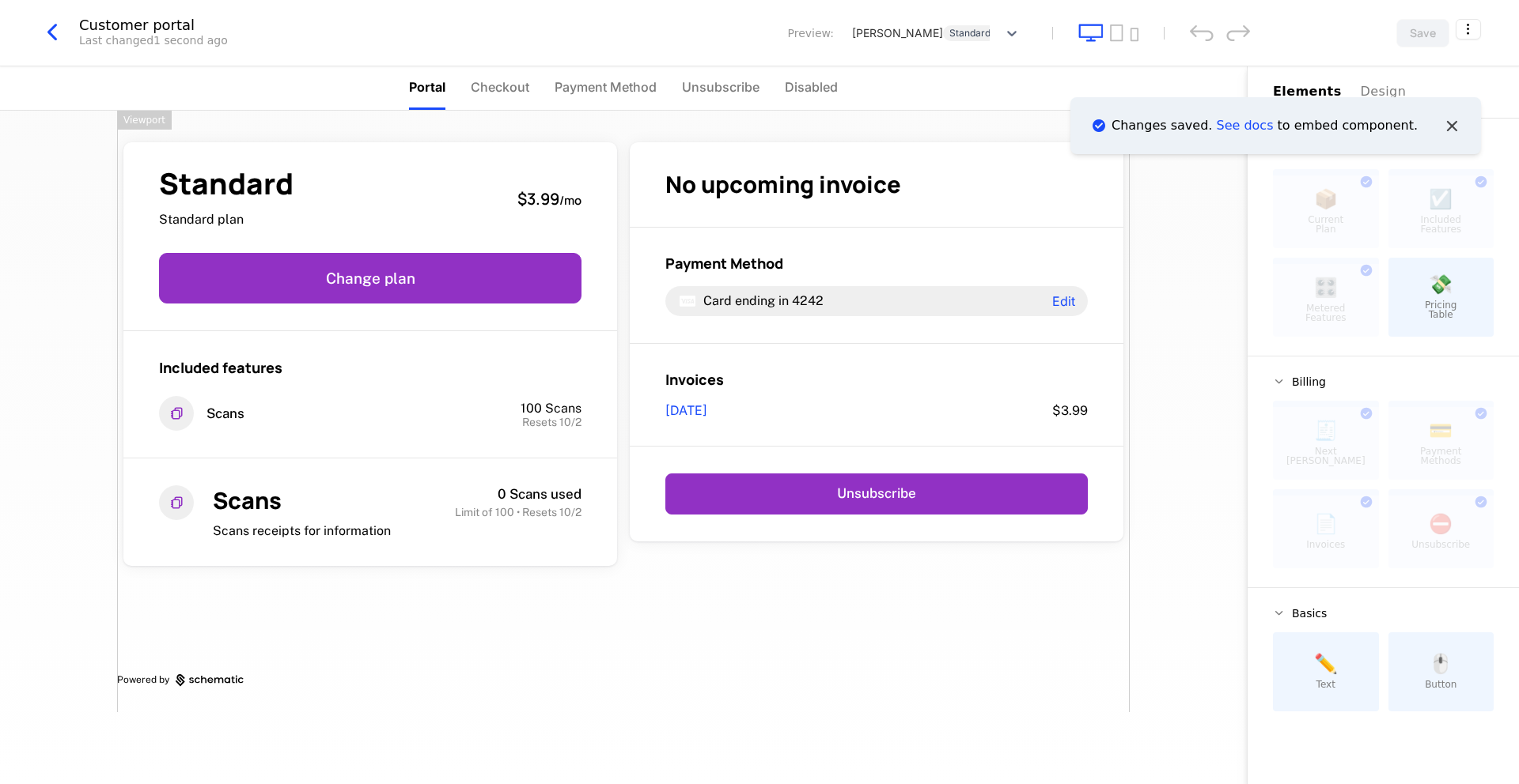
click at [1453, 123] on icon "Notifications (F8)" at bounding box center [1451, 126] width 21 height 20
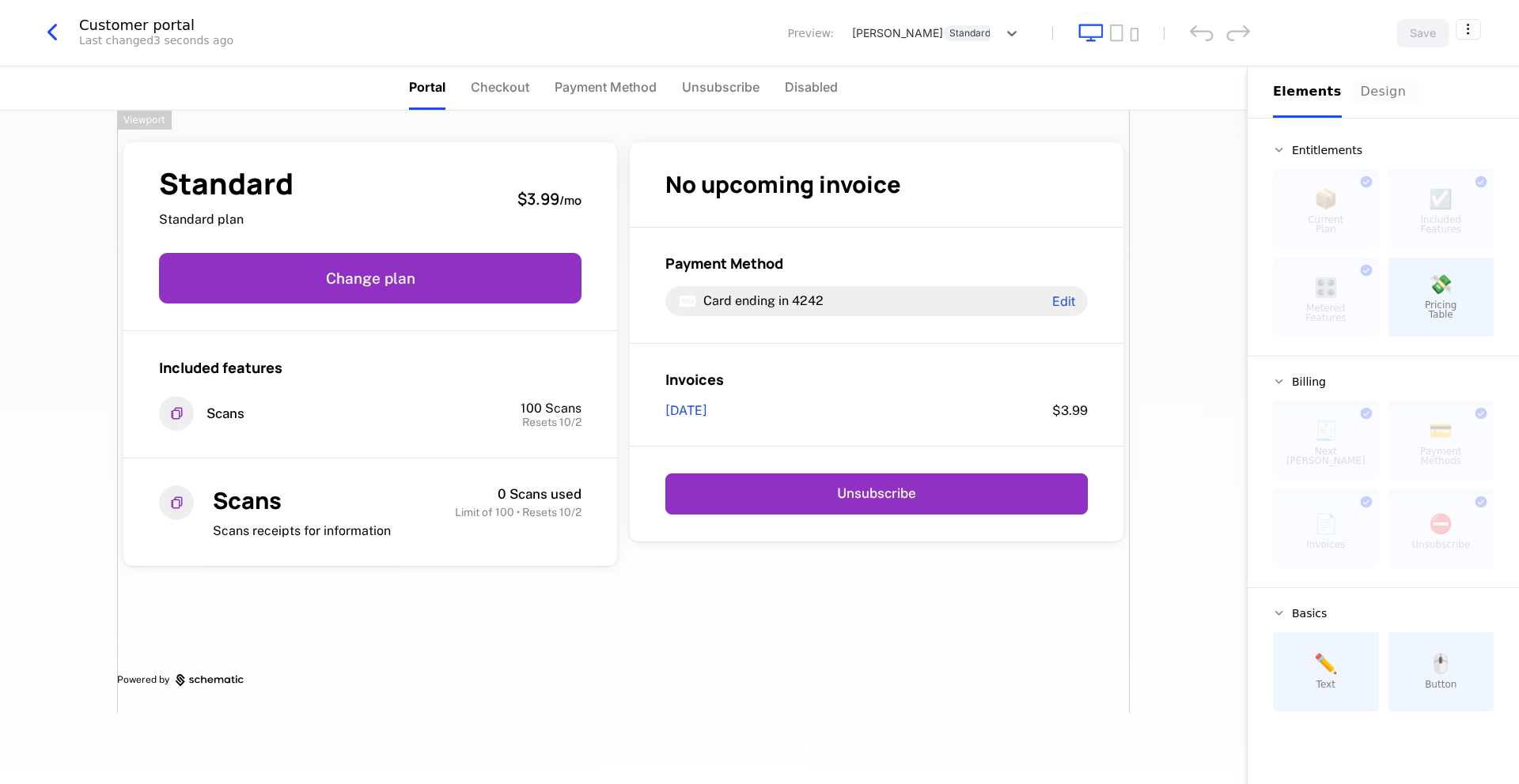
click at [1386, 90] on div "Design" at bounding box center [1385, 91] width 51 height 19
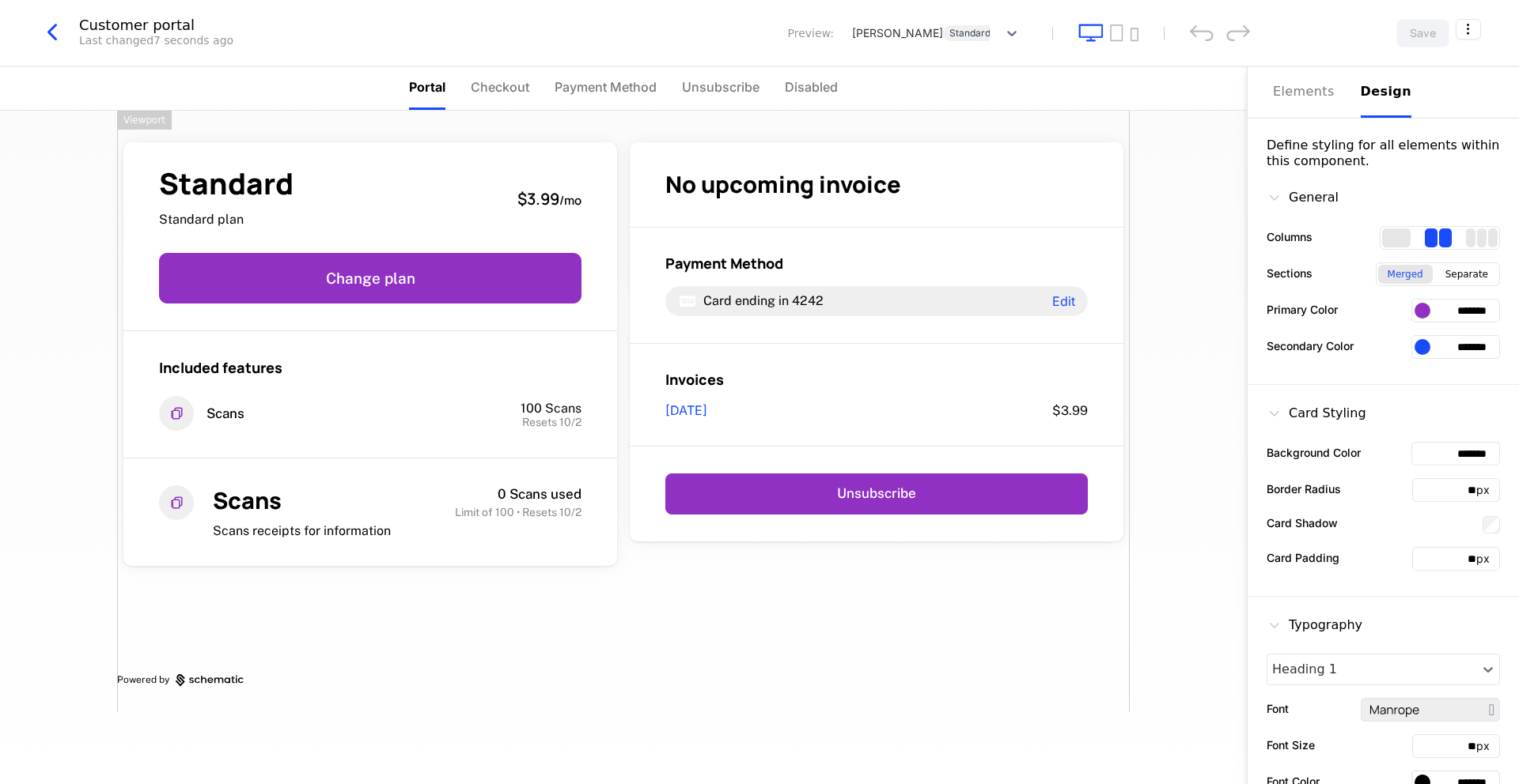
click at [53, 28] on icon "button" at bounding box center [53, 32] width 29 height 29
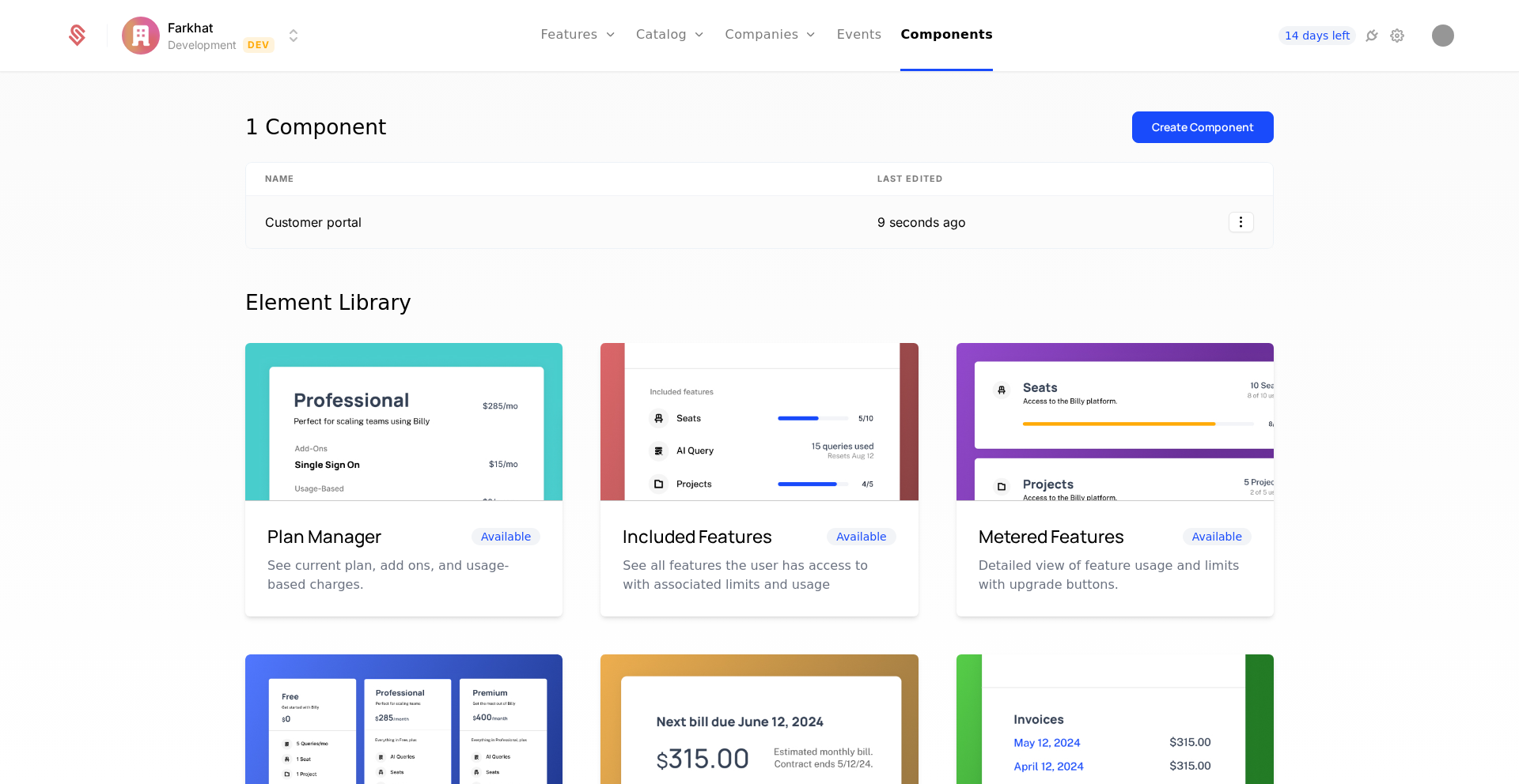
click at [813, 206] on td "Customer portal" at bounding box center [552, 222] width 612 height 53
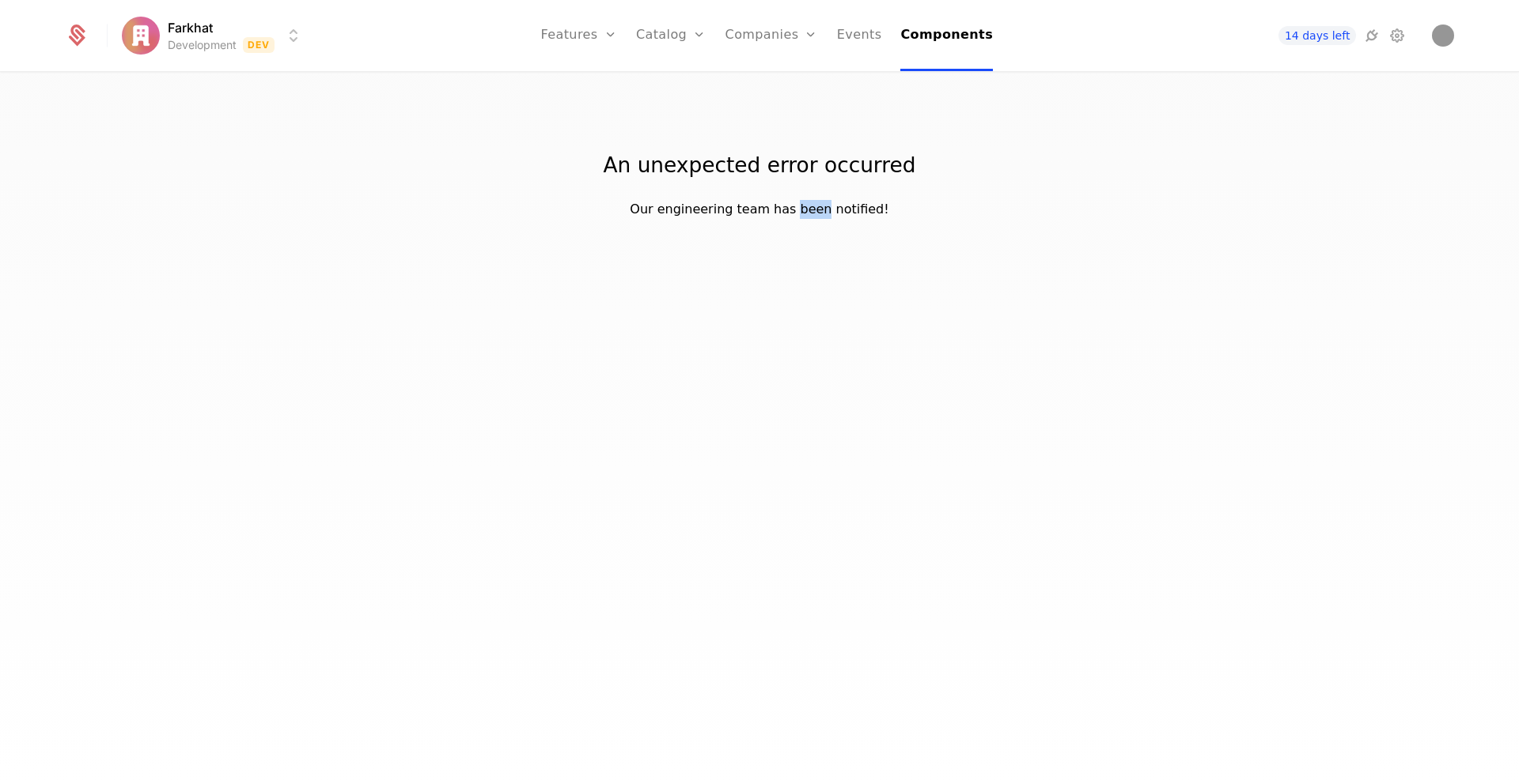
click at [813, 206] on div "Our engineering team has been notified!" at bounding box center [759, 209] width 259 height 19
click at [952, 46] on link "Components" at bounding box center [947, 36] width 93 height 71
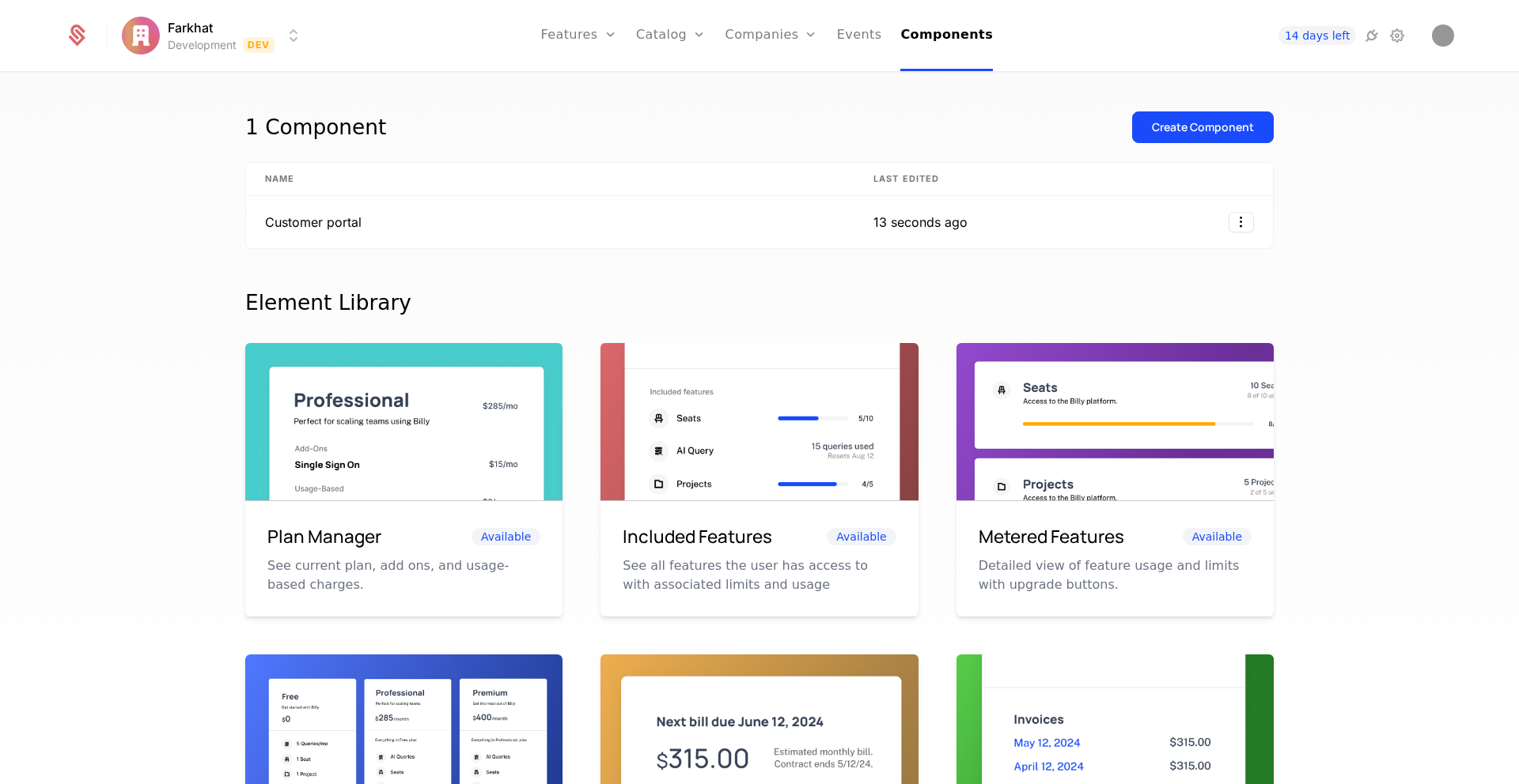
click at [653, 250] on div "1 Component Create Component Name Last edited Customer portal 13 seconds ago El…" at bounding box center [760, 700] width 1029 height 1178
click at [390, 237] on td "Customer portal" at bounding box center [550, 222] width 608 height 53
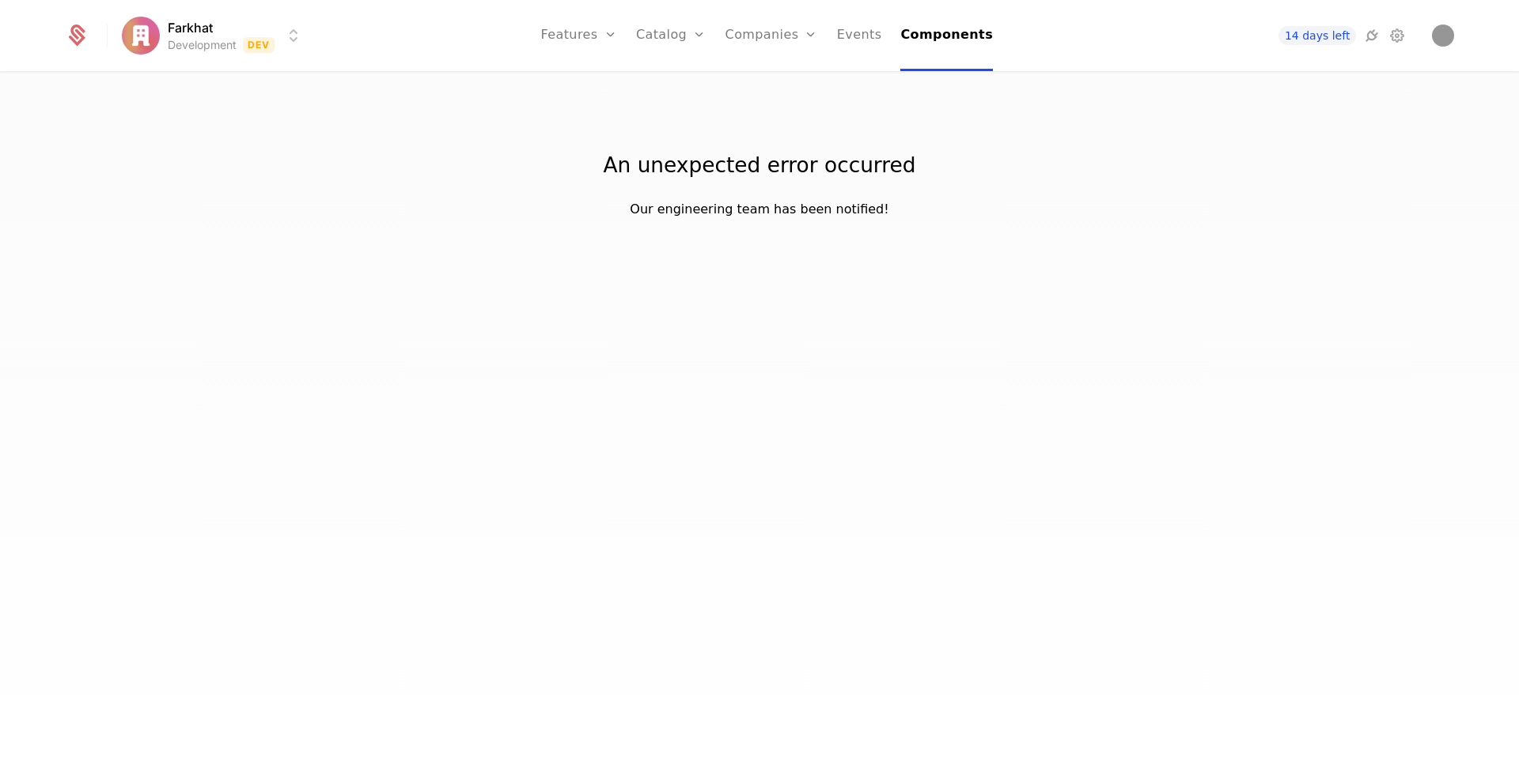
click at [390, 237] on div "Farkhat Development Dev Features Features Flags Catalog Plans Add Ons Credits C…" at bounding box center [760, 392] width 1519 height 784
click at [941, 31] on link "Components" at bounding box center [947, 36] width 93 height 71
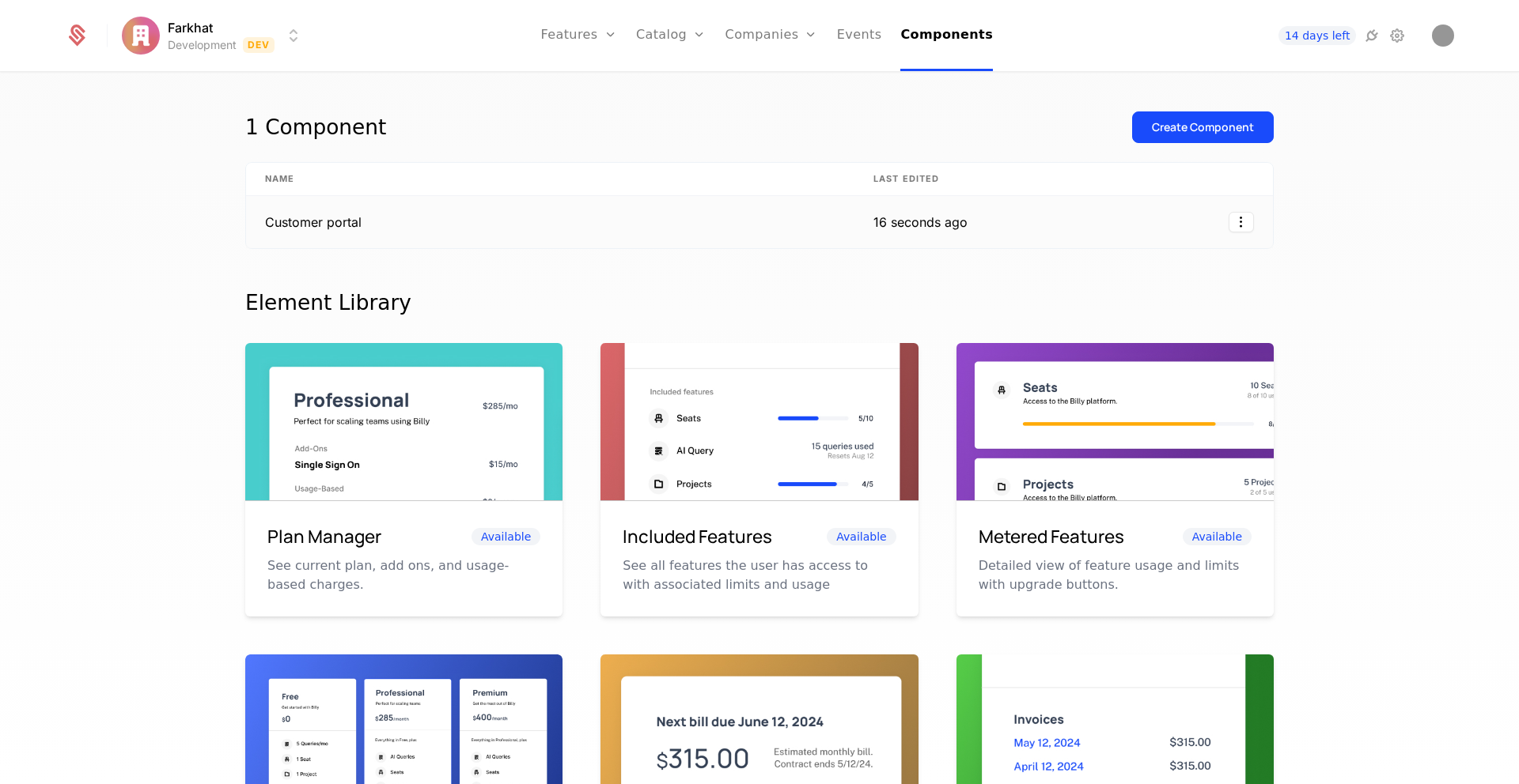
click at [309, 215] on td "Customer portal" at bounding box center [550, 222] width 608 height 53
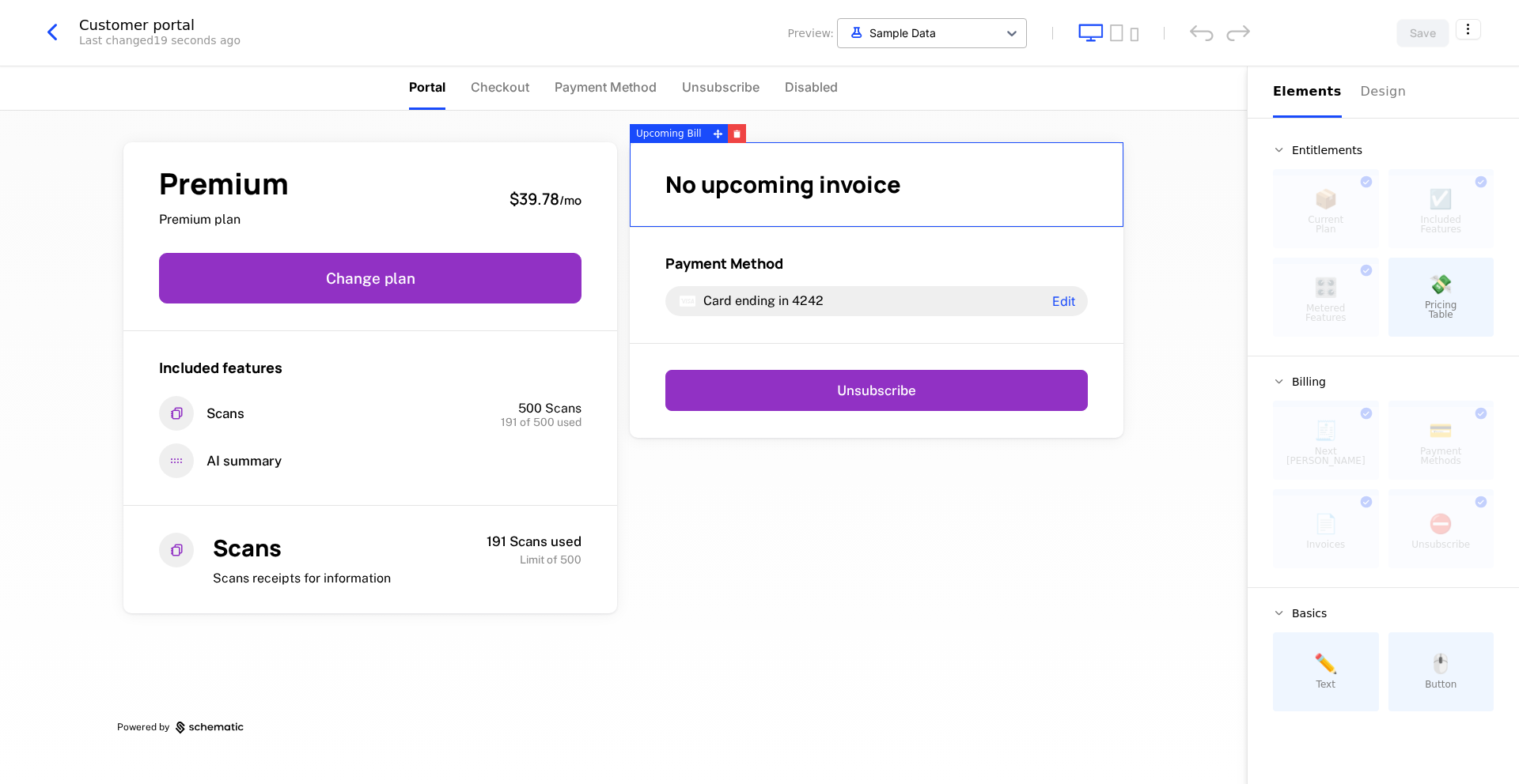
click at [910, 38] on div at bounding box center [918, 33] width 144 height 20
click at [846, 105] on div "[PERSON_NAME]" at bounding box center [821, 108] width 91 height 17
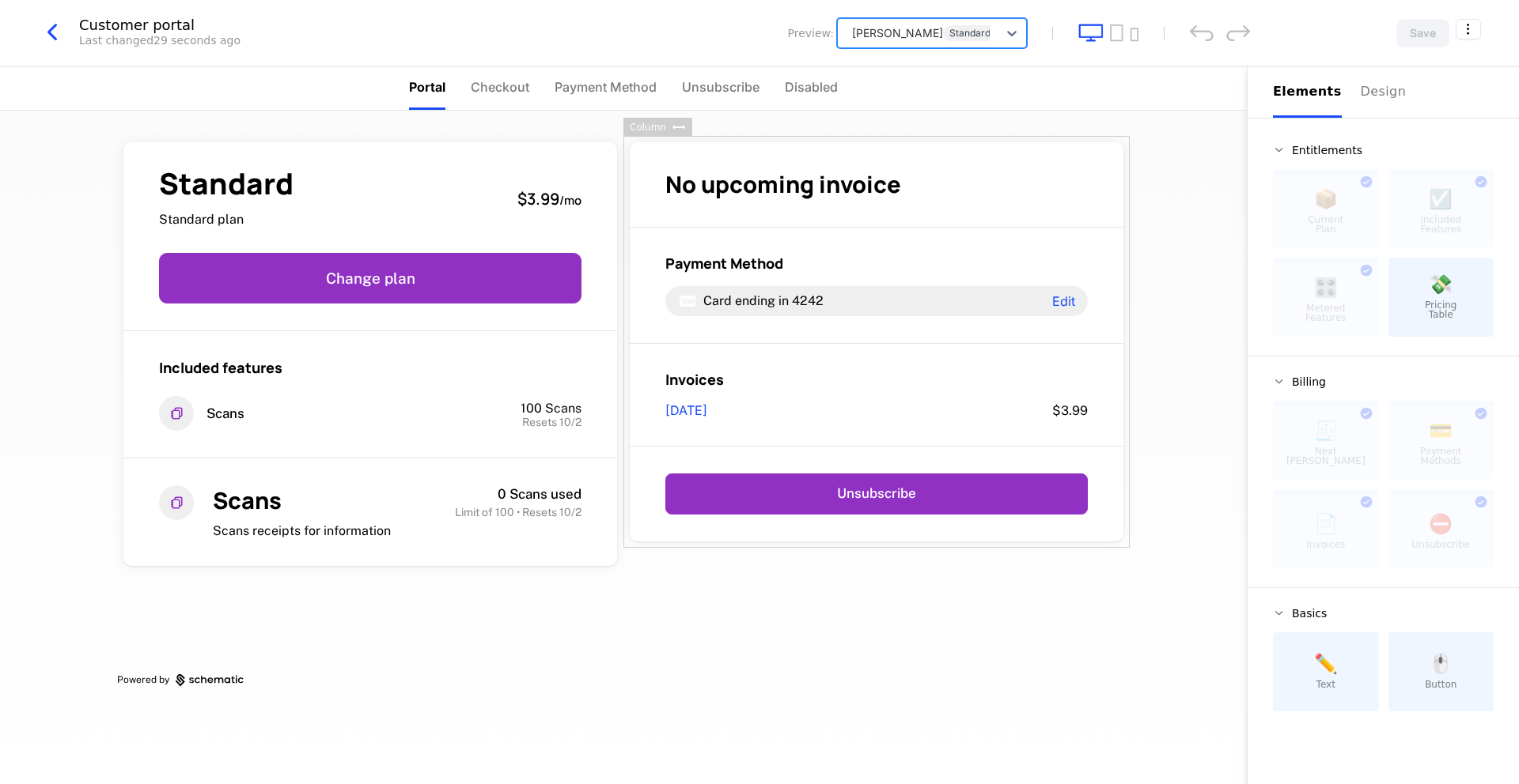
click at [910, 35] on div at bounding box center [918, 33] width 144 height 20
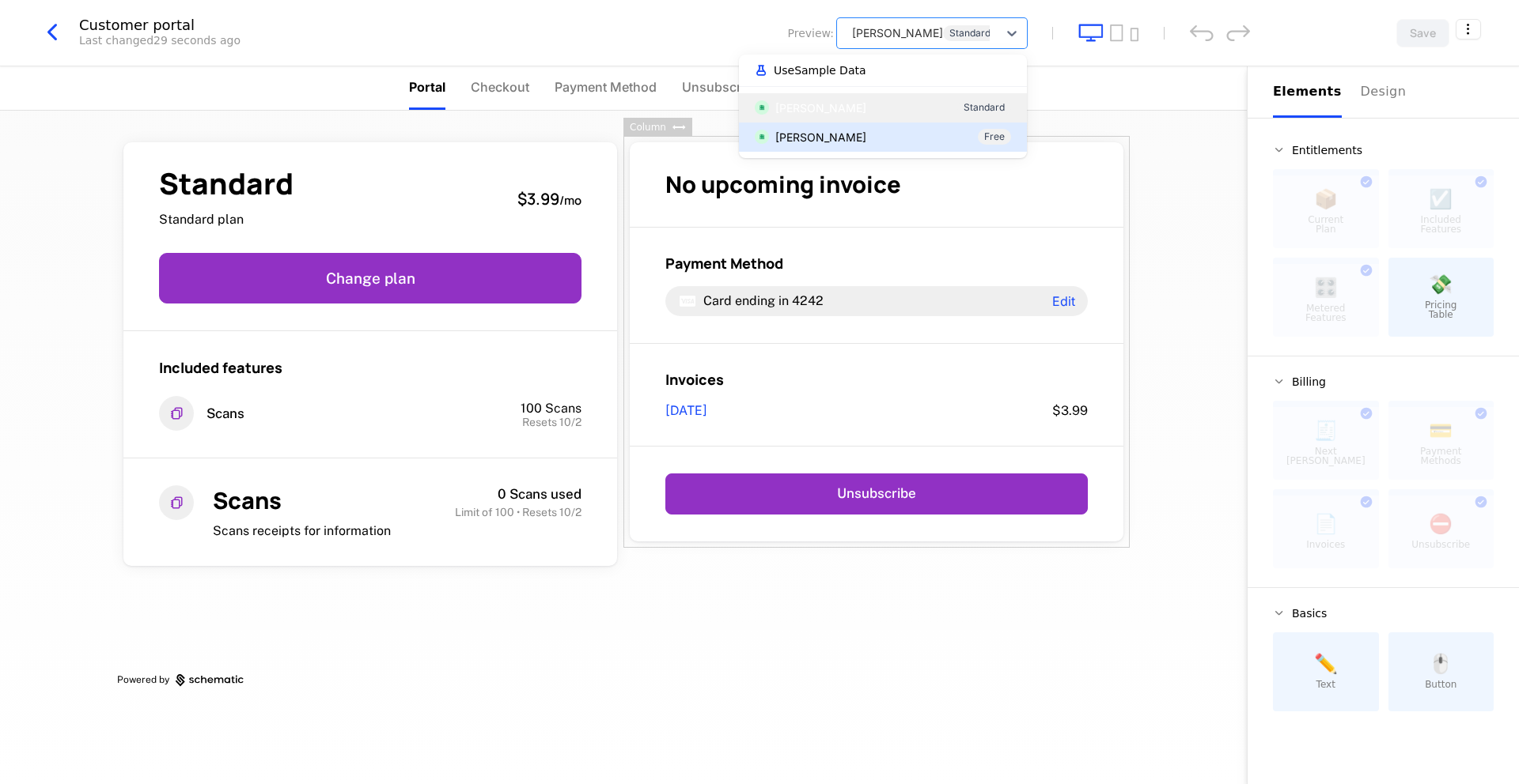
click at [855, 143] on div "[PERSON_NAME] Free" at bounding box center [883, 137] width 257 height 17
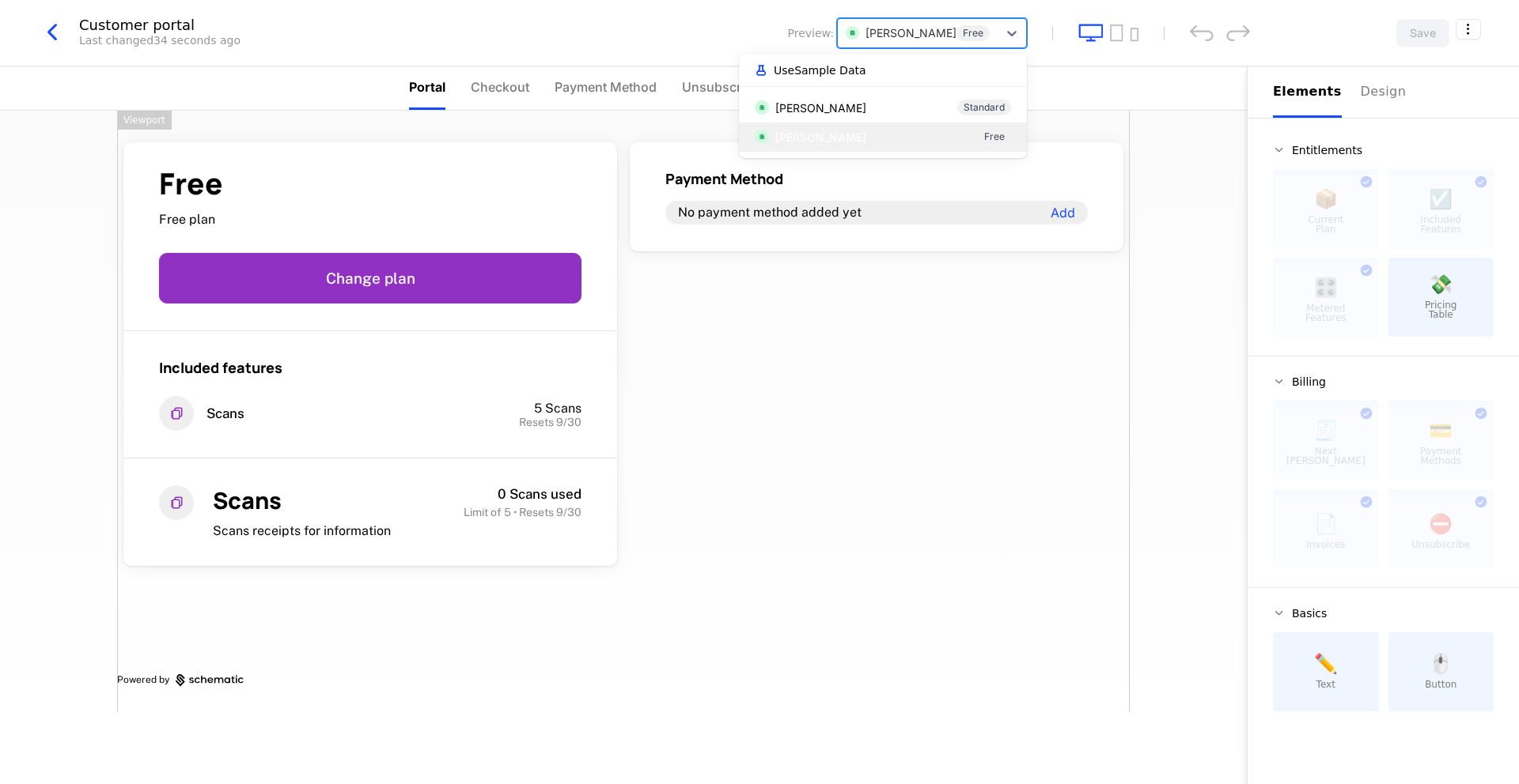
click at [900, 20] on div "[PERSON_NAME] Free" at bounding box center [917, 32] width 160 height 26
click at [869, 102] on div "[PERSON_NAME] Standard" at bounding box center [883, 108] width 257 height 17
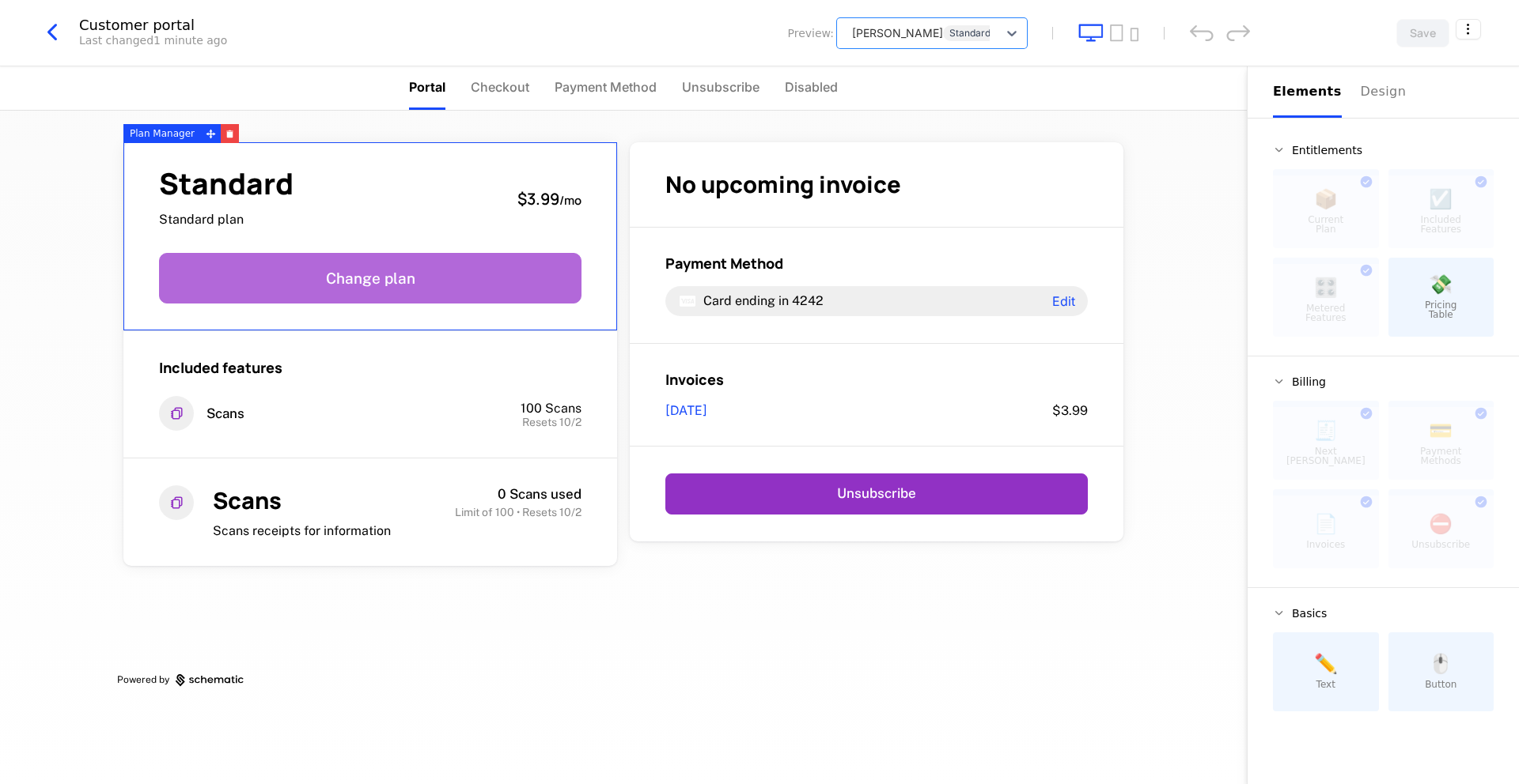
click at [454, 260] on button "Change plan" at bounding box center [370, 278] width 423 height 51
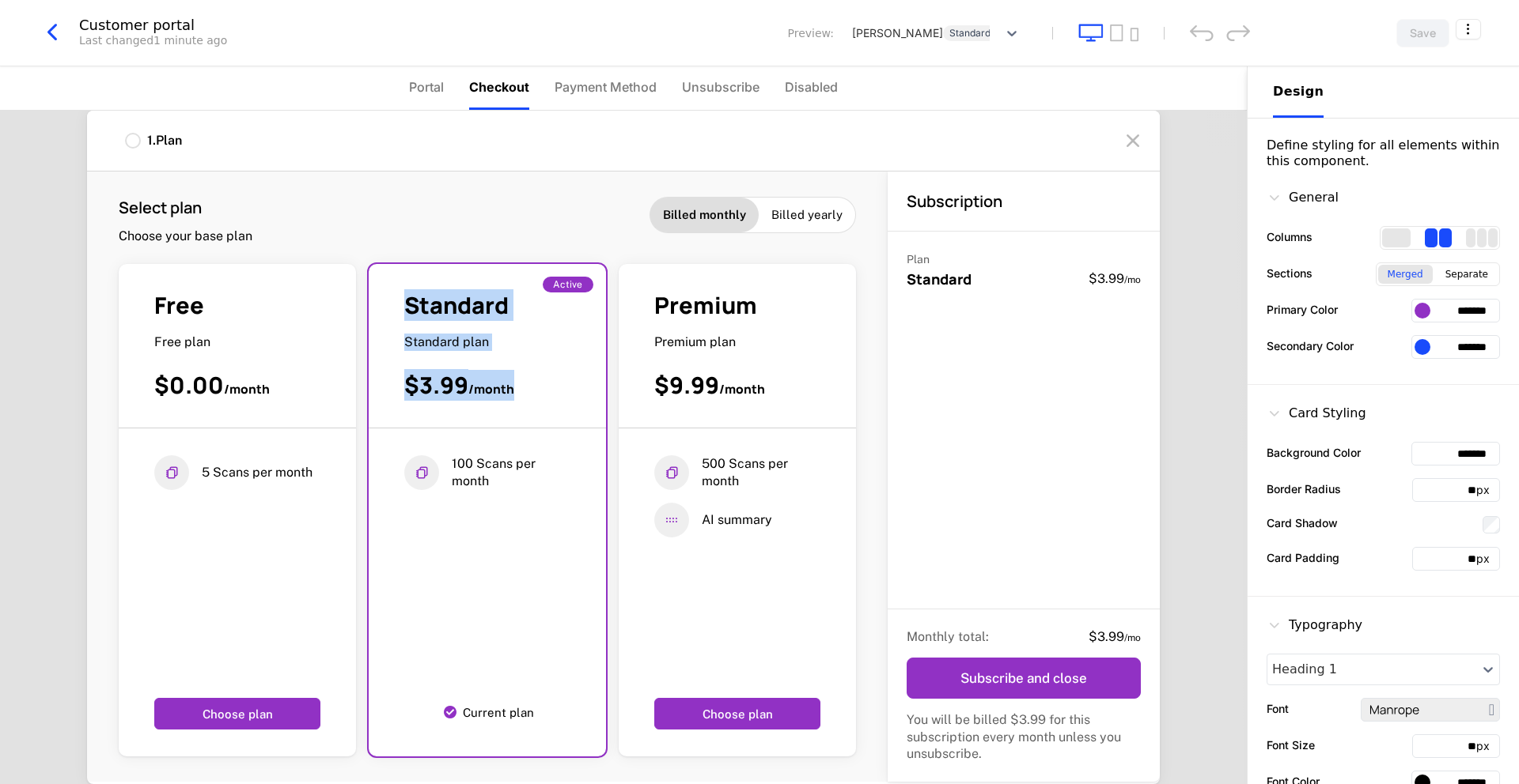
drag, startPoint x: 454, startPoint y: 260, endPoint x: 600, endPoint y: 395, distance: 198.8
click at [595, 395] on div "Select plan Choose your base plan Billed monthly Billed yearly Free Free plan $…" at bounding box center [488, 477] width 801 height 610
click at [891, 38] on div at bounding box center [918, 33] width 144 height 20
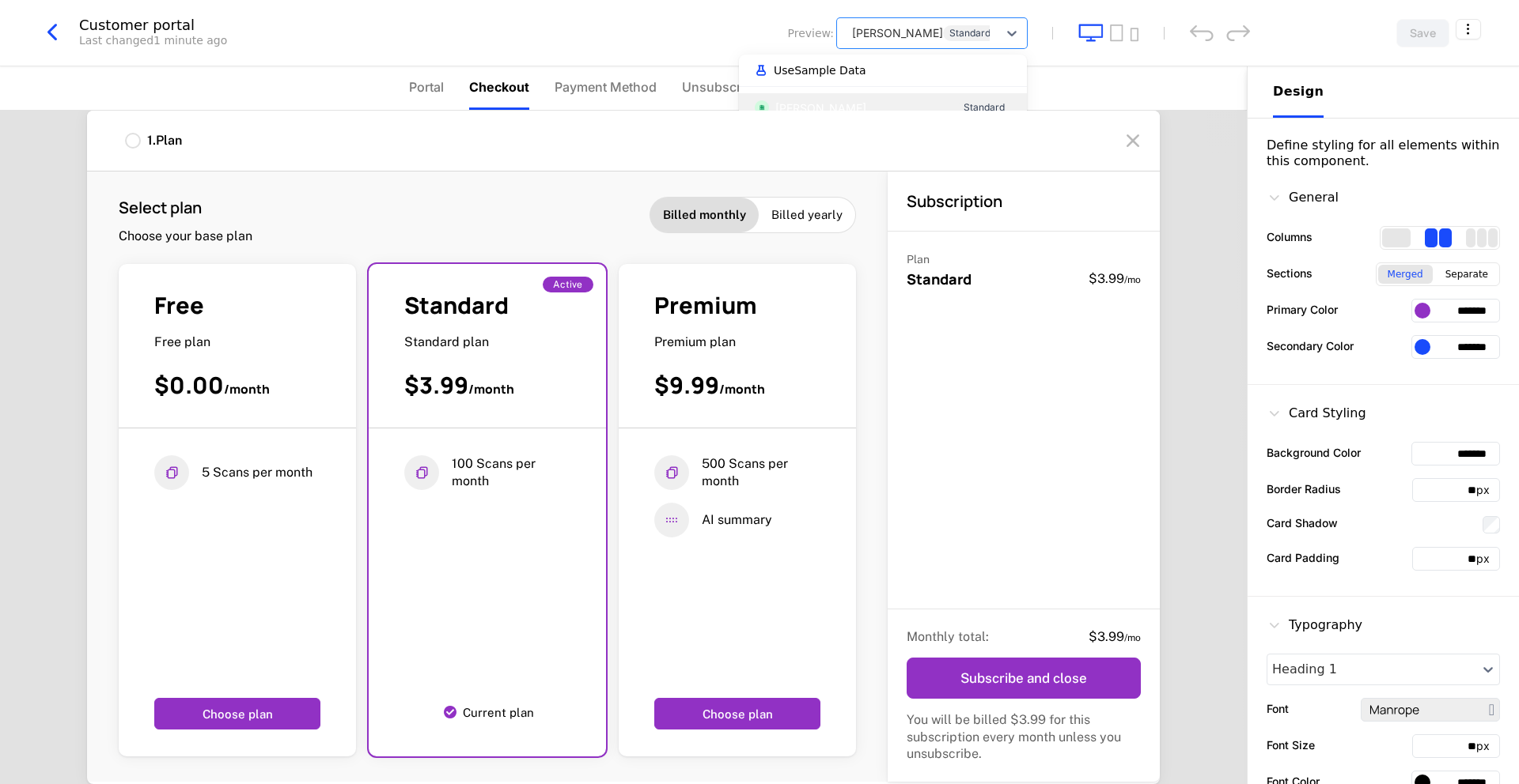
click at [738, 31] on div "Preview: [PERSON_NAME] selected, 1 of 2. 2 results available. Use Up and Down t…" at bounding box center [779, 33] width 495 height 30
click at [725, 82] on span "Unsubscribe" at bounding box center [720, 86] width 78 height 19
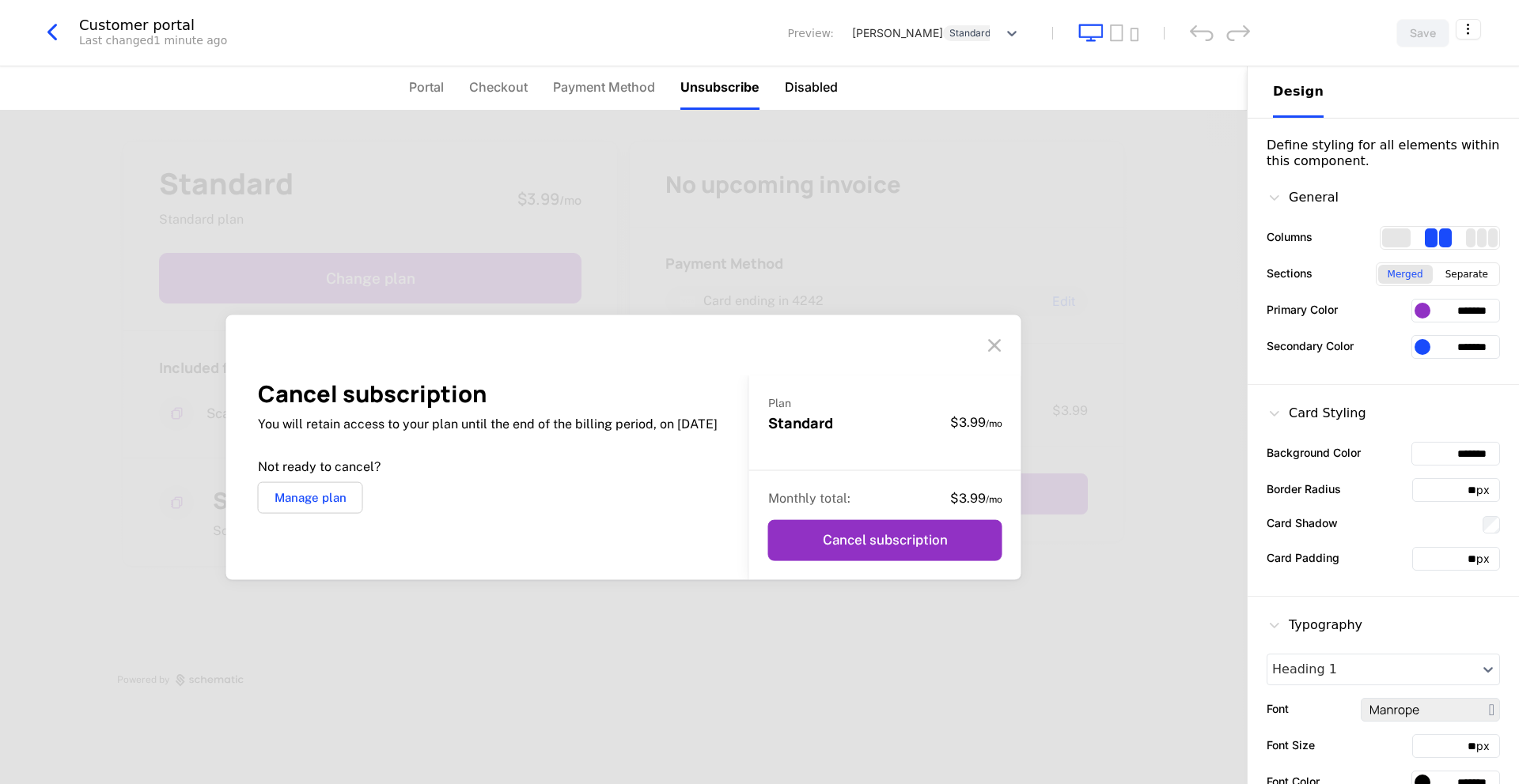
click at [803, 95] on span "Disabled" at bounding box center [810, 86] width 53 height 19
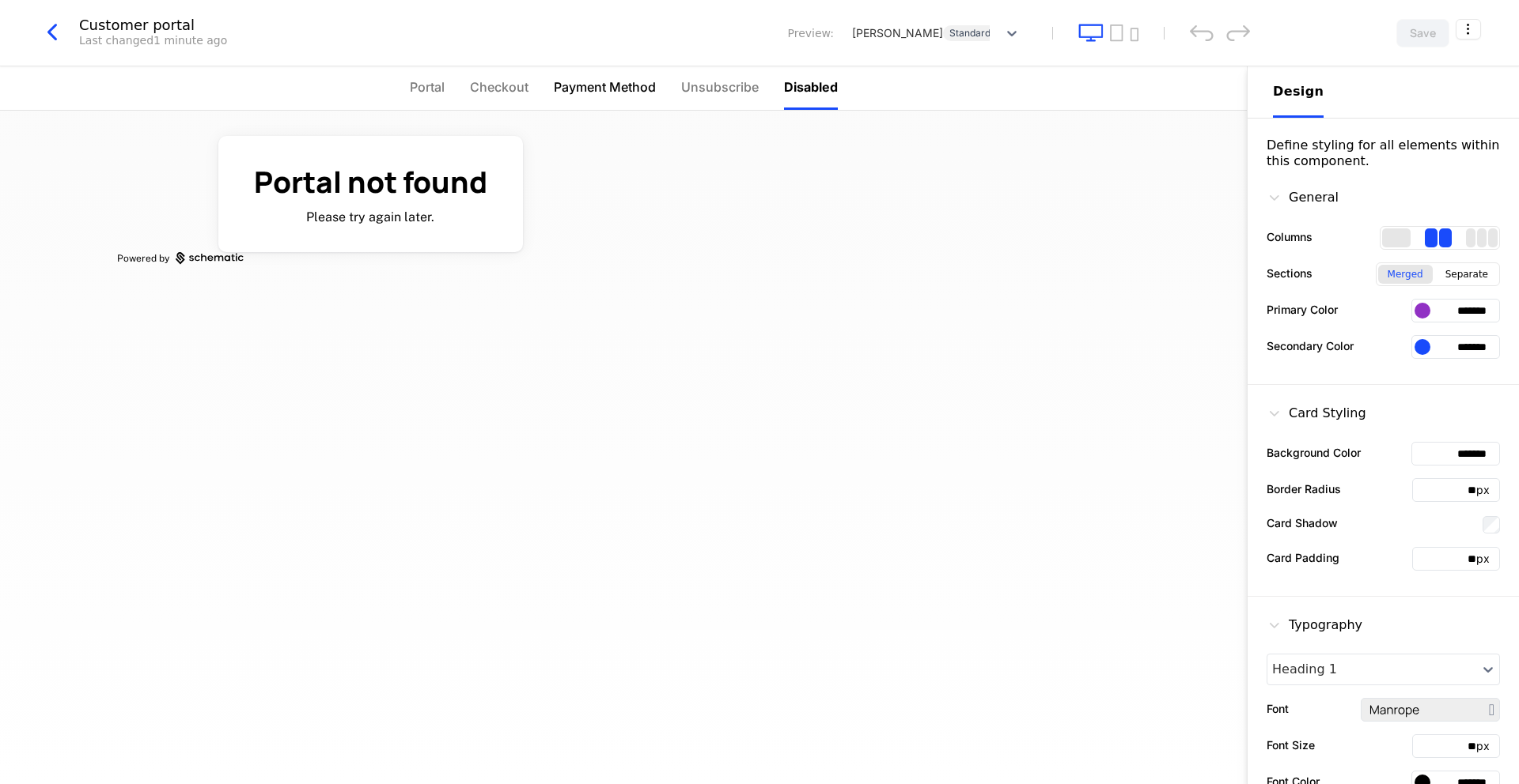
click at [564, 67] on li "Payment Method" at bounding box center [604, 88] width 102 height 44
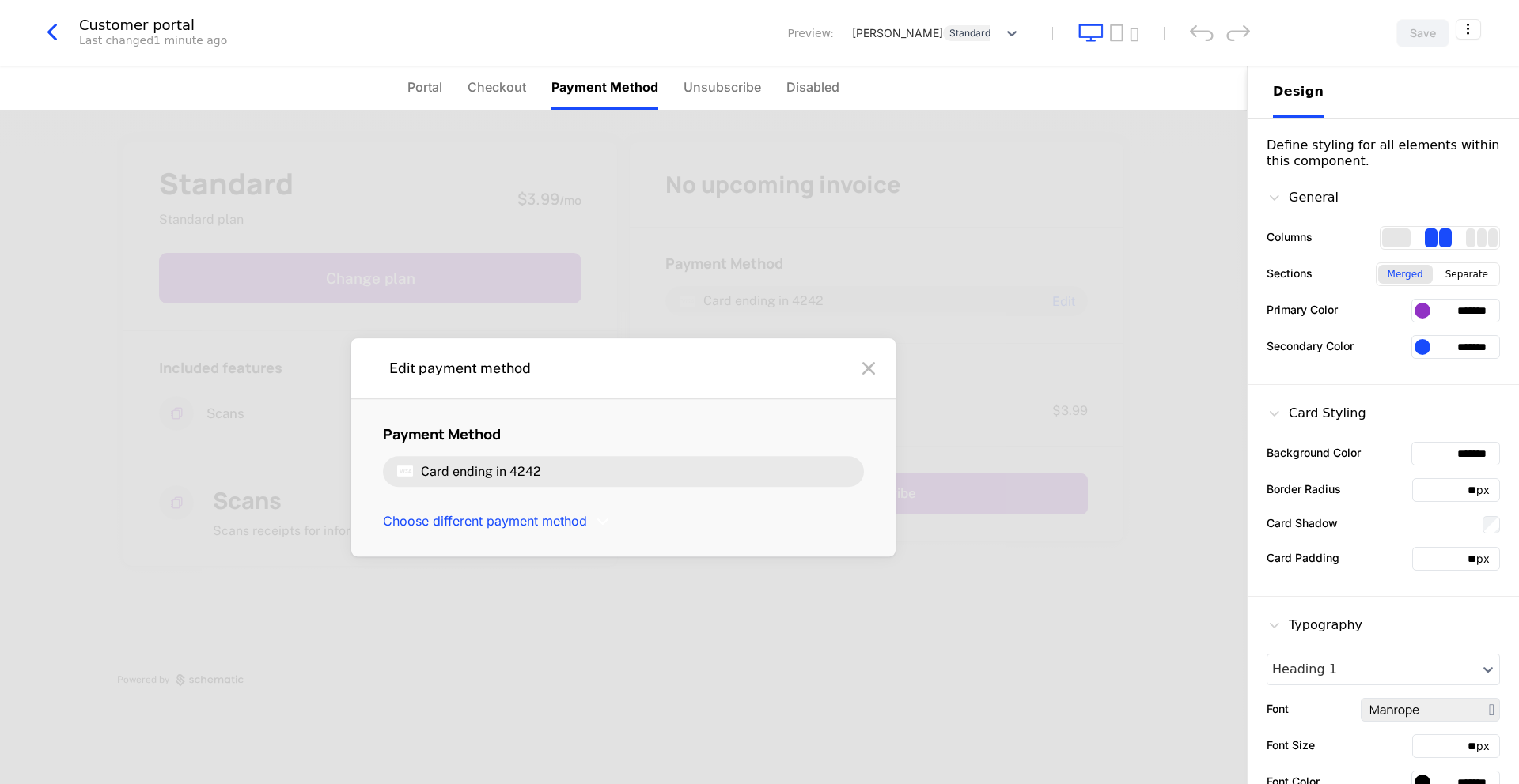
click at [469, 78] on ul "Portal Checkout Payment Method Unsubscribe Disabled" at bounding box center [623, 88] width 432 height 44
click at [489, 89] on span "Checkout" at bounding box center [497, 86] width 59 height 19
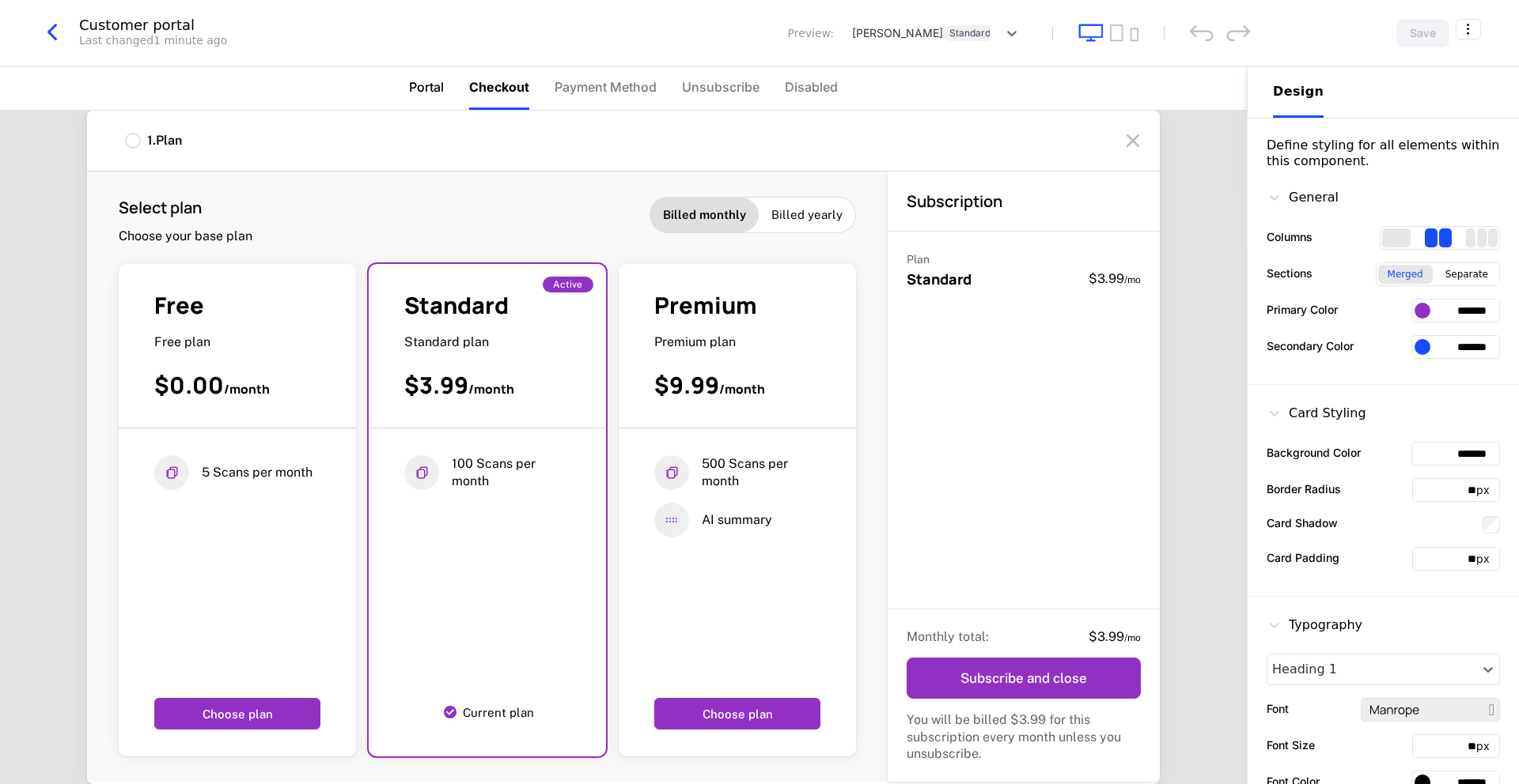
click at [437, 80] on span "Portal" at bounding box center [426, 86] width 35 height 19
